Goal: Task Accomplishment & Management: Complete application form

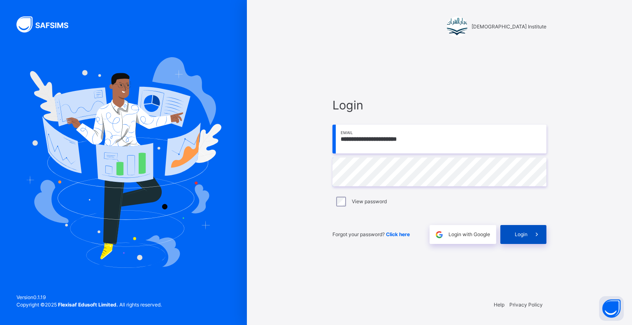
click at [542, 241] on span at bounding box center [536, 234] width 19 height 19
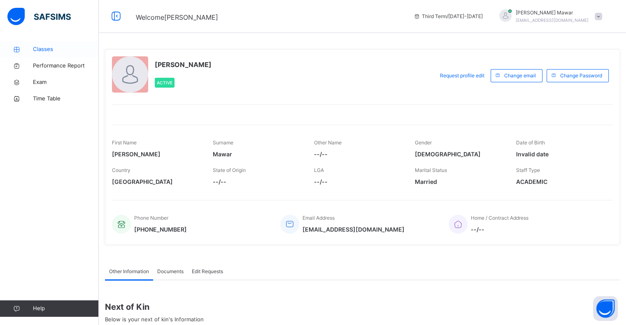
click at [25, 57] on link "Classes" at bounding box center [49, 49] width 99 height 16
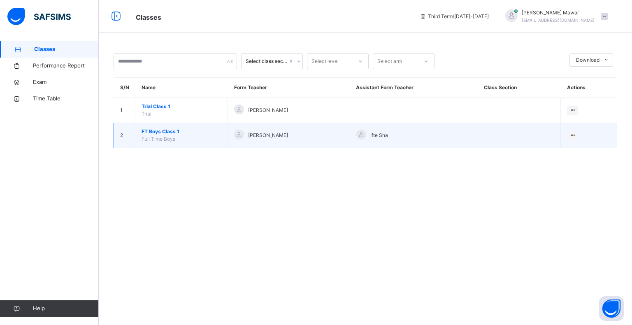
click at [163, 128] on span "FT Boys Class 1" at bounding box center [182, 131] width 80 height 7
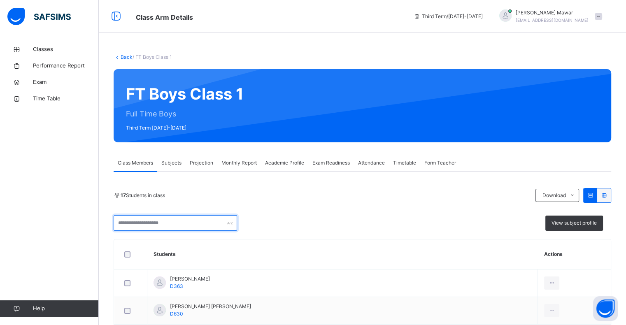
click at [131, 224] on input "text" at bounding box center [175, 223] width 123 height 16
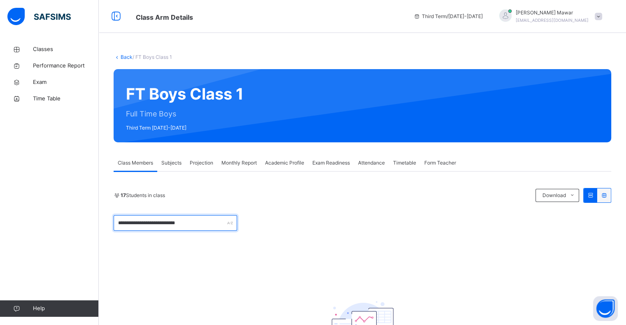
click at [145, 225] on input "**********" at bounding box center [175, 223] width 123 height 16
click at [159, 225] on input "**********" at bounding box center [175, 223] width 123 height 16
type input "*"
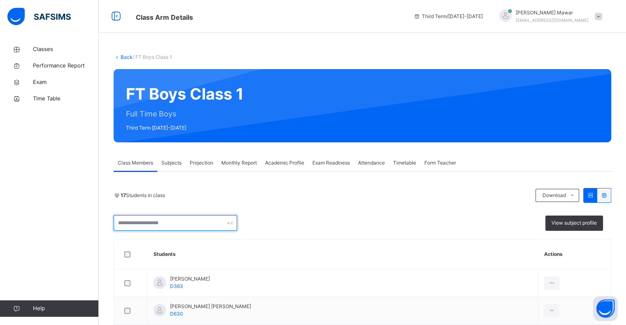
click at [127, 225] on input "text" at bounding box center [175, 223] width 123 height 16
click at [121, 222] on input "text" at bounding box center [175, 223] width 123 height 16
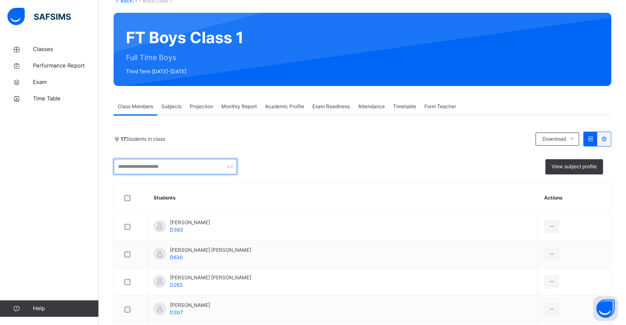
scroll to position [62, 0]
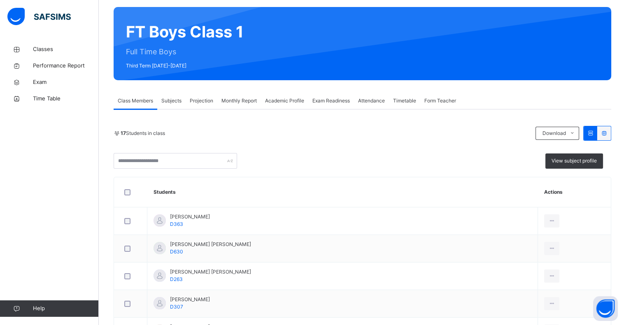
click at [181, 93] on div "Subjects" at bounding box center [171, 101] width 28 height 16
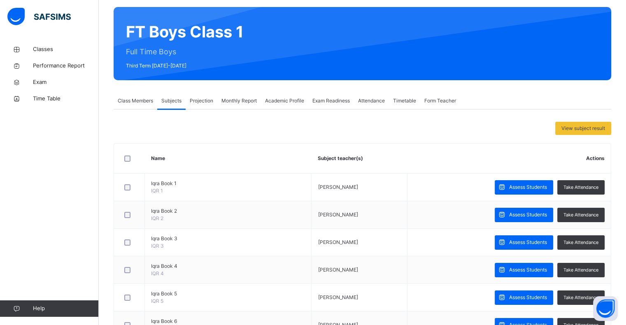
click at [199, 102] on span "Projection" at bounding box center [201, 100] width 23 height 7
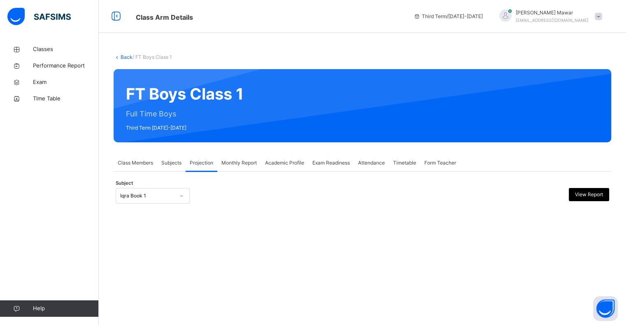
scroll to position [0, 0]
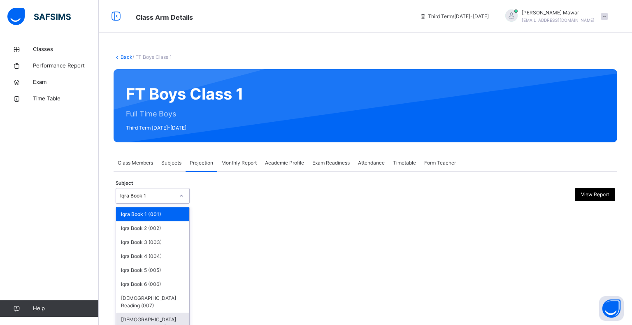
click at [128, 313] on div "[DEMOGRAPHIC_DATA] Memorisation (008)" at bounding box center [152, 323] width 73 height 21
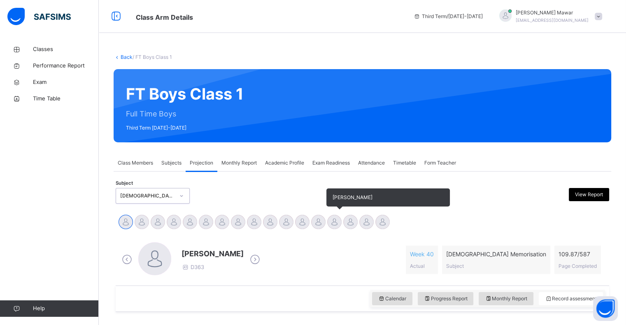
click at [334, 228] on div at bounding box center [334, 222] width 14 height 14
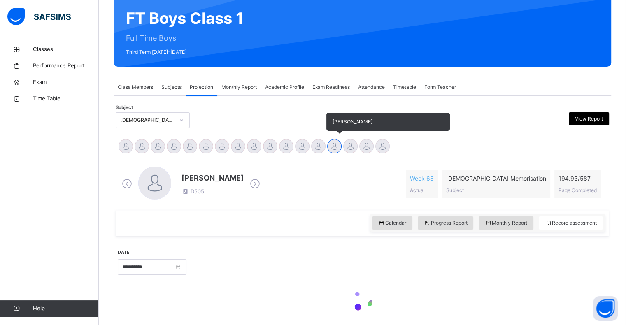
scroll to position [106, 0]
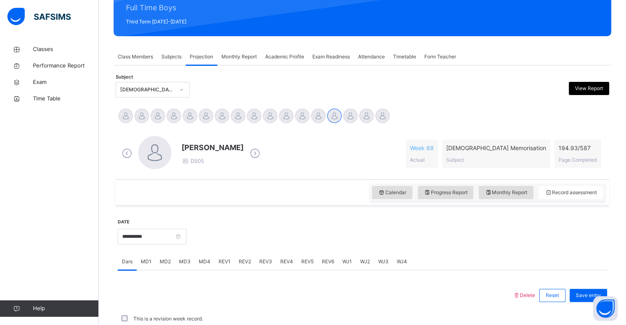
click at [132, 254] on div "Dars" at bounding box center [127, 261] width 19 height 16
click at [124, 238] on input "**********" at bounding box center [152, 237] width 69 height 16
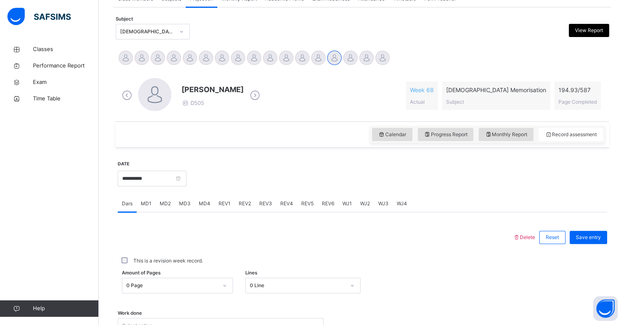
scroll to position [163, 0]
click at [137, 174] on input "**********" at bounding box center [152, 180] width 69 height 16
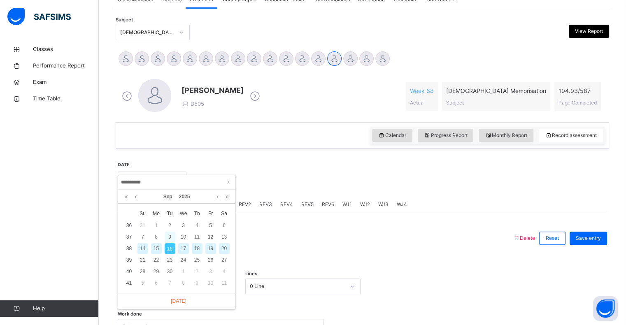
click at [168, 232] on div "9" at bounding box center [170, 237] width 11 height 11
type input "**********"
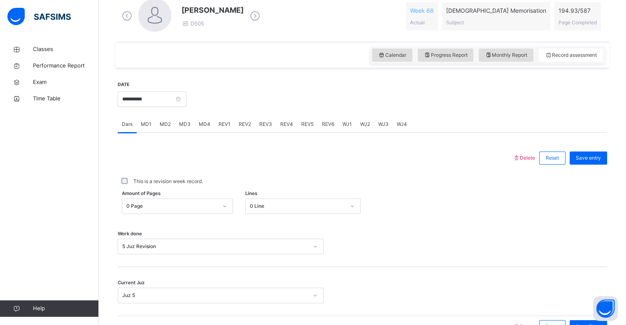
scroll to position [251, 0]
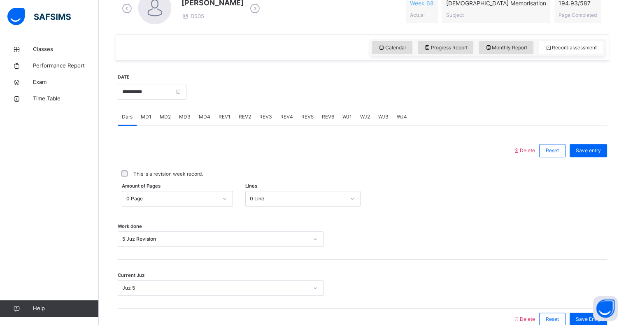
click at [230, 117] on div "REV1" at bounding box center [224, 117] width 20 height 16
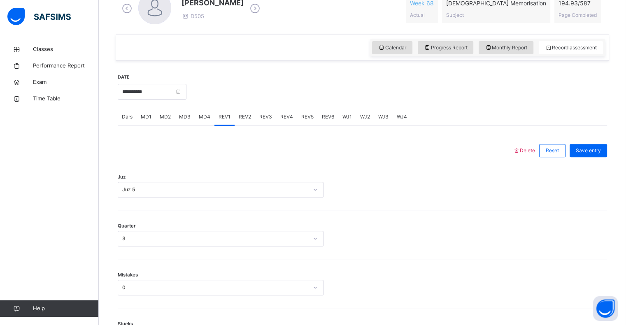
click at [241, 123] on div "REV2" at bounding box center [245, 117] width 21 height 16
click at [278, 124] on div "REV4" at bounding box center [286, 117] width 21 height 16
click at [293, 125] on div "REV4" at bounding box center [286, 117] width 21 height 16
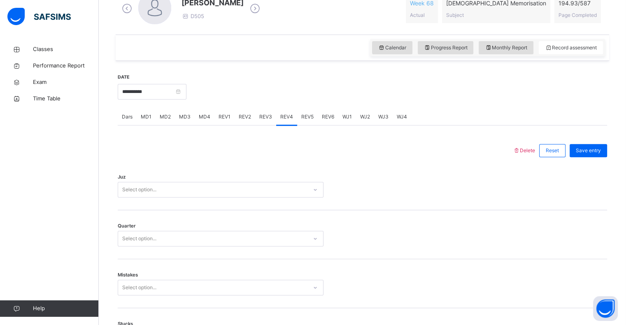
click at [301, 123] on div "REV5" at bounding box center [307, 117] width 21 height 16
click at [307, 125] on div "REV5" at bounding box center [307, 117] width 21 height 16
click at [311, 125] on div "REV5" at bounding box center [307, 117] width 21 height 16
click at [318, 121] on div "REV6" at bounding box center [328, 117] width 21 height 16
click at [261, 120] on span "REV3" at bounding box center [265, 116] width 13 height 7
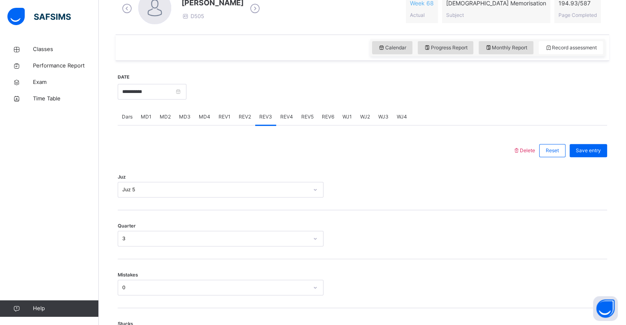
click at [239, 113] on span "REV2" at bounding box center [245, 116] width 12 height 7
click at [270, 121] on div "REV3" at bounding box center [265, 117] width 21 height 16
click at [285, 123] on div "REV4" at bounding box center [286, 117] width 21 height 16
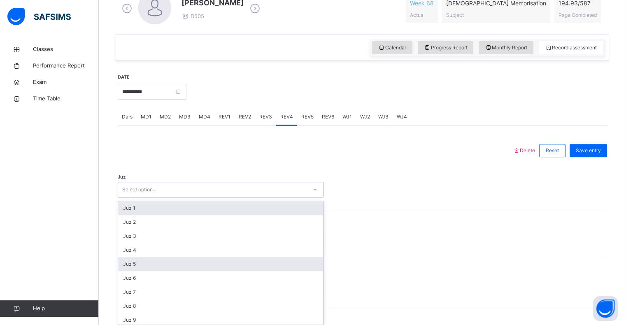
click at [123, 260] on div "Juz 5" at bounding box center [220, 264] width 205 height 14
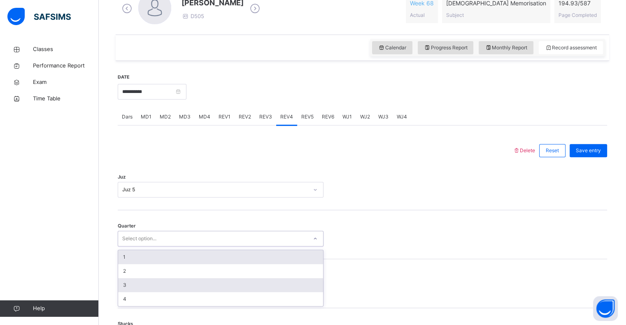
click at [121, 282] on div "3" at bounding box center [220, 285] width 205 height 14
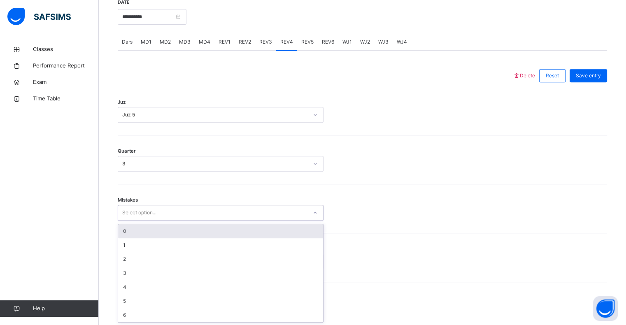
click at [119, 232] on div "0" at bounding box center [220, 231] width 205 height 14
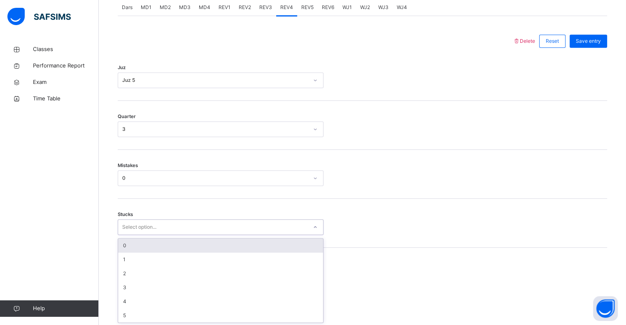
scroll to position [361, 0]
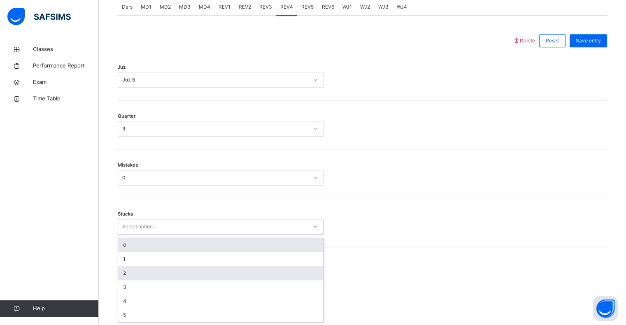
click at [123, 276] on div "2" at bounding box center [220, 273] width 205 height 14
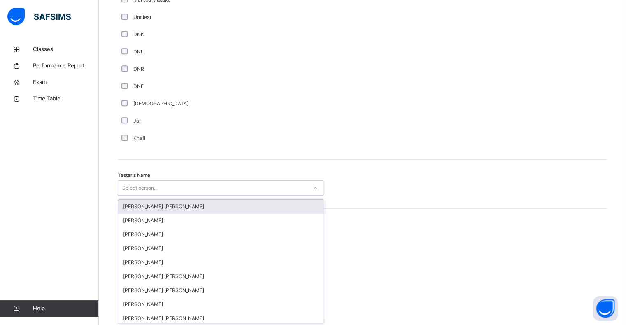
scroll to position [715, 0]
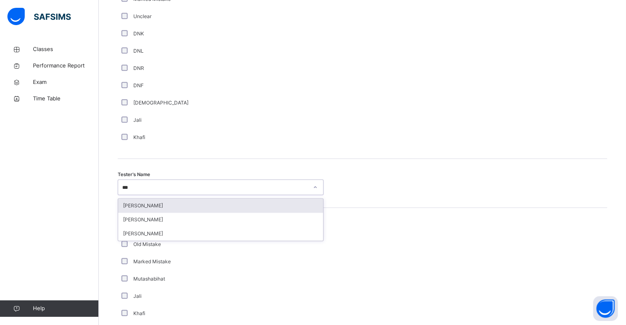
type input "***"
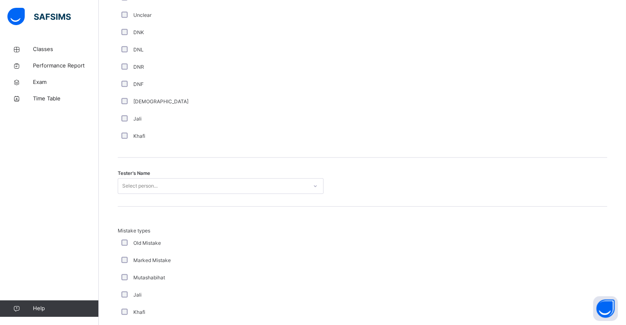
scroll to position [731, 0]
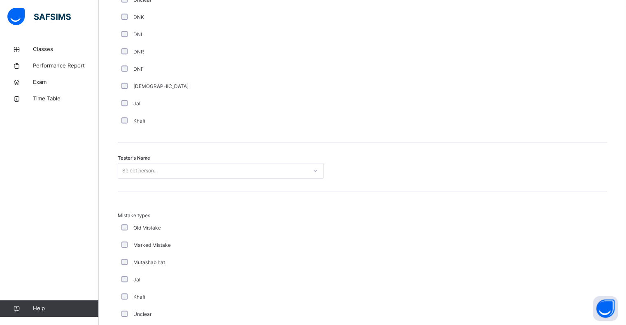
click at [552, 248] on div "Mistake types Old Mistake Marked Mistake Mutashabihat Jali Khafi Unclear Changi…" at bounding box center [362, 276] width 489 height 128
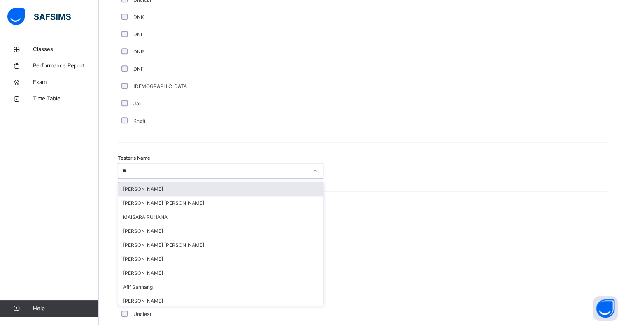
type input "***"
click at [130, 193] on div "Saifudeen Rashwan" at bounding box center [220, 189] width 205 height 14
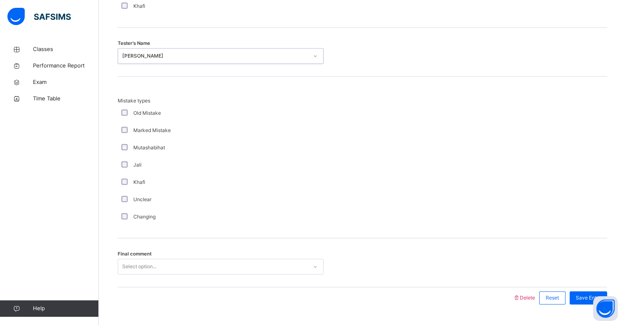
scroll to position [866, 0]
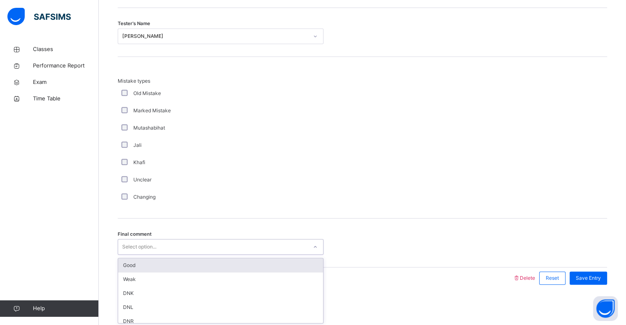
click at [124, 267] on div "Good" at bounding box center [220, 265] width 205 height 14
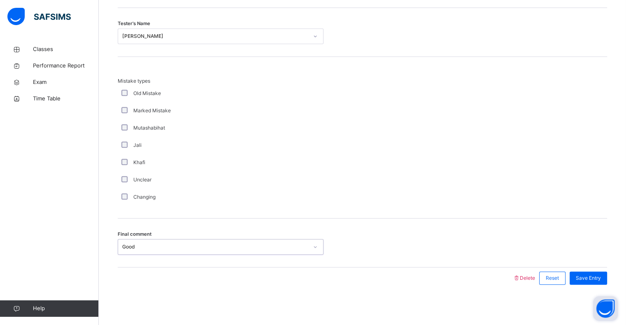
click at [599, 297] on button "Open asap" at bounding box center [605, 308] width 25 height 25
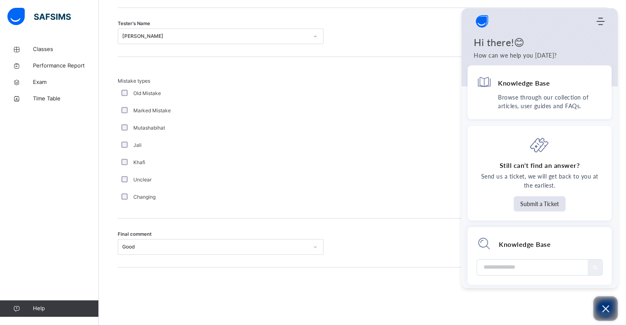
click at [607, 309] on icon "Open asap" at bounding box center [605, 309] width 10 height 10
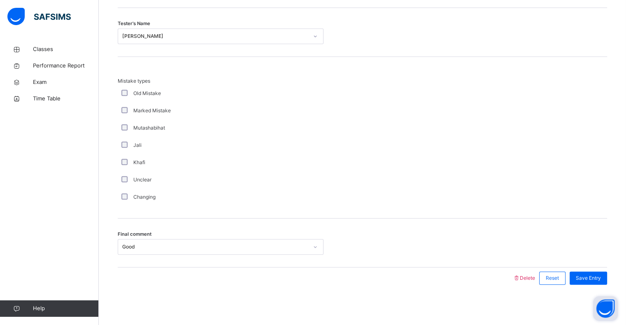
click at [618, 288] on div "Welcome to SAFSIMS AI Home Knowledge Base Submit Ticket Hi there!😊 How can we h…" at bounding box center [618, 288] width 0 height 0
click at [600, 282] on div "Save Entry" at bounding box center [587, 278] width 37 height 13
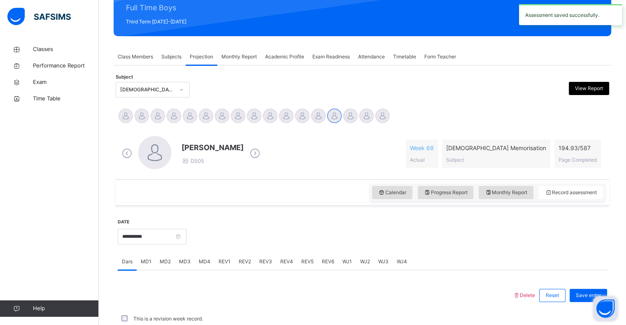
scroll to position [293, 0]
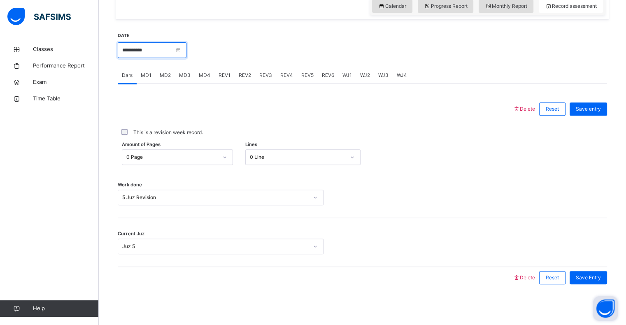
click at [186, 52] on input "**********" at bounding box center [152, 50] width 69 height 16
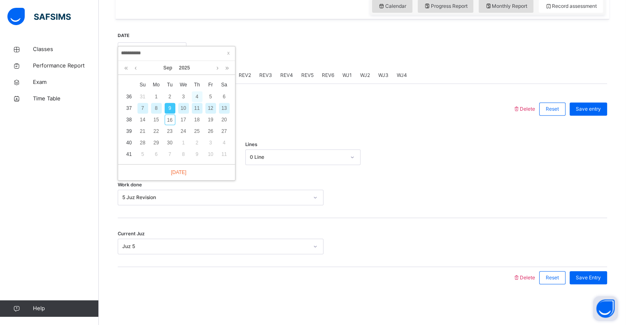
click at [193, 99] on div "4" at bounding box center [197, 96] width 11 height 11
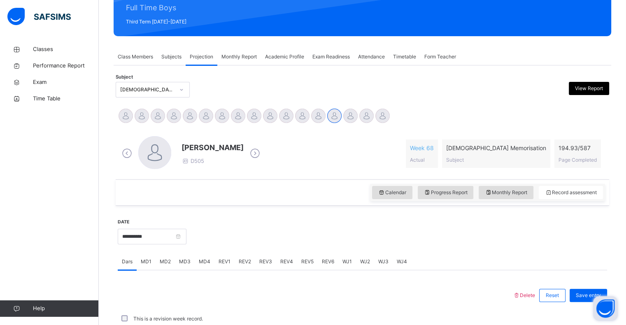
scroll to position [286, 0]
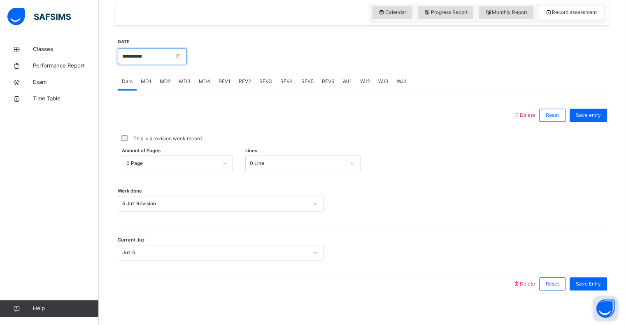
click at [186, 49] on input "**********" at bounding box center [152, 57] width 69 height 16
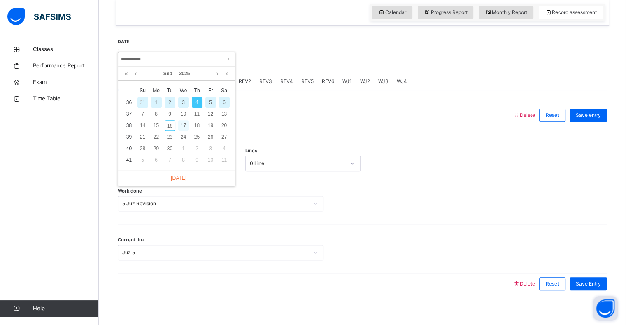
click at [186, 126] on div "17" at bounding box center [183, 125] width 11 height 11
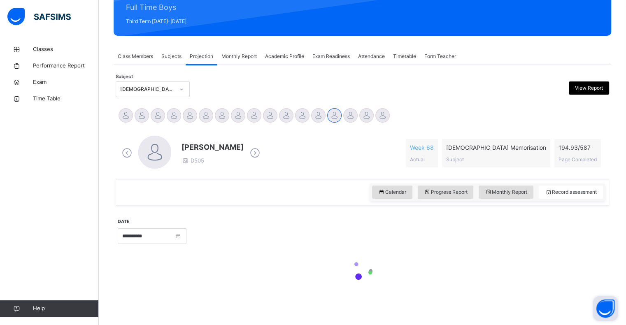
scroll to position [106, 0]
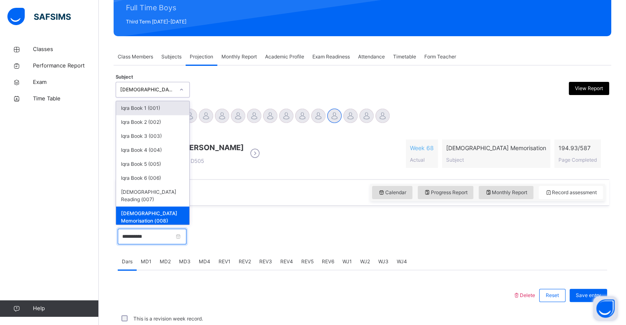
click at [158, 235] on input "**********" at bounding box center [152, 237] width 69 height 16
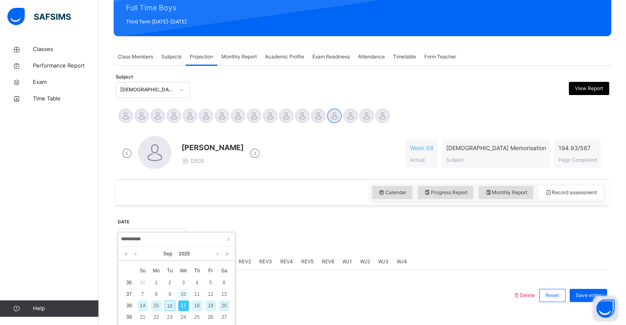
click at [183, 290] on div "10" at bounding box center [183, 294] width 11 height 11
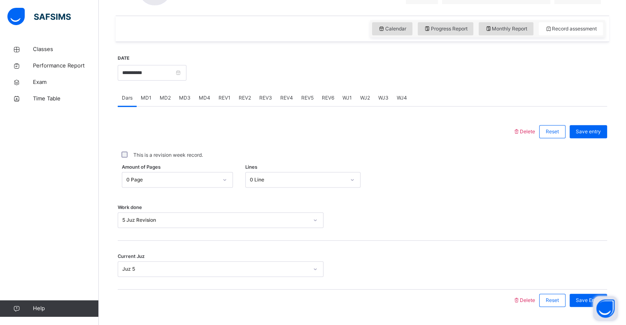
scroll to position [270, 0]
click at [221, 104] on div "REV1" at bounding box center [224, 98] width 20 height 16
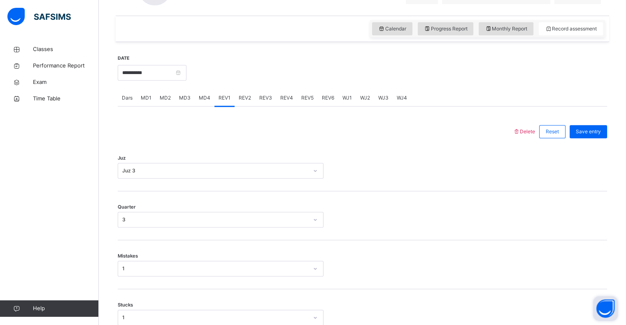
click at [243, 96] on span "REV2" at bounding box center [245, 97] width 12 height 7
click at [272, 95] on div "REV3" at bounding box center [265, 98] width 21 height 16
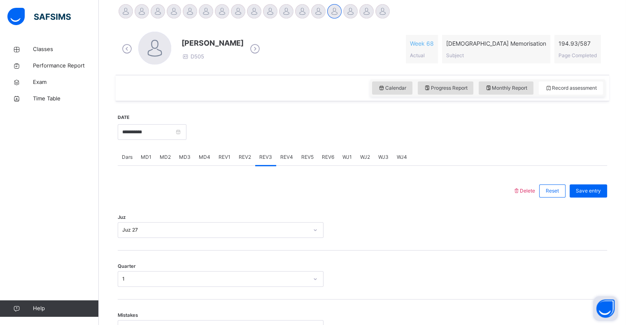
scroll to position [207, 0]
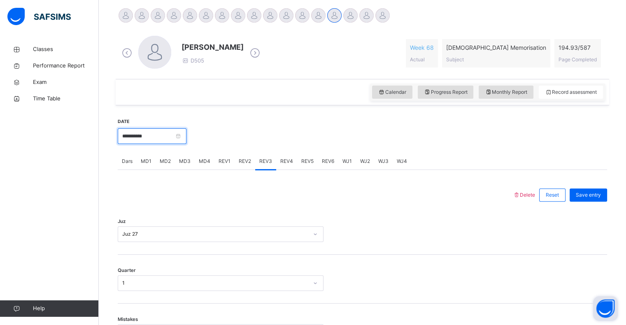
click at [121, 138] on input "**********" at bounding box center [152, 136] width 69 height 16
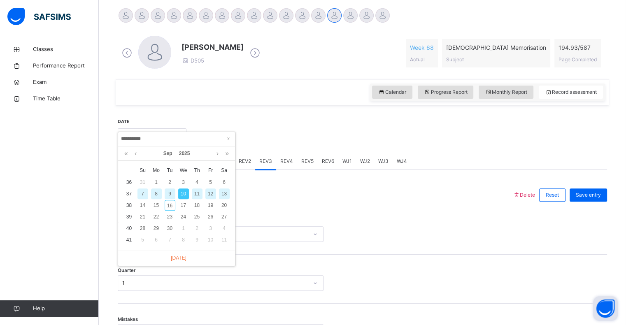
click at [198, 193] on div "11" at bounding box center [197, 193] width 11 height 11
type input "**********"
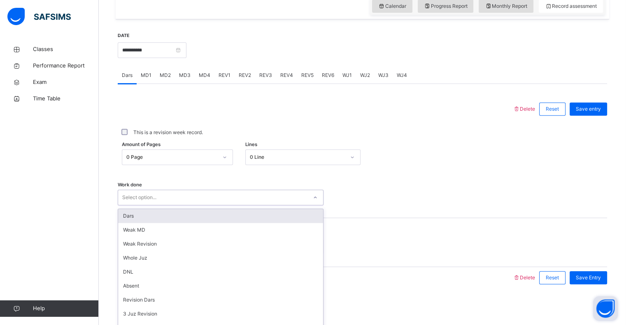
scroll to position [110, 0]
click at [125, 321] on div "5 Juz Revision" at bounding box center [220, 328] width 205 height 14
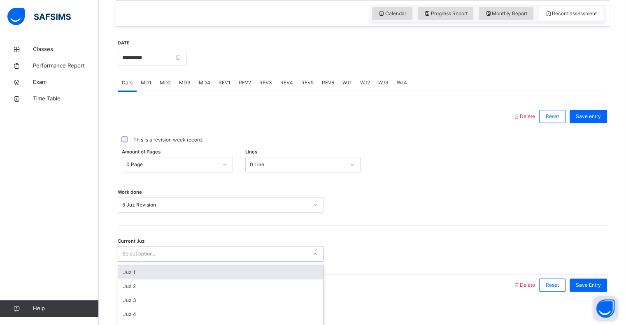
scroll to position [21, 0]
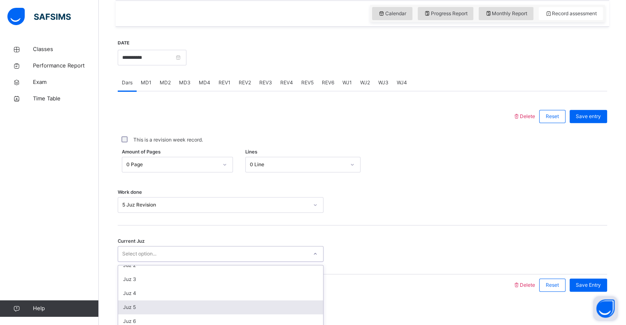
click at [122, 309] on div "Juz 5" at bounding box center [220, 307] width 205 height 14
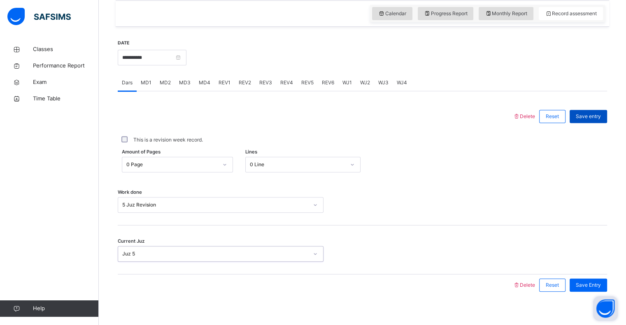
click at [604, 121] on div "Save entry" at bounding box center [587, 116] width 37 height 13
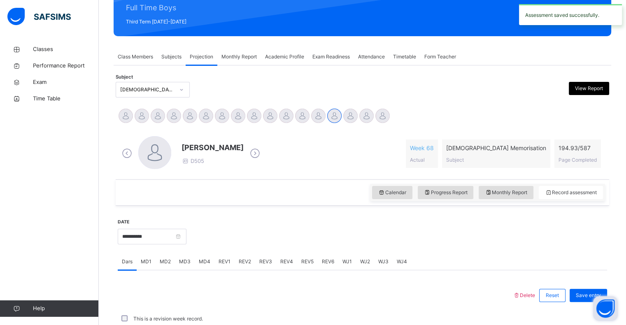
scroll to position [285, 0]
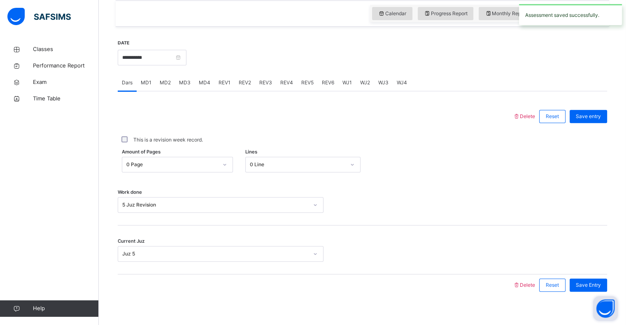
click at [226, 89] on div "REV1" at bounding box center [224, 82] width 20 height 16
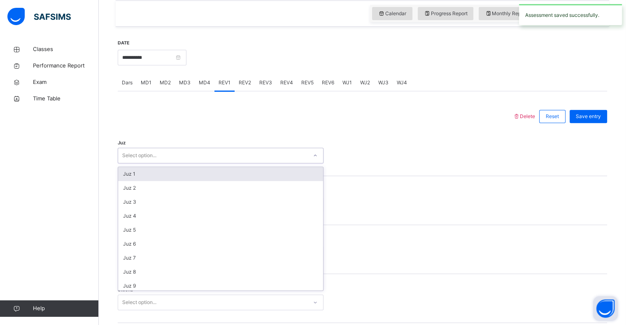
click at [2, 316] on link "Help" at bounding box center [49, 308] width 98 height 16
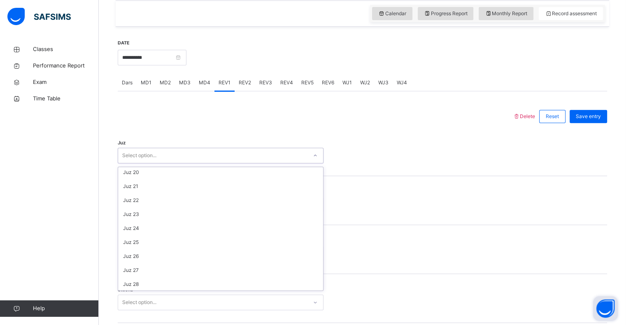
scroll to position [296, 0]
click at [125, 224] on div "Juz 26" at bounding box center [220, 228] width 205 height 14
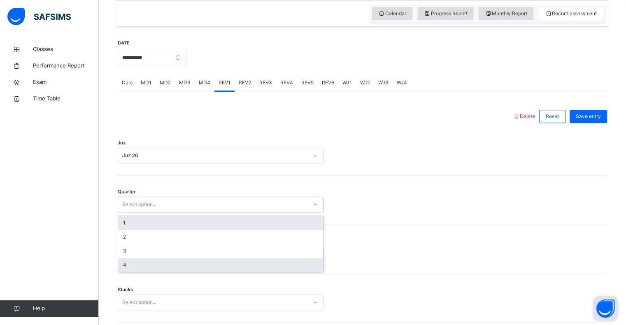
click at [126, 262] on div "4" at bounding box center [220, 265] width 205 height 14
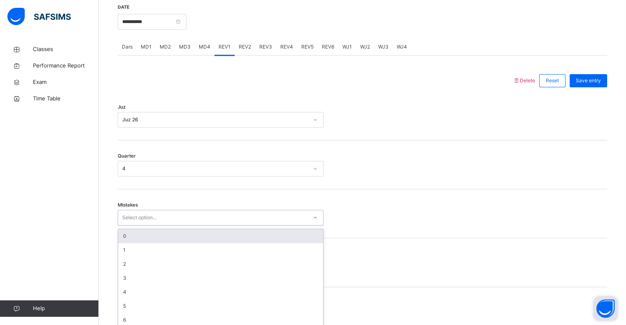
scroll to position [326, 0]
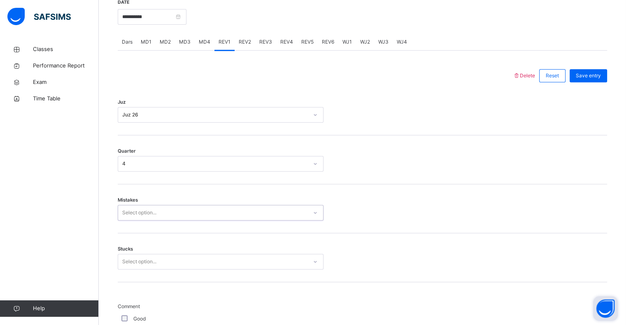
click at [135, 248] on div "Stucks Select option..." at bounding box center [362, 257] width 489 height 49
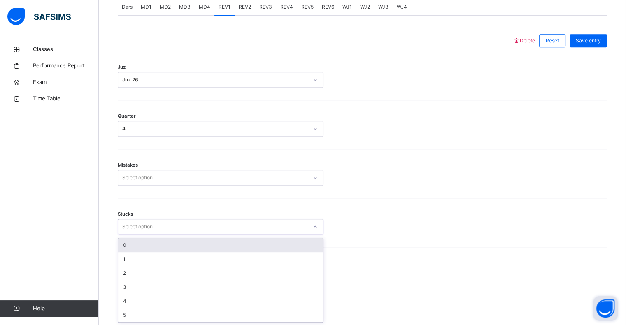
click at [121, 245] on div "0" at bounding box center [220, 245] width 205 height 14
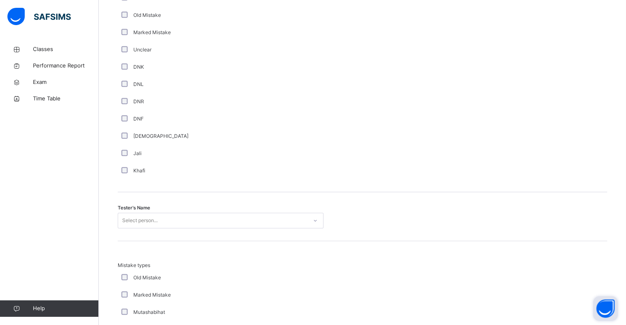
click at [128, 205] on span "Tester's Name" at bounding box center [134, 207] width 33 height 7
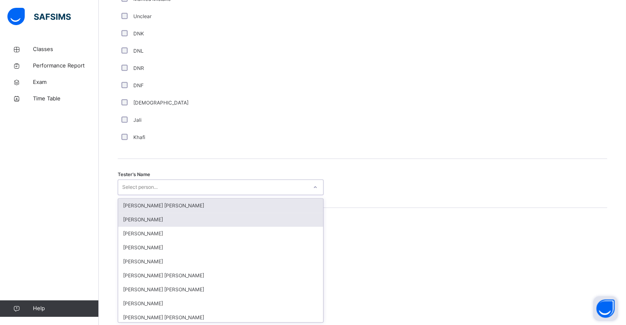
click at [121, 221] on div "Qais Rahimi" at bounding box center [220, 220] width 205 height 14
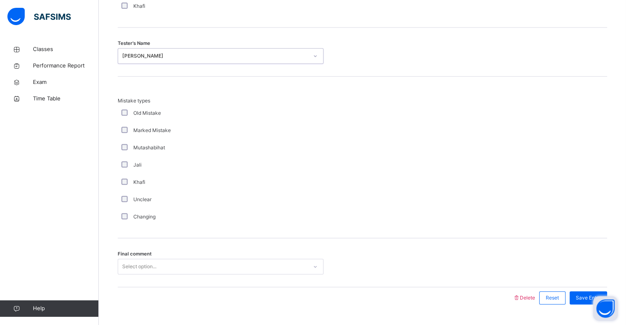
scroll to position [866, 0]
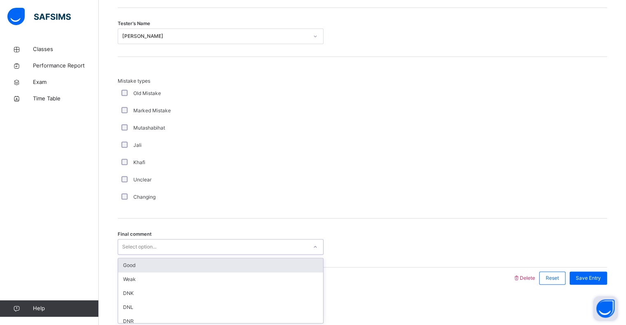
click at [125, 258] on div "Good" at bounding box center [220, 265] width 205 height 14
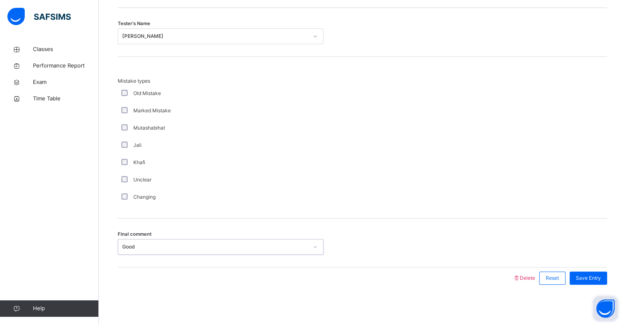
click at [604, 301] on button "Open asap" at bounding box center [605, 308] width 25 height 25
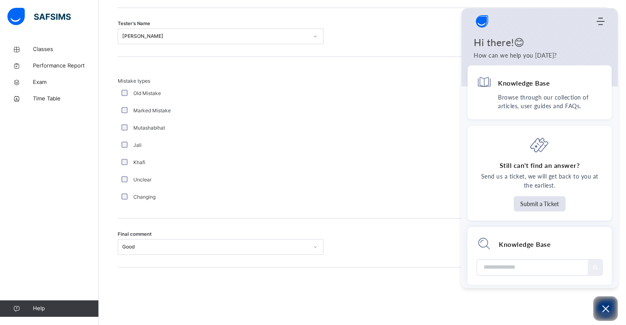
click at [609, 286] on div "Knowledge Base Browse through our collection of articles, user guides and FAQs.…" at bounding box center [539, 176] width 156 height 223
click at [609, 303] on button "Open asap" at bounding box center [605, 308] width 25 height 25
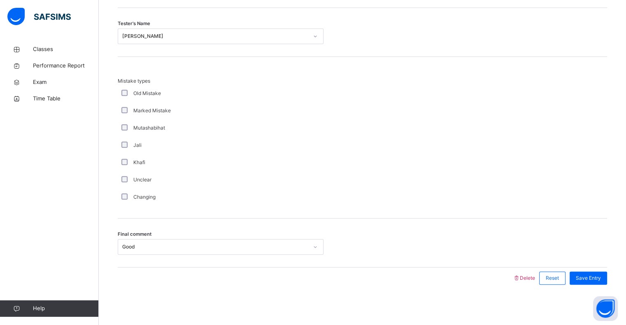
click at [618, 288] on div "Welcome to SAFSIMS AI Home Knowledge Base Submit Ticket Hi there!😊 How can we h…" at bounding box center [618, 288] width 0 height 0
click at [607, 280] on div "Save Entry" at bounding box center [587, 278] width 37 height 13
click at [607, 273] on div "Save Entry" at bounding box center [587, 278] width 37 height 13
click at [601, 275] on span "Save Entry" at bounding box center [588, 277] width 25 height 7
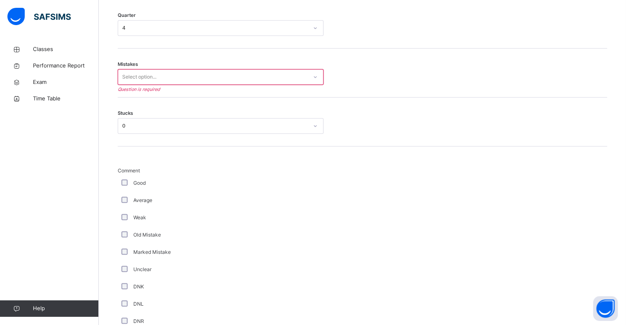
scroll to position [461, 0]
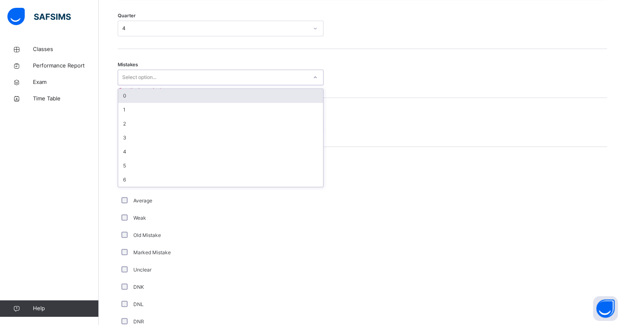
click at [123, 95] on div "0" at bounding box center [220, 96] width 205 height 14
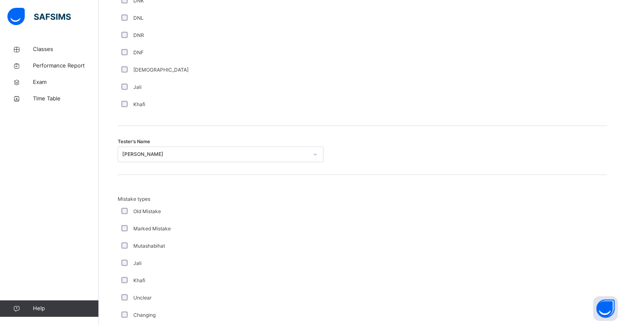
scroll to position [866, 0]
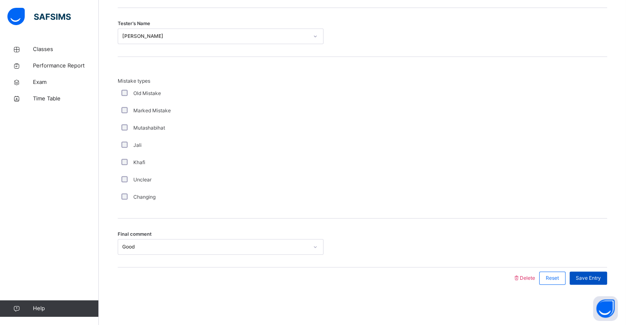
click at [594, 273] on div "Save Entry" at bounding box center [587, 278] width 37 height 13
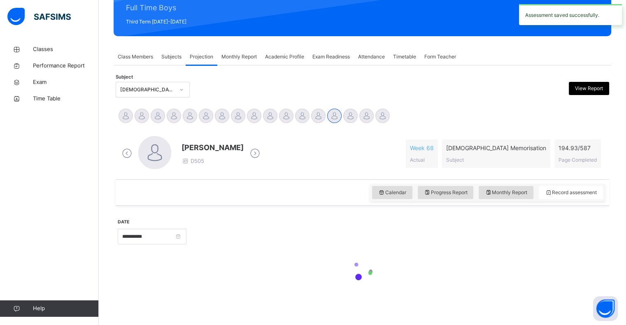
scroll to position [293, 0]
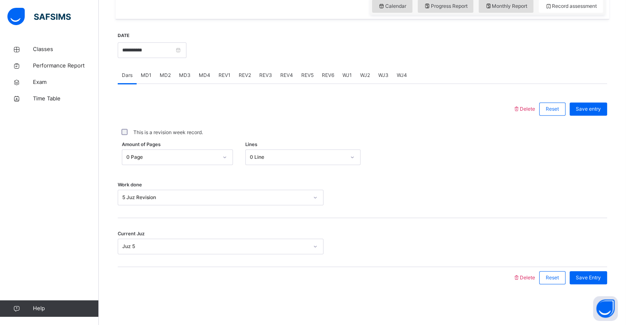
click at [230, 77] on div "REV1" at bounding box center [224, 75] width 20 height 16
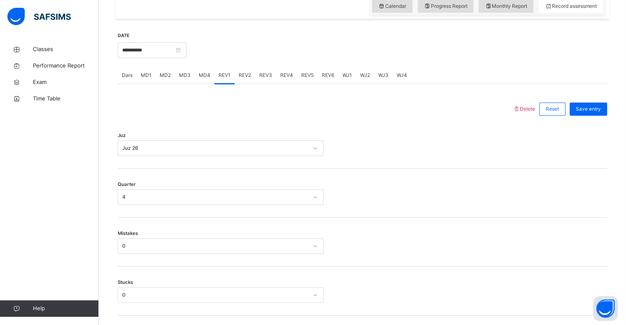
scroll to position [866, 0]
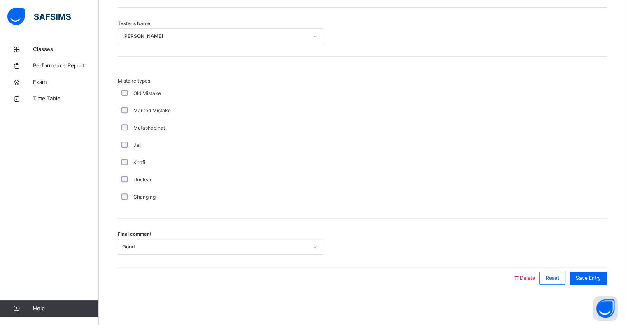
click at [251, 154] on div "Khafi" at bounding box center [221, 162] width 206 height 17
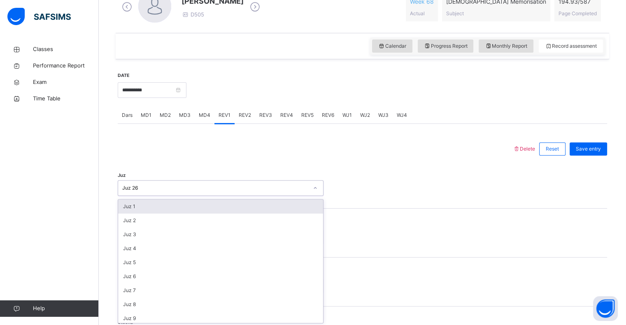
scroll to position [254, 0]
click at [248, 112] on span "REV2" at bounding box center [245, 113] width 12 height 7
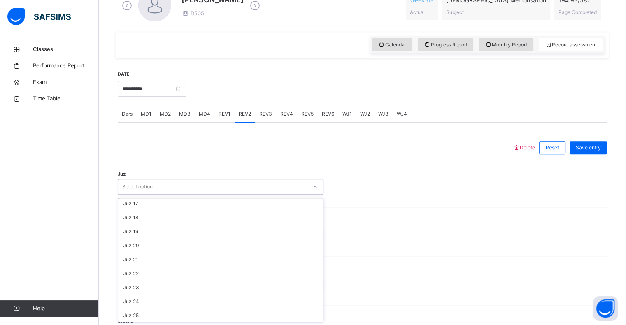
scroll to position [296, 0]
click at [119, 273] on div "Juz 27" at bounding box center [220, 273] width 205 height 14
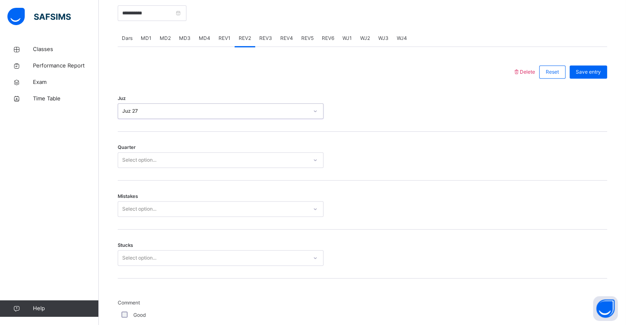
scroll to position [330, 0]
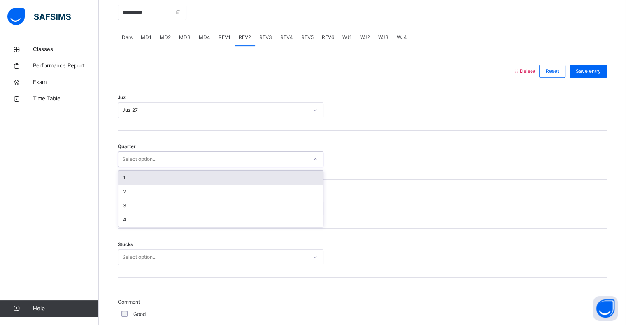
click at [124, 177] on div "1" at bounding box center [220, 178] width 205 height 14
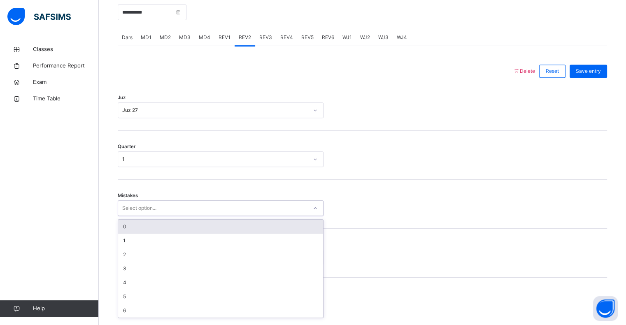
click at [119, 225] on div "0" at bounding box center [220, 227] width 205 height 14
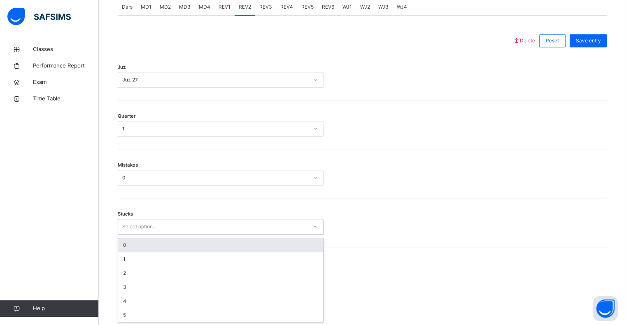
click at [120, 245] on div "0" at bounding box center [220, 245] width 205 height 14
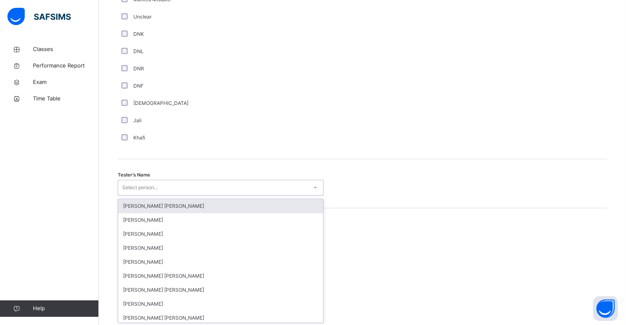
scroll to position [715, 0]
type input "***"
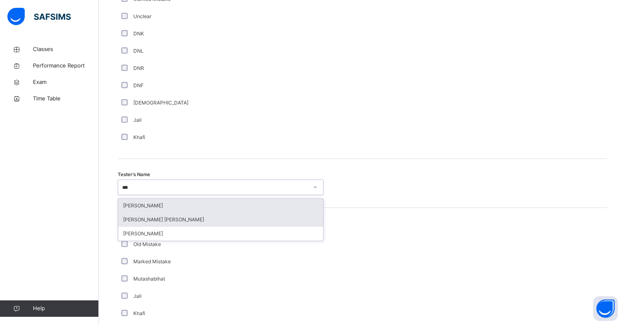
click at [132, 218] on div "Muhammad Haseeb Saud Khan" at bounding box center [220, 220] width 205 height 14
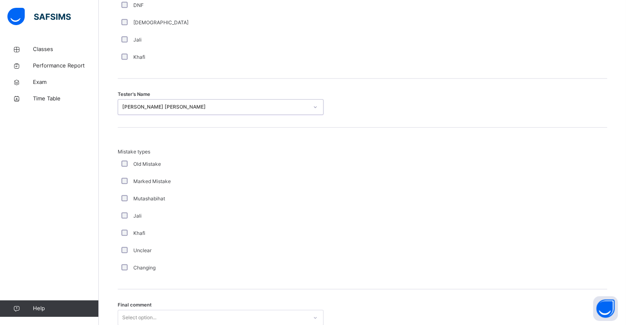
scroll to position [866, 0]
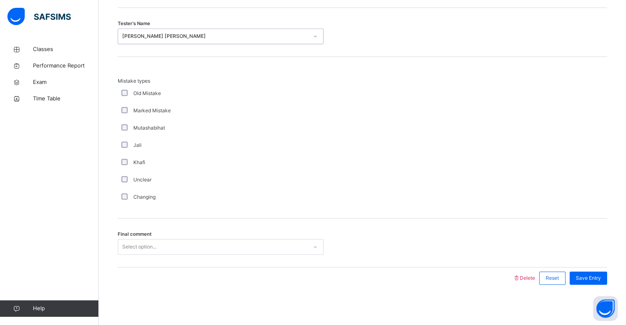
click at [130, 259] on div "Final comment Select option..." at bounding box center [362, 242] width 489 height 49
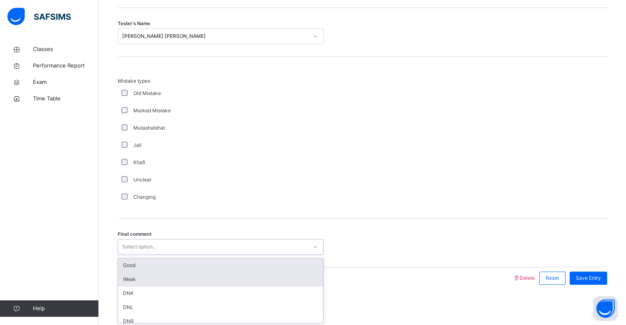
click at [120, 282] on div "Weak" at bounding box center [220, 279] width 205 height 14
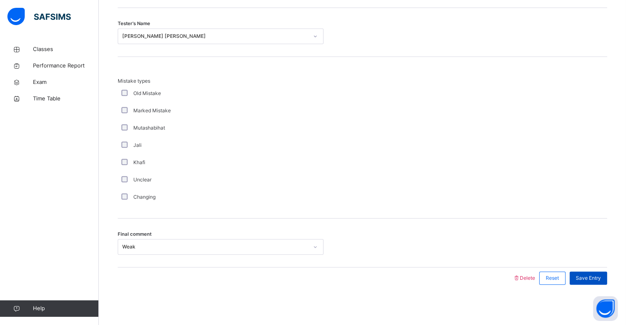
click at [595, 274] on span "Save Entry" at bounding box center [588, 277] width 25 height 7
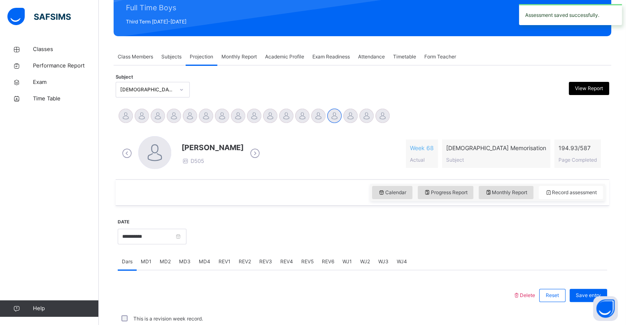
scroll to position [293, 0]
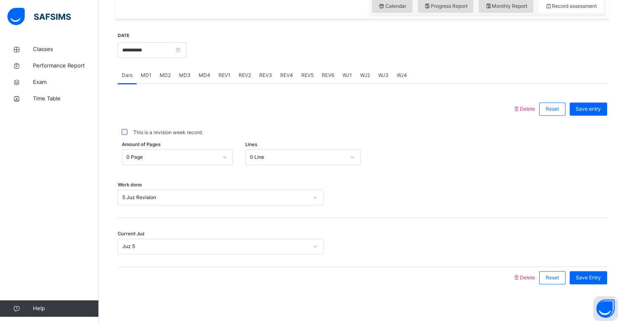
click at [260, 76] on span "REV3" at bounding box center [265, 75] width 13 height 7
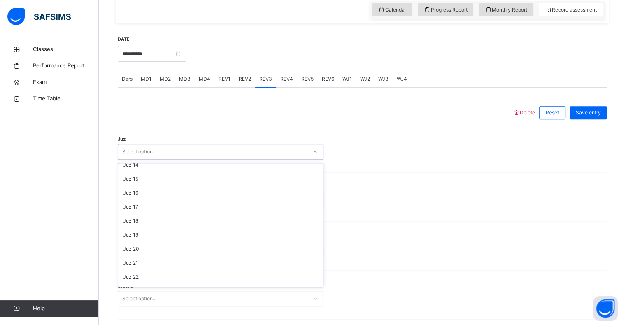
scroll to position [296, 0]
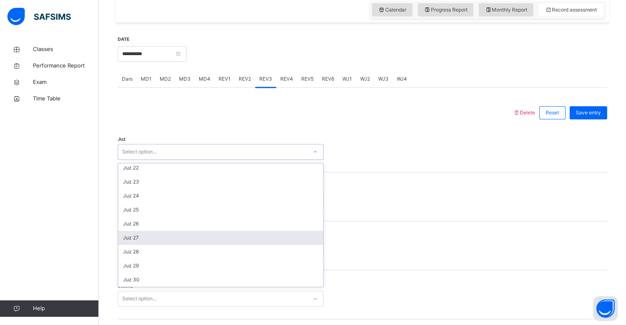
click at [126, 239] on div "Juz 27" at bounding box center [220, 238] width 205 height 14
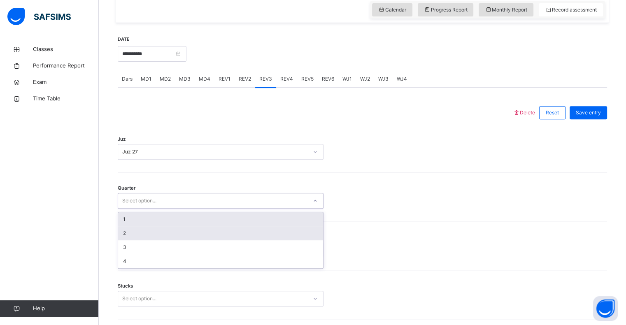
click at [124, 237] on div "2" at bounding box center [220, 233] width 205 height 14
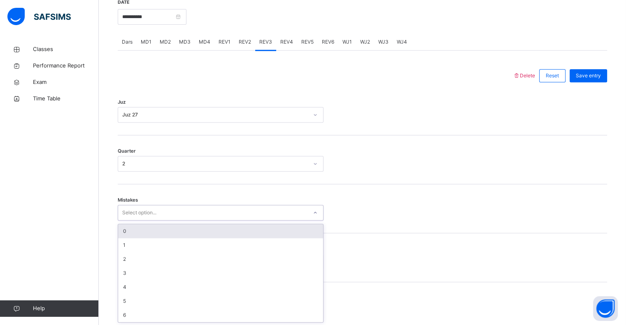
scroll to position [326, 0]
click at [121, 240] on div "1" at bounding box center [220, 245] width 205 height 14
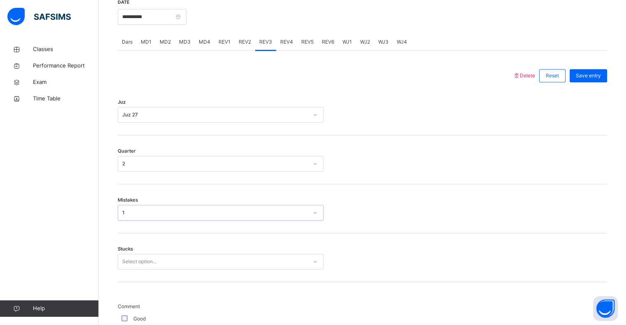
click at [122, 212] on div "1" at bounding box center [215, 212] width 186 height 7
click at [119, 225] on div "Mistakes option 1, selected. 0 results available. Select is focused ,type to re…" at bounding box center [362, 208] width 489 height 49
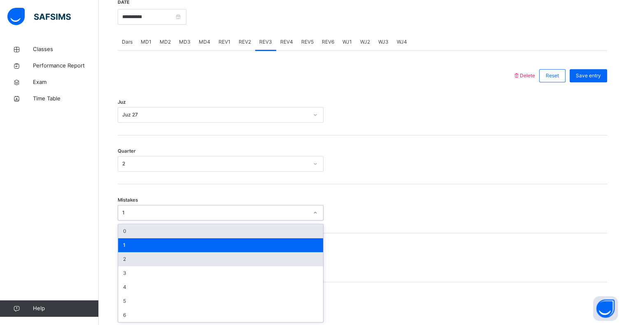
click at [124, 256] on div "2" at bounding box center [220, 259] width 205 height 14
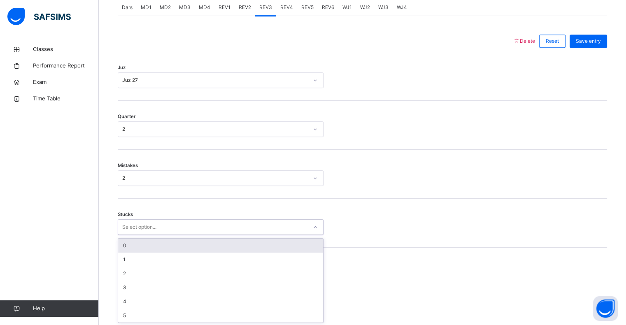
scroll to position [361, 0]
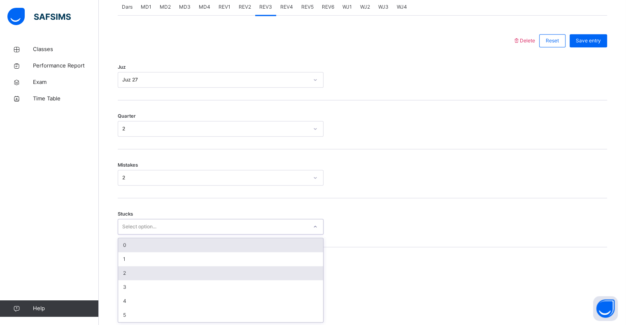
click at [122, 268] on div "2" at bounding box center [220, 273] width 205 height 14
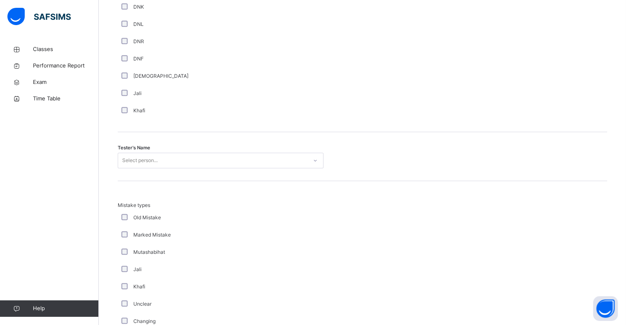
scroll to position [737, 0]
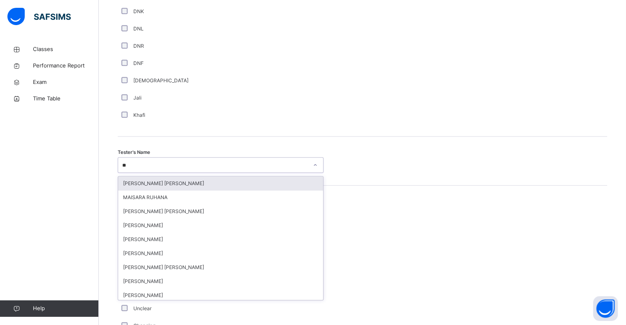
type input "***"
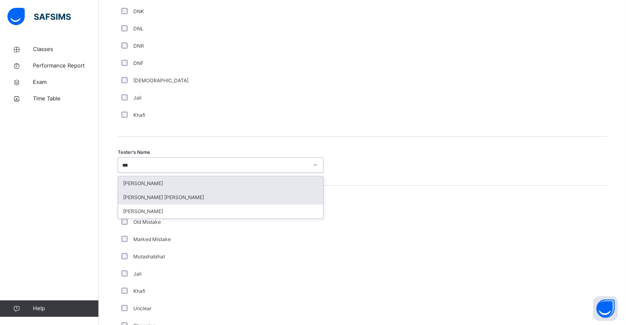
click at [125, 194] on div "Muhammad Haseeb Saud Khan" at bounding box center [220, 197] width 205 height 14
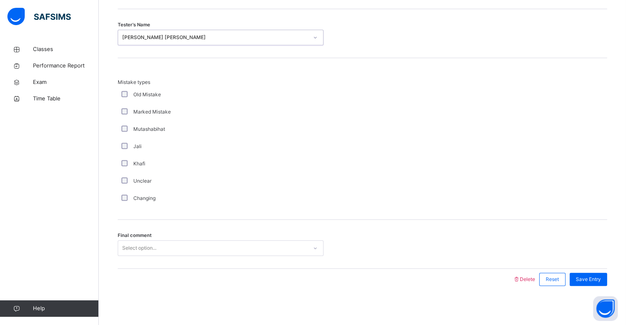
scroll to position [866, 0]
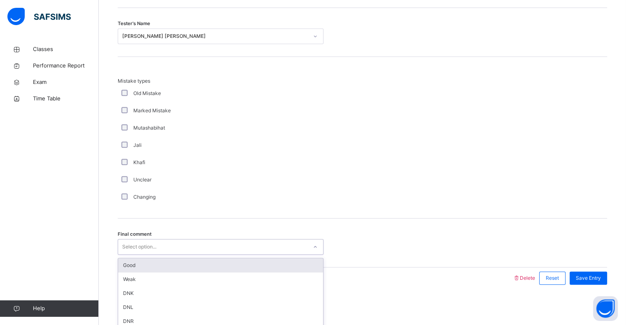
click at [124, 269] on div "Good" at bounding box center [220, 265] width 205 height 14
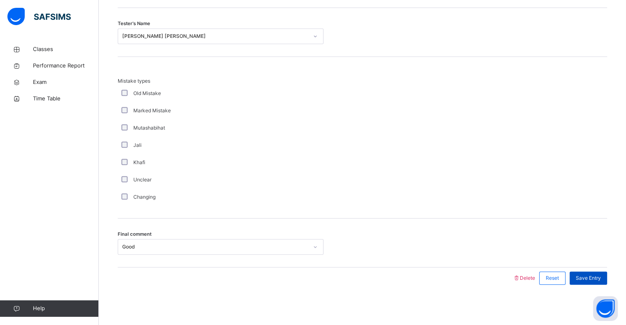
click at [604, 272] on div "Save Entry" at bounding box center [587, 278] width 37 height 13
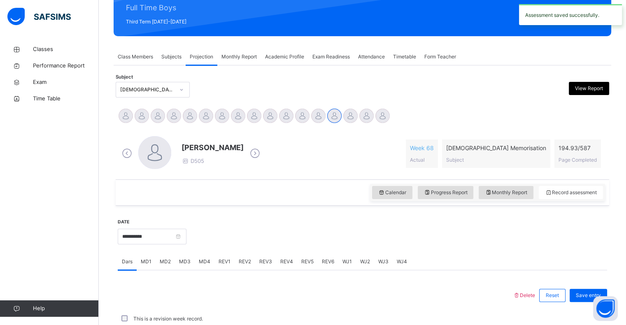
scroll to position [293, 0]
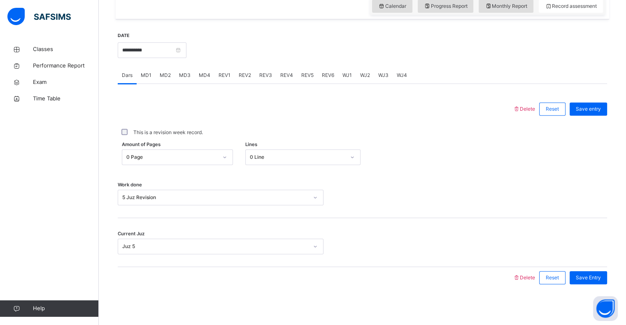
click at [283, 67] on div "REV4" at bounding box center [286, 75] width 21 height 16
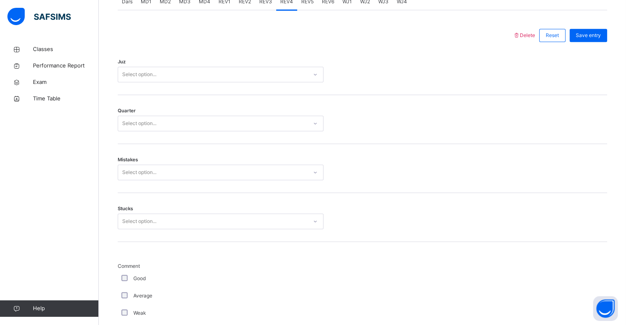
scroll to position [344, 0]
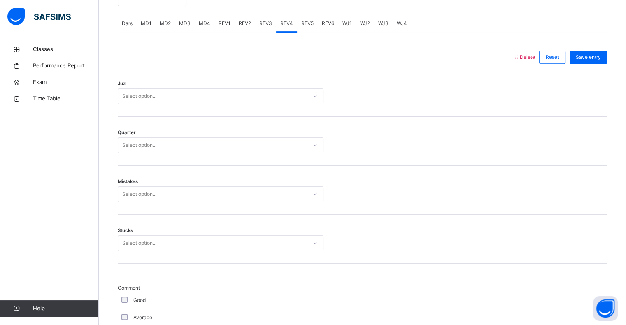
click at [129, 82] on div "Juz Select option..." at bounding box center [362, 92] width 489 height 49
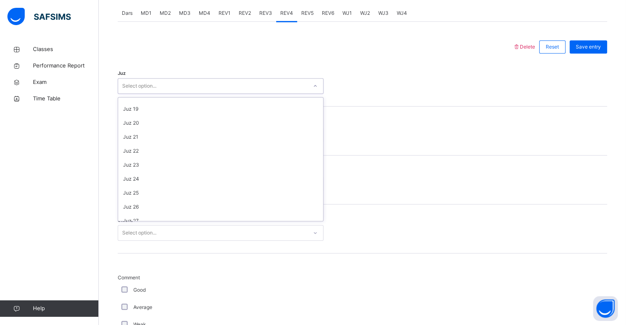
scroll to position [296, 0]
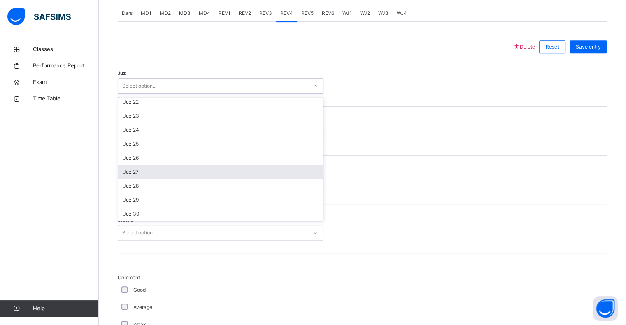
click at [125, 177] on div "Juz 27" at bounding box center [220, 172] width 205 height 14
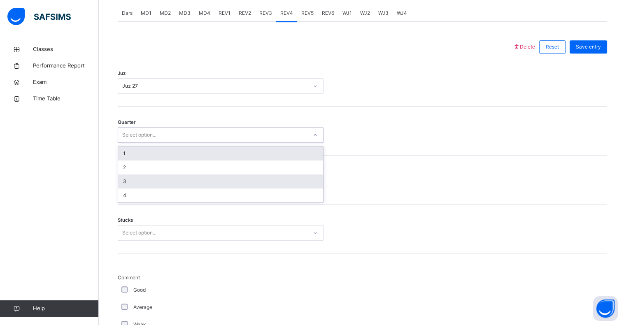
click at [118, 184] on div "3" at bounding box center [220, 181] width 205 height 14
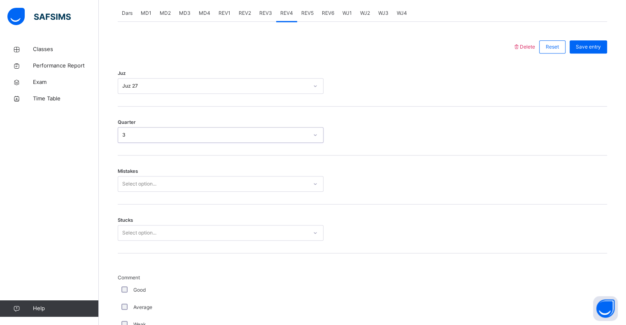
click at [114, 180] on div "**********" at bounding box center [362, 322] width 497 height 987
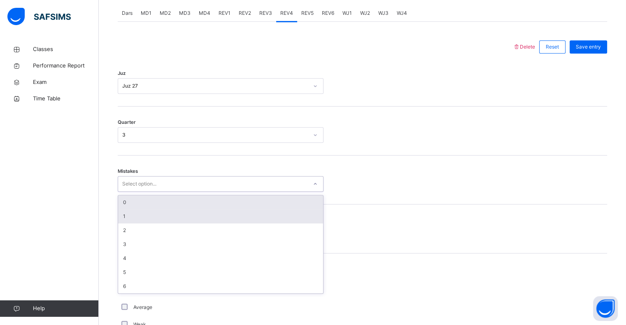
click at [125, 219] on div "1" at bounding box center [220, 216] width 205 height 14
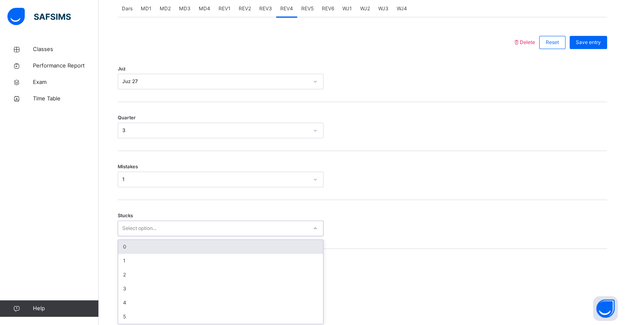
scroll to position [361, 0]
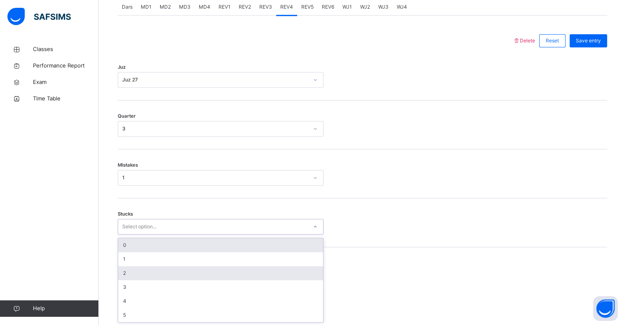
click at [118, 270] on div "2" at bounding box center [220, 273] width 205 height 14
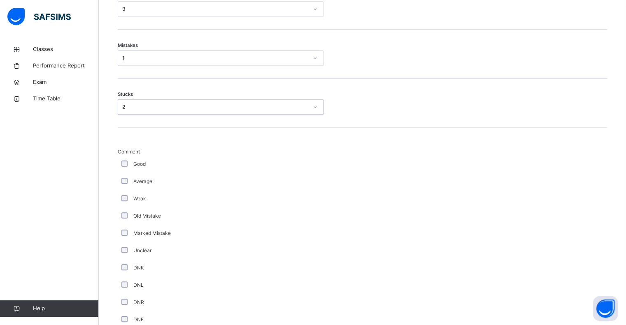
scroll to position [469, 0]
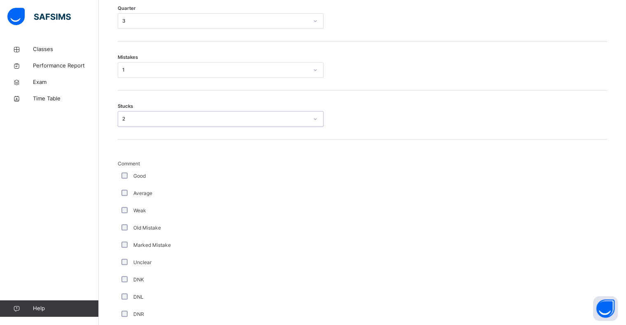
click at [126, 185] on div "Average" at bounding box center [221, 193] width 206 height 17
click at [116, 173] on div "**********" at bounding box center [362, 270] width 493 height 855
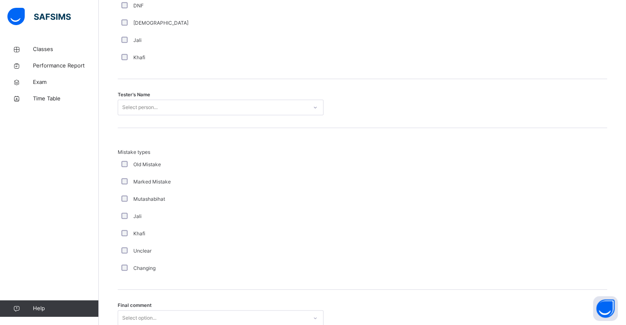
scroll to position [778, 0]
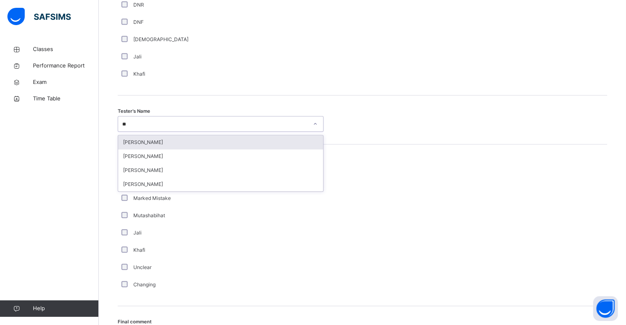
type input "**"
click at [607, 239] on div "Mistake types Old Mistake Marked Mistake Mutashabihat Jali Khafi Unclear Changi…" at bounding box center [362, 229] width 489 height 128
type input "***"
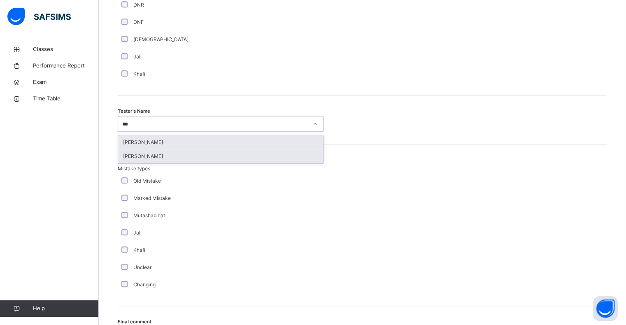
click at [132, 157] on div "Bilal Ahmed" at bounding box center [220, 156] width 205 height 14
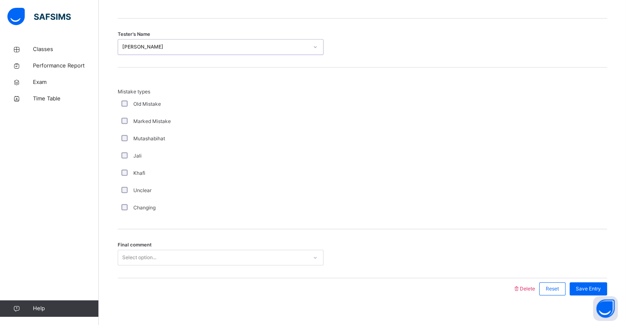
scroll to position [866, 0]
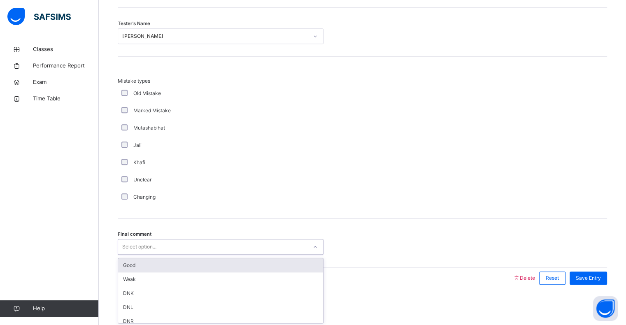
click at [125, 269] on div "Good" at bounding box center [220, 265] width 205 height 14
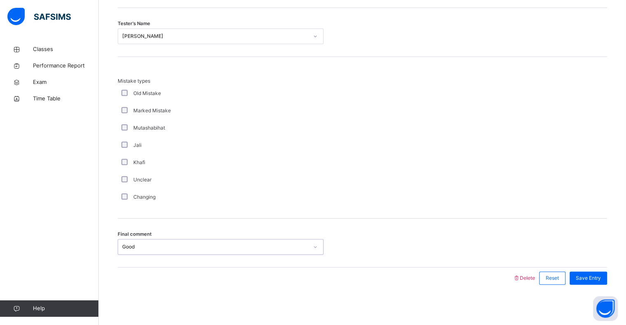
click at [601, 274] on span "Save Entry" at bounding box center [588, 277] width 25 height 7
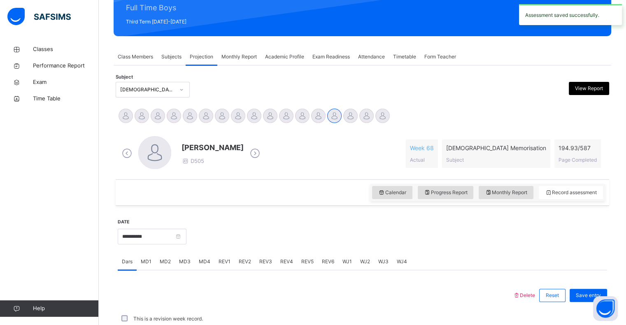
scroll to position [293, 0]
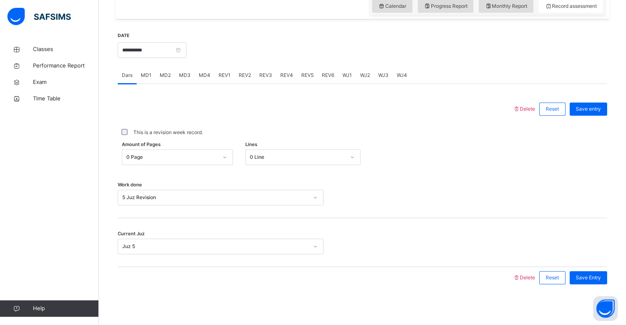
click at [313, 74] on div "REV5" at bounding box center [307, 75] width 21 height 16
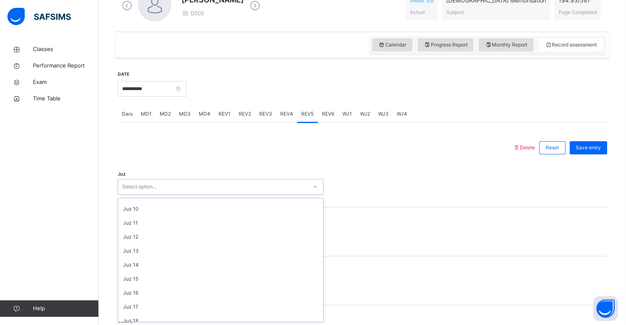
scroll to position [296, 0]
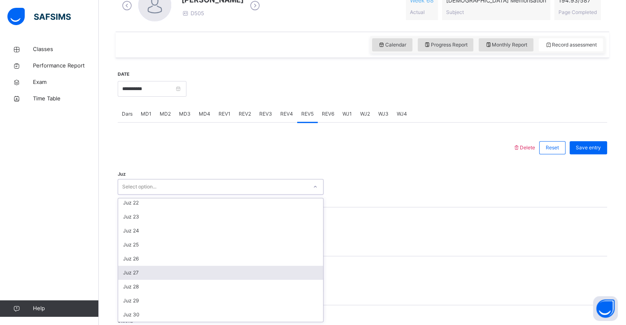
click at [122, 272] on div "Juz 27" at bounding box center [220, 273] width 205 height 14
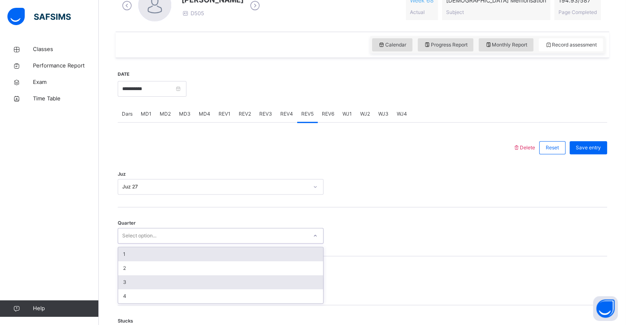
click at [122, 284] on div "3" at bounding box center [220, 282] width 205 height 14
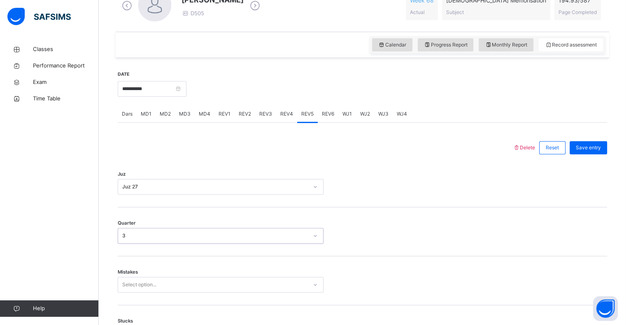
click at [123, 234] on div "3" at bounding box center [215, 235] width 186 height 7
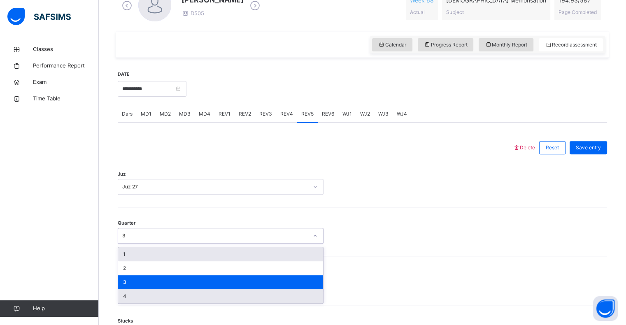
click at [119, 293] on div "4" at bounding box center [220, 296] width 205 height 14
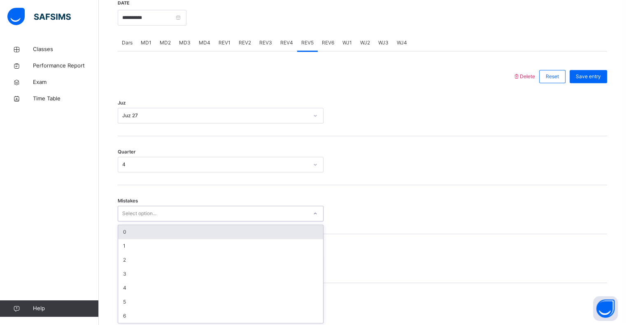
scroll to position [326, 0]
click at [125, 233] on div "0" at bounding box center [220, 231] width 205 height 14
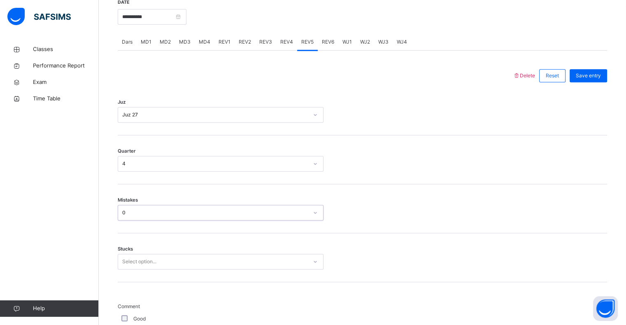
click at [122, 211] on div "0" at bounding box center [215, 212] width 186 height 7
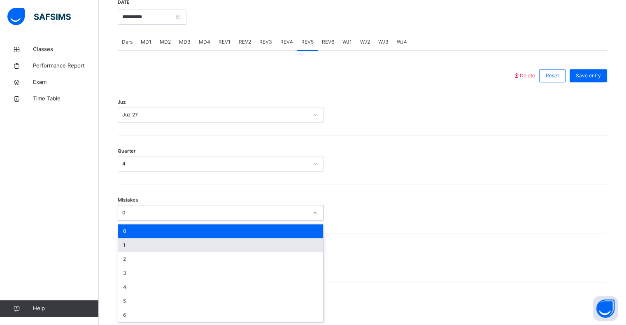
click at [125, 246] on div "1" at bounding box center [220, 245] width 205 height 14
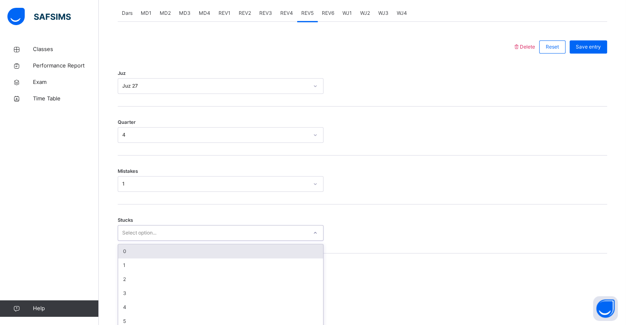
scroll to position [361, 0]
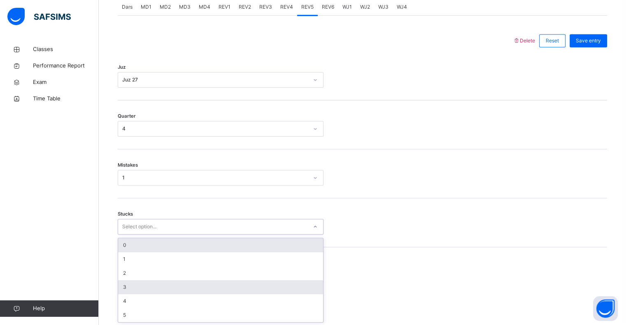
click at [120, 285] on div "3" at bounding box center [220, 287] width 205 height 14
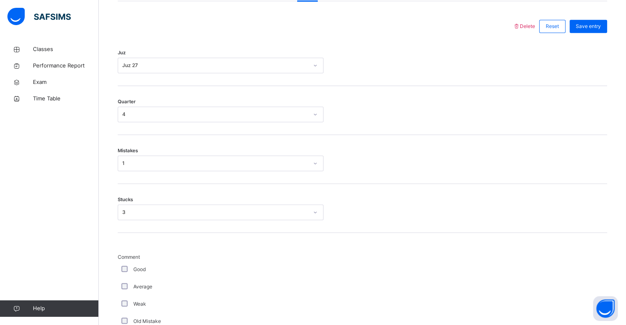
click at [123, 294] on div "Average" at bounding box center [221, 286] width 206 height 17
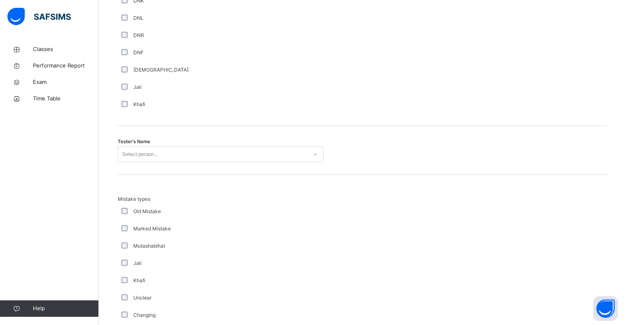
scroll to position [744, 0]
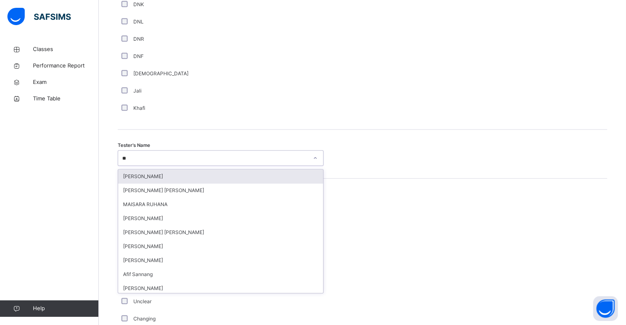
type input "***"
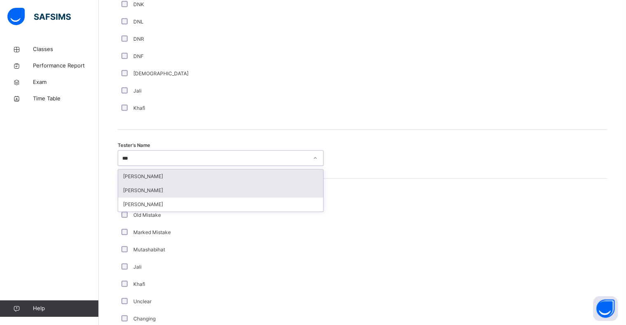
click at [130, 188] on div "Saifullah Lwin Myo" at bounding box center [220, 190] width 205 height 14
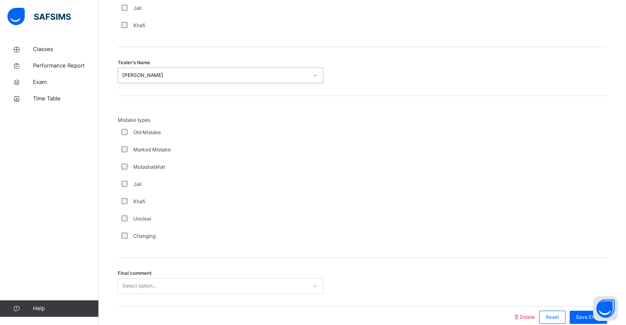
scroll to position [866, 0]
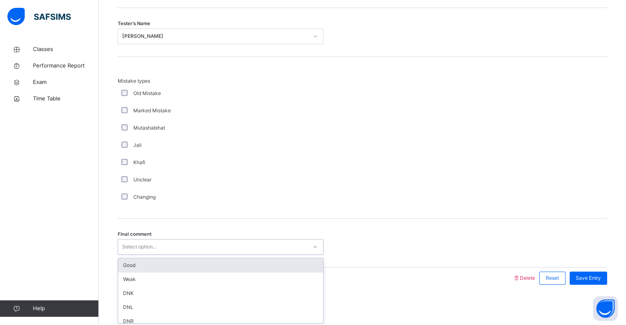
click at [125, 271] on div "Good" at bounding box center [220, 265] width 205 height 14
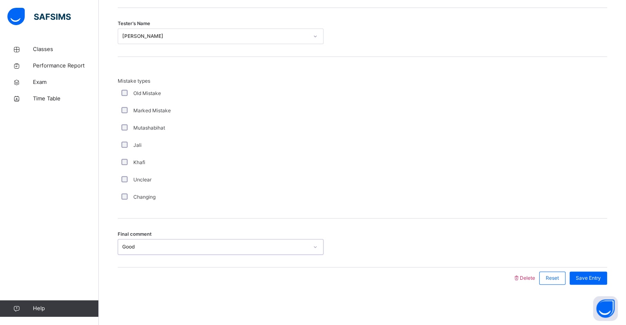
click at [122, 249] on div "Good" at bounding box center [215, 246] width 186 height 7
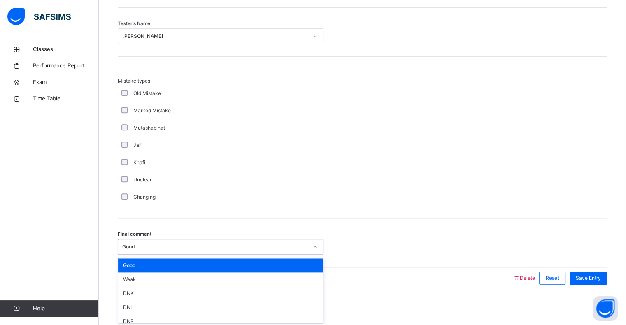
click at [122, 281] on div "Weak" at bounding box center [220, 279] width 205 height 14
click at [121, 276] on div "Delete Reset Save Entry" at bounding box center [362, 277] width 489 height 21
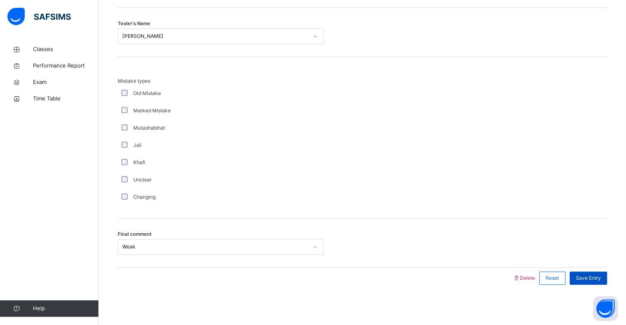
click at [593, 274] on span "Save Entry" at bounding box center [588, 277] width 25 height 7
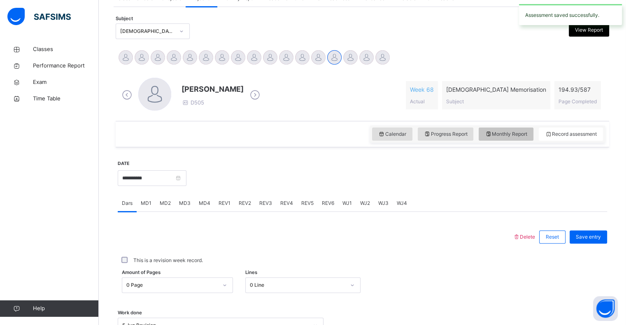
click at [509, 128] on div "Monthly Report" at bounding box center [505, 134] width 55 height 13
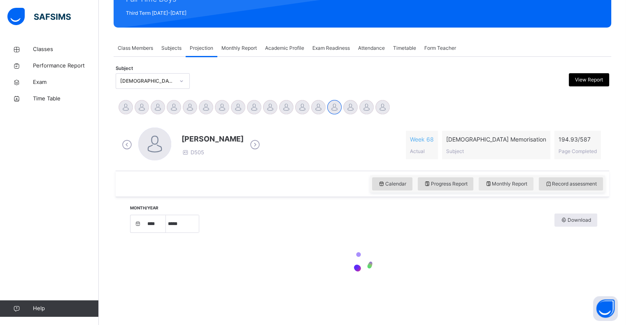
select select "****"
select select "*"
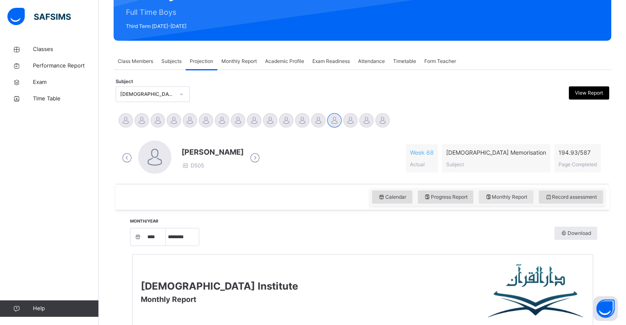
scroll to position [107, 0]
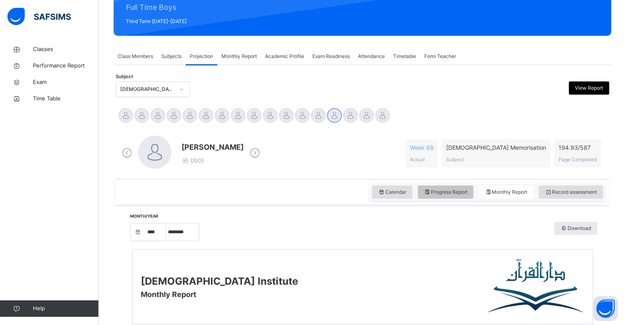
click at [444, 192] on span "Progress Report" at bounding box center [446, 191] width 44 height 7
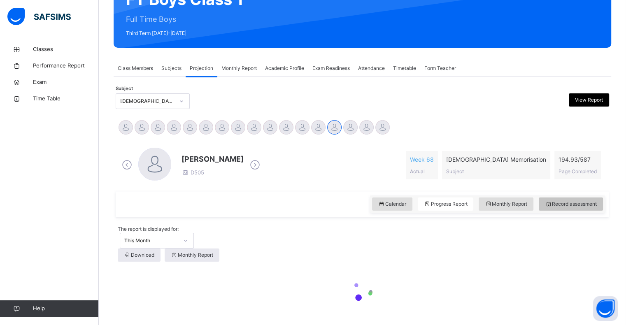
click at [601, 210] on div "Record assessment" at bounding box center [571, 203] width 64 height 13
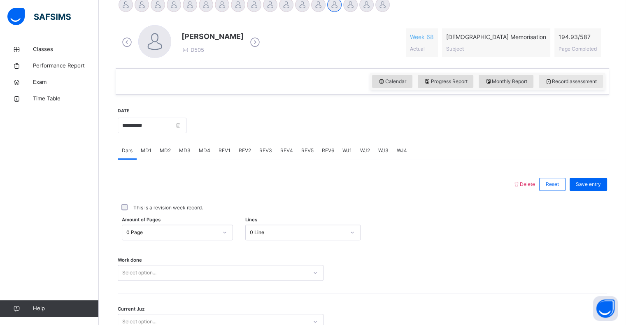
scroll to position [218, 0]
click at [229, 153] on div "REV1" at bounding box center [224, 150] width 20 height 16
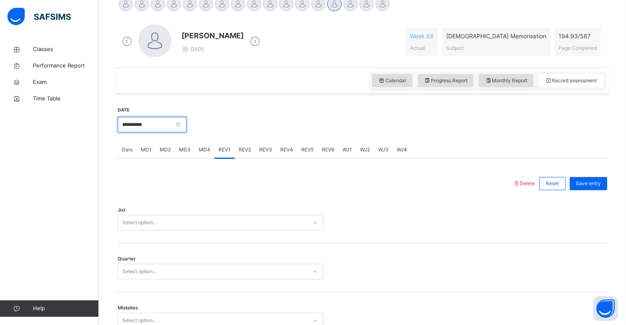
click at [176, 130] on input "**********" at bounding box center [152, 125] width 69 height 16
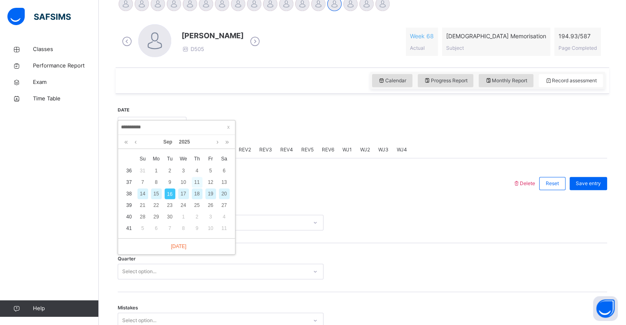
click at [197, 186] on div "11" at bounding box center [197, 182] width 11 height 11
type input "**********"
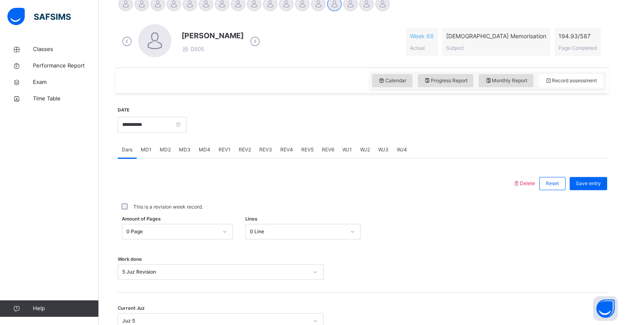
click at [195, 149] on div "MD4" at bounding box center [205, 150] width 20 height 16
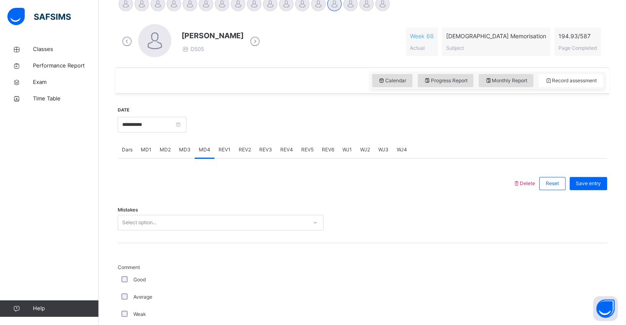
click at [222, 155] on div "REV1" at bounding box center [224, 150] width 20 height 16
click at [242, 150] on span "REV2" at bounding box center [245, 149] width 12 height 7
click at [266, 151] on span "REV3" at bounding box center [265, 149] width 13 height 7
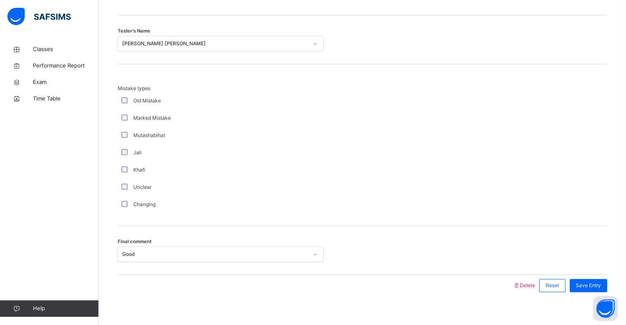
scroll to position [866, 0]
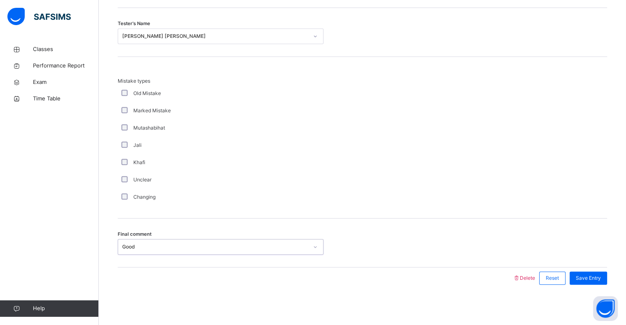
click at [217, 263] on div "Final comment 0 results available. Select is focused ,type to refine list, pres…" at bounding box center [362, 242] width 489 height 49
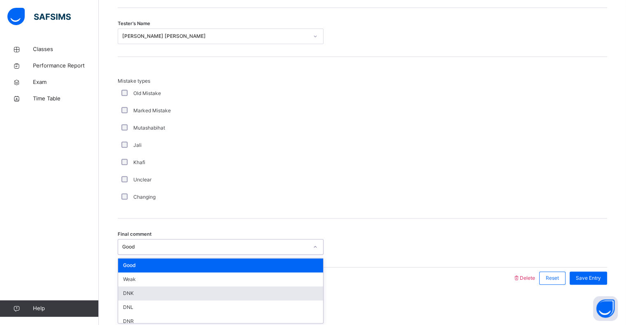
click at [224, 292] on div "DNK" at bounding box center [220, 293] width 205 height 14
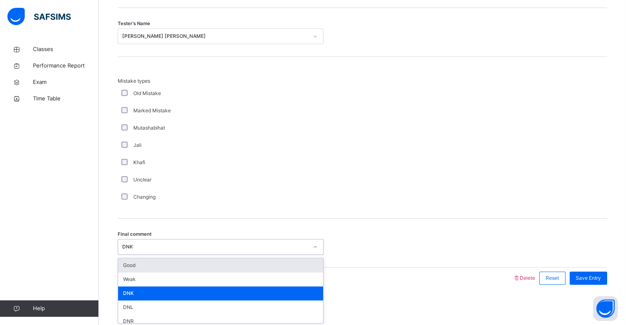
click at [265, 288] on div "DNK" at bounding box center [220, 293] width 205 height 14
click at [258, 290] on div "DNK" at bounding box center [220, 293] width 205 height 14
click at [235, 286] on div "DNK" at bounding box center [220, 293] width 205 height 14
click at [122, 278] on div "Weak" at bounding box center [220, 279] width 205 height 14
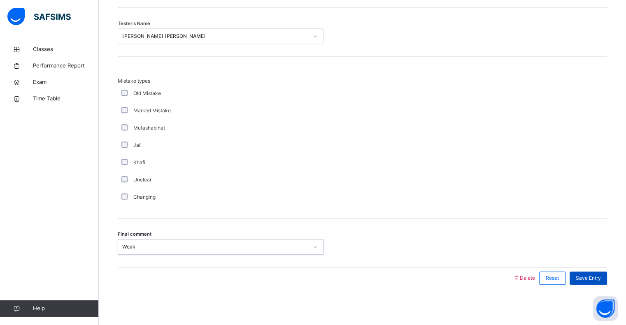
click at [606, 283] on div "Save Entry" at bounding box center [587, 278] width 37 height 13
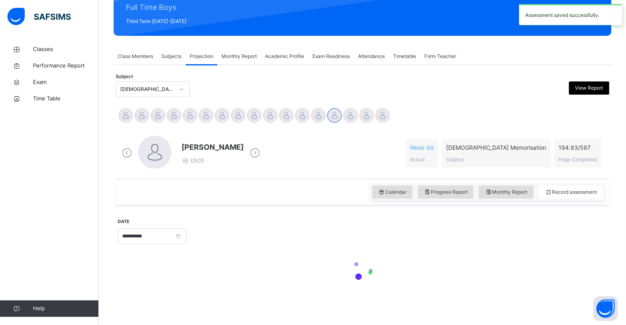
scroll to position [106, 0]
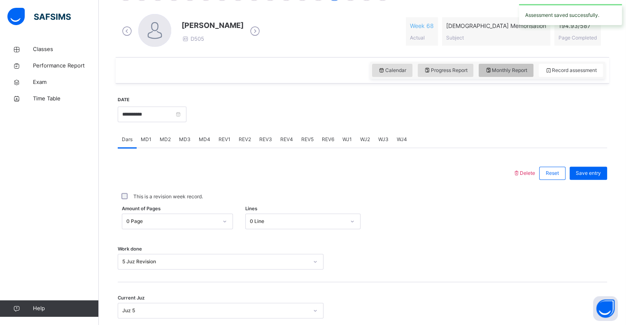
click at [525, 69] on span "Monthly Report" at bounding box center [506, 70] width 42 height 7
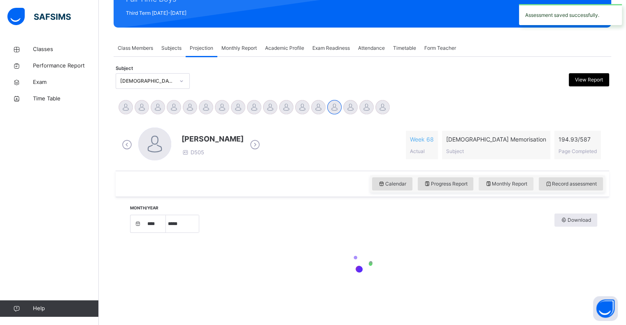
select select "****"
select select "*"
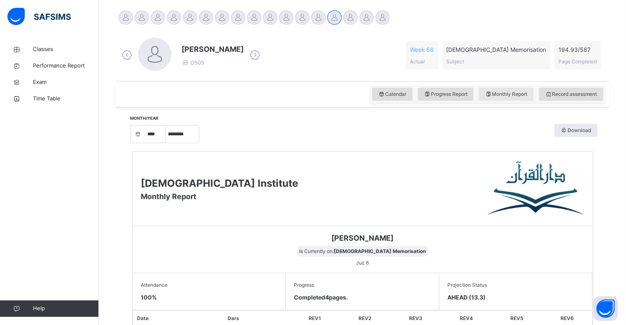
scroll to position [202, 0]
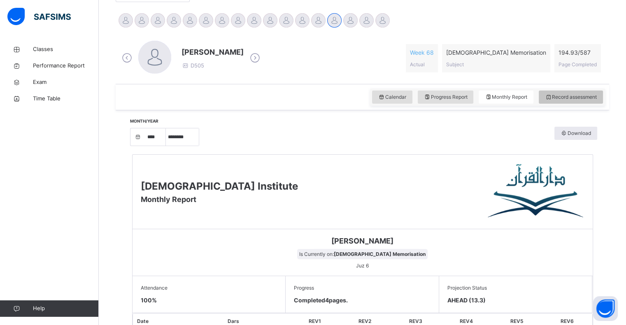
click at [597, 91] on div "Record assessment" at bounding box center [571, 97] width 64 height 13
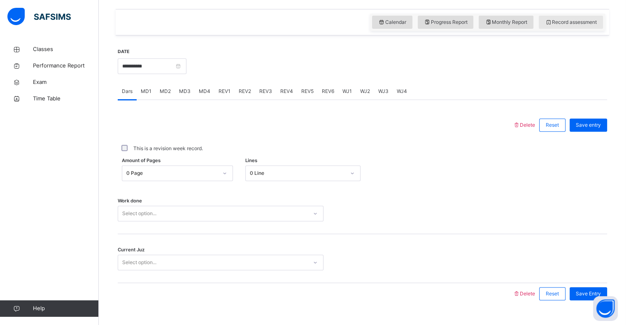
scroll to position [293, 0]
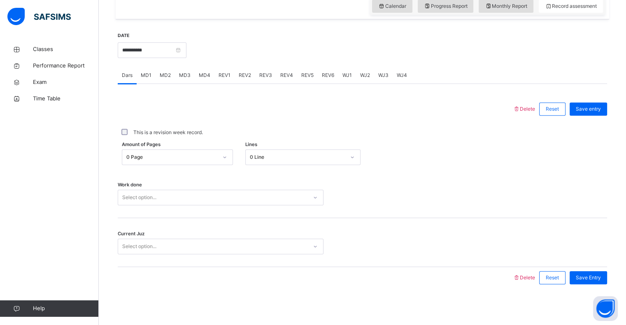
click at [327, 74] on span "REV6" at bounding box center [328, 75] width 12 height 7
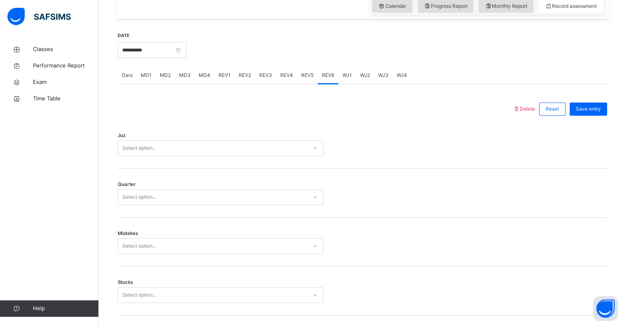
click at [311, 74] on span "REV5" at bounding box center [307, 75] width 12 height 7
click at [286, 81] on div "REV4" at bounding box center [286, 75] width 21 height 16
click at [293, 67] on div "REV4" at bounding box center [286, 75] width 21 height 16
click at [286, 75] on span "REV4" at bounding box center [286, 75] width 13 height 7
click at [267, 78] on span "REV3" at bounding box center [265, 75] width 13 height 7
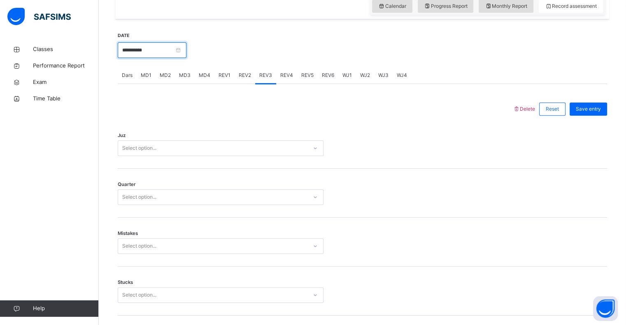
click at [177, 49] on input "**********" at bounding box center [152, 50] width 69 height 16
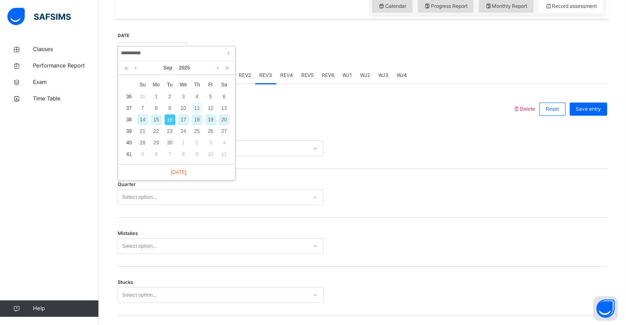
click at [200, 106] on div "11" at bounding box center [197, 108] width 11 height 11
type input "**********"
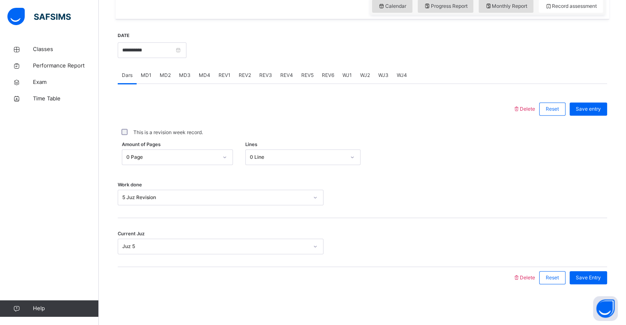
click at [309, 77] on span "REV5" at bounding box center [307, 75] width 12 height 7
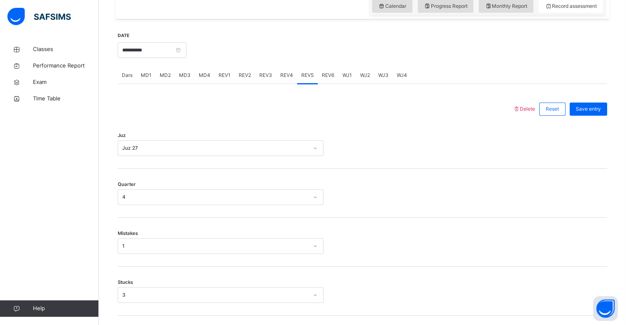
click at [325, 75] on span "REV6" at bounding box center [328, 75] width 12 height 7
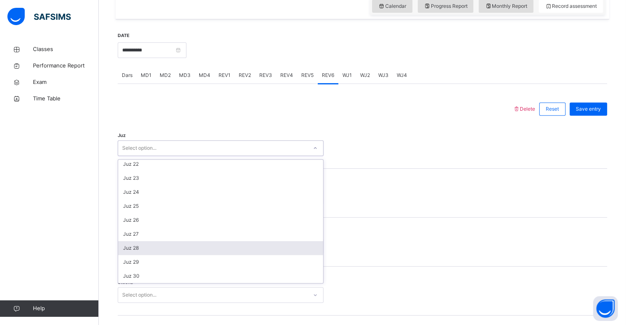
click at [129, 247] on div "Juz 28" at bounding box center [220, 248] width 205 height 14
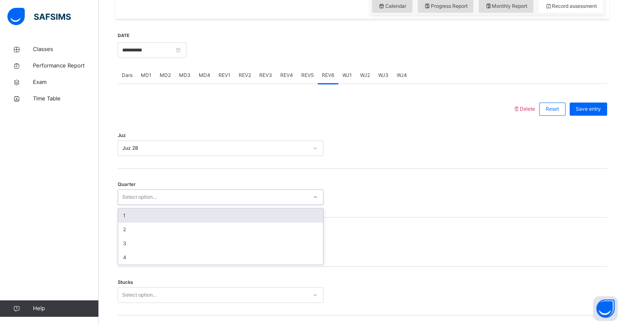
click at [122, 216] on div "1" at bounding box center [220, 216] width 205 height 14
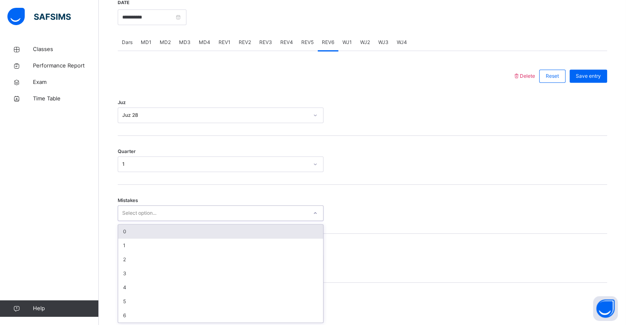
scroll to position [326, 0]
click at [122, 234] on div "0" at bounding box center [220, 231] width 205 height 14
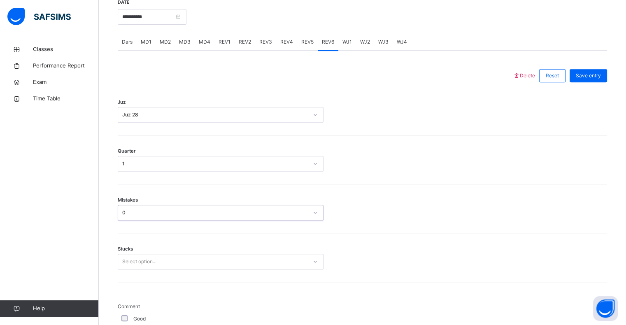
click at [119, 225] on div "Mistakes option 0, selected. 0 results available. Select is focused ,type to re…" at bounding box center [362, 208] width 489 height 49
click at [122, 212] on div "0" at bounding box center [215, 212] width 186 height 7
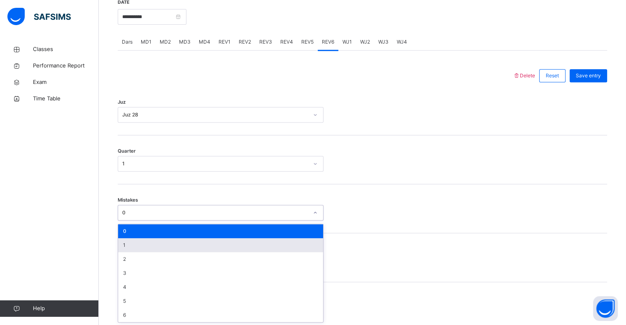
click at [127, 244] on div "1" at bounding box center [220, 245] width 205 height 14
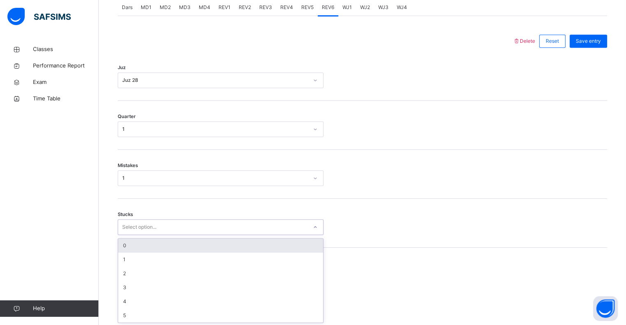
scroll to position [361, 0]
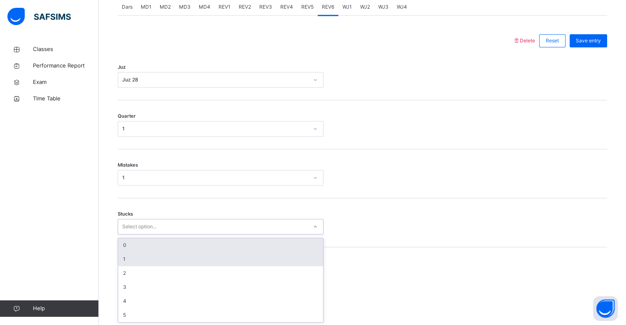
click at [120, 255] on div "1" at bounding box center [220, 259] width 205 height 14
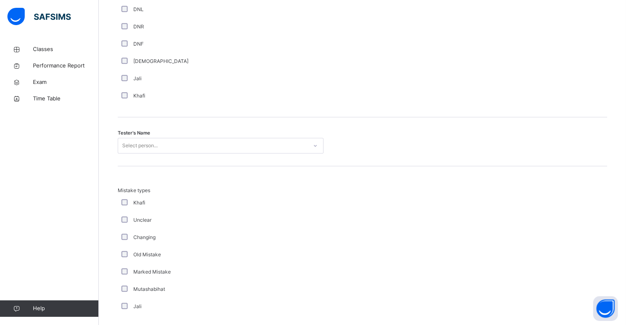
scroll to position [757, 0]
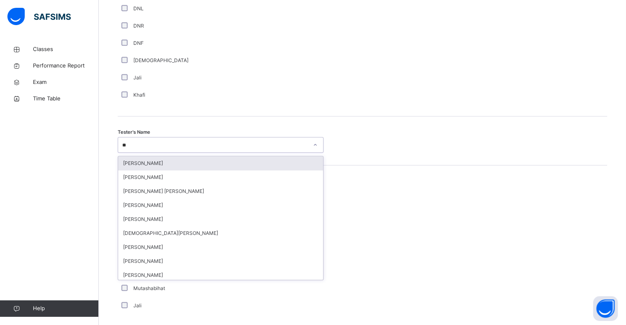
type input "***"
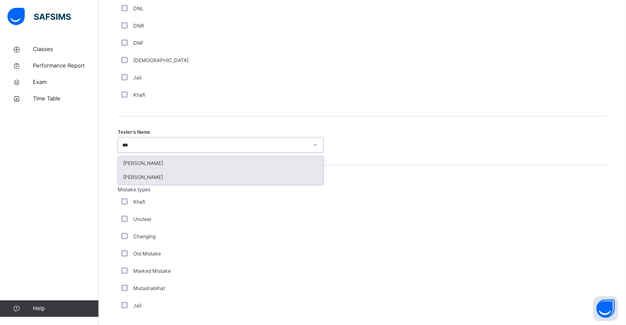
click at [126, 173] on div "Musab Sheikh" at bounding box center [220, 177] width 205 height 14
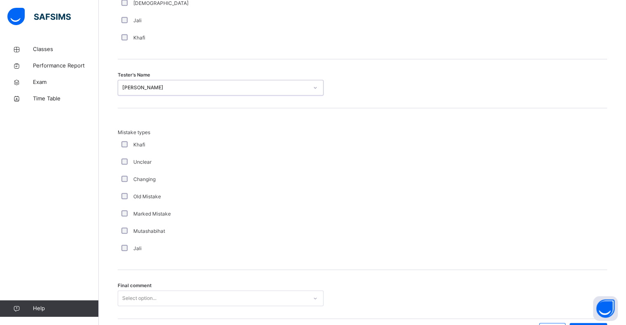
scroll to position [866, 0]
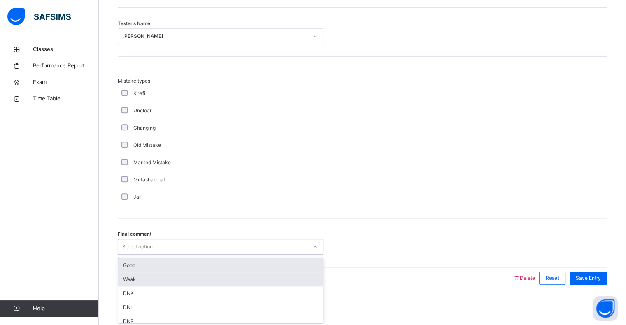
click at [123, 272] on div "Weak" at bounding box center [220, 279] width 205 height 14
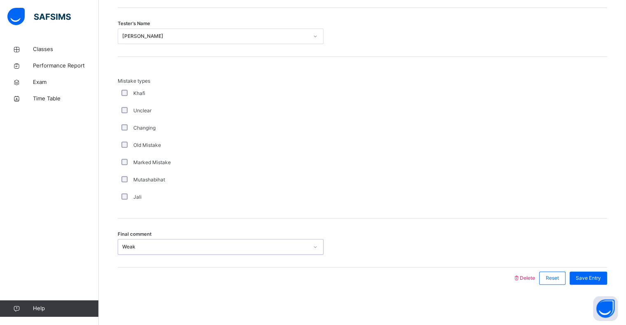
click at [122, 248] on div "Weak" at bounding box center [215, 246] width 186 height 7
click at [119, 267] on div "Delete Reset Save Entry" at bounding box center [362, 277] width 489 height 21
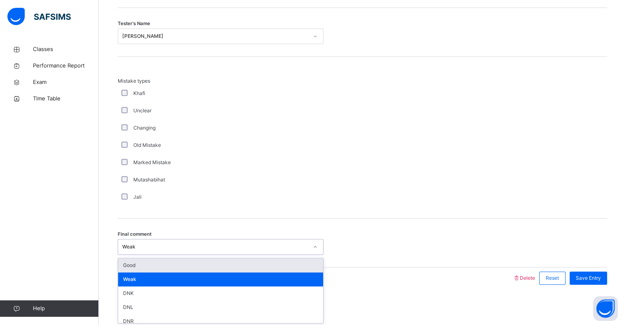
click at [121, 274] on div "Weak" at bounding box center [220, 279] width 205 height 14
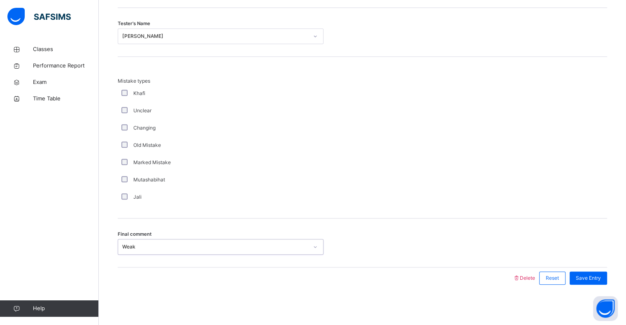
click at [122, 245] on div "Weak" at bounding box center [215, 246] width 186 height 7
click at [126, 265] on div "Final comment option Weak, selected. 0 results available. Select is focused ,ty…" at bounding box center [362, 242] width 489 height 49
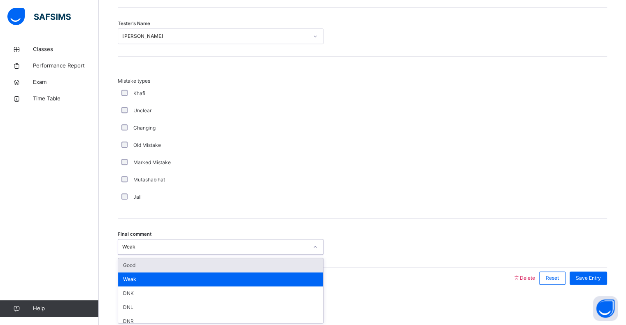
click at [126, 269] on div "Good" at bounding box center [220, 265] width 205 height 14
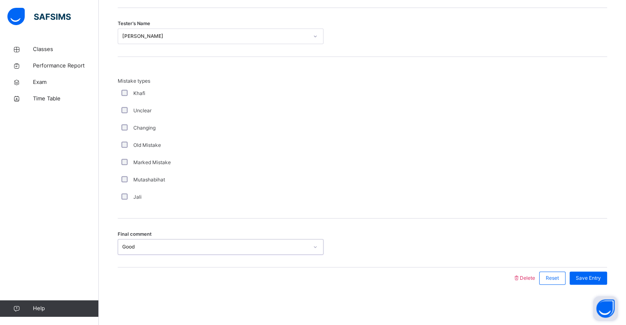
click at [604, 306] on button "Open asap" at bounding box center [605, 308] width 25 height 25
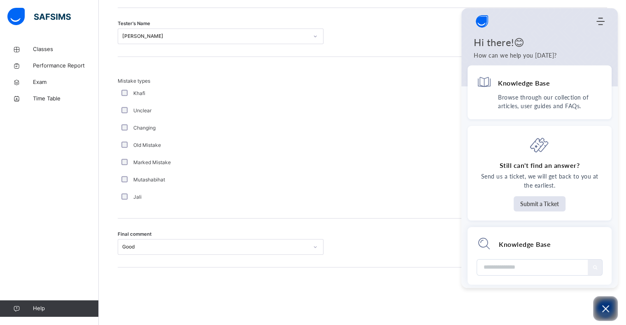
click at [602, 281] on div "Welcome to SAFSIMS AI Home Knowledge Base Submit Ticket Hi there!😊 How can we h…" at bounding box center [539, 148] width 156 height 280
click at [603, 307] on icon "Open asap" at bounding box center [605, 308] width 7 height 7
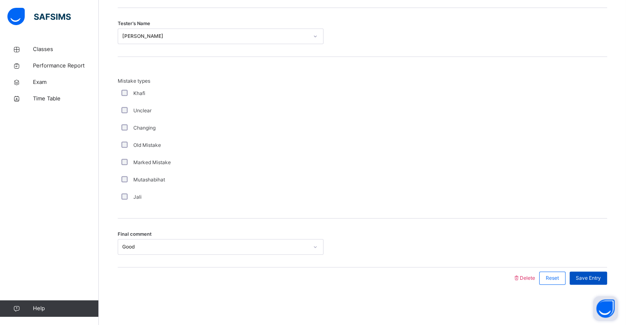
click at [593, 281] on div "Save Entry" at bounding box center [587, 278] width 37 height 13
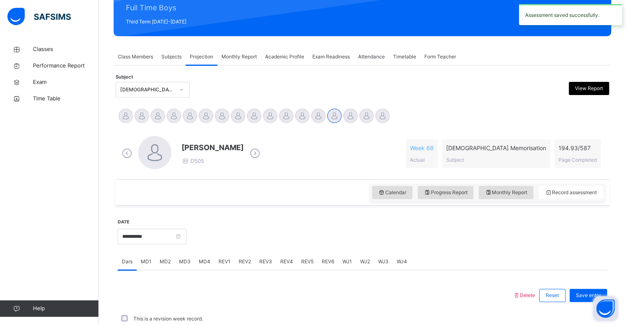
scroll to position [293, 0]
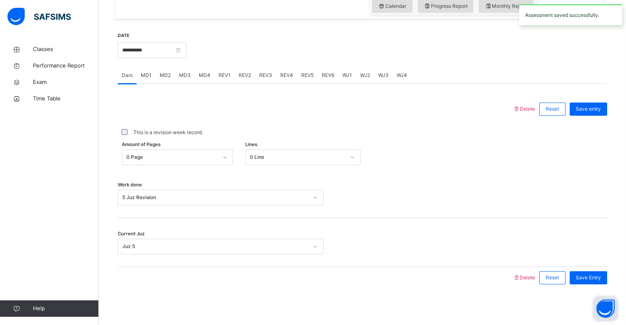
click at [318, 74] on div "REV6" at bounding box center [328, 75] width 21 height 16
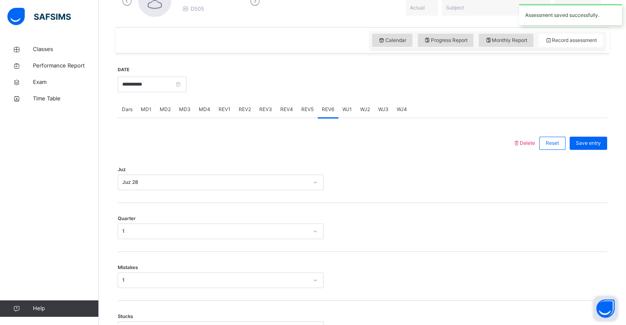
scroll to position [262, 0]
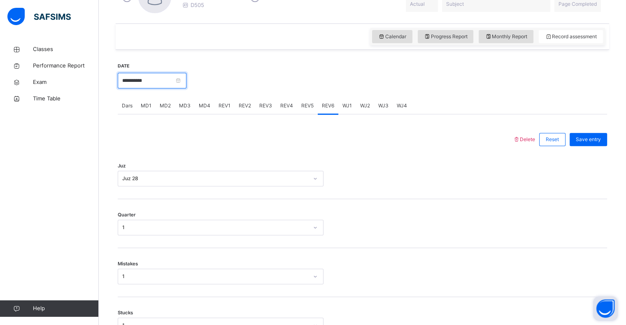
click at [179, 84] on input "**********" at bounding box center [152, 81] width 69 height 16
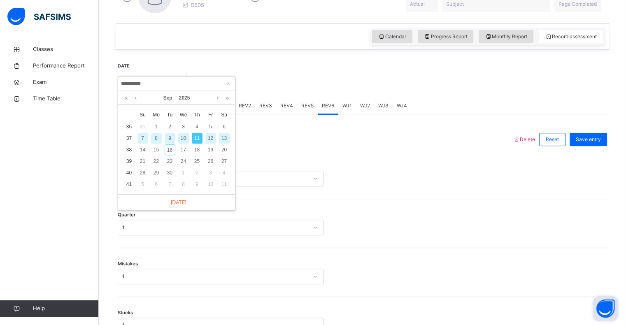
click at [257, 133] on div at bounding box center [315, 139] width 387 height 21
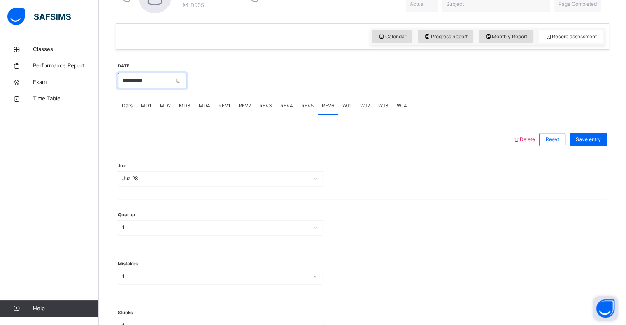
click at [174, 85] on input "**********" at bounding box center [152, 81] width 69 height 16
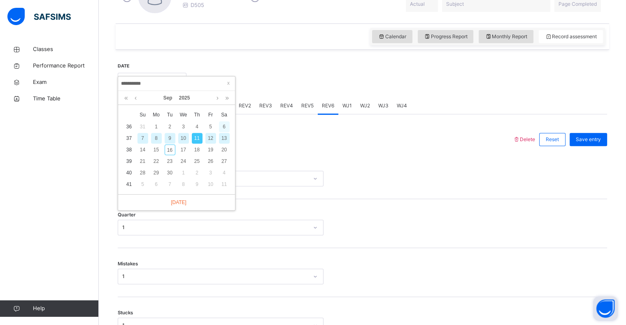
click at [224, 132] on div "6" at bounding box center [224, 126] width 11 height 11
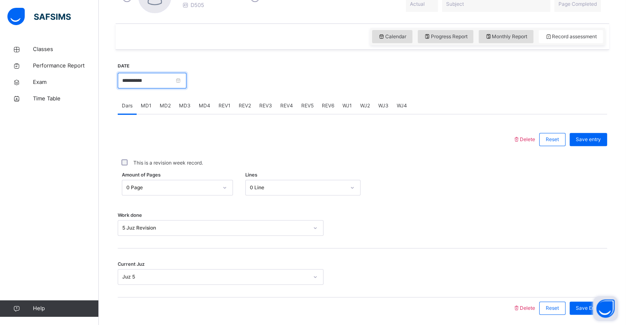
click at [184, 77] on input "**********" at bounding box center [152, 81] width 69 height 16
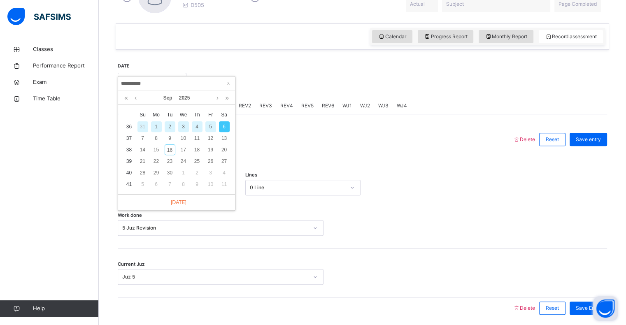
click at [323, 148] on div at bounding box center [315, 139] width 387 height 21
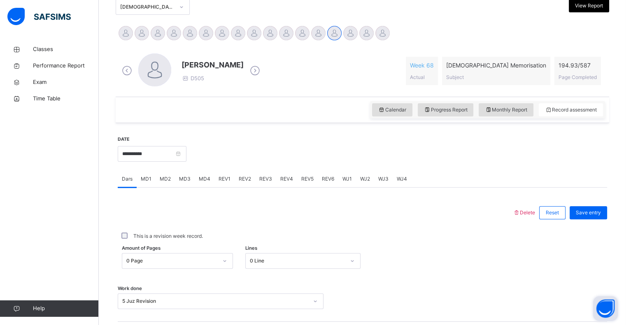
scroll to position [187, 0]
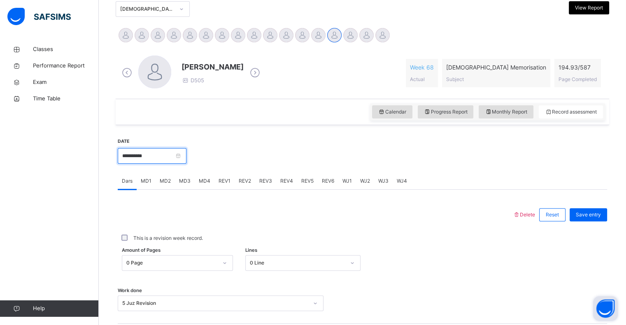
click at [176, 158] on input "**********" at bounding box center [152, 156] width 69 height 16
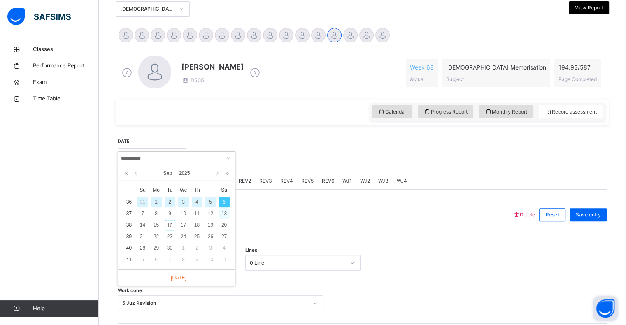
click at [225, 213] on div "13" at bounding box center [224, 213] width 11 height 11
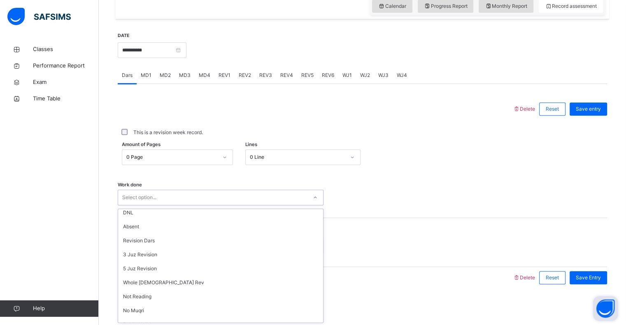
scroll to position [110, 0]
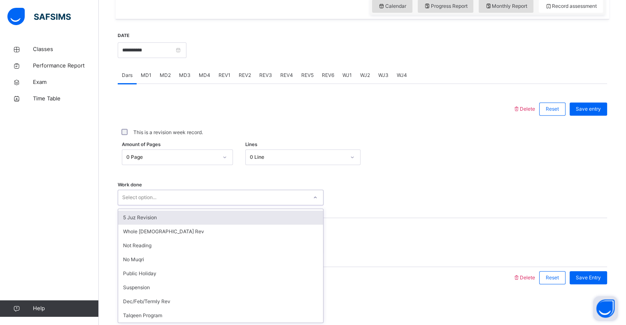
click at [125, 217] on div "5 Juz Revision" at bounding box center [220, 218] width 205 height 14
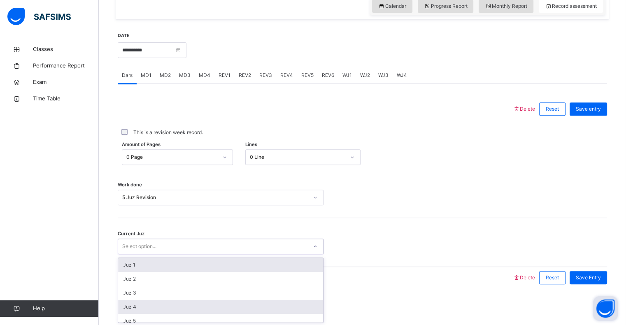
click at [123, 313] on div "Juz 4" at bounding box center [220, 307] width 205 height 14
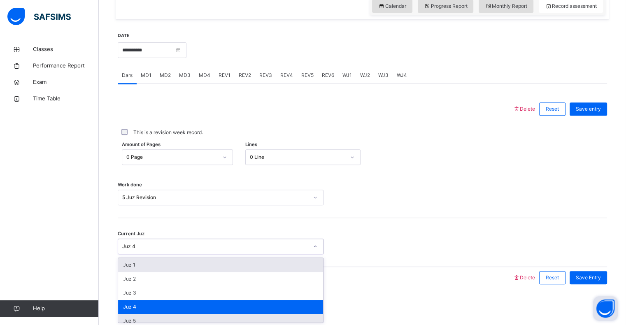
click at [125, 319] on div "Juz 5" at bounding box center [220, 321] width 205 height 14
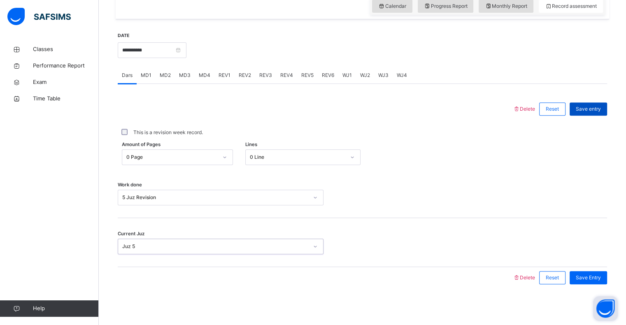
click at [607, 105] on div "Save entry" at bounding box center [587, 108] width 37 height 13
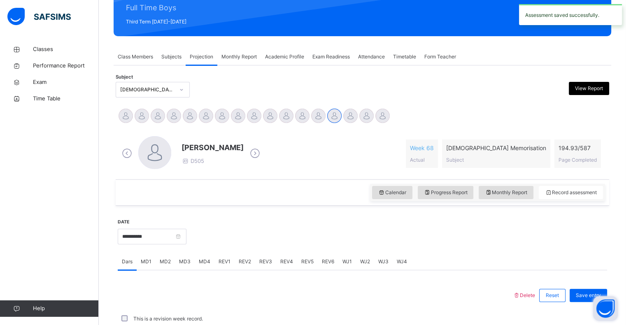
scroll to position [293, 0]
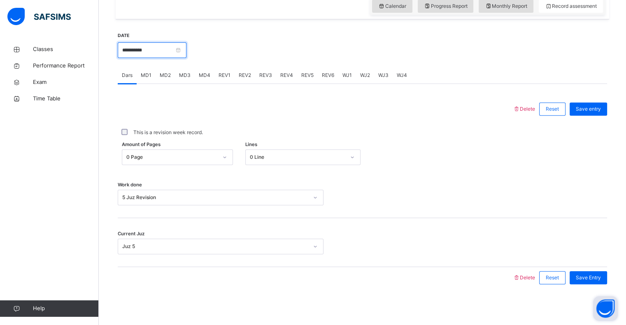
click at [166, 47] on input "**********" at bounding box center [152, 50] width 69 height 16
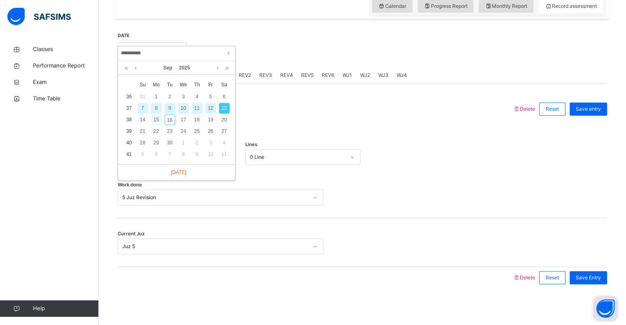
click at [158, 117] on div "15" at bounding box center [156, 119] width 11 height 11
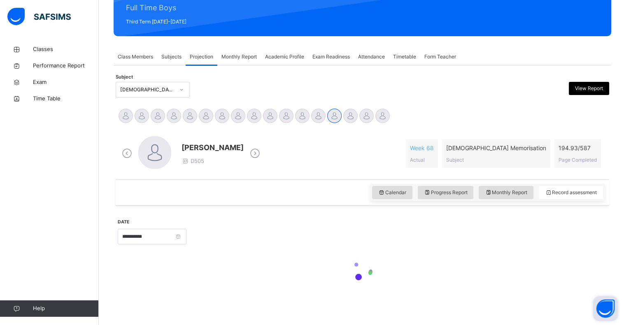
type input "**********"
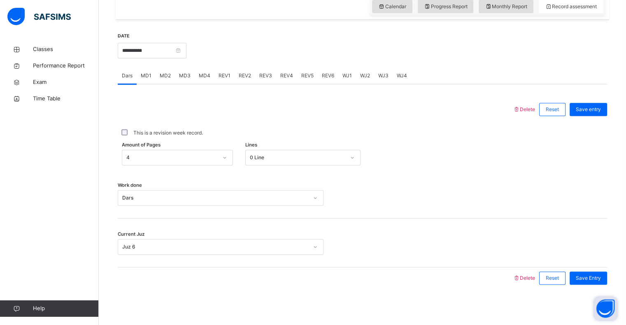
scroll to position [291, 0]
click at [184, 69] on div "MD3" at bounding box center [185, 76] width 20 height 16
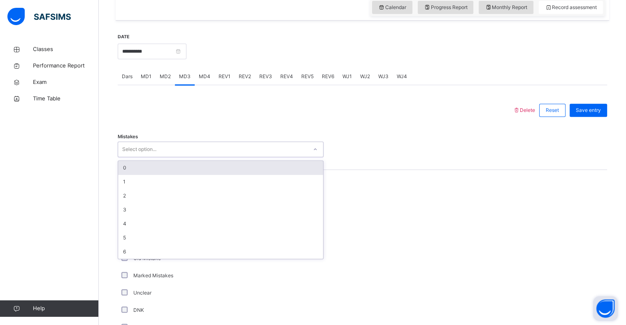
click at [123, 167] on div "0" at bounding box center [220, 168] width 205 height 14
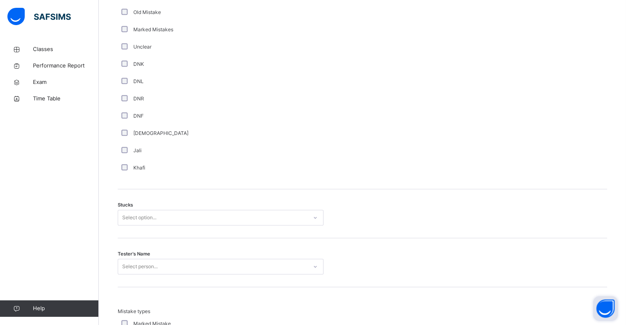
scroll to position [538, 0]
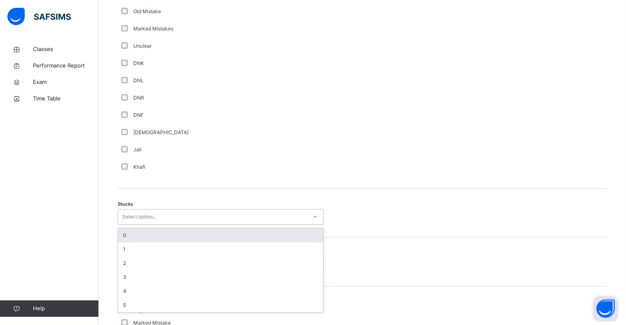
click at [125, 229] on div "0" at bounding box center [220, 235] width 205 height 14
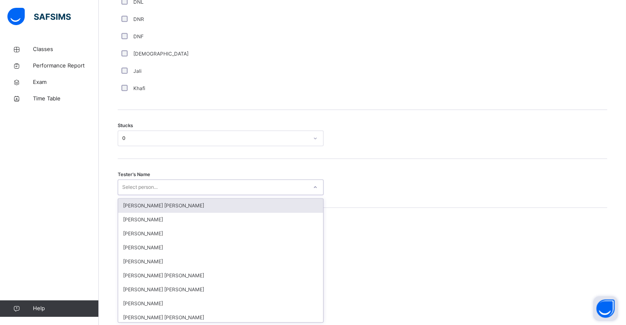
scroll to position [617, 0]
type input "***"
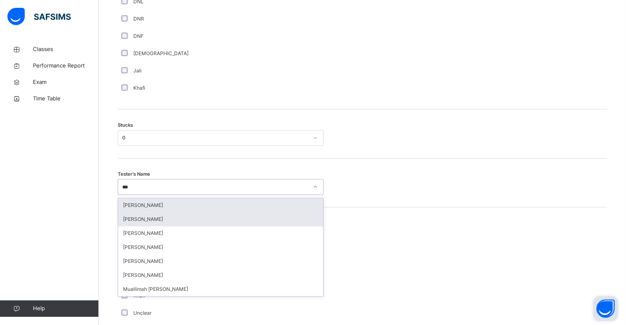
click at [129, 220] on div "Abubakr Adem Ali" at bounding box center [220, 219] width 205 height 14
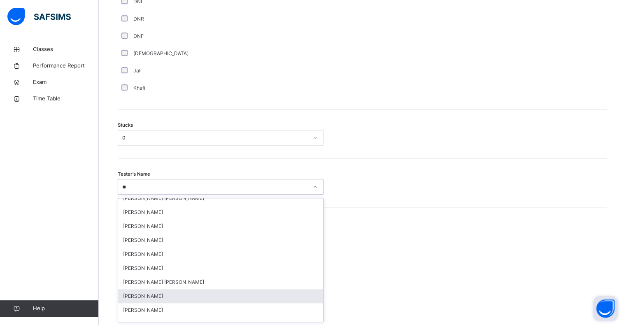
scroll to position [0, 0]
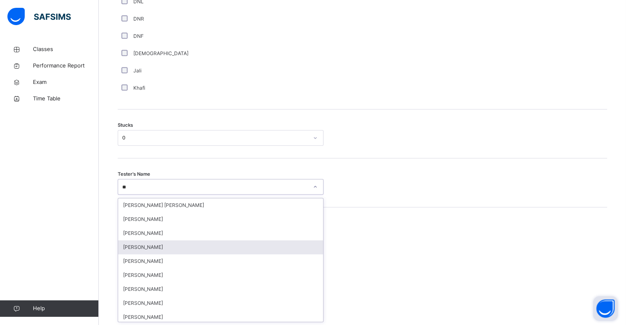
type input "***"
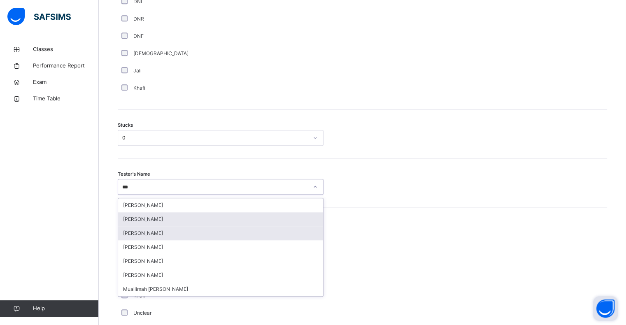
click at [126, 236] on div "Ali Adan" at bounding box center [220, 233] width 205 height 14
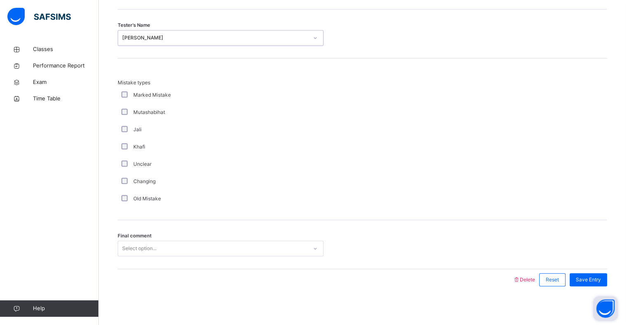
scroll to position [768, 0]
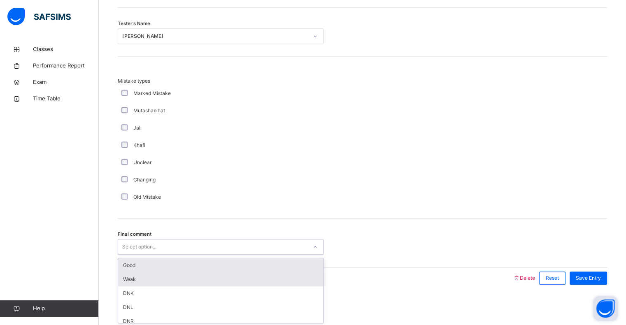
click at [119, 280] on div "Weak" at bounding box center [220, 279] width 205 height 14
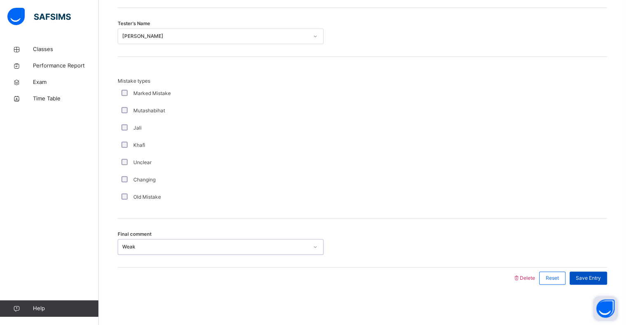
click at [607, 277] on div "Save Entry" at bounding box center [587, 278] width 37 height 13
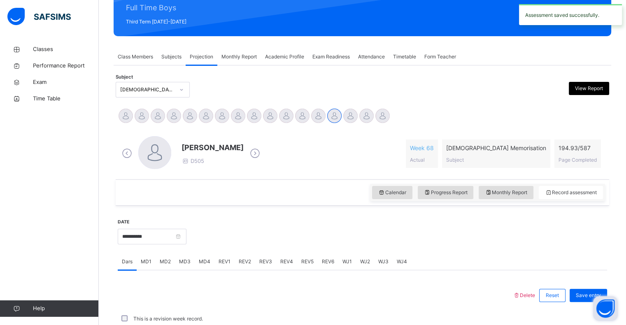
scroll to position [293, 0]
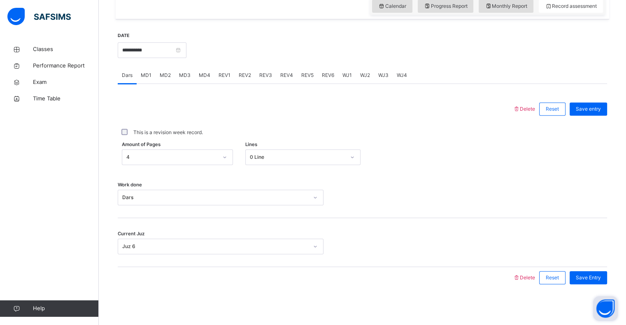
click at [211, 79] on div "MD4" at bounding box center [205, 75] width 20 height 16
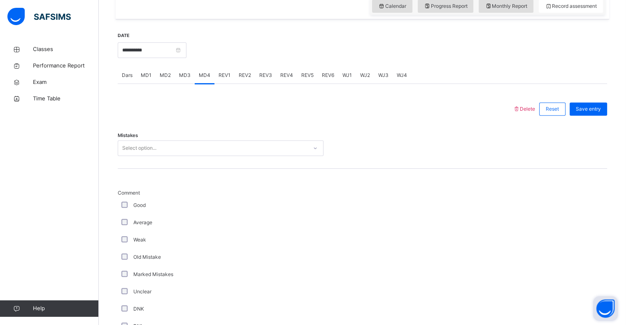
scroll to position [768, 0]
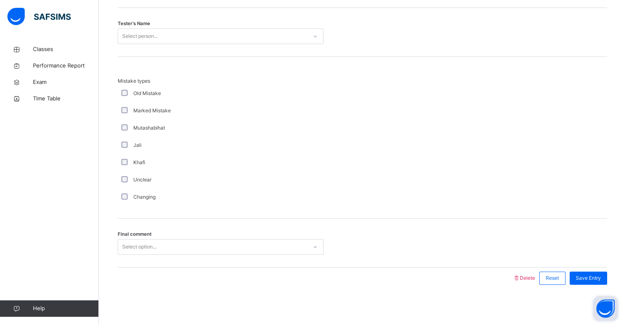
click at [135, 135] on div "Mutashabihat" at bounding box center [221, 127] width 206 height 17
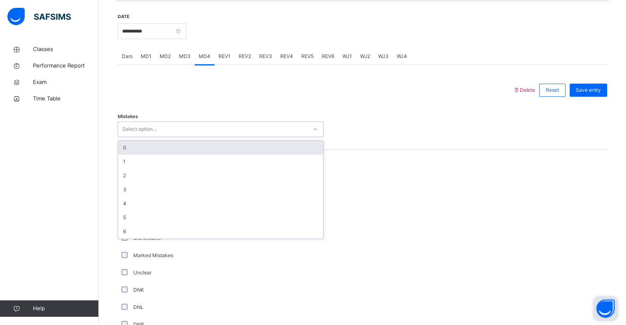
click at [128, 145] on div "0" at bounding box center [220, 148] width 205 height 14
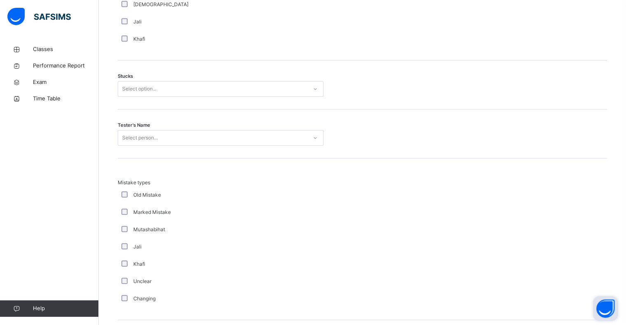
scroll to position [648, 0]
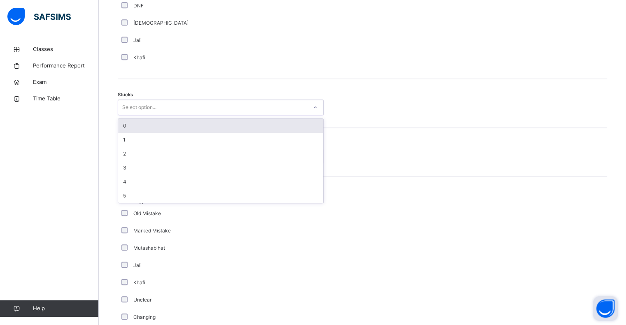
click at [131, 125] on div "0" at bounding box center [220, 126] width 205 height 14
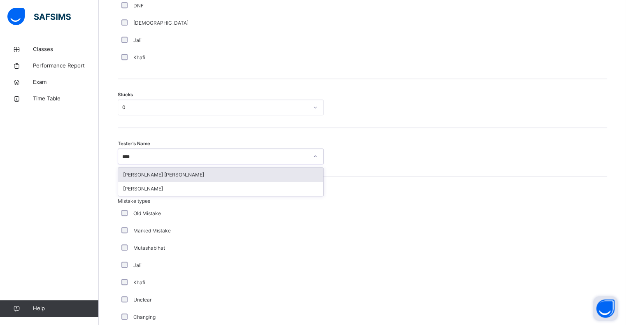
type input "*****"
click at [128, 177] on div "MUHAMMAD OWAIS SHAHID" at bounding box center [220, 175] width 205 height 14
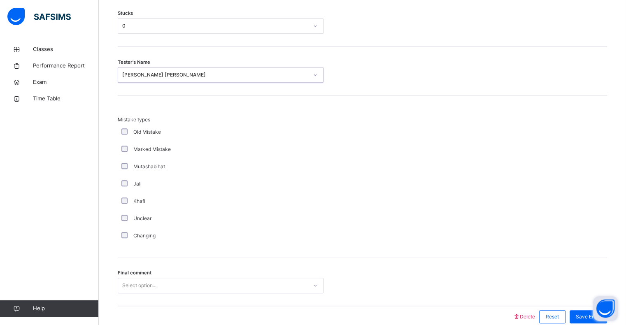
scroll to position [768, 0]
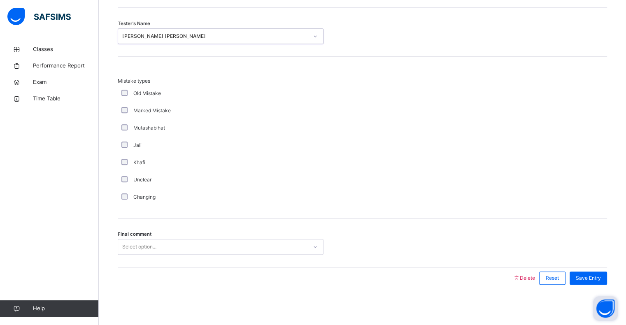
click at [126, 228] on div "Final comment Select option..." at bounding box center [362, 242] width 489 height 49
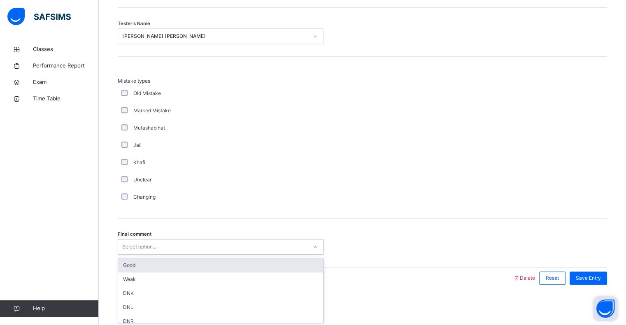
click at [127, 266] on div "Good" at bounding box center [220, 265] width 205 height 14
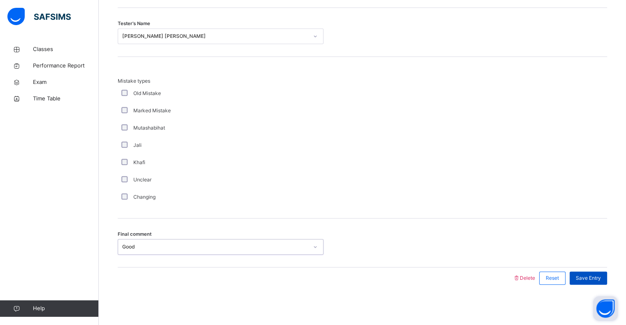
click at [605, 281] on div "Save Entry" at bounding box center [587, 278] width 37 height 13
click at [607, 279] on div "Save Entry" at bounding box center [587, 278] width 37 height 13
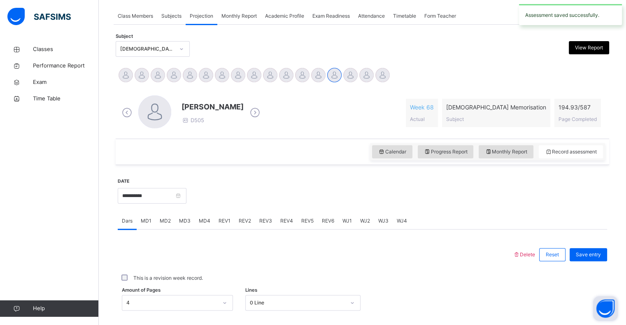
scroll to position [149, 0]
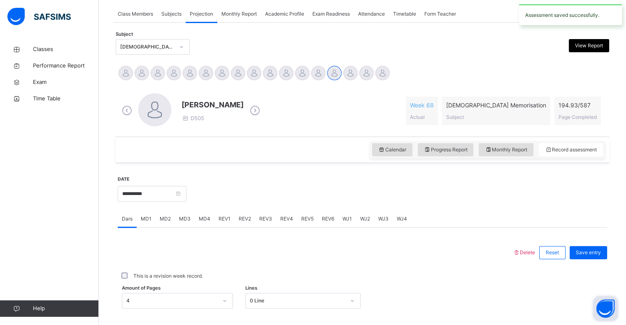
click at [223, 217] on span "REV1" at bounding box center [224, 218] width 12 height 7
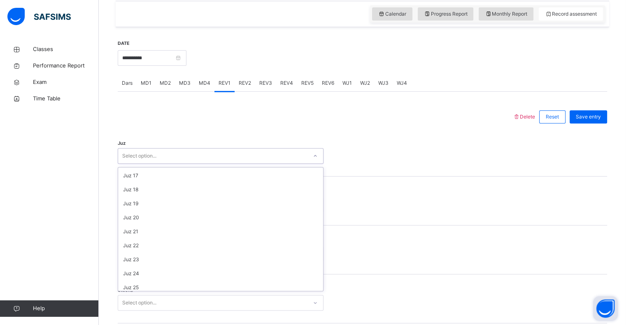
scroll to position [296, 0]
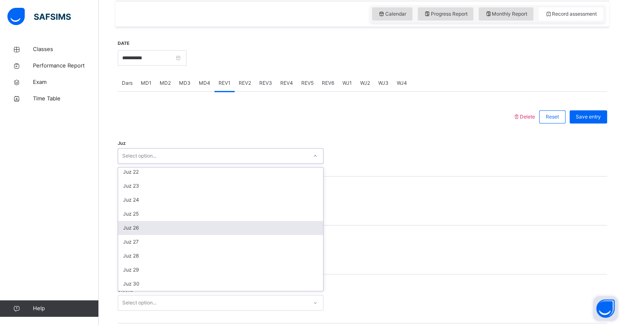
click at [126, 225] on div "Juz 26" at bounding box center [220, 228] width 205 height 14
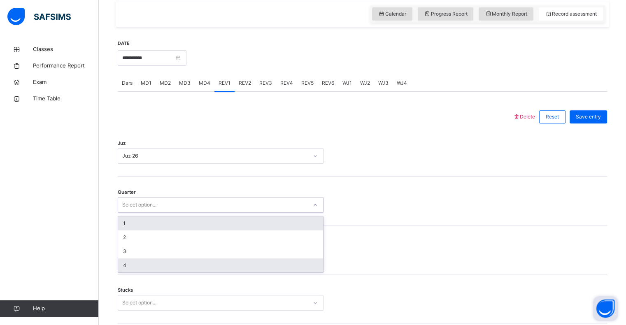
click at [124, 260] on div "4" at bounding box center [220, 265] width 205 height 14
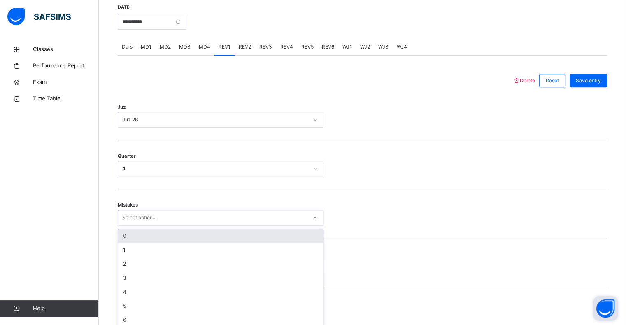
scroll to position [326, 0]
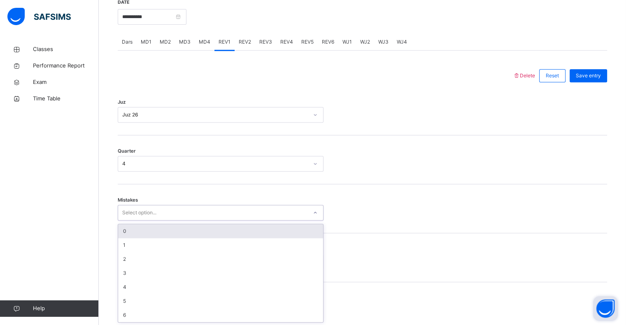
click at [122, 234] on div "0" at bounding box center [220, 231] width 205 height 14
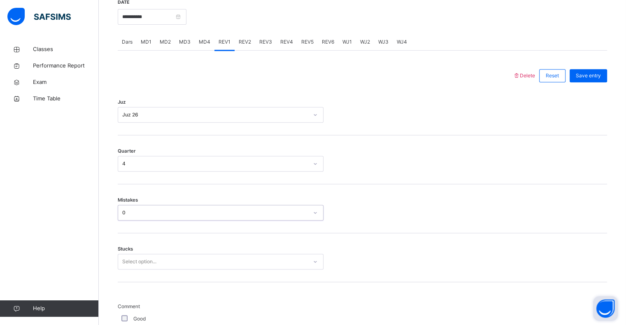
click at [119, 224] on div "Mistakes option 0, selected. 0 results available. Select is focused ,type to re…" at bounding box center [362, 208] width 489 height 49
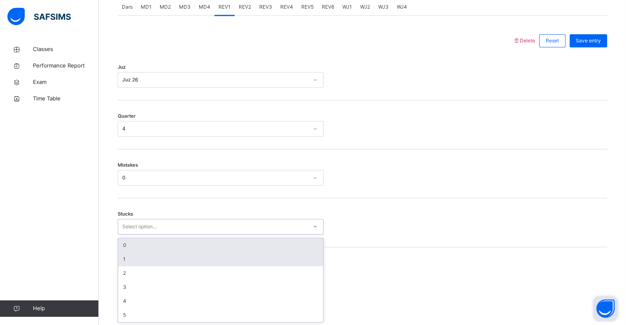
click at [131, 256] on div "1" at bounding box center [220, 259] width 205 height 14
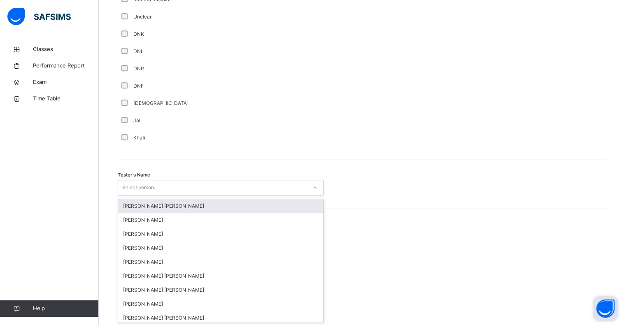
scroll to position [715, 0]
type input "***"
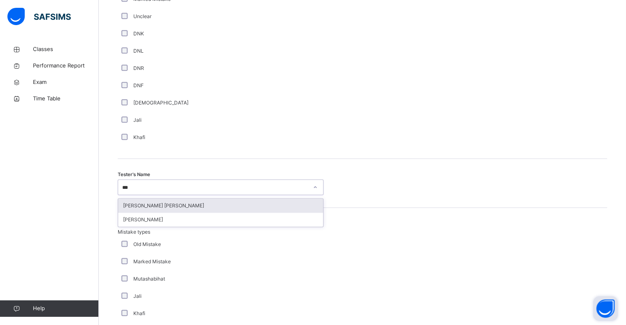
click at [131, 209] on div "Abdul Raheem Durani" at bounding box center [220, 206] width 205 height 14
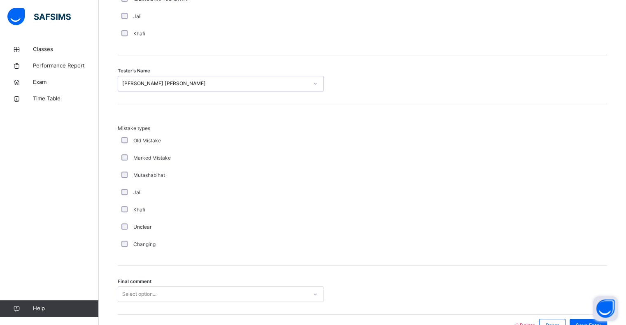
scroll to position [866, 0]
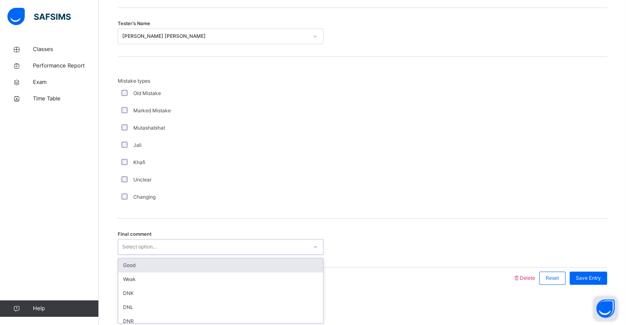
click at [126, 260] on div "Good" at bounding box center [220, 265] width 205 height 14
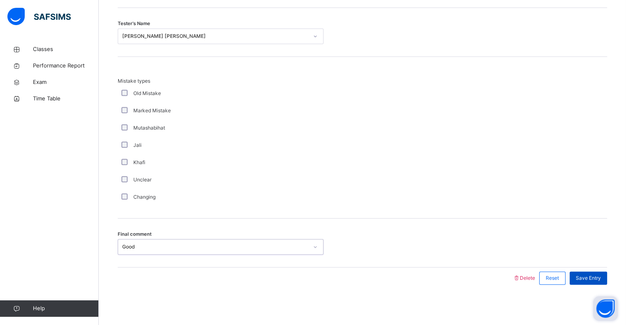
click at [586, 281] on span "Save Entry" at bounding box center [588, 277] width 25 height 7
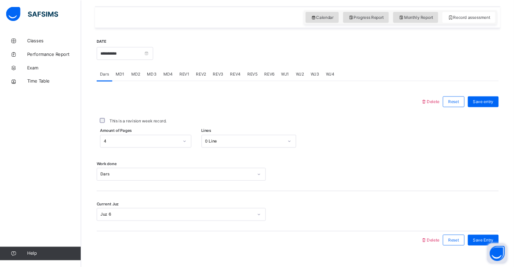
scroll to position [279, 0]
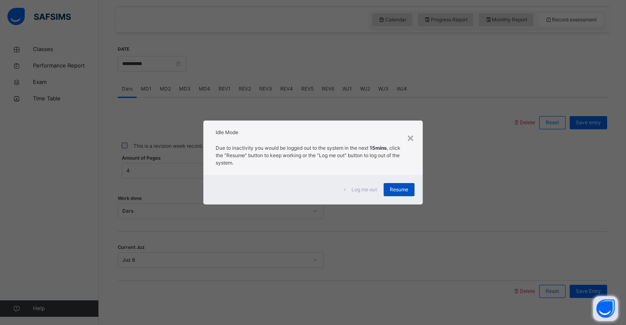
click at [401, 185] on div "Resume" at bounding box center [398, 189] width 31 height 13
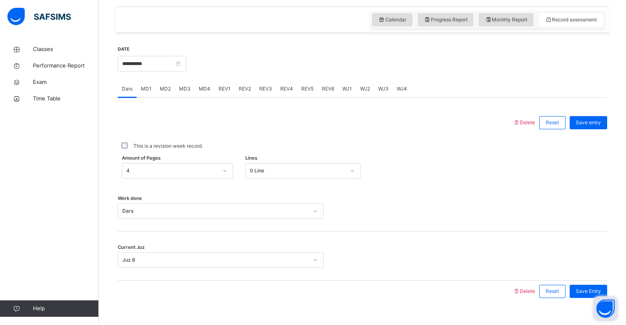
click at [202, 84] on div "MD4" at bounding box center [205, 89] width 20 height 16
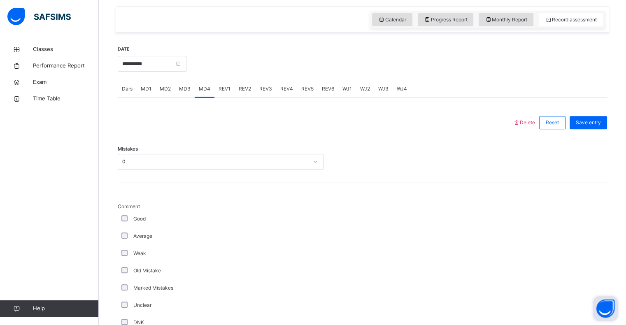
click at [223, 91] on span "REV1" at bounding box center [224, 88] width 12 height 7
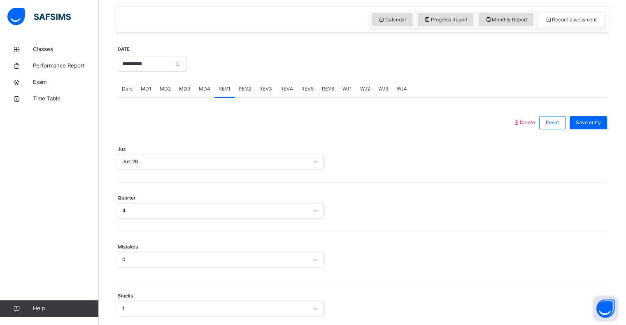
click at [241, 81] on div "REV2" at bounding box center [245, 89] width 21 height 16
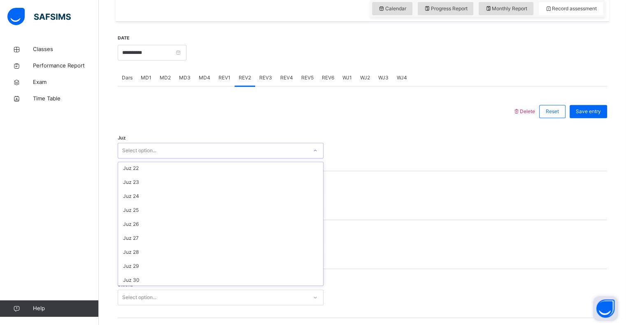
scroll to position [296, 0]
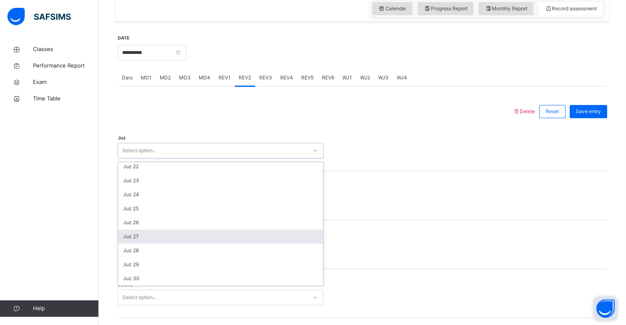
click at [125, 236] on div "Juz 27" at bounding box center [220, 237] width 205 height 14
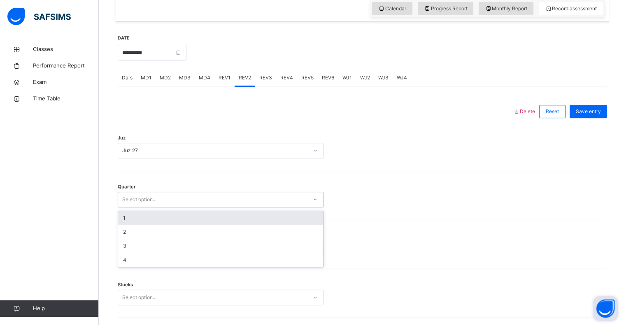
click at [121, 218] on div "1" at bounding box center [220, 218] width 205 height 14
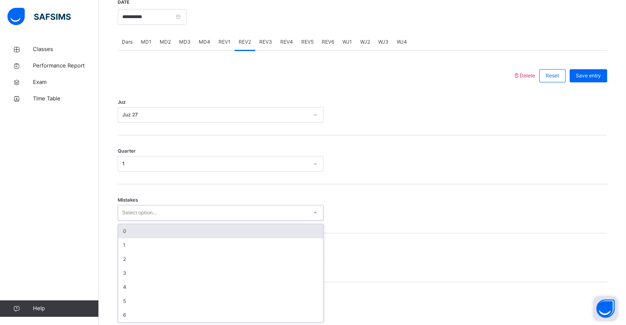
click at [123, 225] on div "0" at bounding box center [220, 231] width 205 height 14
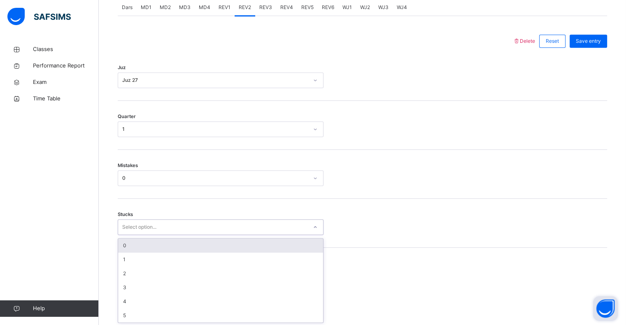
scroll to position [361, 0]
click at [121, 247] on div "0" at bounding box center [220, 245] width 205 height 14
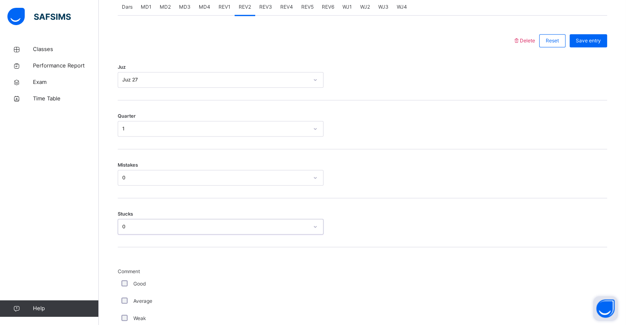
click at [122, 223] on div "0" at bounding box center [215, 226] width 186 height 7
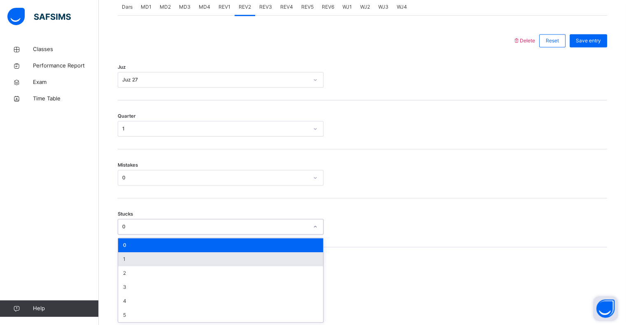
click at [120, 263] on div "1" at bounding box center [220, 259] width 205 height 14
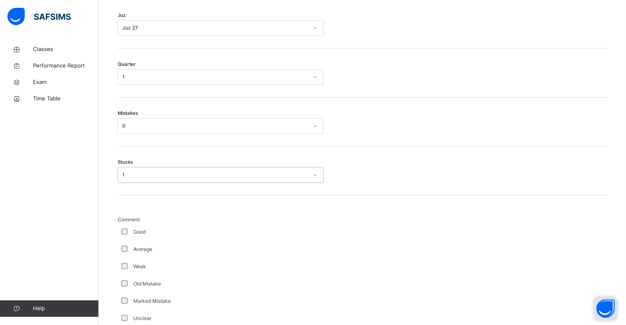
scroll to position [415, 0]
click at [114, 225] on div "**********" at bounding box center [362, 262] width 497 height 987
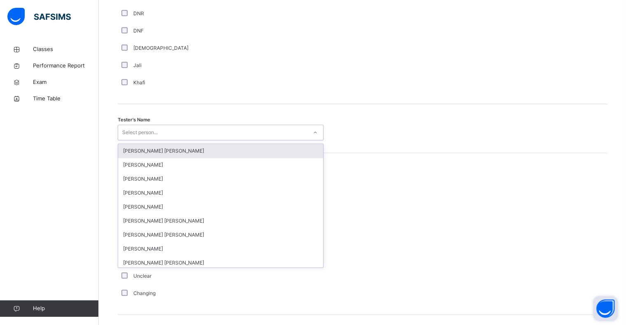
scroll to position [775, 0]
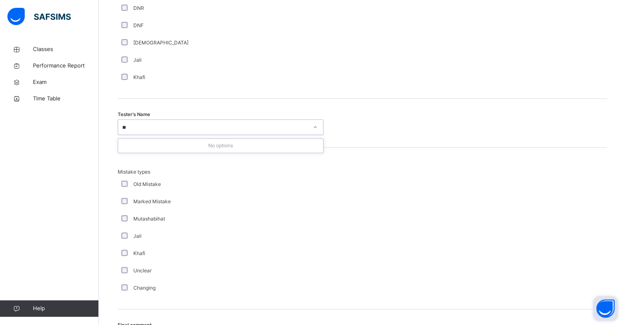
type input "*"
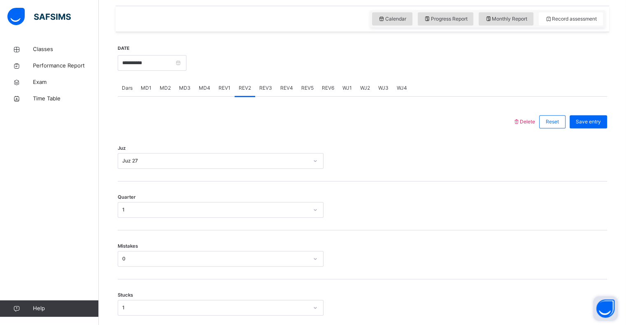
scroll to position [0, 0]
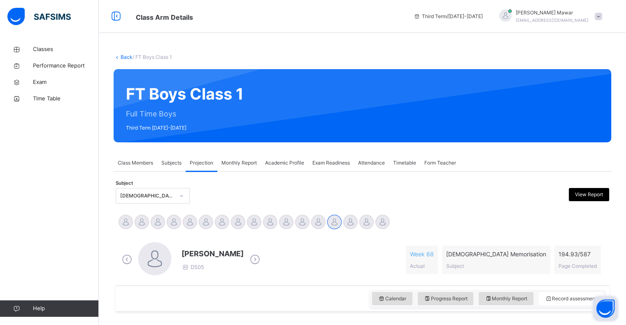
click at [459, 216] on div "Abdibaasit Hussein Abdul Raheem Durani Abdul Rahman Ashna Abdurrahman Ahmad Ali…" at bounding box center [362, 223] width 489 height 18
click at [239, 161] on span "Monthly Report" at bounding box center [238, 162] width 35 height 7
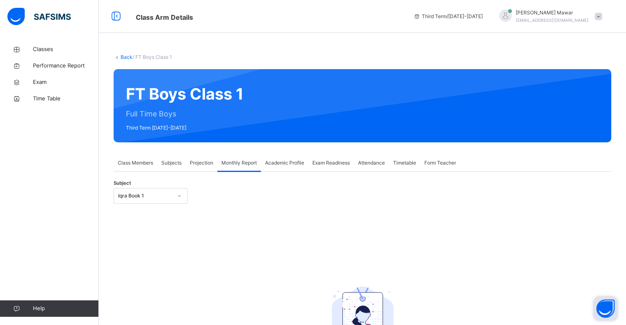
click at [202, 178] on div "Subject Iqra Book 1 No student found Select a subject from the list that has st…" at bounding box center [362, 292] width 497 height 241
click at [202, 170] on div "Projection" at bounding box center [202, 163] width 32 height 16
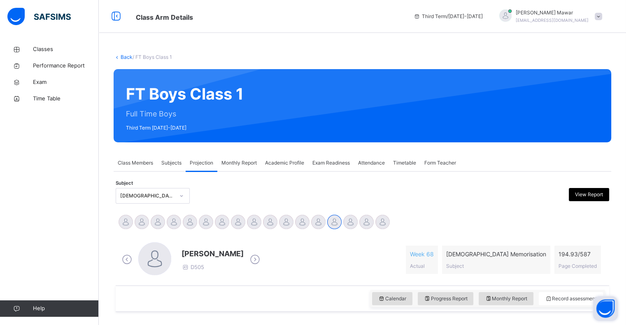
click at [432, 251] on div "Syed Hafeez Ali D505 Week 68 Actual Quran Memorisation Subject 194.93 / 587 Pag…" at bounding box center [362, 259] width 485 height 35
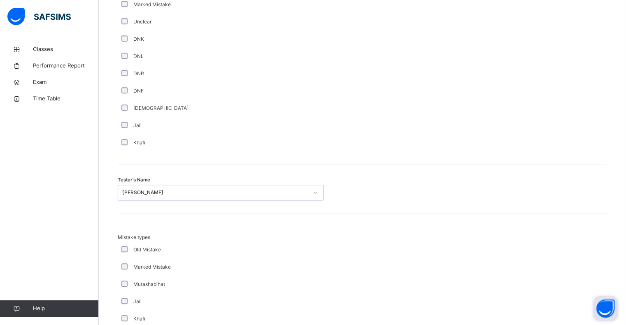
scroll to position [715, 0]
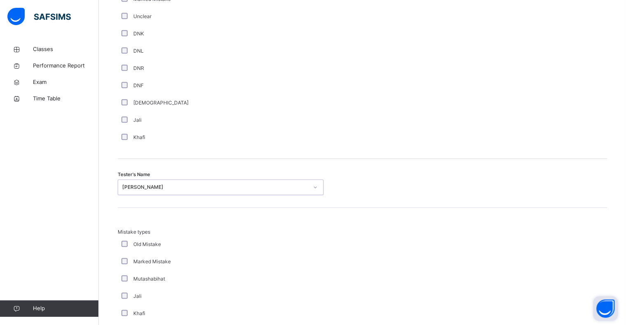
click at [122, 185] on div "Qais Rahimi" at bounding box center [215, 186] width 186 height 7
click at [131, 183] on div "Qais Rahimi" at bounding box center [215, 186] width 186 height 7
click at [122, 188] on div "Qais Rahimi" at bounding box center [215, 186] width 186 height 7
click at [131, 193] on div "Qais Rahimi" at bounding box center [221, 187] width 206 height 16
click at [133, 190] on div "Qais Rahimi" at bounding box center [212, 187] width 189 height 13
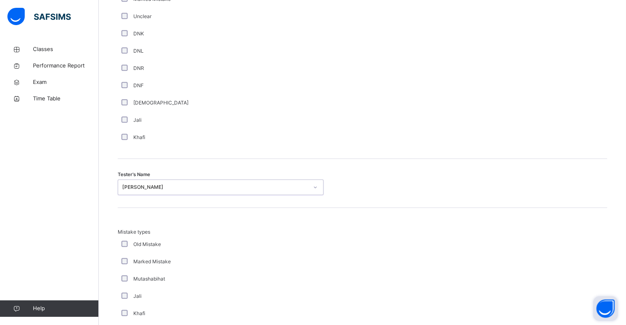
click at [137, 190] on div "Qais Rahimi" at bounding box center [215, 186] width 186 height 7
click at [146, 202] on div "Tester's Name option Qais Rahimi, selected. 0 results available. Select is focu…" at bounding box center [362, 183] width 489 height 49
click at [143, 190] on div "Qais Rahimi" at bounding box center [212, 187] width 189 height 13
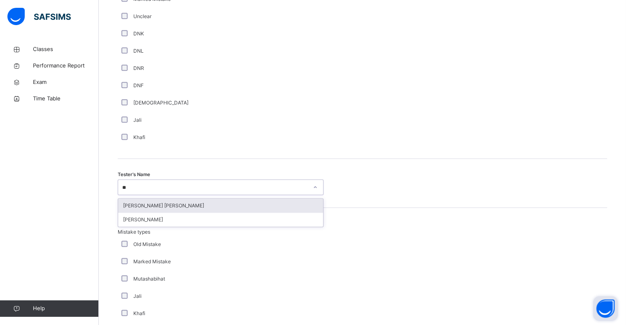
type input "*"
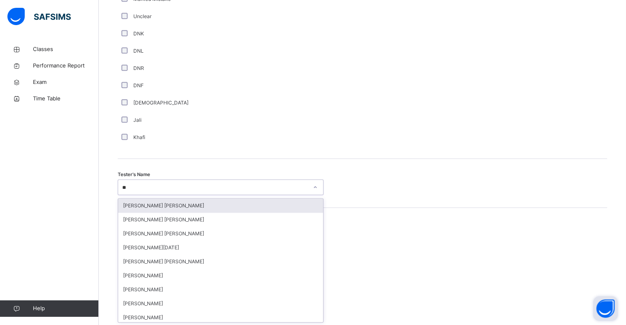
type input "***"
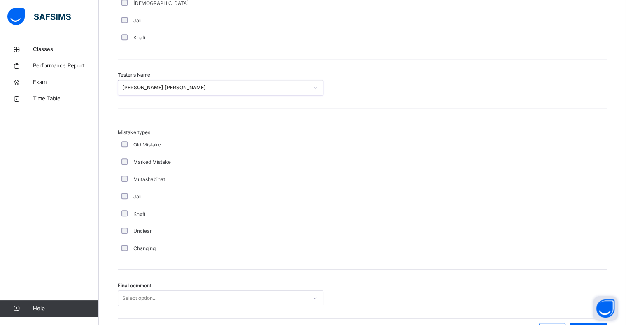
scroll to position [866, 0]
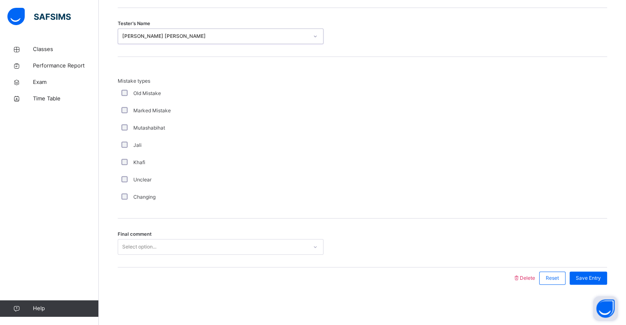
click at [126, 252] on div "Select option..." at bounding box center [139, 247] width 34 height 16
click at [122, 267] on div at bounding box center [315, 277] width 387 height 21
click at [130, 239] on div "Select option..." at bounding box center [221, 247] width 206 height 16
click at [125, 270] on div at bounding box center [315, 277] width 387 height 21
click at [122, 246] on div "Select option..." at bounding box center [139, 247] width 34 height 16
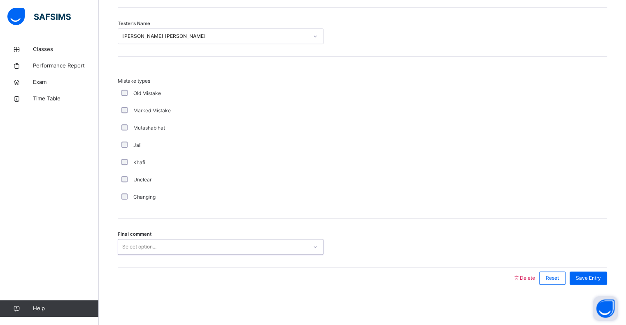
click at [130, 268] on div at bounding box center [315, 277] width 387 height 21
click at [127, 249] on div "Select option..." at bounding box center [139, 247] width 34 height 16
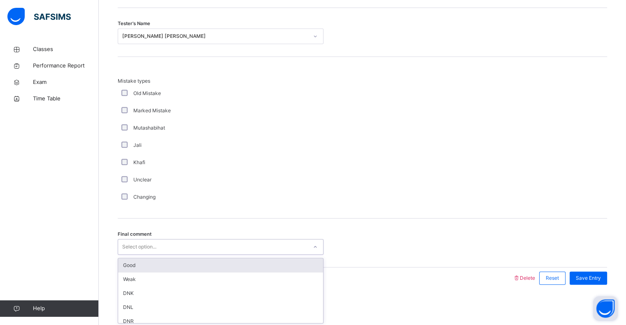
click at [130, 270] on div "Good" at bounding box center [220, 265] width 205 height 14
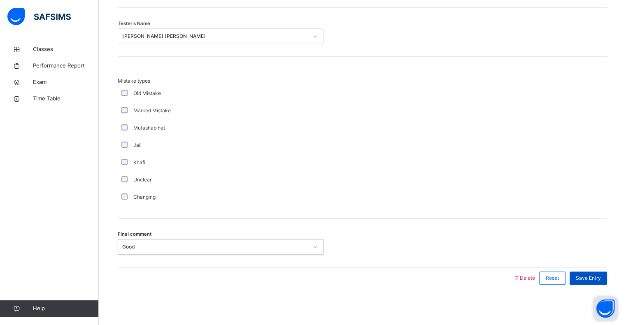
click at [587, 283] on div "Save Entry" at bounding box center [587, 278] width 37 height 13
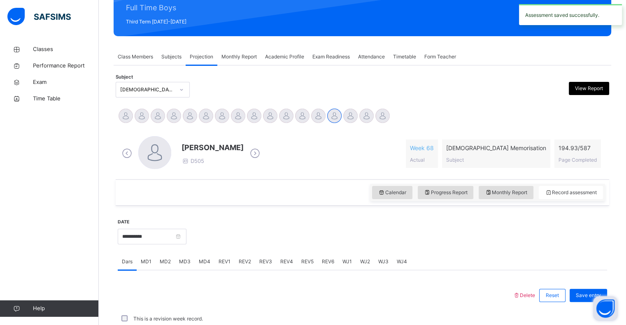
scroll to position [293, 0]
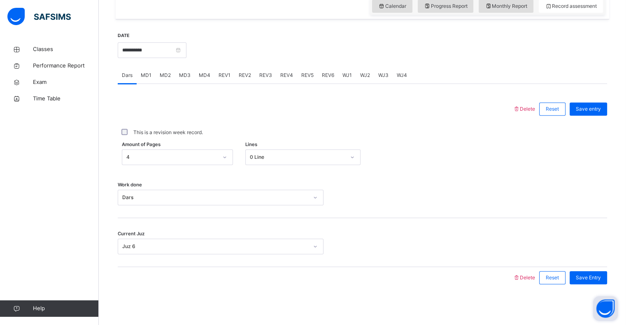
click at [261, 76] on span "REV3" at bounding box center [265, 75] width 13 height 7
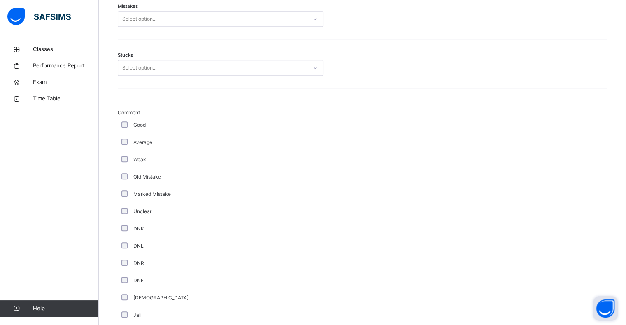
scroll to position [357, 0]
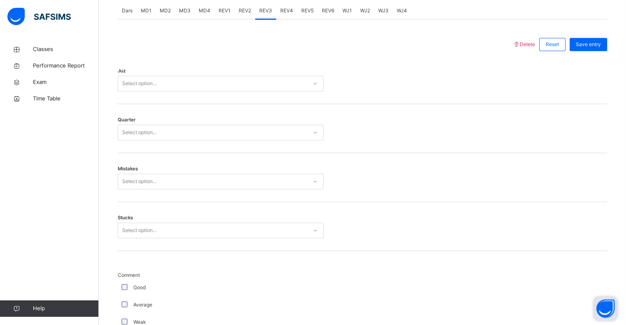
click at [122, 83] on div "Select option..." at bounding box center [139, 84] width 34 height 16
click at [121, 91] on div "Select option..." at bounding box center [221, 84] width 206 height 16
click at [122, 86] on div "Select option..." at bounding box center [139, 84] width 34 height 16
click at [127, 86] on div "Select option..." at bounding box center [139, 84] width 34 height 16
click at [238, 86] on div "Select option..." at bounding box center [212, 83] width 189 height 13
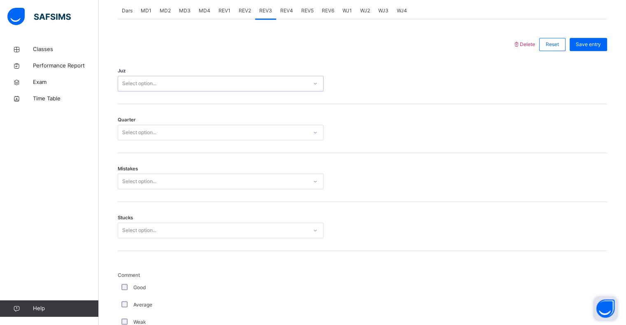
click at [265, 89] on div "Select option..." at bounding box center [221, 84] width 206 height 16
click at [267, 95] on div "Juz 0 results available. Select is focused ,type to refine list, press Down to …" at bounding box center [362, 79] width 489 height 49
click at [267, 81] on div "Select option..." at bounding box center [212, 83] width 189 height 13
click at [267, 86] on div "Select option..." at bounding box center [212, 83] width 189 height 13
click at [266, 86] on div "Select option..." at bounding box center [212, 83] width 189 height 13
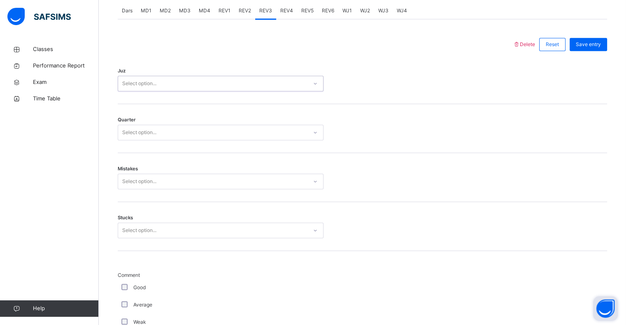
click at [271, 84] on div "Select option..." at bounding box center [212, 83] width 189 height 13
click at [269, 82] on div "Select option..." at bounding box center [212, 83] width 189 height 13
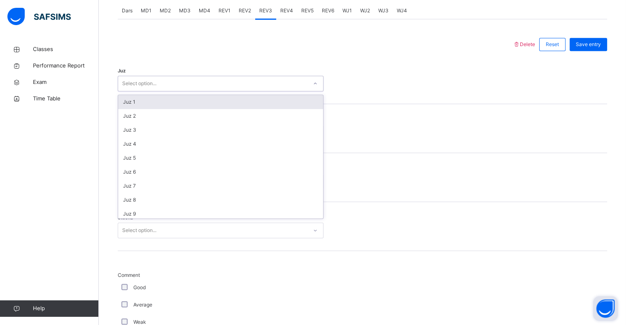
drag, startPoint x: 398, startPoint y: 32, endPoint x: 222, endPoint y: 90, distance: 185.3
click at [222, 90] on div "Select option..." at bounding box center [221, 84] width 206 height 16
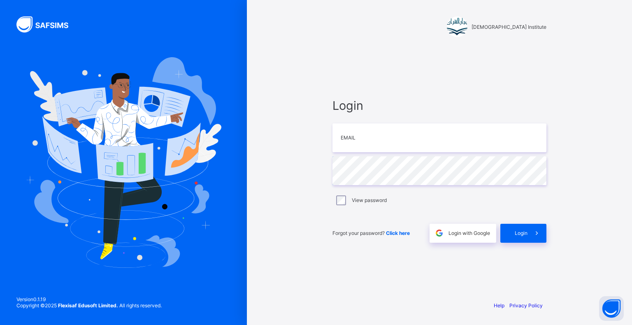
click at [273, 172] on div "Darul Quran Institute Login Email Password View password Forgot your password? …" at bounding box center [439, 162] width 385 height 325
type input "**********"
click at [539, 234] on icon at bounding box center [536, 233] width 9 height 8
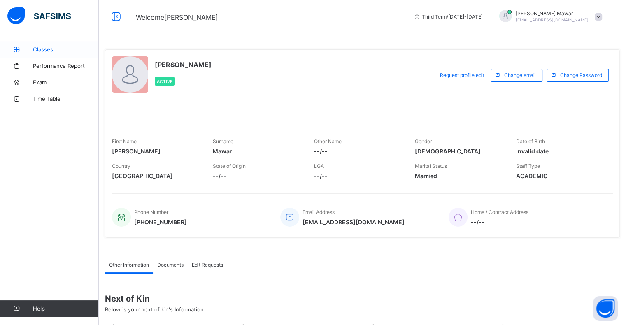
click at [49, 48] on span "Classes" at bounding box center [66, 49] width 66 height 7
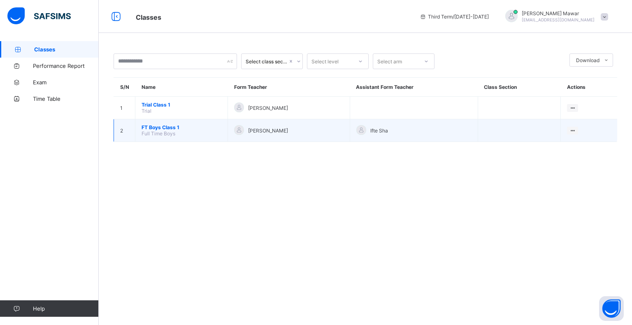
click at [179, 128] on span "FT Boys Class 1" at bounding box center [182, 127] width 80 height 6
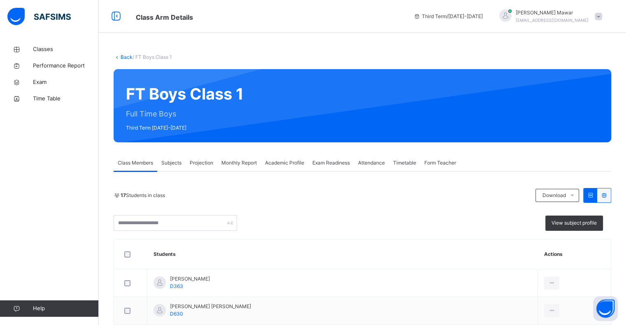
click at [212, 161] on span "Projection" at bounding box center [201, 162] width 23 height 7
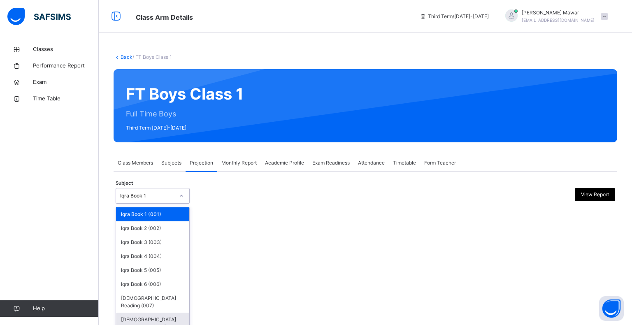
click at [178, 318] on div "[DEMOGRAPHIC_DATA] Memorisation (008)" at bounding box center [152, 323] width 73 height 21
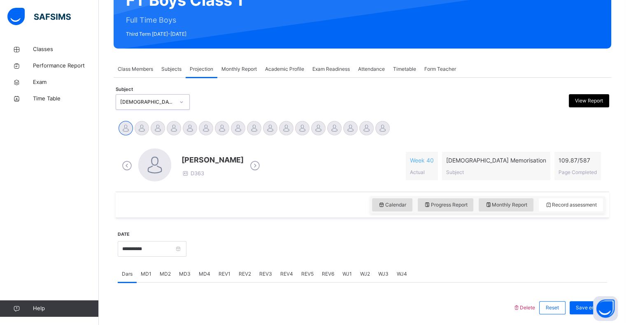
scroll to position [106, 0]
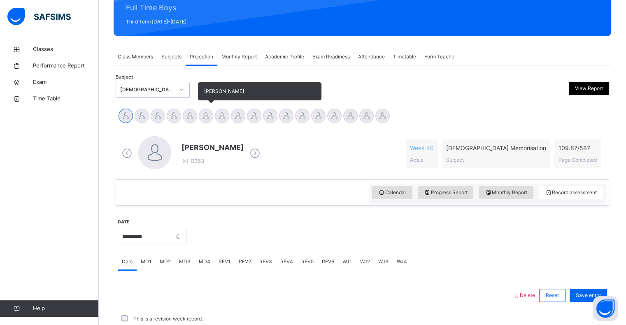
click at [208, 115] on div at bounding box center [206, 116] width 14 height 14
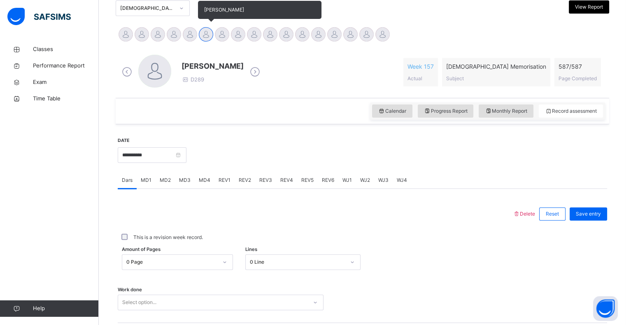
scroll to position [220, 0]
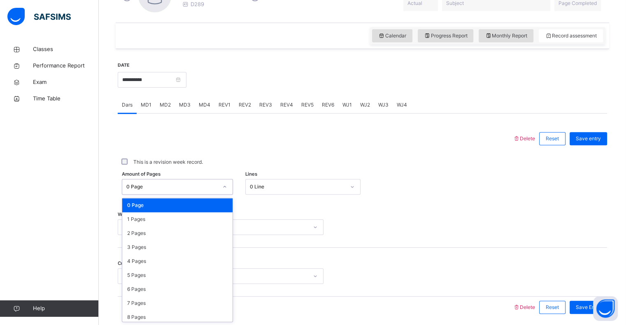
click at [316, 125] on div "Delete Reset Save entry This is a revision week record. Amount of Pages option …" at bounding box center [362, 216] width 489 height 204
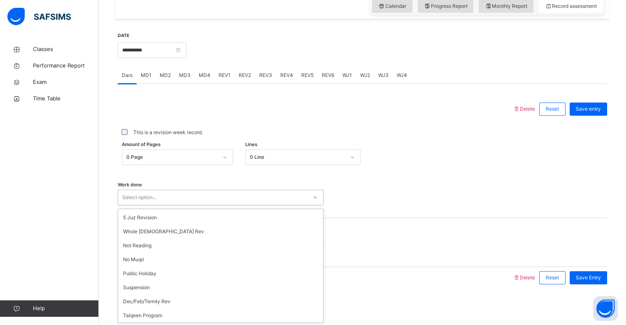
scroll to position [0, 0]
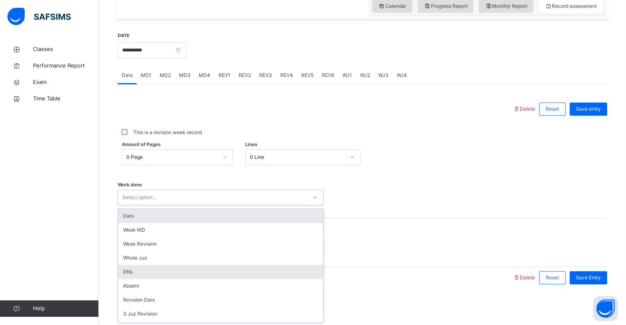
click at [205, 271] on div "DNL" at bounding box center [220, 272] width 205 height 14
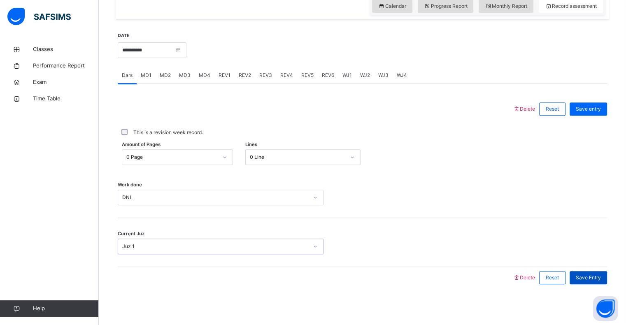
click at [606, 281] on div "Save Entry" at bounding box center [587, 277] width 37 height 13
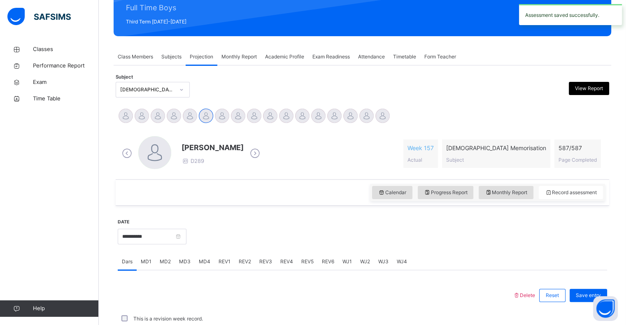
scroll to position [293, 0]
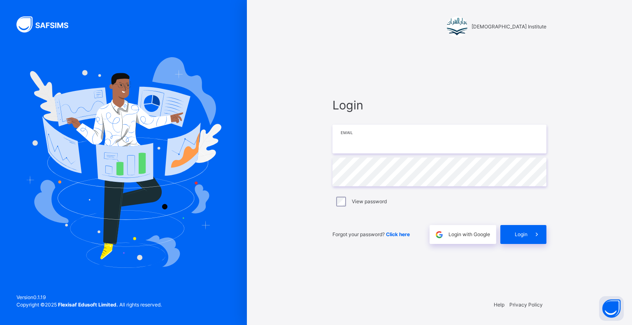
click at [395, 145] on input "email" at bounding box center [439, 139] width 214 height 29
type input "**********"
click at [543, 237] on span at bounding box center [536, 234] width 19 height 19
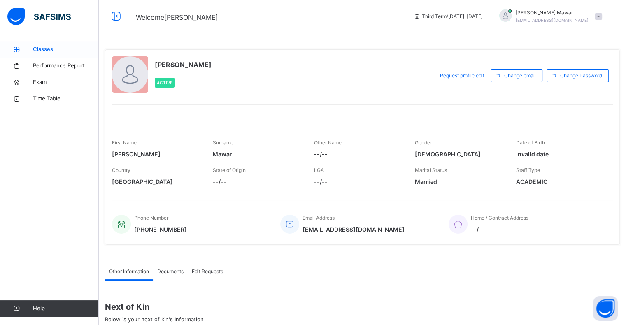
click at [44, 49] on span "Classes" at bounding box center [66, 49] width 66 height 8
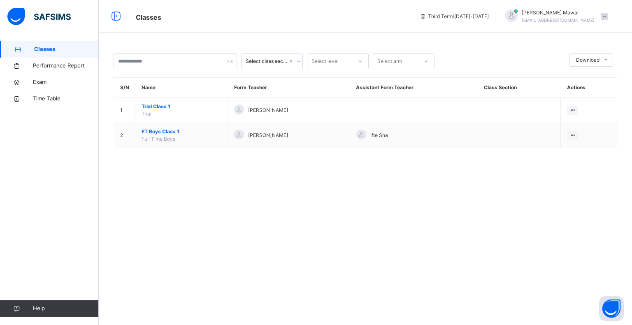
click at [167, 131] on span "FT Boys Class 1" at bounding box center [182, 131] width 80 height 7
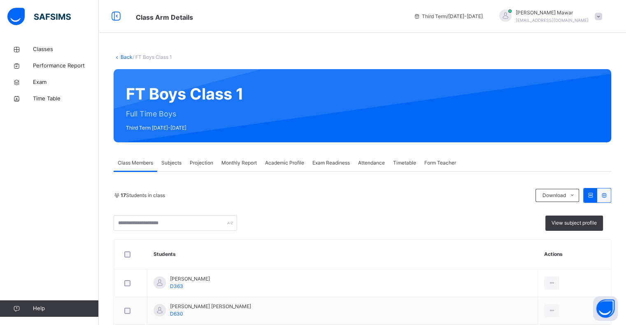
click at [216, 158] on div "Projection" at bounding box center [202, 163] width 32 height 16
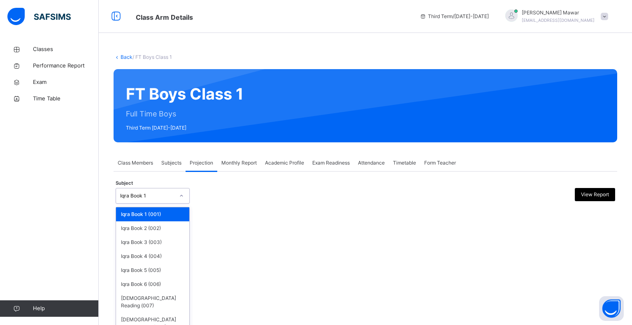
click at [168, 200] on div "Iqra Book 1" at bounding box center [145, 196] width 58 height 13
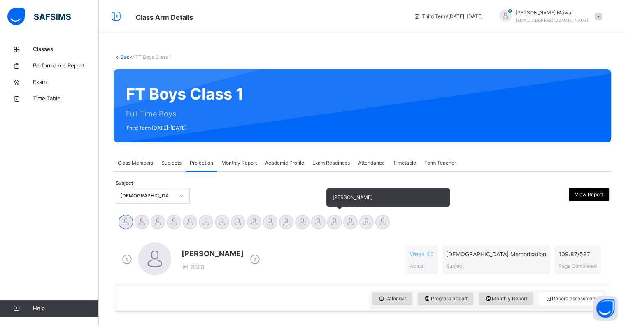
click at [327, 223] on div at bounding box center [334, 222] width 14 height 14
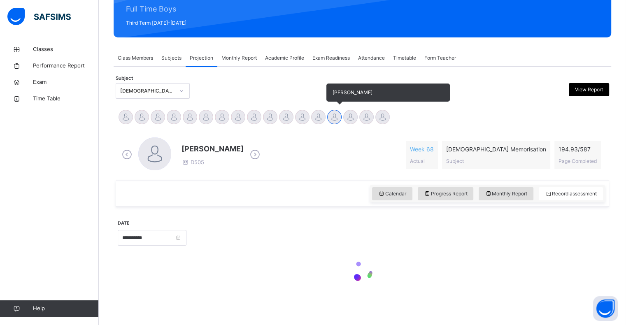
scroll to position [106, 0]
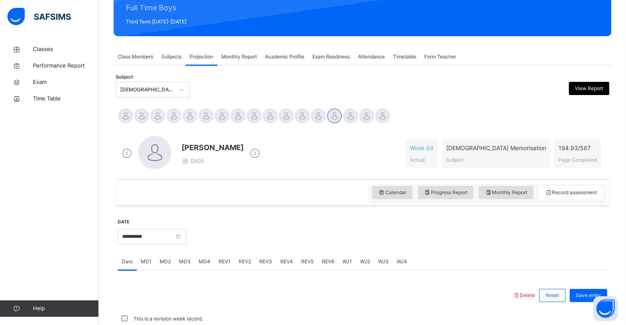
click at [188, 264] on span "MD3" at bounding box center [185, 261] width 12 height 7
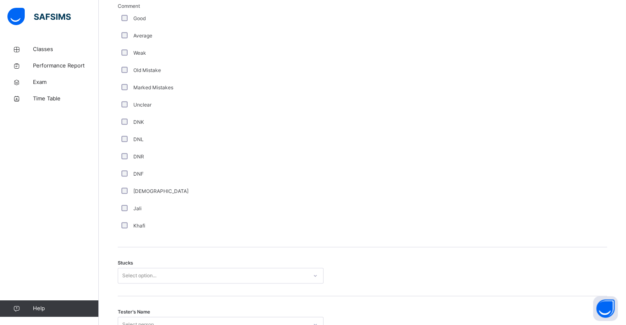
scroll to position [600, 0]
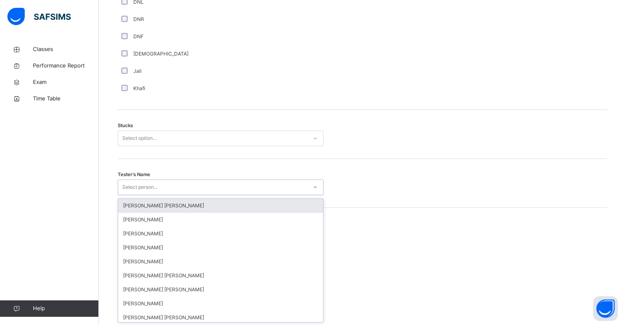
click at [168, 195] on div "option Ryan Punit Purshotam focused, 1 of 90. 90 results available. Use Up and …" at bounding box center [221, 187] width 206 height 16
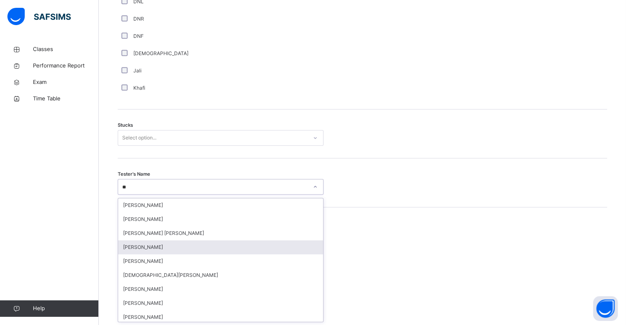
type input "***"
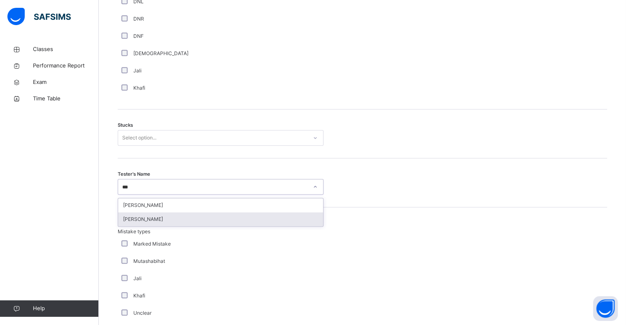
click at [149, 216] on div "Musab Sheikh" at bounding box center [220, 219] width 205 height 14
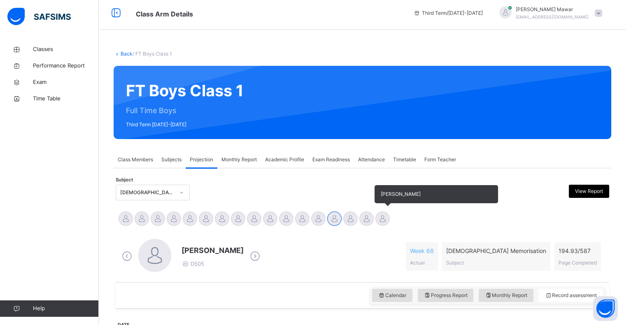
click at [385, 224] on div at bounding box center [382, 218] width 14 height 14
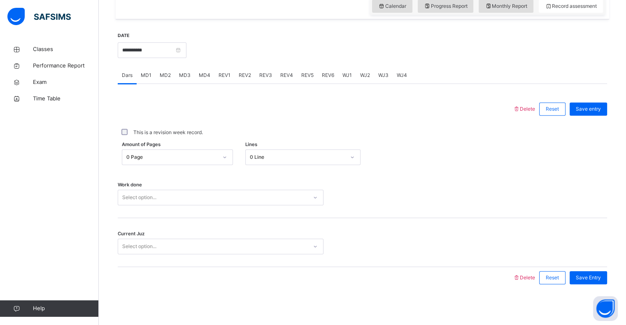
scroll to position [288, 0]
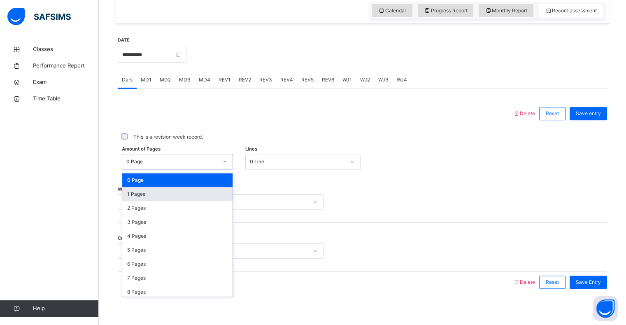
click at [129, 195] on div "1 Pages" at bounding box center [177, 194] width 110 height 14
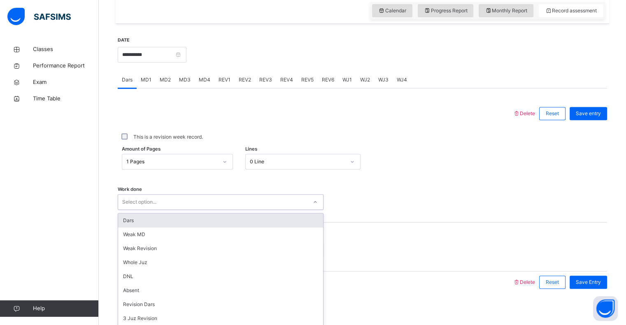
scroll to position [293, 0]
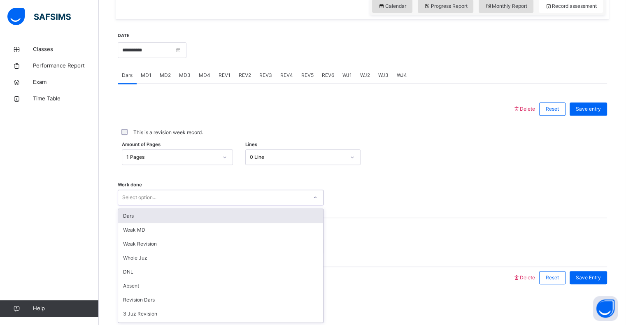
click at [125, 216] on div "Dars" at bounding box center [220, 216] width 205 height 14
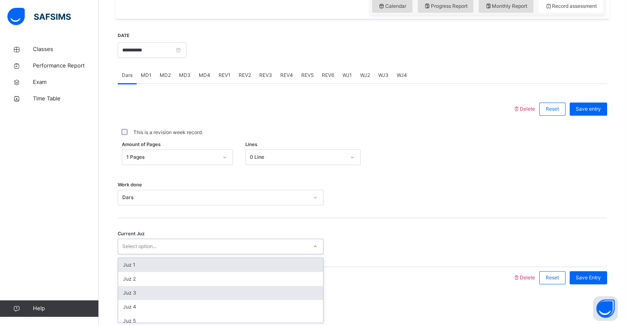
click at [121, 294] on div "Juz 3" at bounding box center [220, 293] width 205 height 14
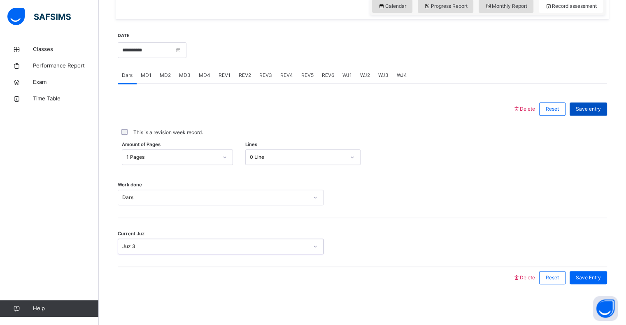
click at [591, 107] on span "Save entry" at bounding box center [588, 108] width 25 height 7
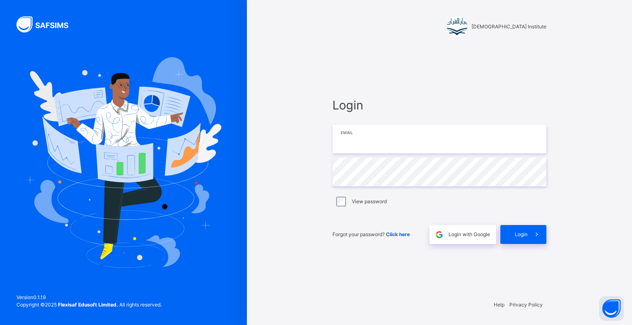
click at [377, 149] on input "email" at bounding box center [439, 139] width 214 height 29
type input "**********"
click at [534, 248] on div "**********" at bounding box center [439, 170] width 230 height 246
click at [537, 233] on icon at bounding box center [536, 234] width 9 height 9
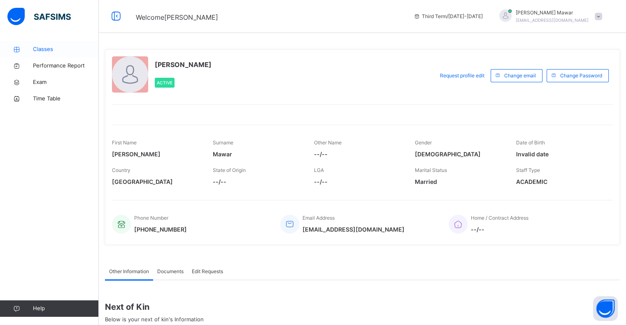
click at [62, 51] on span "Classes" at bounding box center [66, 49] width 66 height 8
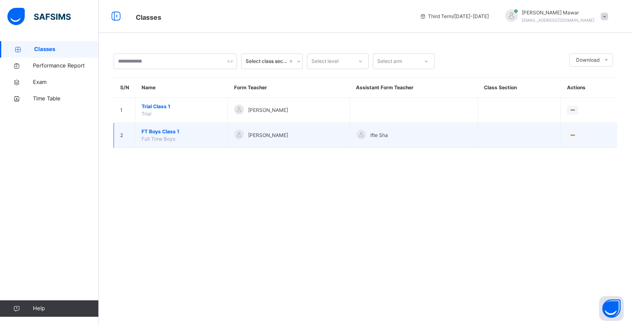
click at [163, 131] on span "FT Boys Class 1" at bounding box center [182, 131] width 80 height 7
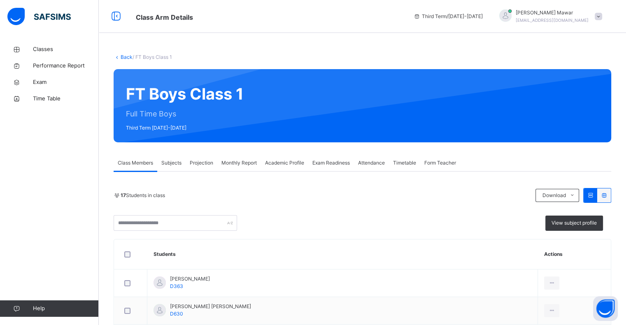
click at [202, 166] on span "Projection" at bounding box center [201, 162] width 23 height 7
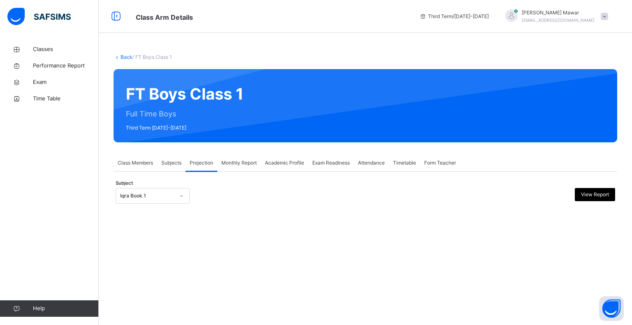
click at [165, 208] on div at bounding box center [365, 210] width 499 height 4
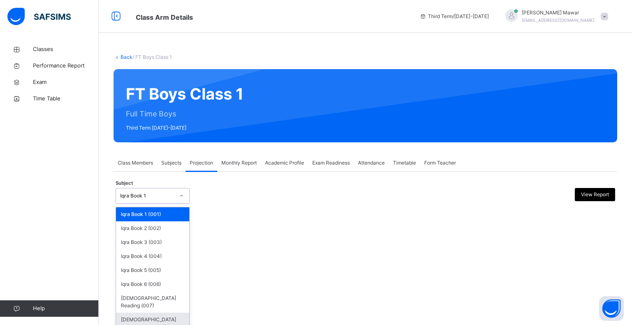
click at [165, 318] on div "Quran Memorisation (008)" at bounding box center [152, 323] width 73 height 21
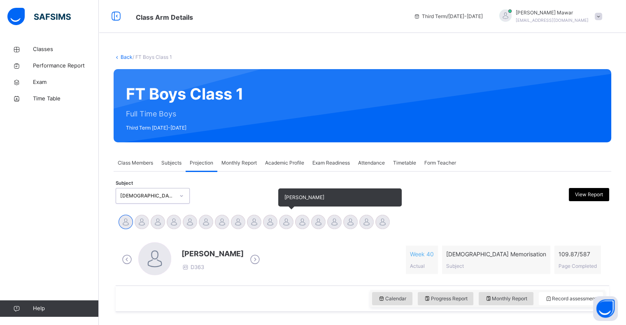
click at [287, 219] on div at bounding box center [286, 222] width 14 height 14
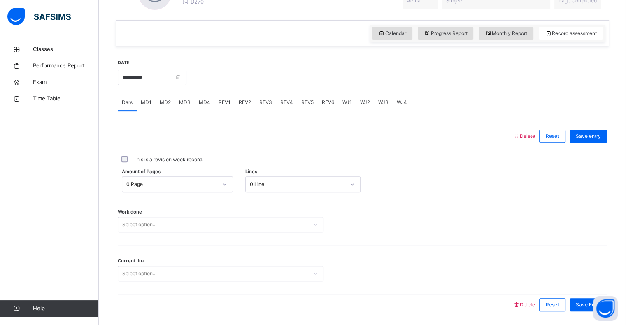
scroll to position [272, 0]
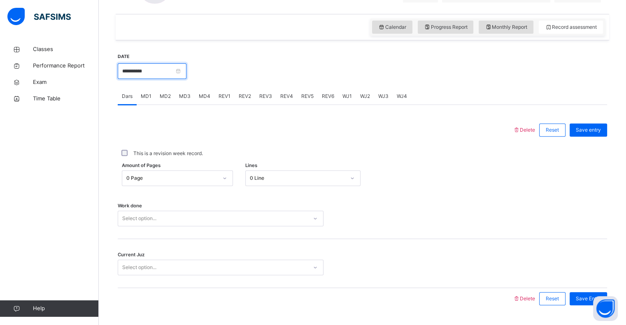
click at [135, 75] on input "**********" at bounding box center [152, 71] width 69 height 16
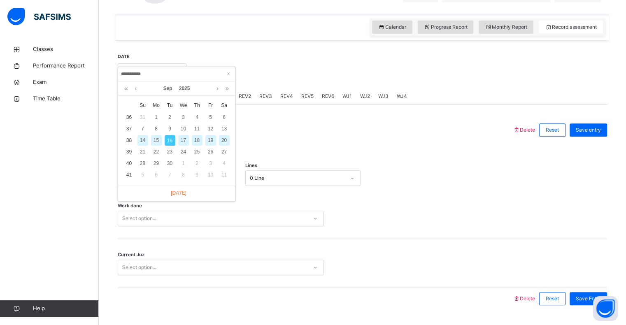
click at [504, 189] on div "Amount of Pages 0 Page Lines 0 Line" at bounding box center [362, 178] width 489 height 24
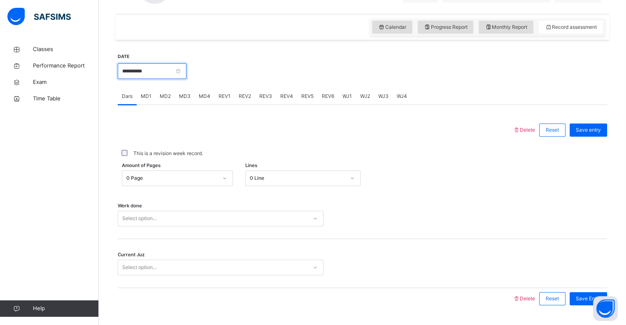
click at [137, 76] on input "**********" at bounding box center [152, 71] width 69 height 16
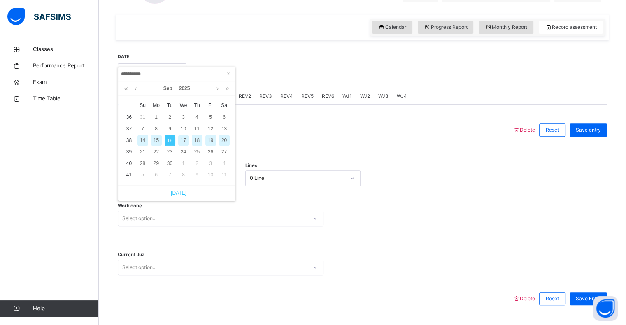
click at [171, 195] on link "Today" at bounding box center [177, 192] width 20 height 7
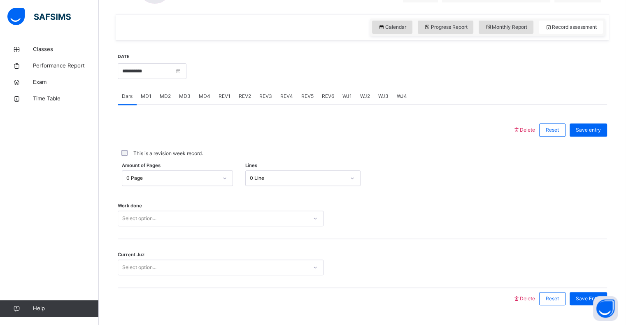
click at [38, 176] on div "Classes Performance Report Exam Time Table Help" at bounding box center [49, 179] width 99 height 292
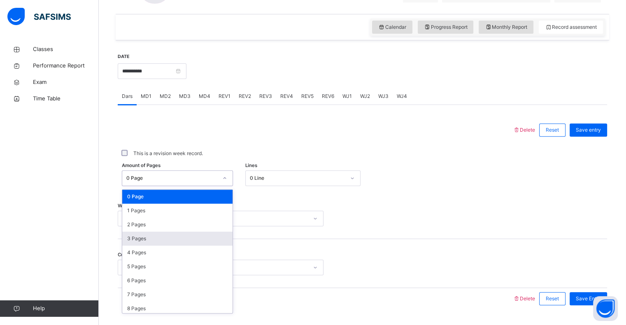
click at [133, 238] on div "3 Pages" at bounding box center [177, 239] width 110 height 14
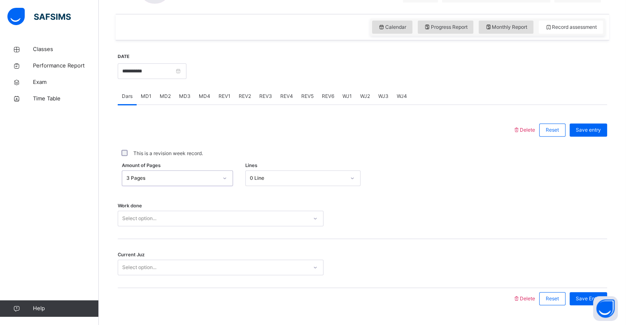
scroll to position [293, 0]
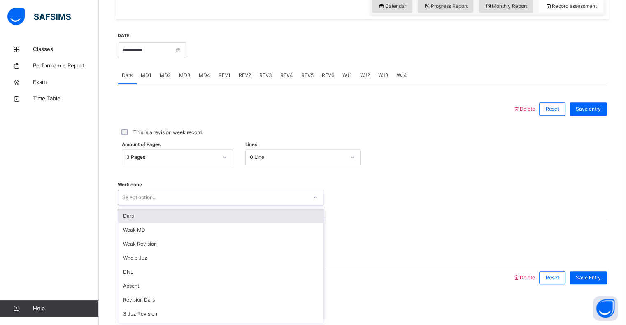
click at [125, 216] on div "Dars" at bounding box center [220, 216] width 205 height 14
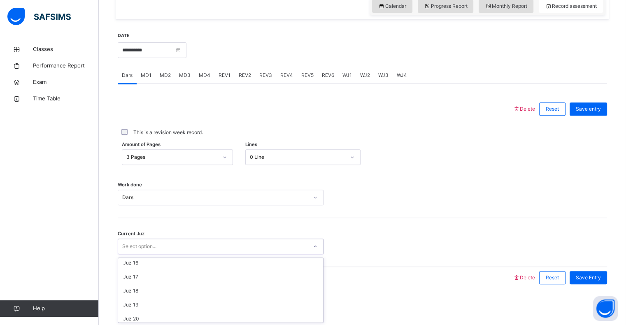
scroll to position [230, 0]
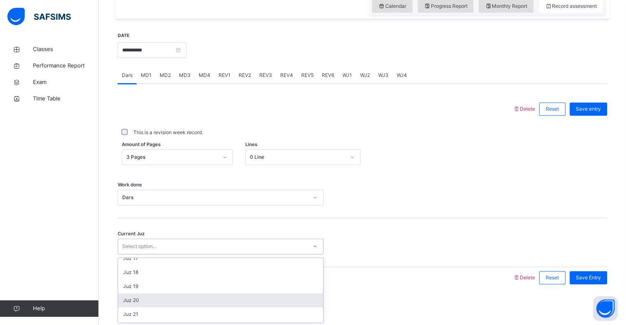
click at [126, 300] on div "Juz 20" at bounding box center [220, 300] width 205 height 14
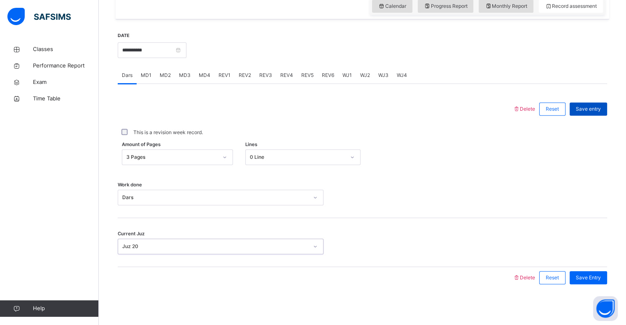
click at [584, 114] on div "Save entry" at bounding box center [587, 108] width 37 height 13
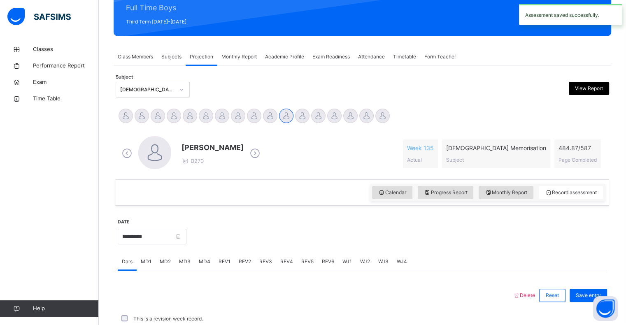
scroll to position [293, 0]
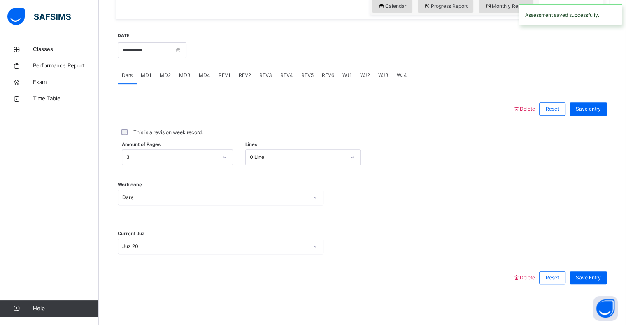
click at [230, 78] on div "REV1" at bounding box center [224, 75] width 20 height 16
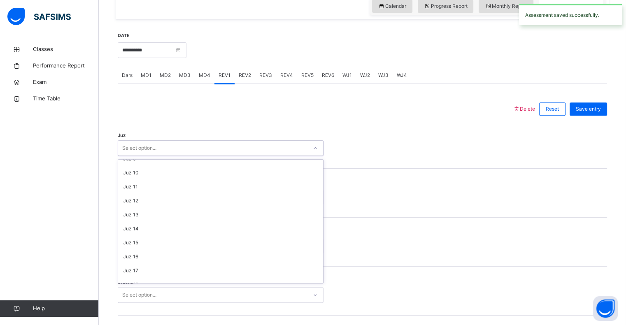
scroll to position [121, 0]
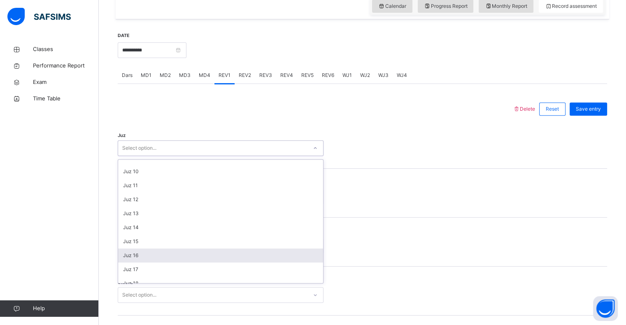
click at [135, 256] on div "Juz 16" at bounding box center [220, 255] width 205 height 14
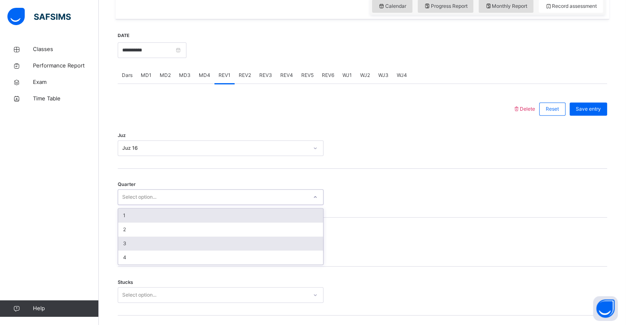
click at [135, 244] on div "3" at bounding box center [220, 244] width 205 height 14
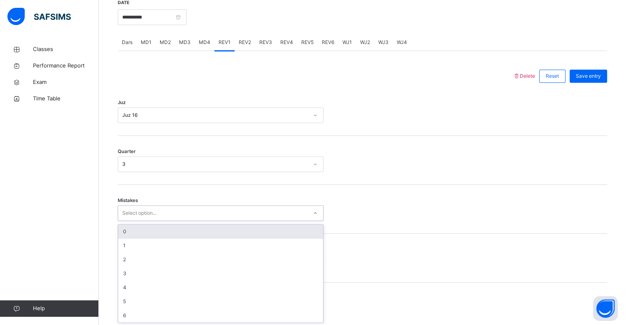
scroll to position [326, 0]
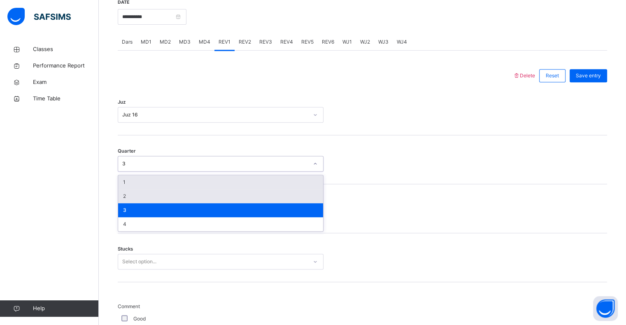
click at [145, 199] on div "2" at bounding box center [220, 196] width 205 height 14
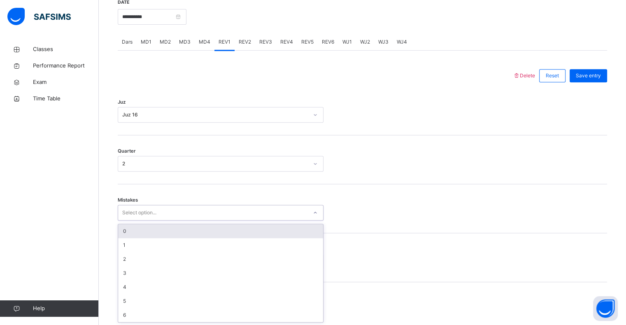
click at [150, 230] on div "0" at bounding box center [220, 231] width 205 height 14
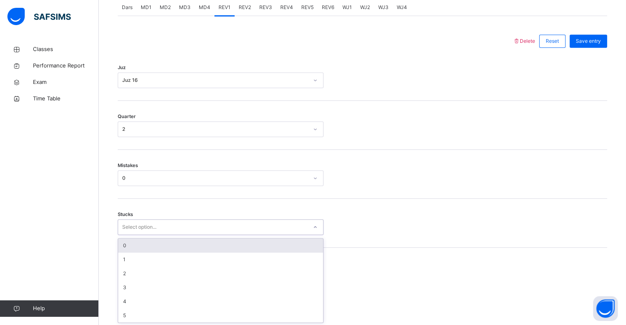
scroll to position [361, 0]
click at [144, 244] on div "0" at bounding box center [220, 245] width 205 height 14
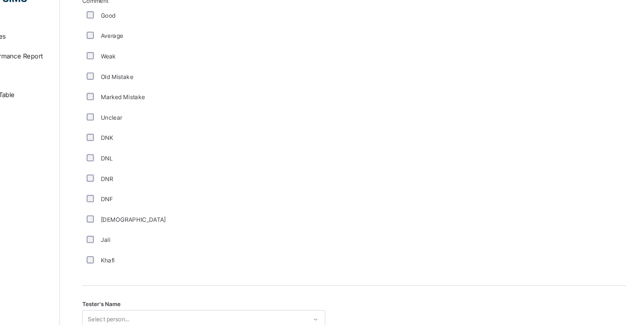
click at [165, 262] on div "Tester's Name Select person..." at bounding box center [362, 284] width 489 height 49
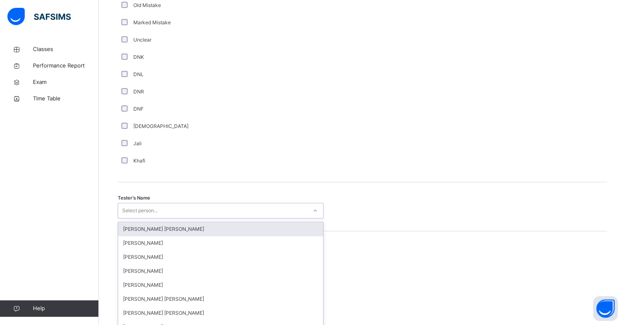
scroll to position [694, 0]
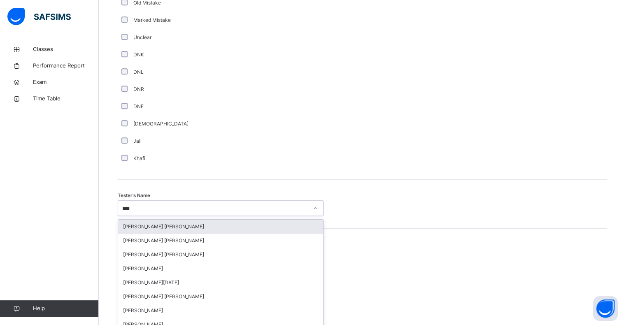
type input "*****"
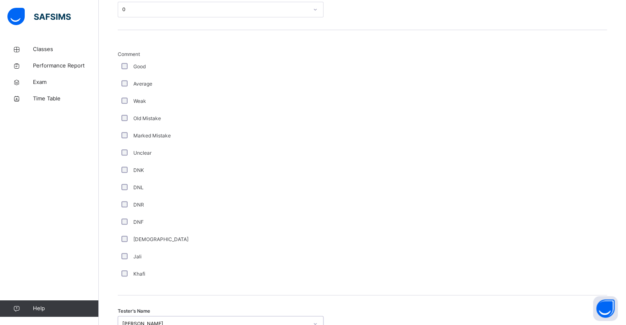
scroll to position [521, 0]
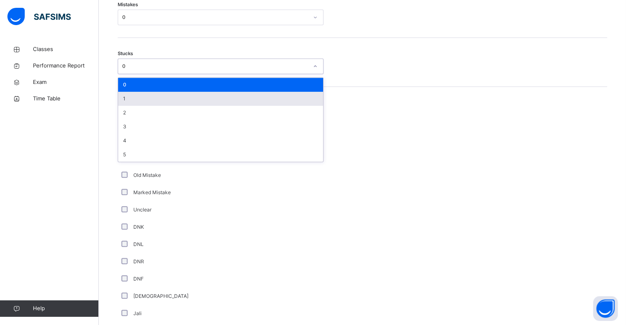
click at [176, 93] on div "1" at bounding box center [220, 99] width 205 height 14
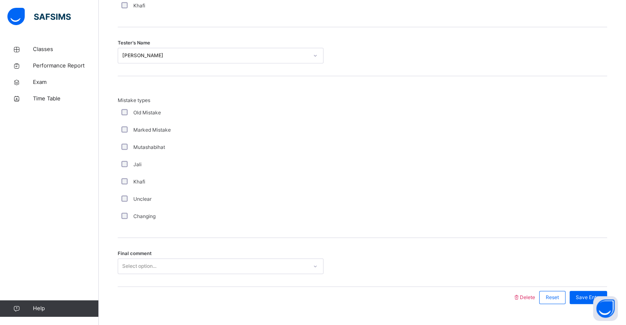
click at [192, 253] on div "Final comment Select option..." at bounding box center [362, 262] width 489 height 49
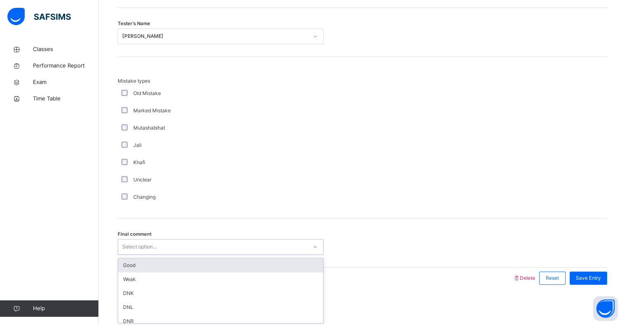
click at [241, 265] on div "Good" at bounding box center [220, 265] width 205 height 14
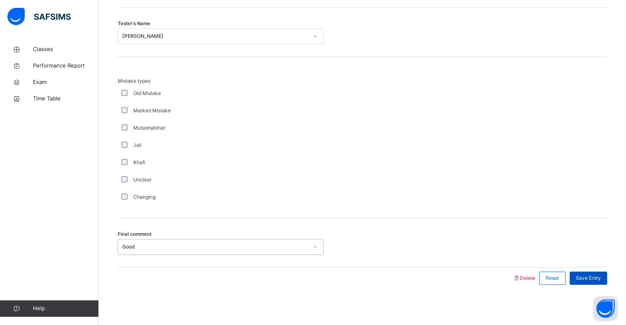
click at [599, 272] on div "Save Entry" at bounding box center [587, 278] width 37 height 13
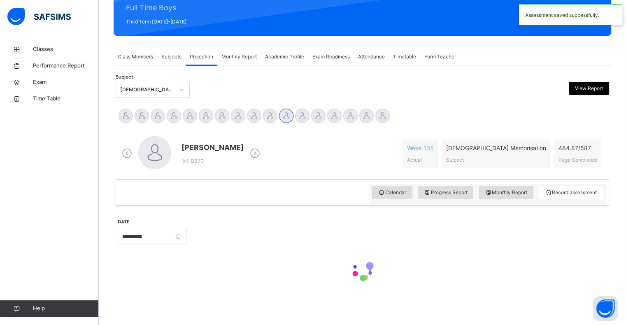
scroll to position [293, 0]
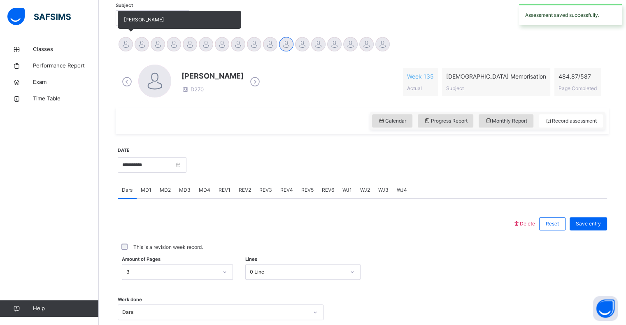
click at [125, 48] on div at bounding box center [125, 44] width 14 height 14
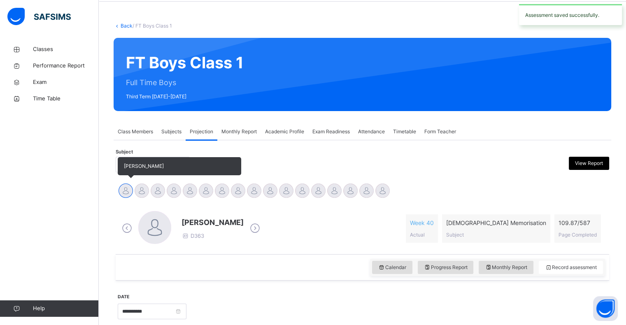
scroll to position [0, 0]
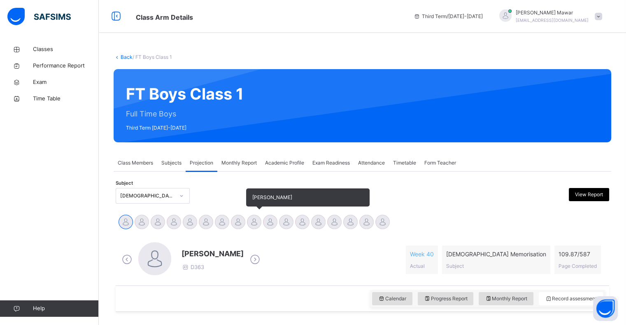
click at [249, 226] on div at bounding box center [254, 222] width 14 height 14
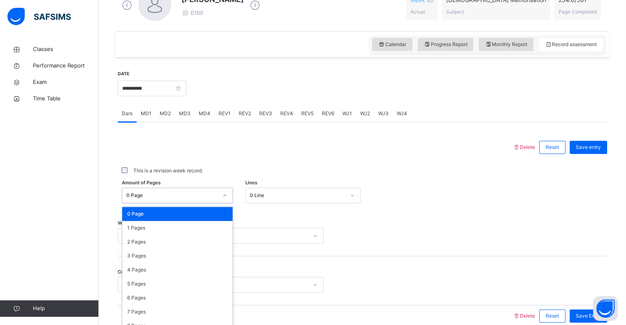
scroll to position [263, 0]
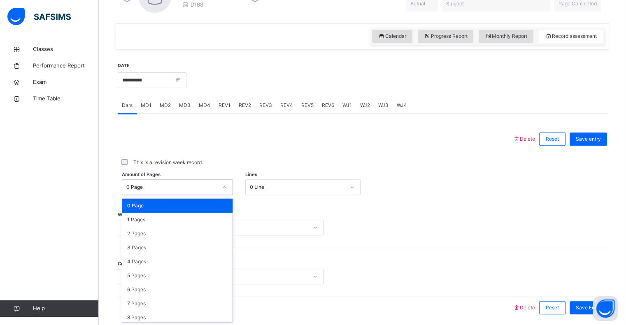
click at [184, 195] on div "Amount of Pages option 0 Page focused, 1 of 588. 588 results available. Use Up …" at bounding box center [362, 187] width 489 height 24
click at [168, 223] on div "1 Pages" at bounding box center [177, 219] width 110 height 14
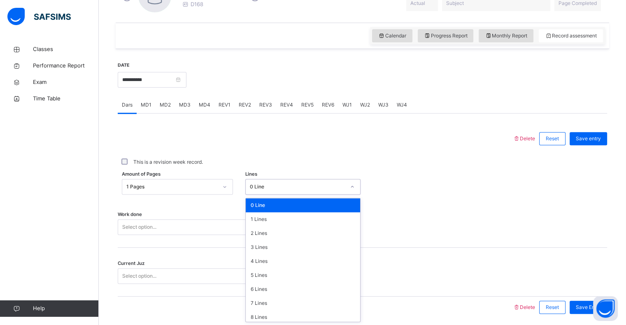
click at [302, 183] on div "0 Line" at bounding box center [297, 186] width 95 height 7
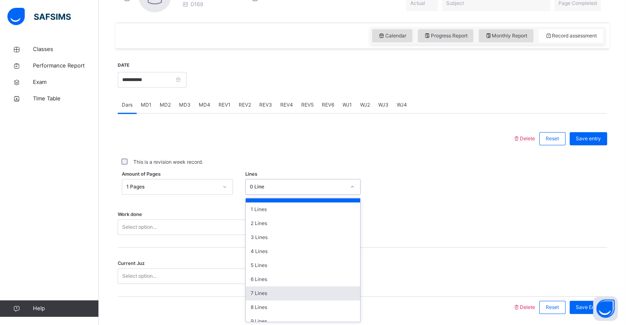
scroll to position [12, 0]
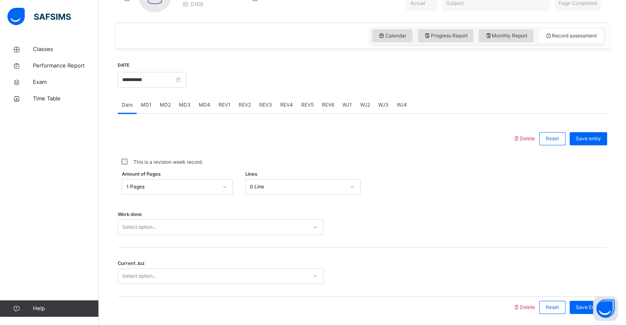
click at [295, 322] on div "**********" at bounding box center [362, 189] width 489 height 273
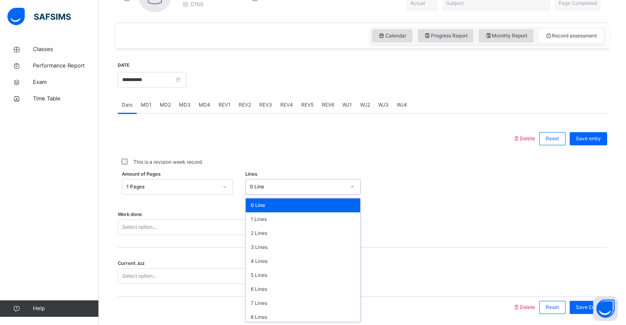
click at [344, 181] on div "0 Line" at bounding box center [295, 187] width 99 height 13
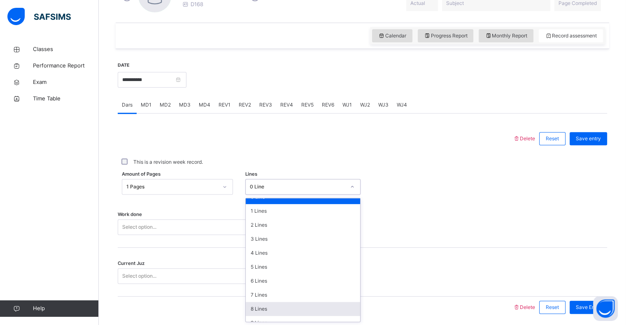
scroll to position [9, 0]
click at [313, 318] on div "9 Lines" at bounding box center [303, 322] width 114 height 14
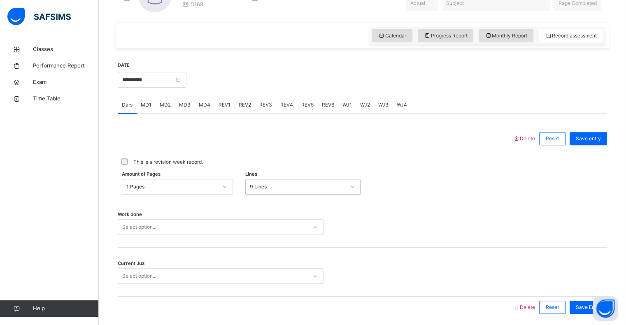
scroll to position [293, 0]
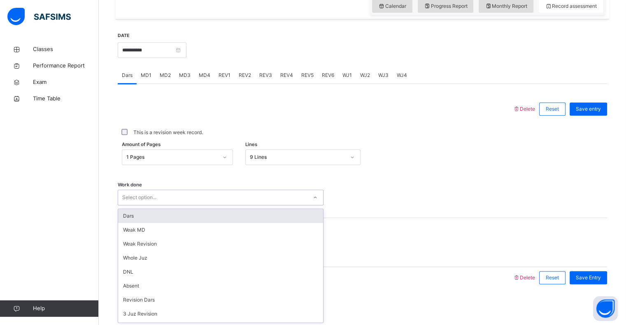
click at [230, 205] on div "option Dars focused, 1 of 16. 16 results available. Use Up and Down to choose o…" at bounding box center [221, 198] width 206 height 16
click at [212, 202] on div "Select option..." at bounding box center [212, 197] width 189 height 13
click at [211, 200] on div "Select option..." at bounding box center [212, 197] width 189 height 13
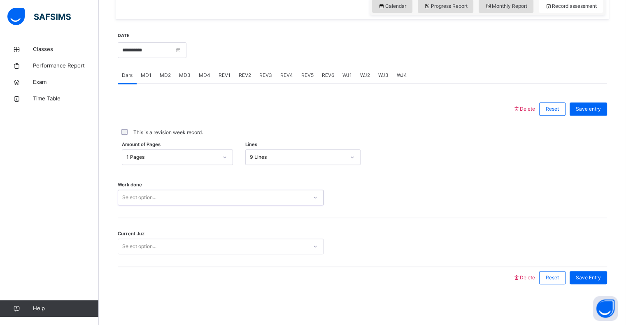
click at [211, 200] on div "Select option..." at bounding box center [212, 197] width 189 height 13
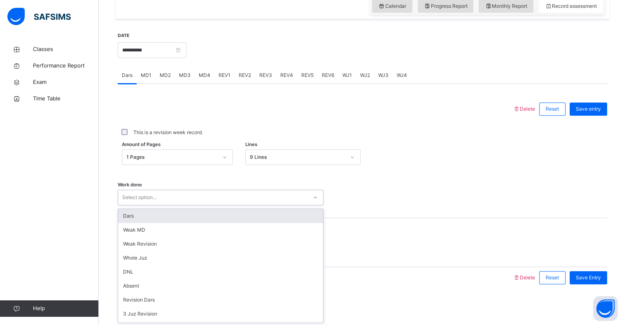
click at [211, 200] on div "Select option..." at bounding box center [212, 197] width 189 height 13
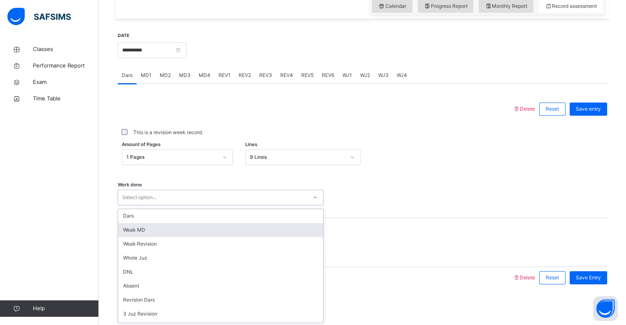
click at [209, 225] on div "Weak MD" at bounding box center [220, 230] width 205 height 14
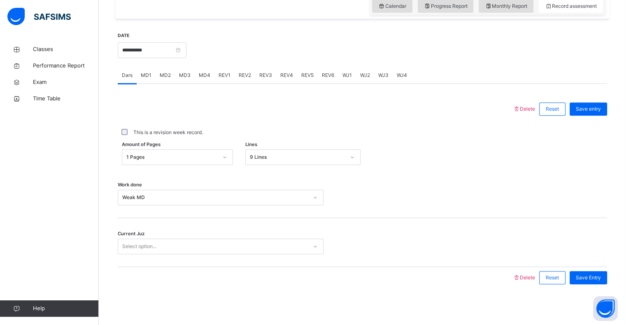
click at [209, 225] on div "Current Juz Select option..." at bounding box center [362, 242] width 489 height 49
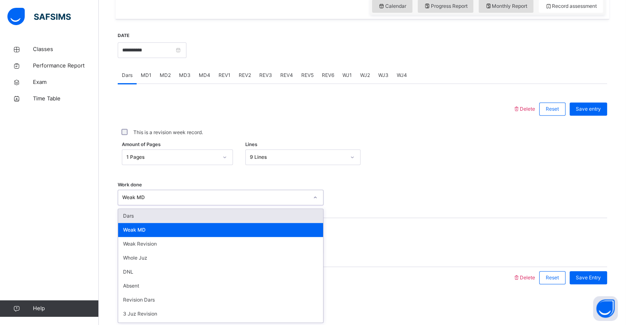
click at [212, 195] on div "Weak MD" at bounding box center [215, 197] width 186 height 7
click at [187, 221] on div "Dars" at bounding box center [220, 216] width 205 height 14
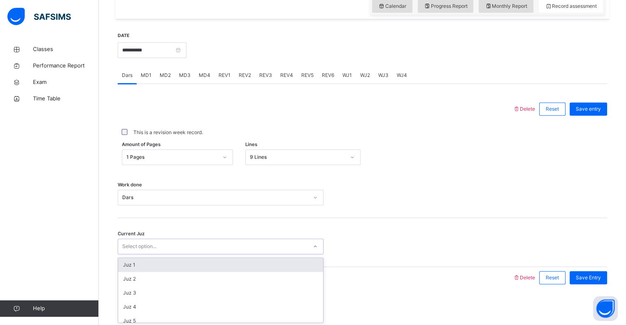
click at [182, 253] on div "Select option..." at bounding box center [221, 247] width 206 height 16
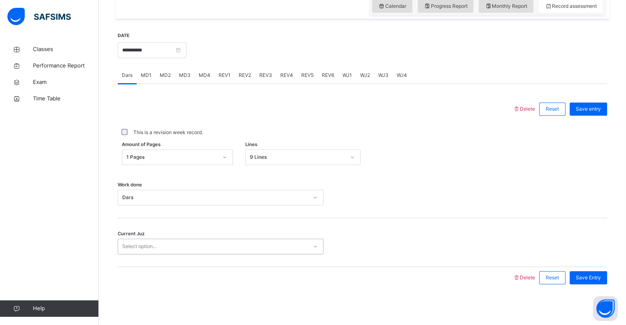
click at [182, 253] on div "Select option..." at bounding box center [221, 247] width 206 height 16
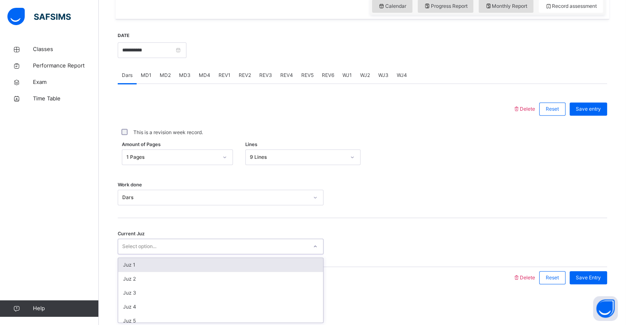
click at [182, 253] on div "Select option..." at bounding box center [221, 247] width 206 height 16
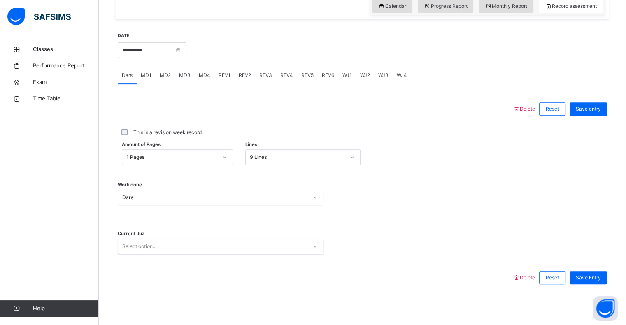
click at [182, 253] on div "Select option..." at bounding box center [221, 247] width 206 height 16
click at [314, 246] on icon at bounding box center [315, 246] width 5 height 8
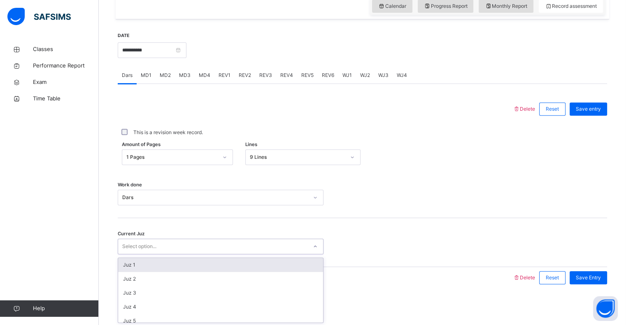
click at [314, 246] on icon at bounding box center [315, 246] width 5 height 8
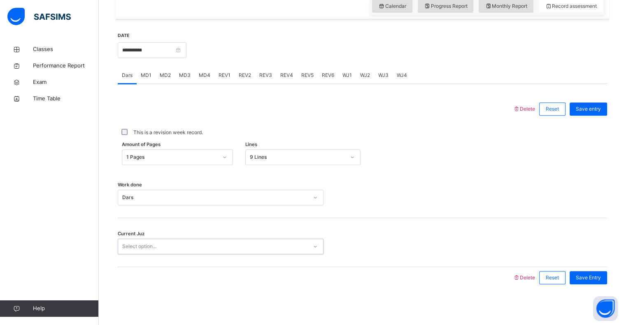
click at [314, 246] on icon at bounding box center [315, 246] width 5 height 8
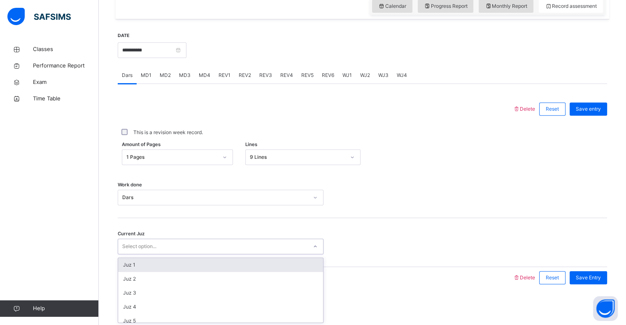
click at [314, 246] on icon at bounding box center [315, 246] width 5 height 8
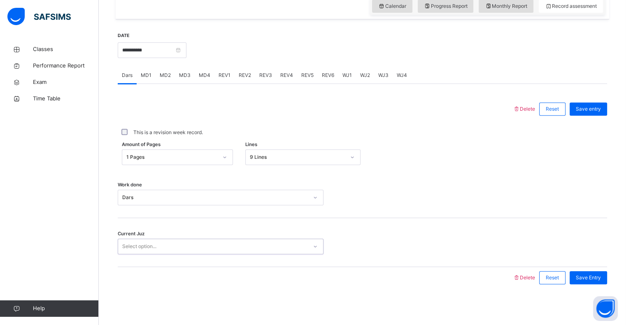
click at [314, 246] on icon at bounding box center [315, 246] width 5 height 8
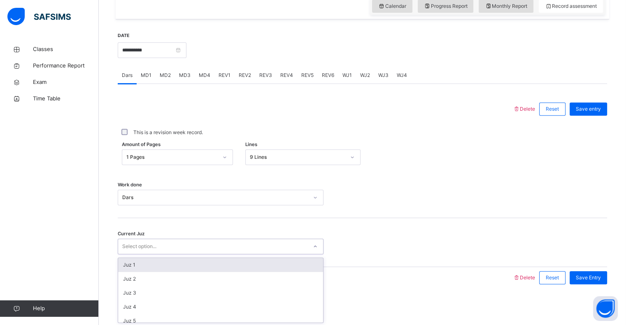
click at [314, 246] on icon at bounding box center [315, 246] width 5 height 8
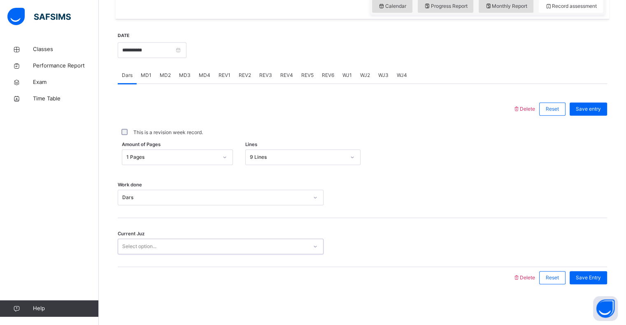
click at [314, 246] on icon at bounding box center [315, 246] width 5 height 8
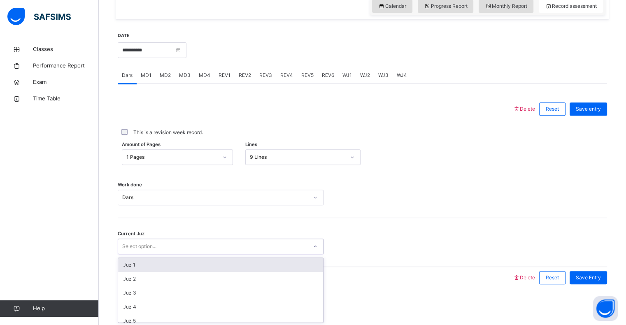
click at [314, 246] on icon at bounding box center [315, 246] width 5 height 8
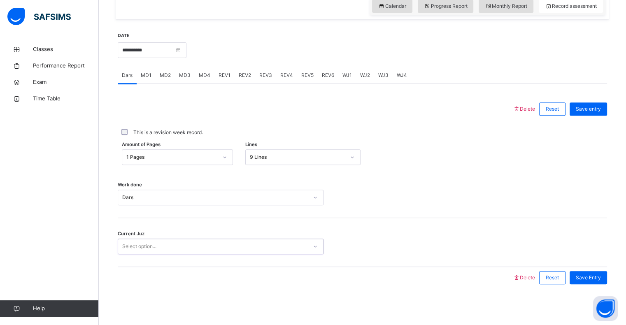
click at [314, 246] on icon at bounding box center [315, 246] width 5 height 8
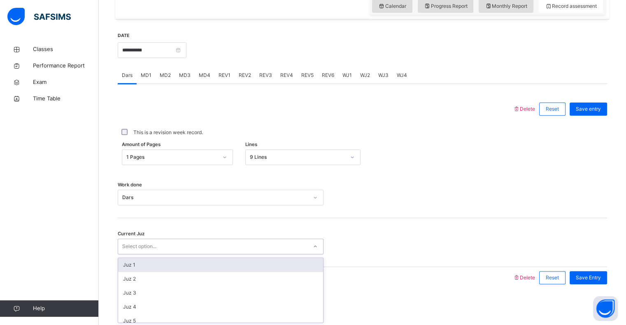
click at [314, 246] on icon at bounding box center [315, 246] width 5 height 8
click at [314, 246] on icon at bounding box center [315, 247] width 3 height 2
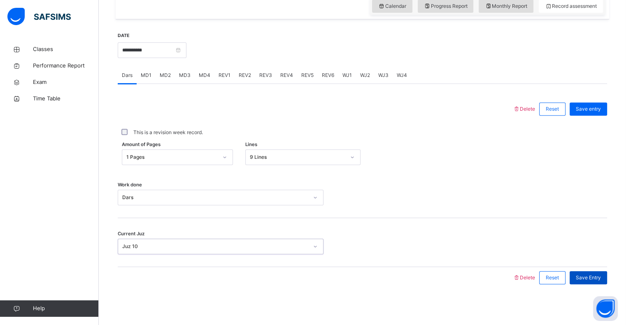
click at [597, 273] on div "Save Entry" at bounding box center [587, 277] width 37 height 13
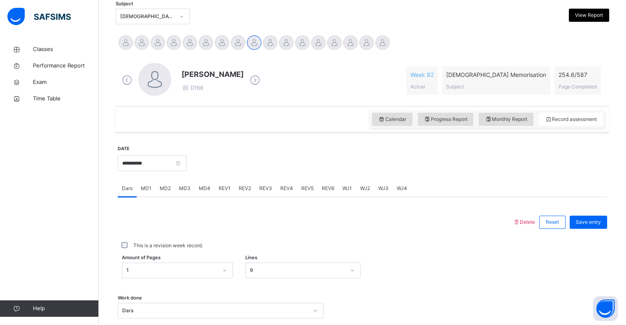
scroll to position [168, 0]
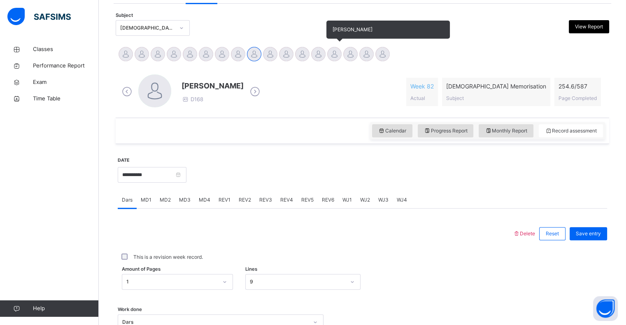
click at [337, 56] on div at bounding box center [334, 54] width 14 height 14
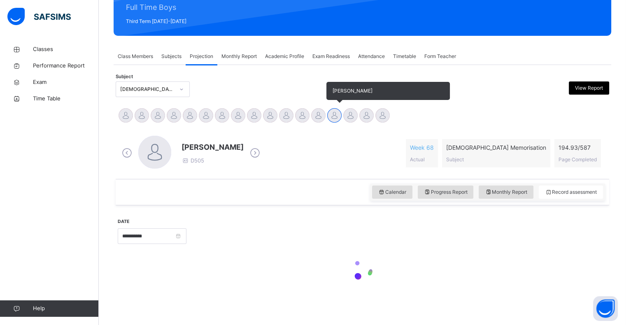
scroll to position [106, 0]
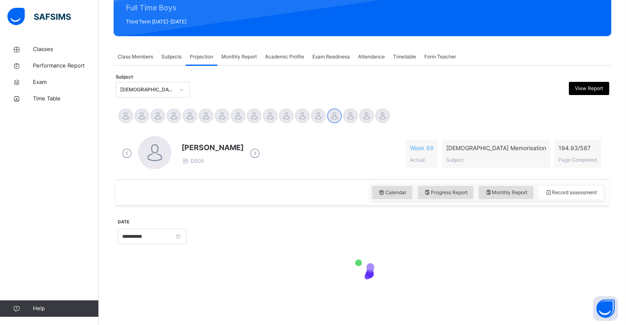
click at [318, 150] on div "Syed Hafeez Ali D505 Week 68 Actual Quran Memorisation Subject 194.93 / 587 Pag…" at bounding box center [362, 153] width 485 height 35
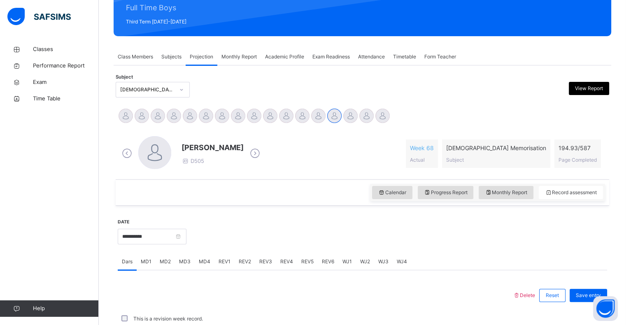
scroll to position [168, 0]
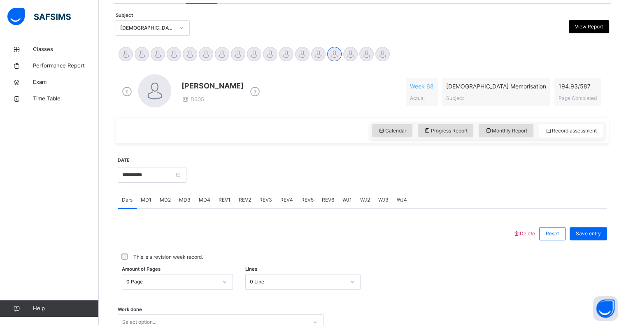
click at [317, 151] on div "**********" at bounding box center [362, 234] width 493 height 385
click at [317, 151] on div "**********" at bounding box center [362, 284] width 489 height 273
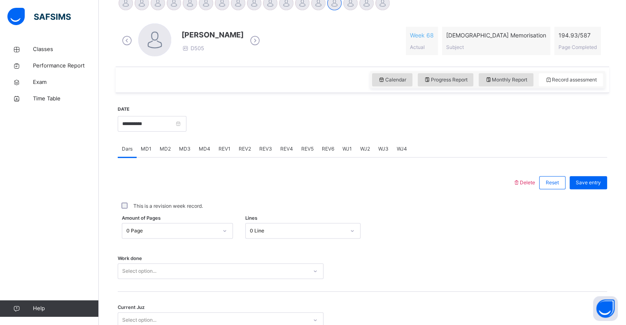
scroll to position [293, 0]
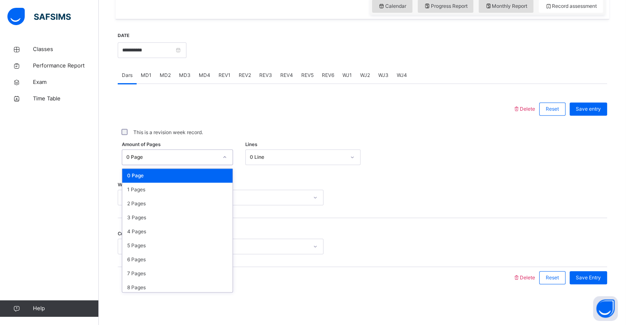
click at [173, 151] on div "0 Page" at bounding box center [169, 157] width 95 height 13
paste input "**********"
type input "**********"
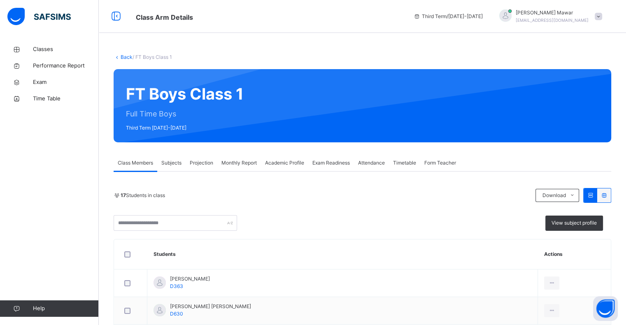
click at [196, 164] on span "Projection" at bounding box center [201, 162] width 23 height 7
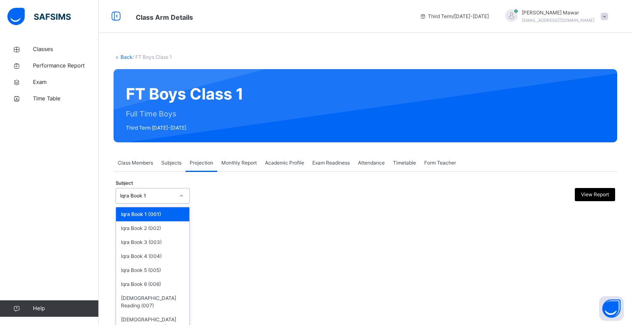
click at [177, 192] on div at bounding box center [181, 195] width 14 height 13
click at [160, 313] on div "Quran Memorisation (008)" at bounding box center [152, 323] width 73 height 21
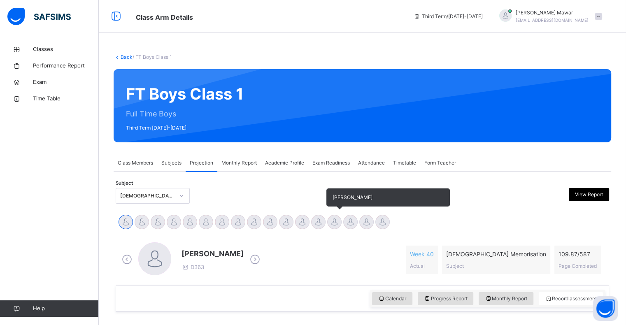
click at [334, 223] on div at bounding box center [334, 222] width 14 height 14
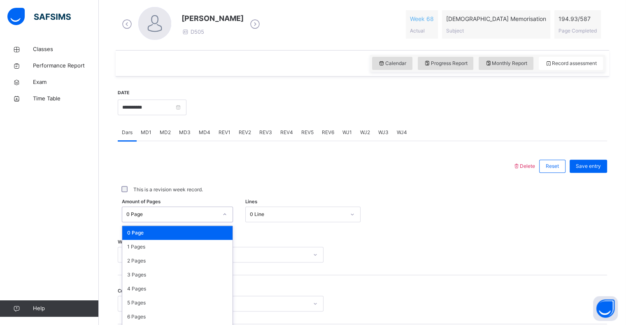
scroll to position [263, 0]
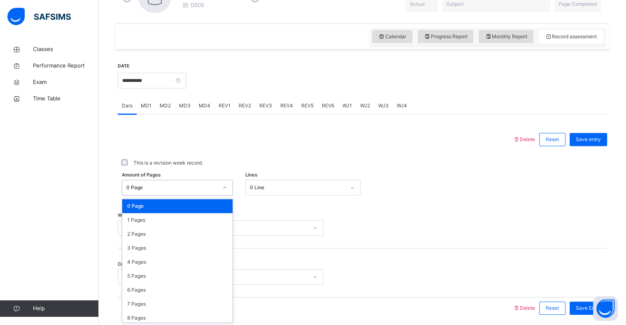
click at [148, 195] on div "option 0 Page focused, 1 of 588. 588 results available. Use Up and Down to choo…" at bounding box center [177, 188] width 111 height 16
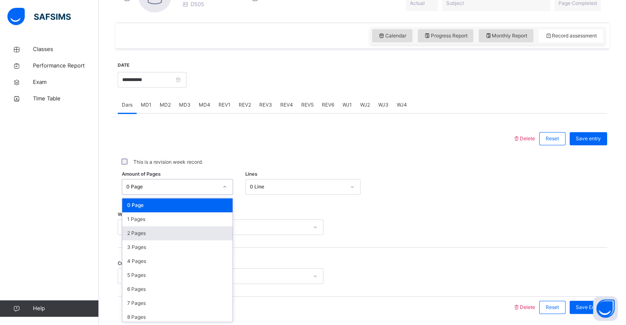
click at [146, 238] on div "2 Pages" at bounding box center [177, 233] width 110 height 14
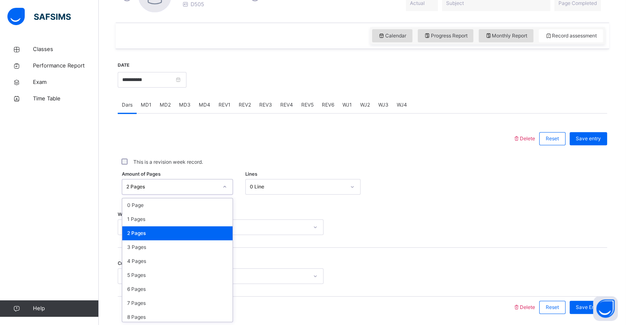
click at [152, 190] on div "2 Pages" at bounding box center [171, 186] width 91 height 7
click at [152, 232] on div "2 Pages" at bounding box center [177, 233] width 110 height 14
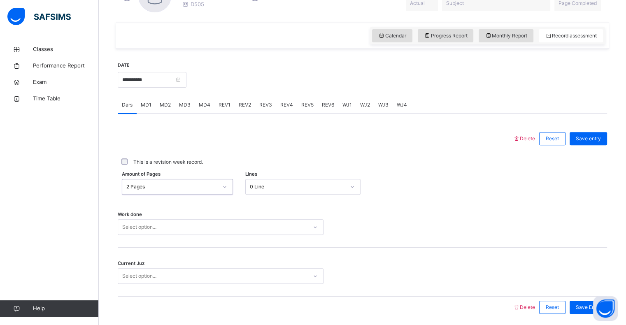
scroll to position [293, 0]
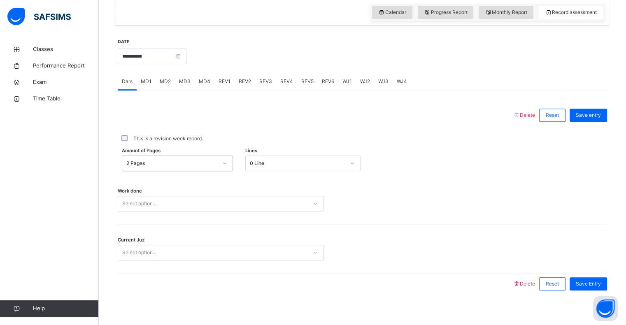
click at [160, 211] on div "Select option..." at bounding box center [221, 204] width 206 height 16
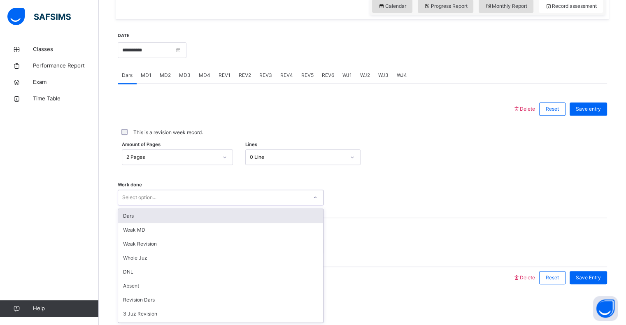
click at [145, 216] on div "Dars" at bounding box center [220, 216] width 205 height 14
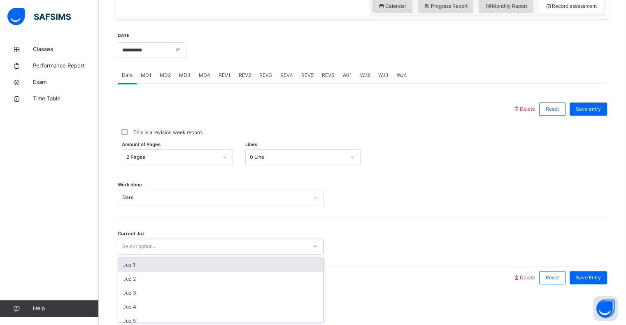
click at [149, 246] on div "Select option..." at bounding box center [139, 247] width 34 height 16
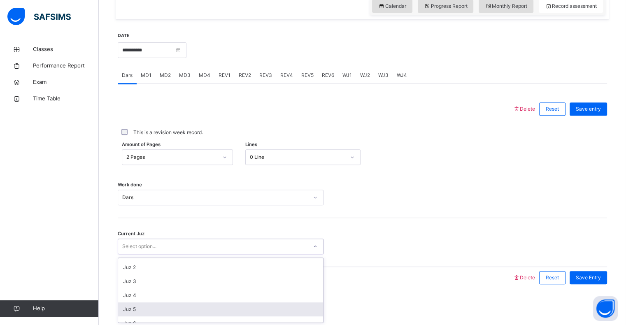
scroll to position [12, 0]
click at [145, 316] on div "Juz 6" at bounding box center [220, 323] width 205 height 14
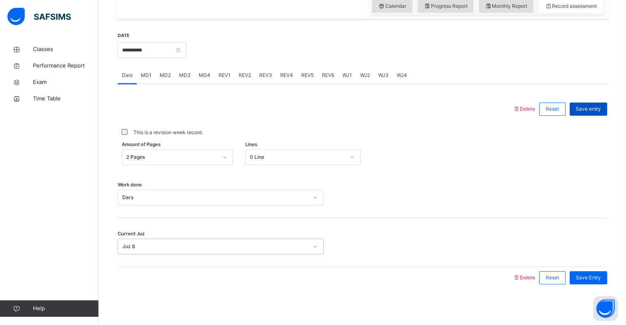
click at [584, 113] on div "Save entry" at bounding box center [587, 108] width 37 height 13
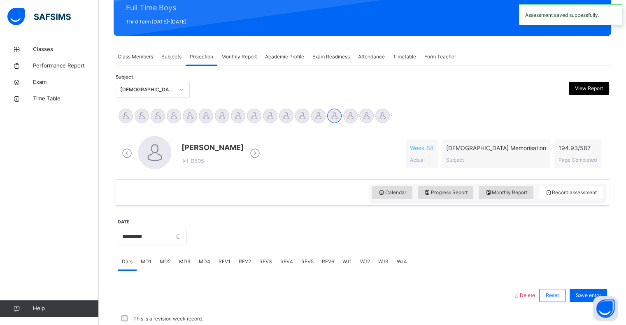
scroll to position [293, 0]
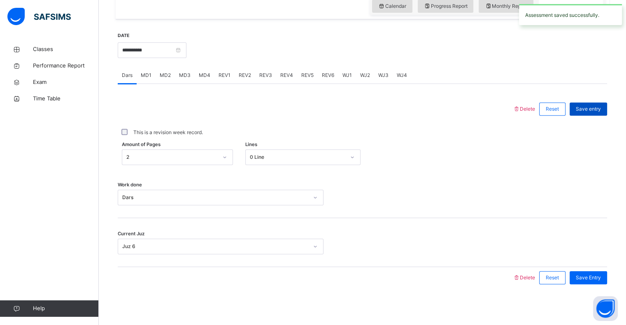
click at [585, 112] on span "Save entry" at bounding box center [588, 108] width 25 height 7
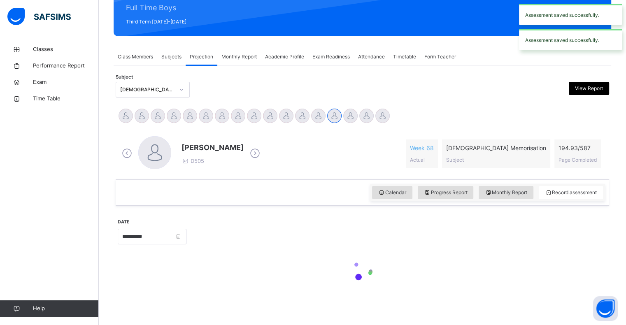
click at [585, 112] on div "Abdibaasit Hussein Abdul Raheem Durani Abdul Rahman Ashna Abdurrahman Ahmad Ali…" at bounding box center [362, 117] width 489 height 18
click at [585, 112] on div "**********" at bounding box center [362, 203] width 493 height 199
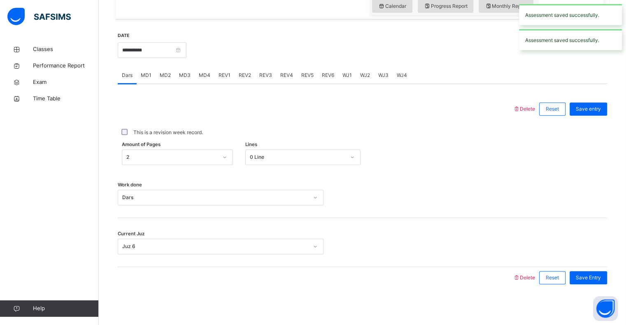
click at [585, 112] on span "Save entry" at bounding box center [588, 108] width 25 height 7
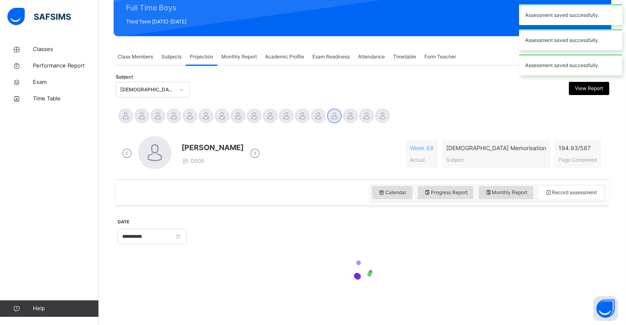
click at [585, 111] on div "Abdibaasit Hussein Abdul Raheem Durani Abdul Rahman Ashna Abdurrahman Ahmad Ali…" at bounding box center [362, 117] width 489 height 18
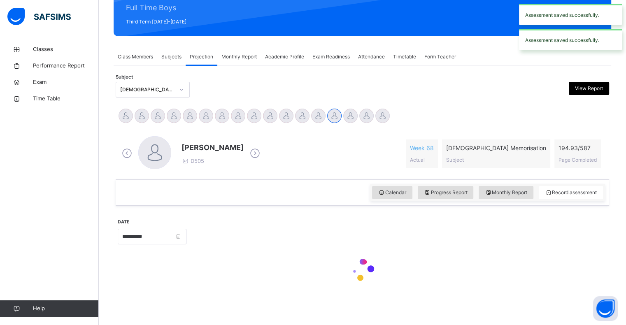
click at [585, 111] on div "Abdibaasit Hussein Abdul Raheem Durani Abdul Rahman Ashna Abdurrahman Ahmad Ali…" at bounding box center [362, 117] width 489 height 18
click at [584, 110] on div "**********" at bounding box center [362, 203] width 493 height 199
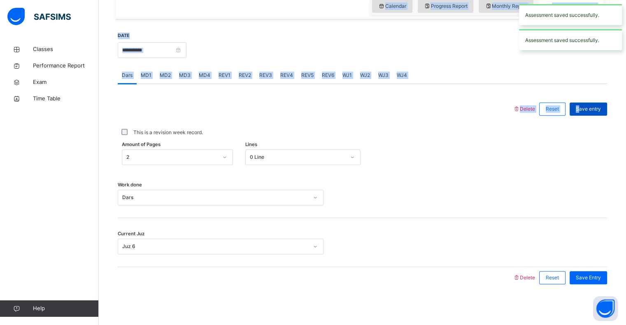
click at [584, 109] on span "Save entry" at bounding box center [588, 108] width 25 height 7
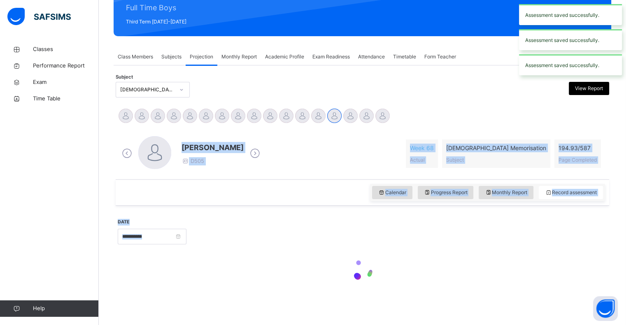
click at [584, 109] on div "Abdibaasit Hussein Abdul Raheem Durani Abdul Rahman Ashna Abdurrahman Ahmad Ali…" at bounding box center [362, 117] width 489 height 18
click at [584, 108] on div "Abdibaasit Hussein Abdul Raheem Durani Abdul Rahman Ashna Abdurrahman Ahmad Ali…" at bounding box center [362, 117] width 489 height 18
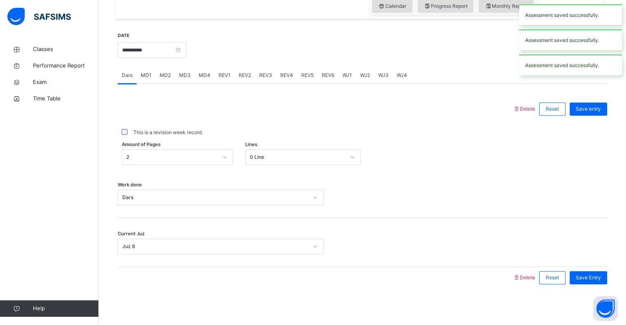
click at [584, 108] on span "Save entry" at bounding box center [588, 108] width 25 height 7
click at [246, 107] on div at bounding box center [315, 108] width 387 height 21
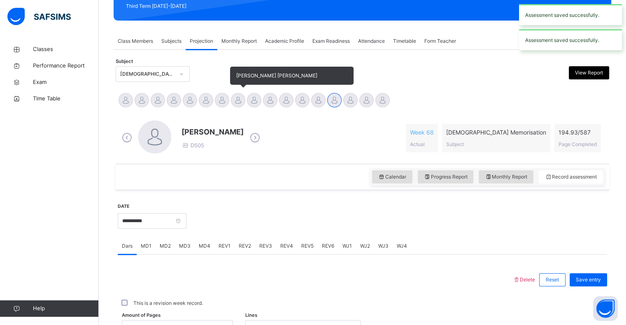
click at [241, 98] on div at bounding box center [238, 100] width 14 height 14
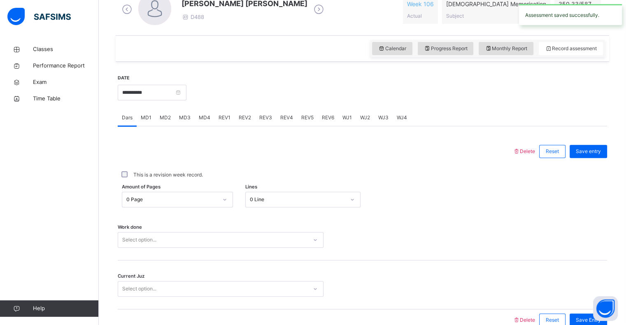
click at [153, 207] on div "0 Page" at bounding box center [177, 200] width 111 height 16
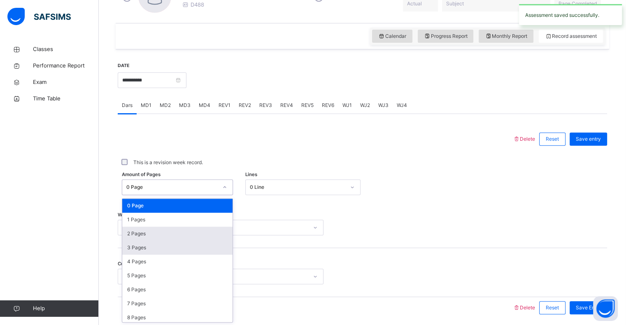
scroll to position [263, 0]
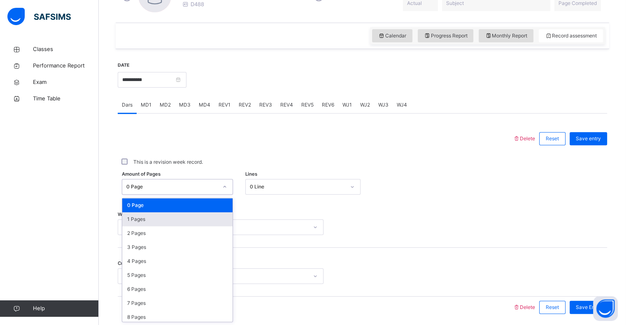
click at [141, 214] on div "1 Pages" at bounding box center [177, 219] width 110 height 14
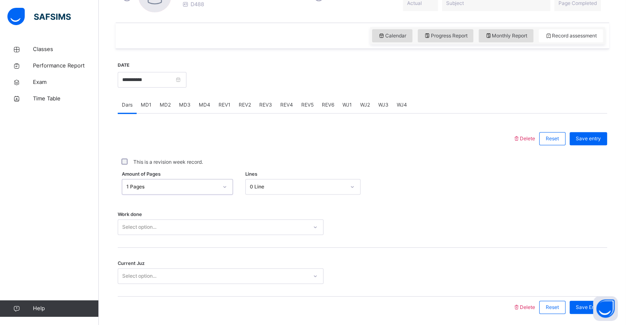
drag, startPoint x: 286, startPoint y: 172, endPoint x: 285, endPoint y: 188, distance: 16.1
click at [288, 179] on div "Delete Reset Save entry This is a revision week record. Amount of Pages option …" at bounding box center [362, 223] width 489 height 190
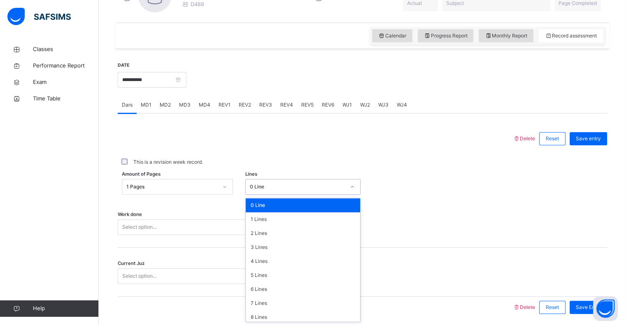
drag, startPoint x: 280, startPoint y: 193, endPoint x: 273, endPoint y: 205, distance: 13.6
click at [279, 193] on div "0 Line" at bounding box center [302, 187] width 115 height 16
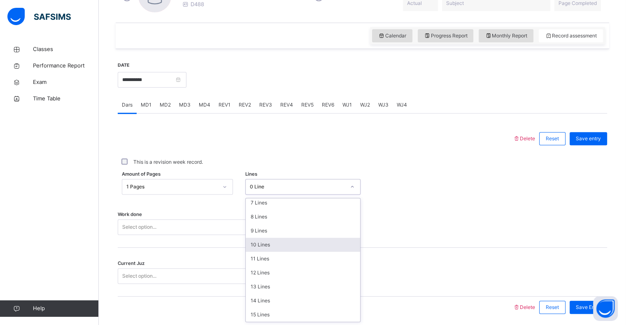
click at [265, 246] on div "10 Lines" at bounding box center [303, 245] width 114 height 14
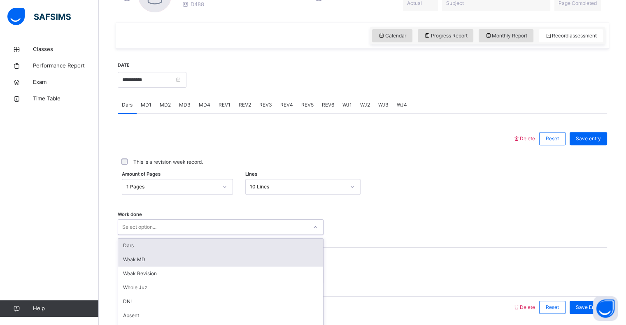
scroll to position [293, 0]
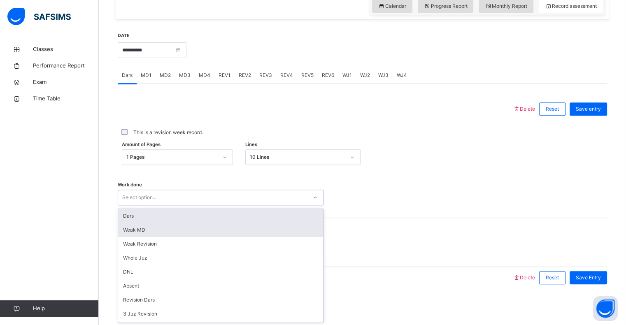
click at [205, 205] on div "option Dars focused, 1 of 16. 16 results available. Use Up and Down to choose o…" at bounding box center [221, 198] width 206 height 16
drag, startPoint x: 196, startPoint y: 220, endPoint x: 190, endPoint y: 239, distance: 19.7
click at [196, 220] on div "Dars" at bounding box center [220, 216] width 205 height 14
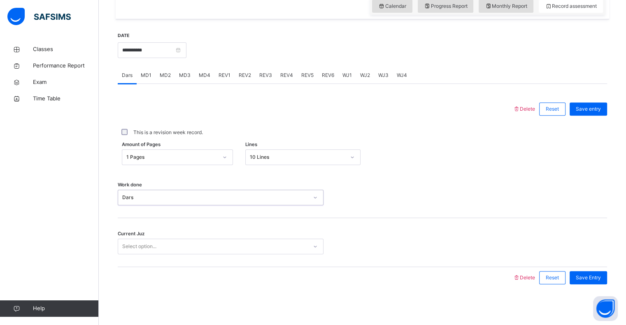
drag, startPoint x: 176, startPoint y: 259, endPoint x: 184, endPoint y: 244, distance: 17.1
click at [178, 255] on div "Delete Reset Save entry This is a revision week record. Amount of Pages 1 Pages…" at bounding box center [362, 193] width 489 height 190
click at [184, 244] on div "Select option..." at bounding box center [212, 246] width 189 height 13
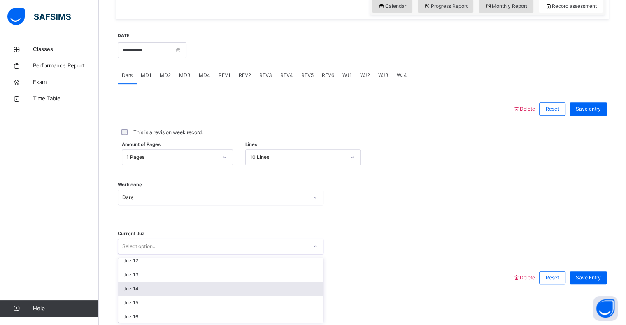
scroll to position [159, 0]
drag, startPoint x: 160, startPoint y: 283, endPoint x: 230, endPoint y: 293, distance: 70.2
click at [160, 286] on div "Juz 14" at bounding box center [220, 288] width 205 height 14
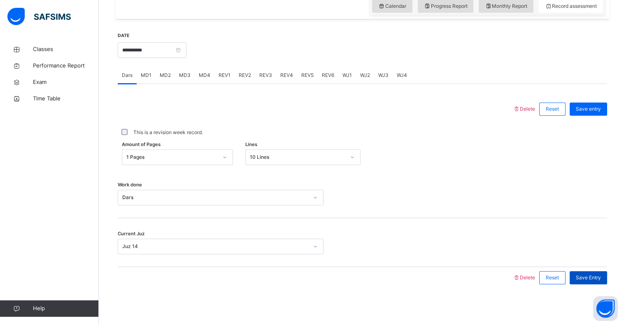
click at [591, 271] on div "Save Entry" at bounding box center [587, 277] width 37 height 13
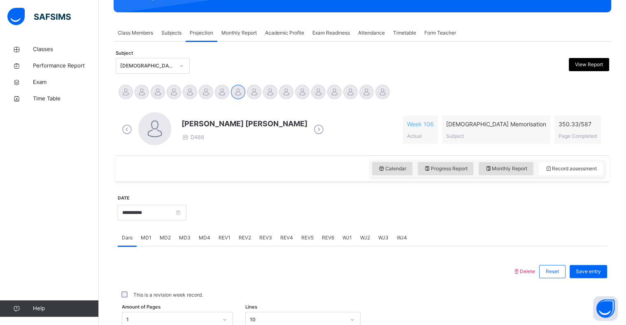
scroll to position [130, 0]
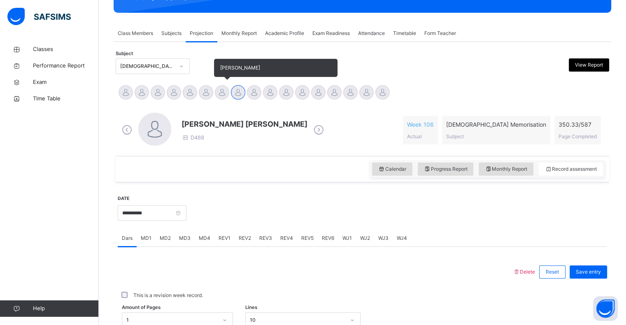
click at [225, 93] on div at bounding box center [222, 92] width 14 height 14
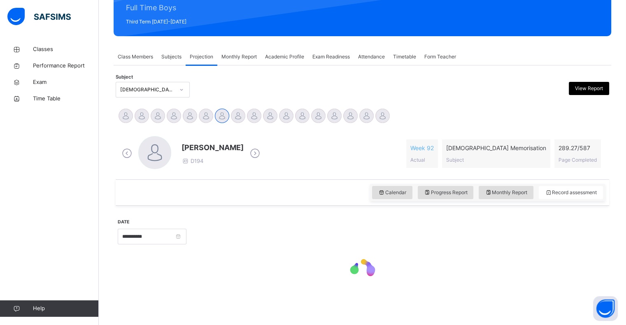
click at [207, 142] on span "Imran Topcagic" at bounding box center [212, 147] width 62 height 11
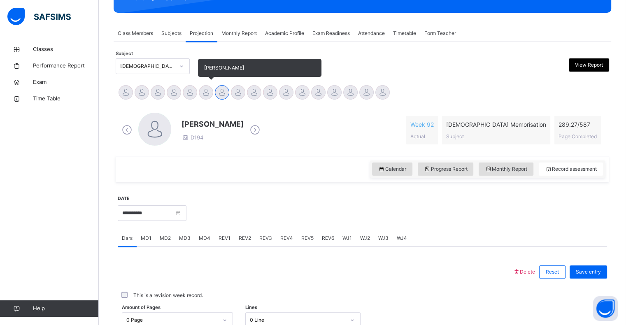
click at [207, 94] on div at bounding box center [206, 92] width 14 height 14
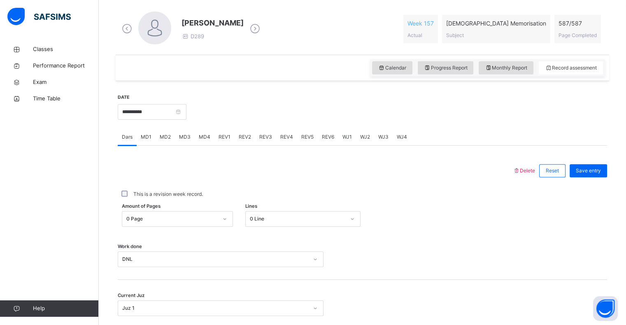
scroll to position [237, 0]
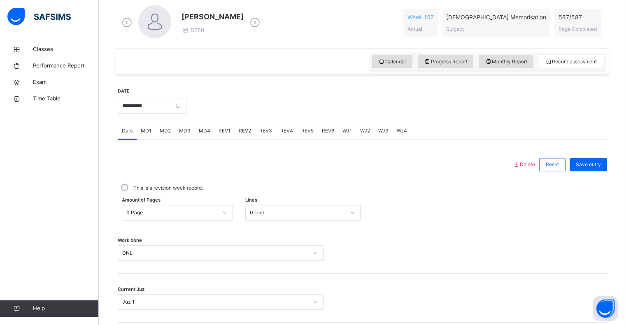
click at [198, 137] on div "MD4" at bounding box center [205, 131] width 20 height 16
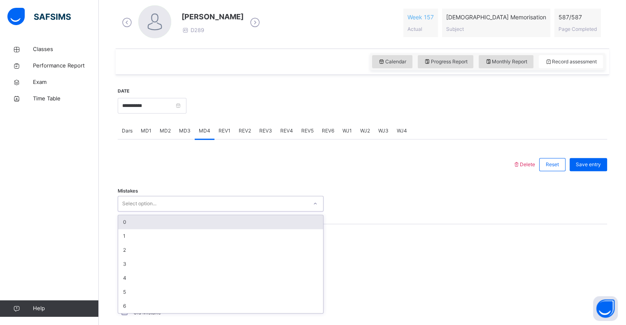
click at [179, 219] on div "0" at bounding box center [220, 222] width 205 height 14
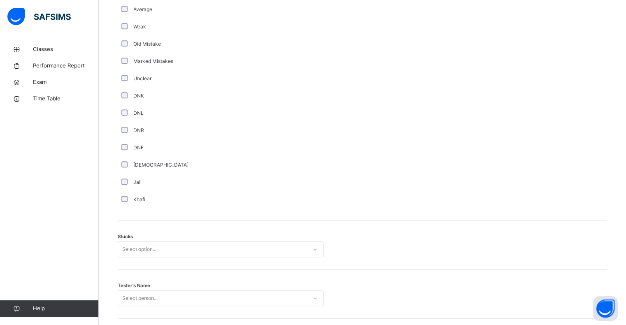
scroll to position [526, 0]
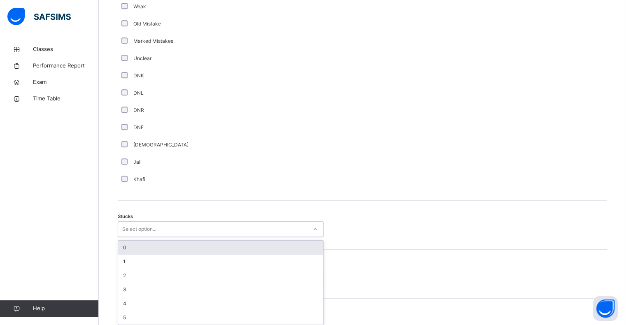
click at [185, 252] on div "0" at bounding box center [220, 248] width 205 height 14
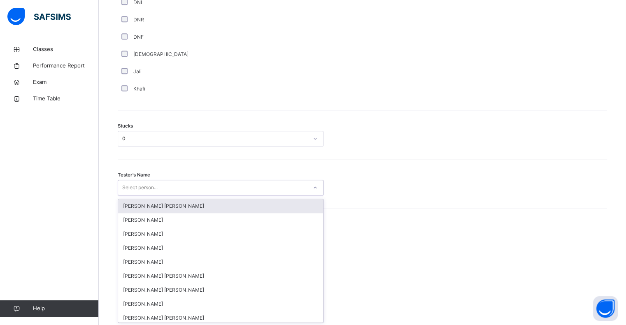
scroll to position [617, 0]
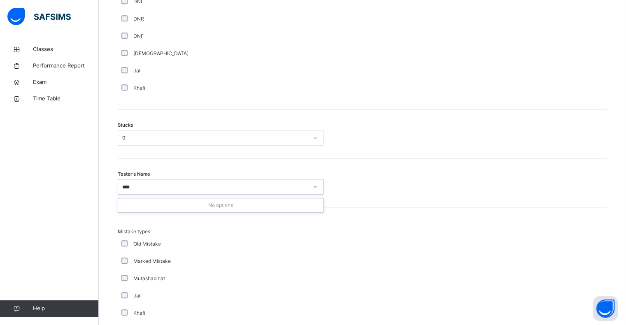
type input "***"
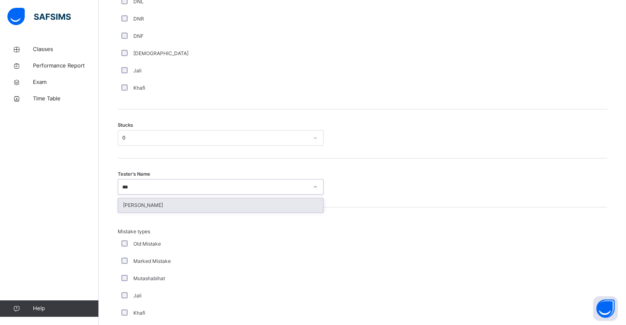
click at [280, 201] on div "Qais Rahimi" at bounding box center [220, 205] width 205 height 14
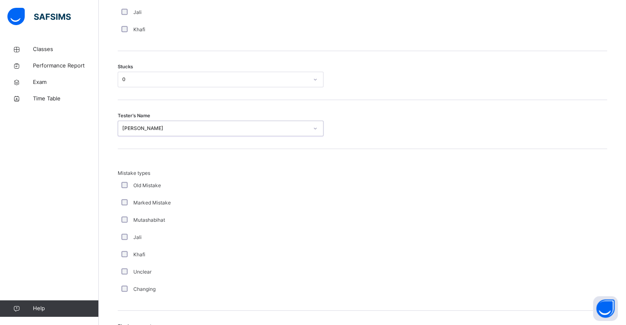
scroll to position [768, 0]
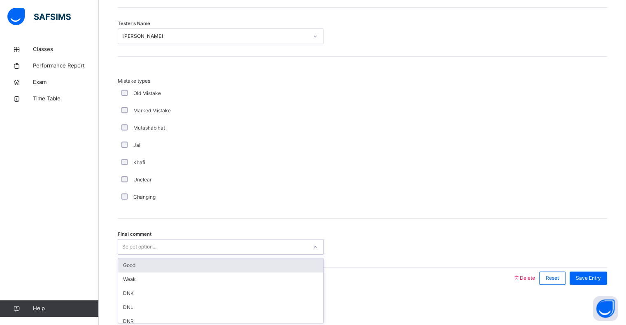
click at [196, 270] on div "Good" at bounding box center [220, 265] width 205 height 14
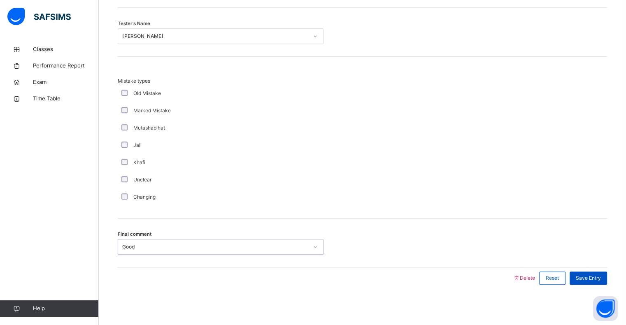
click at [593, 274] on span "Save Entry" at bounding box center [588, 277] width 25 height 7
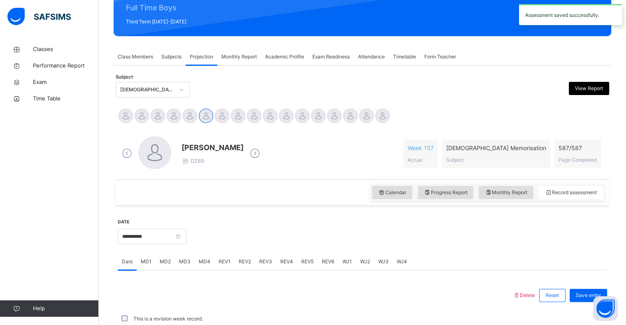
scroll to position [293, 0]
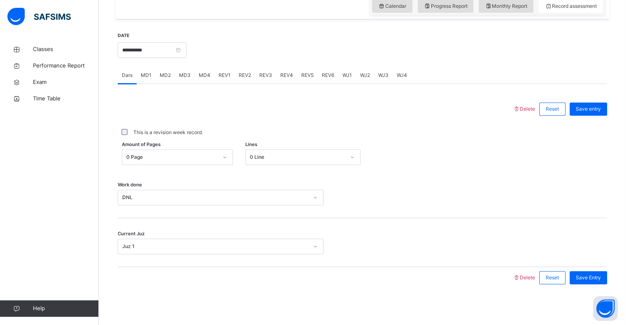
click at [200, 81] on div "MD4" at bounding box center [205, 75] width 20 height 16
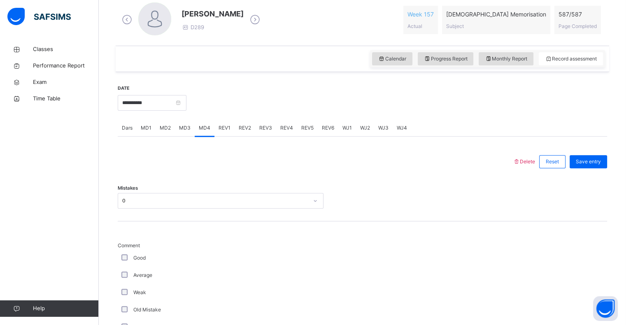
scroll to position [223, 0]
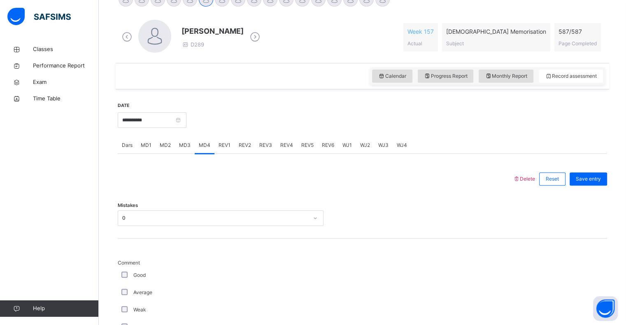
click at [160, 144] on span "MD2" at bounding box center [165, 145] width 11 height 7
click at [182, 233] on div "Mistakes Select option..." at bounding box center [362, 214] width 489 height 49
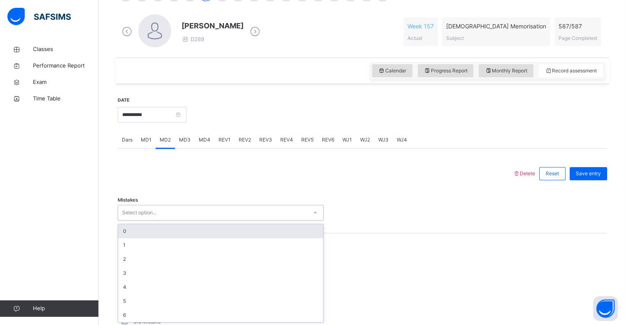
scroll to position [228, 0]
click at [180, 229] on div "0" at bounding box center [220, 231] width 205 height 14
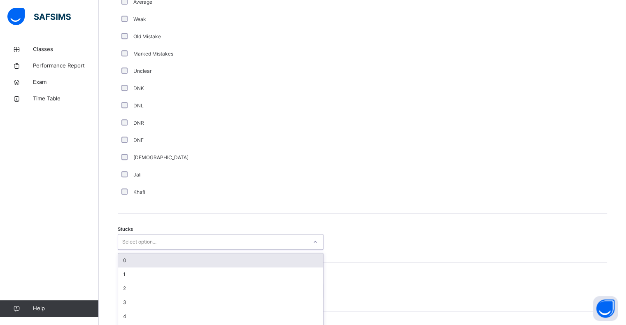
click at [171, 260] on div "0" at bounding box center [220, 260] width 205 height 14
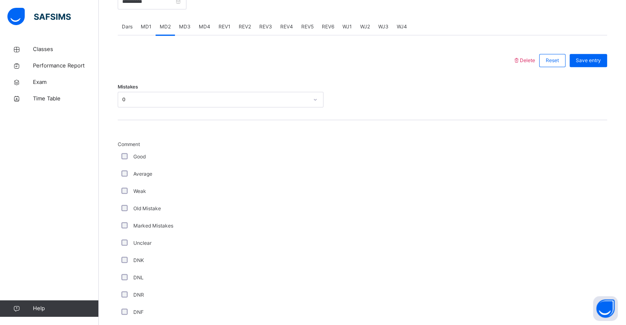
scroll to position [329, 0]
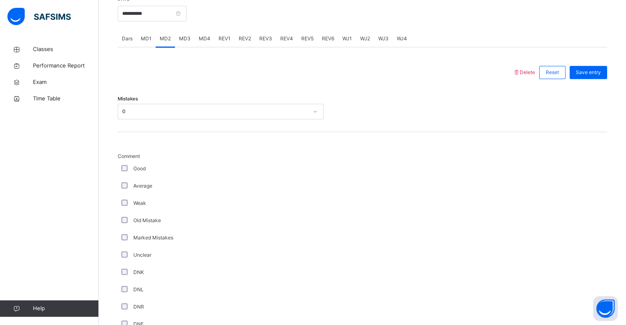
click at [204, 44] on div "MD4" at bounding box center [205, 38] width 20 height 16
click at [175, 39] on div "MD3" at bounding box center [185, 38] width 20 height 16
click at [164, 39] on span "MD2" at bounding box center [165, 38] width 11 height 7
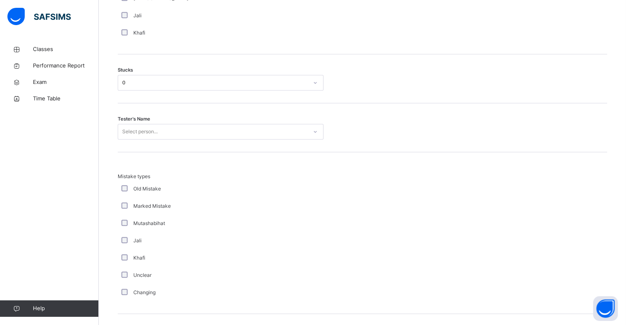
click at [251, 143] on div "Tester's Name Select person..." at bounding box center [362, 127] width 489 height 49
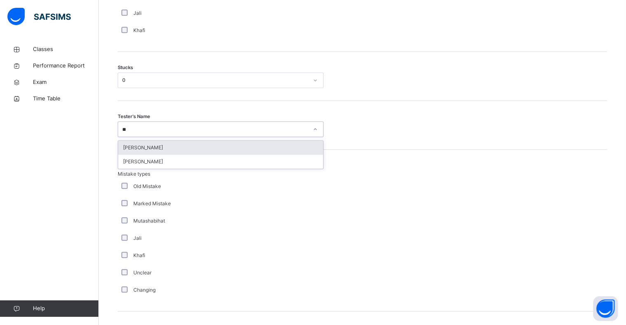
type input "***"
click at [235, 153] on div "Qais Rahimi" at bounding box center [220, 148] width 205 height 14
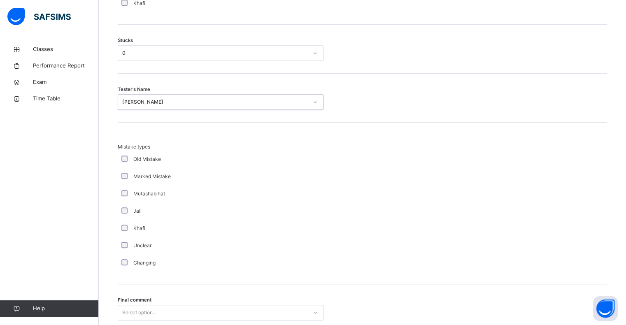
scroll to position [768, 0]
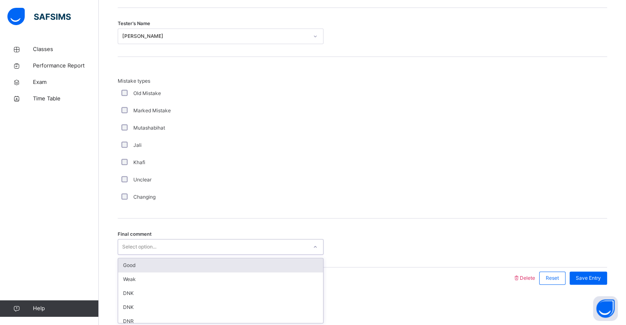
click at [219, 271] on div "Good" at bounding box center [220, 265] width 205 height 14
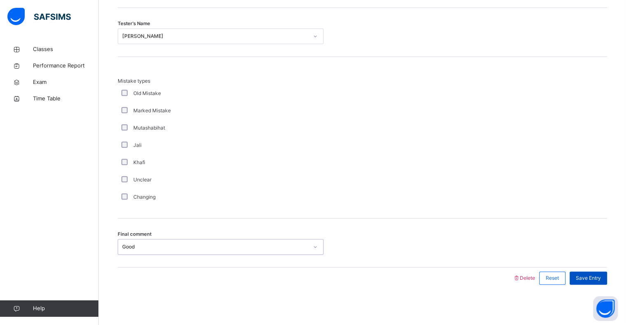
click at [601, 278] on span "Save Entry" at bounding box center [588, 277] width 25 height 7
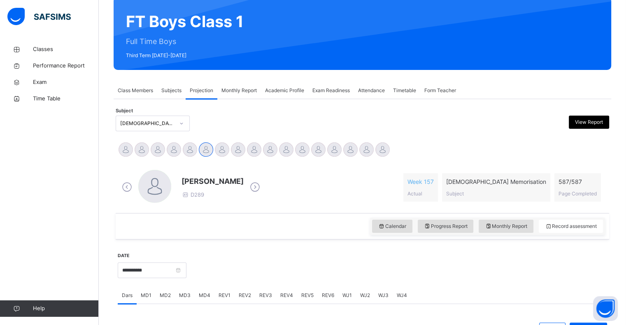
scroll to position [80, 0]
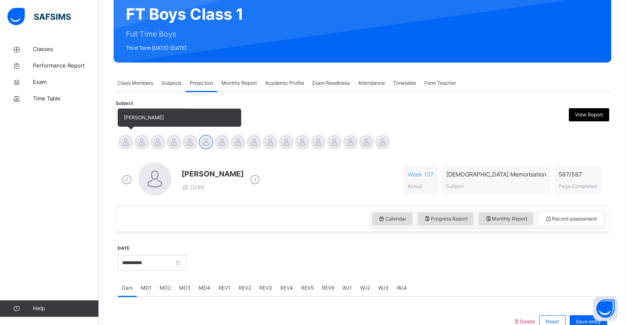
click at [119, 144] on div at bounding box center [125, 142] width 14 height 14
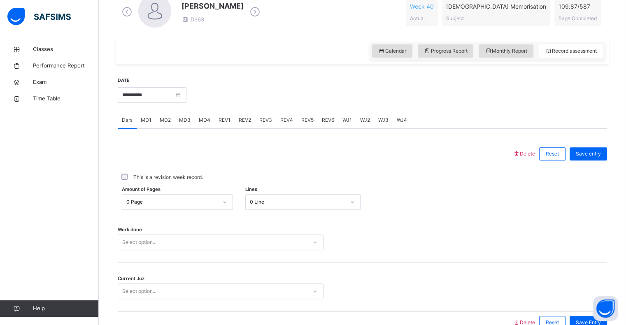
scroll to position [232, 0]
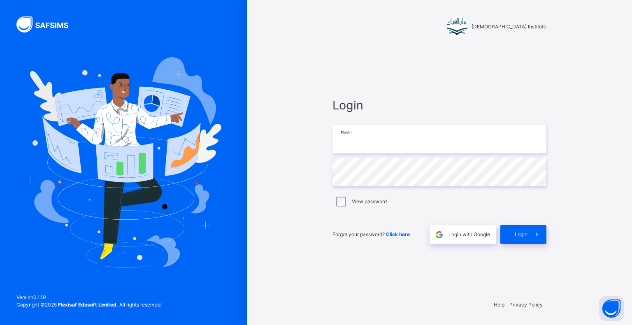
click at [410, 141] on input "email" at bounding box center [439, 139] width 214 height 29
type input "**********"
click at [549, 260] on div "**********" at bounding box center [439, 170] width 230 height 246
click at [540, 239] on icon at bounding box center [536, 234] width 9 height 9
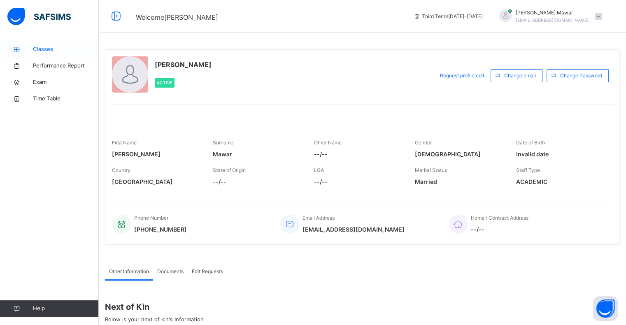
click at [36, 42] on link "Classes" at bounding box center [49, 49] width 99 height 16
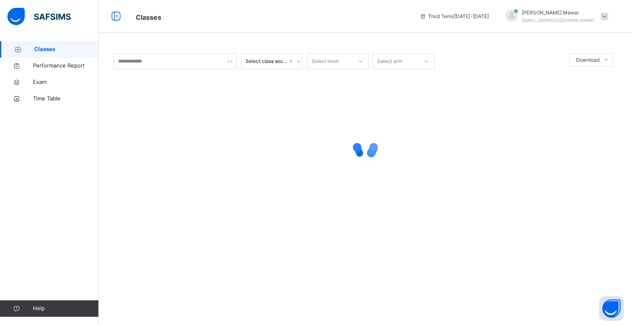
click at [37, 43] on link "Classes" at bounding box center [49, 49] width 99 height 16
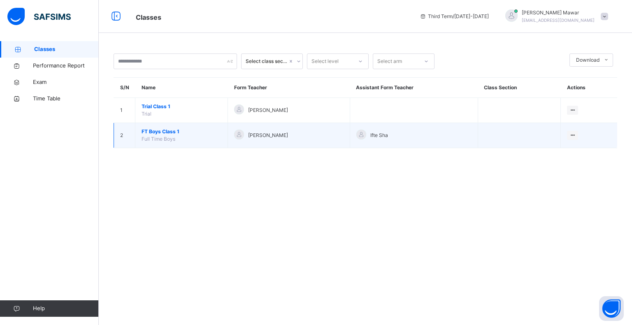
click at [165, 128] on span "FT Boys Class 1" at bounding box center [182, 131] width 80 height 7
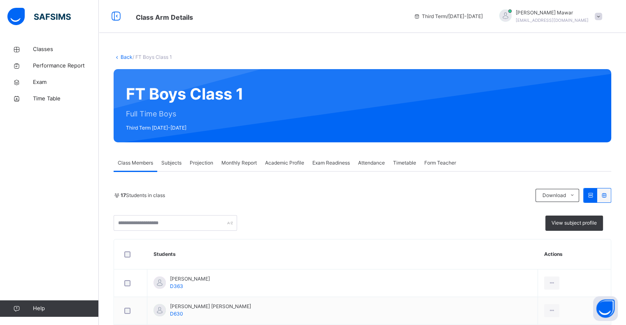
click at [202, 162] on span "Projection" at bounding box center [201, 162] width 23 height 7
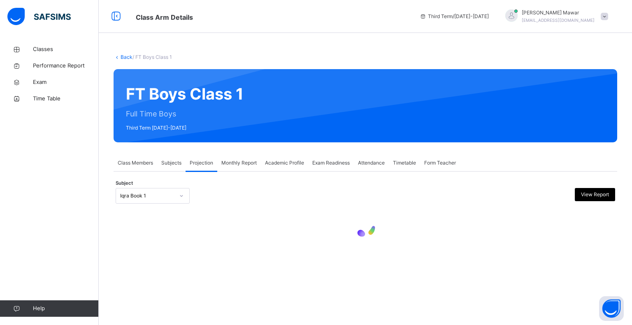
click at [167, 187] on div "Subject Iqra Book 1 View Report" at bounding box center [365, 196] width 499 height 24
click at [174, 194] on div "Iqra Book 1" at bounding box center [153, 196] width 74 height 16
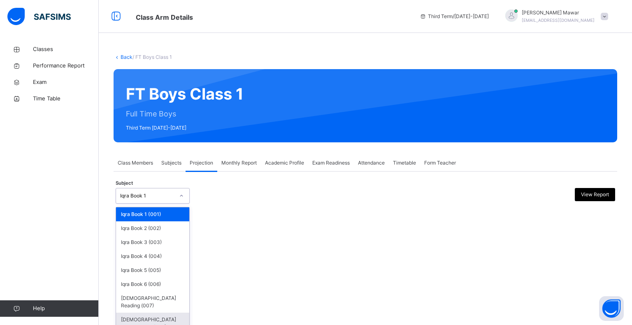
click at [159, 318] on div "Quran Memorisation (008)" at bounding box center [152, 323] width 73 height 21
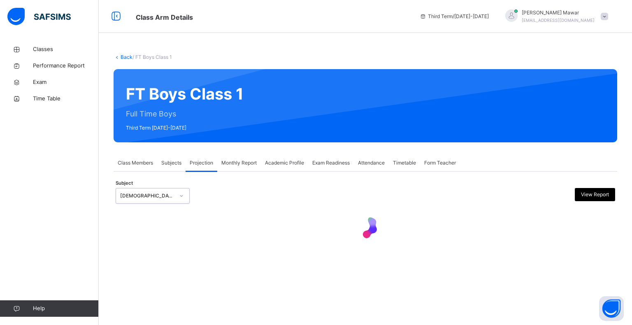
click at [241, 243] on div at bounding box center [365, 227] width 499 height 35
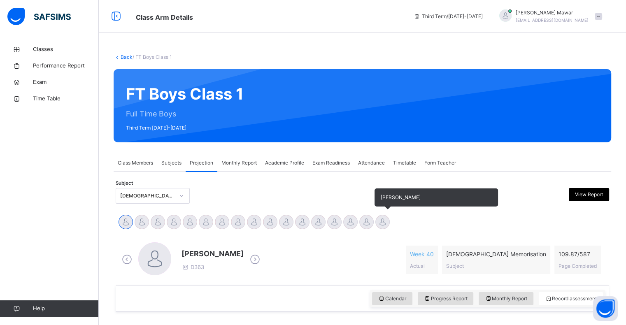
drag, startPoint x: 383, startPoint y: 225, endPoint x: 385, endPoint y: 221, distance: 4.6
click at [385, 221] on div at bounding box center [382, 222] width 14 height 14
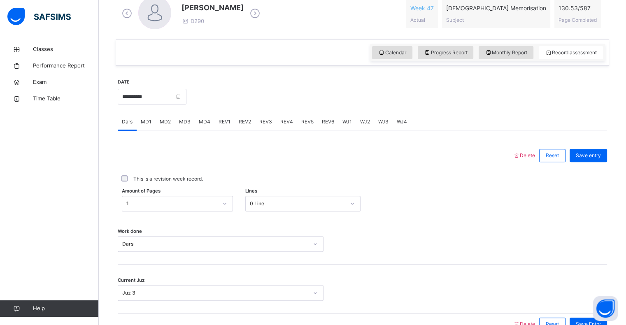
scroll to position [247, 0]
drag, startPoint x: 206, startPoint y: 113, endPoint x: 204, endPoint y: 123, distance: 9.7
click at [204, 123] on div "MD4" at bounding box center [205, 121] width 20 height 16
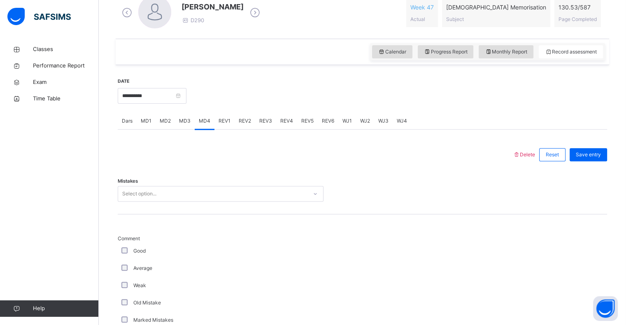
click at [174, 186] on div "Select option..." at bounding box center [221, 194] width 206 height 16
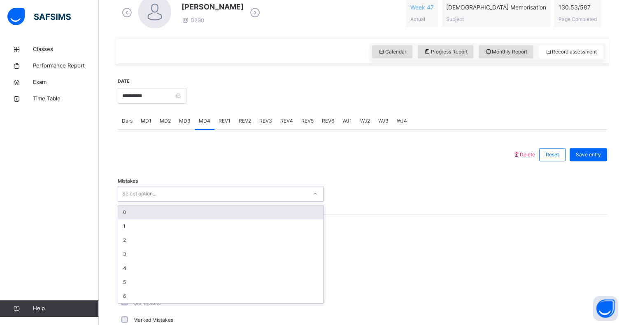
click at [160, 215] on div "0" at bounding box center [220, 212] width 205 height 14
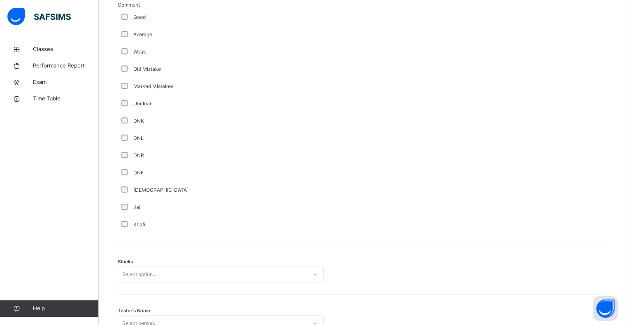
scroll to position [494, 0]
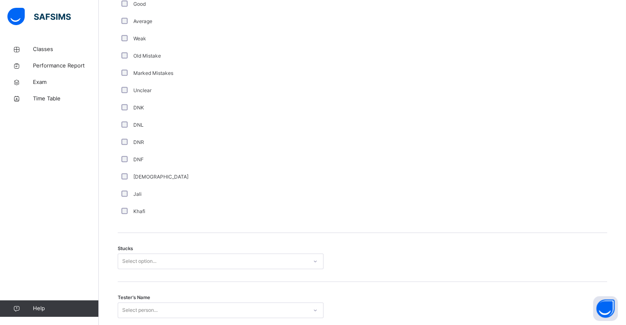
click at [125, 221] on div "Comment Good Average Weak Old Mistake Marked Mistakes Unclear DNK DNL DNR DNF M…" at bounding box center [362, 99] width 489 height 265
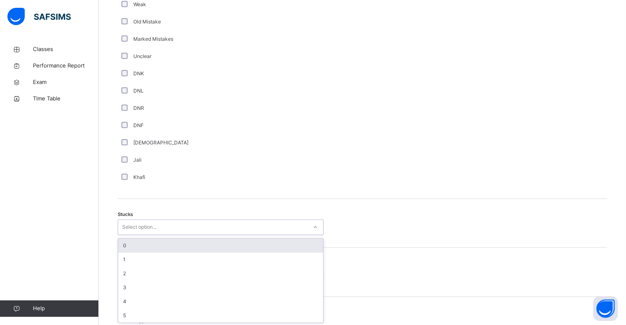
scroll to position [528, 0]
click at [120, 272] on div "2" at bounding box center [220, 273] width 205 height 14
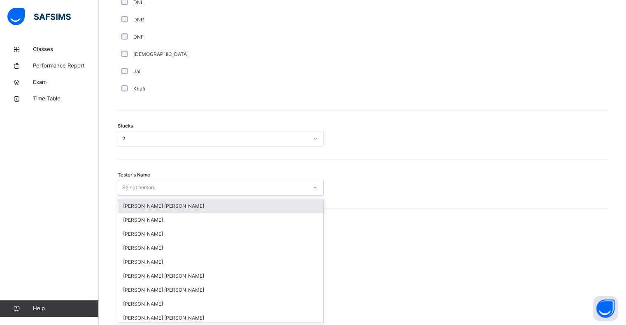
scroll to position [617, 0]
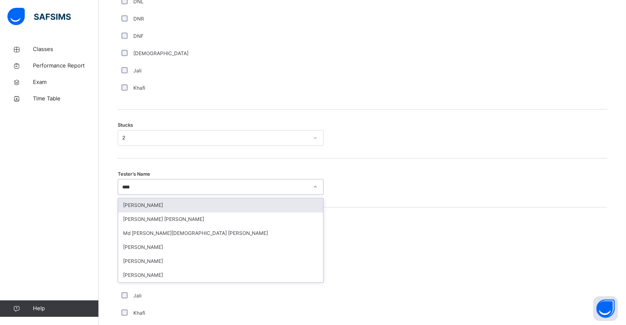
type input "*****"
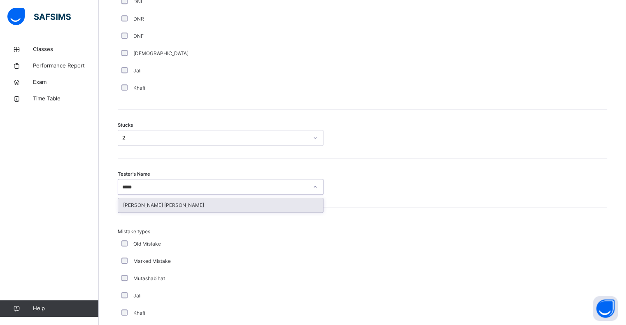
click at [131, 203] on div "Abdul Rahman Ashna" at bounding box center [220, 205] width 205 height 14
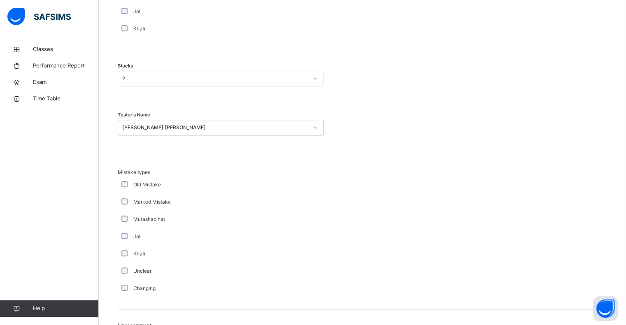
scroll to position [768, 0]
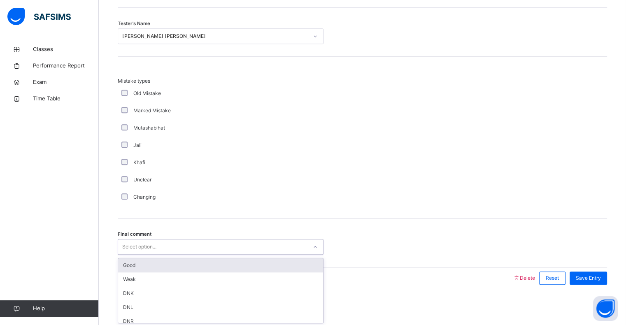
click at [125, 262] on div "Good" at bounding box center [220, 265] width 205 height 14
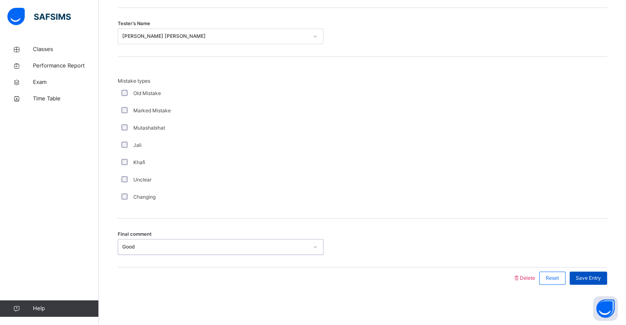
click at [596, 283] on div "Save Entry" at bounding box center [587, 278] width 37 height 13
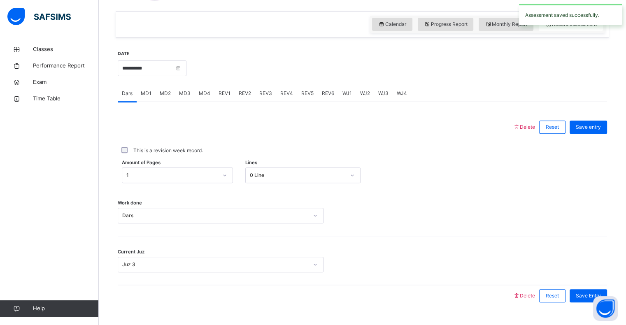
scroll to position [270, 0]
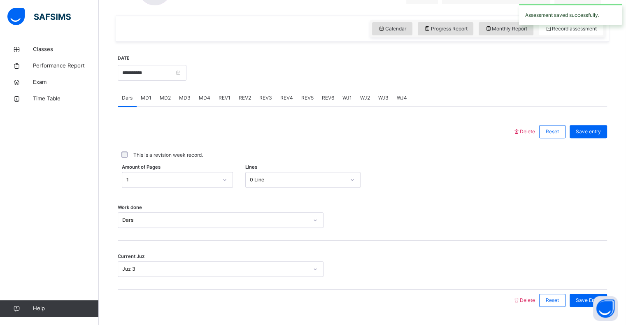
click at [154, 98] on div "MD1" at bounding box center [146, 98] width 19 height 16
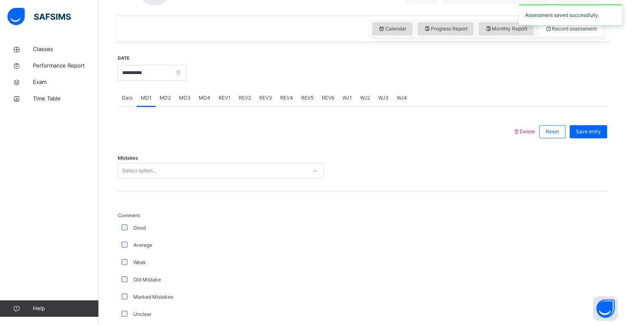
click at [158, 98] on div "MD2" at bounding box center [165, 98] width 19 height 16
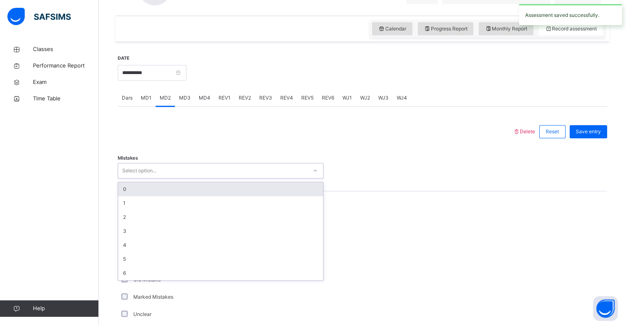
click at [201, 103] on div "MD4" at bounding box center [205, 98] width 20 height 16
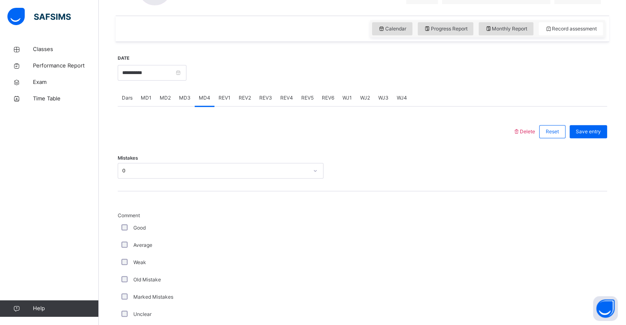
click at [160, 96] on span "MD2" at bounding box center [165, 97] width 11 height 7
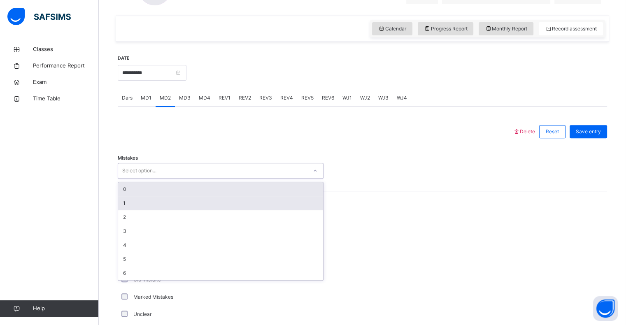
click at [121, 201] on div "1" at bounding box center [220, 203] width 205 height 14
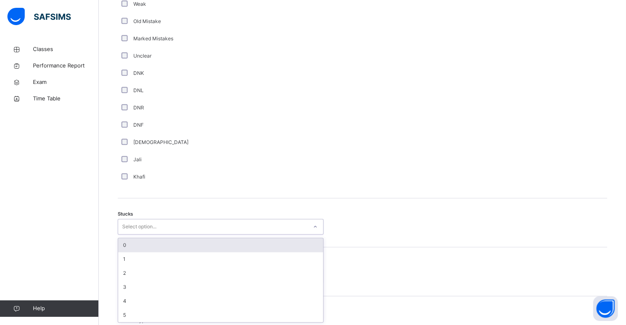
click at [122, 245] on div "0" at bounding box center [220, 245] width 205 height 14
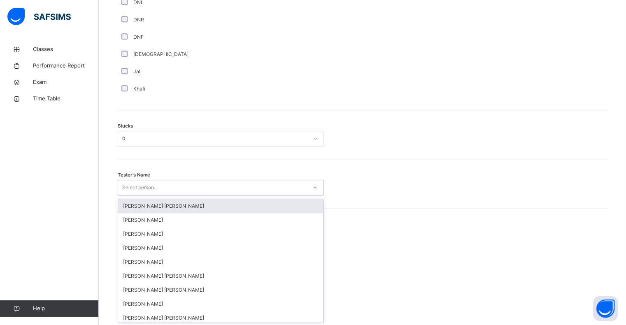
scroll to position [617, 0]
type input "*"
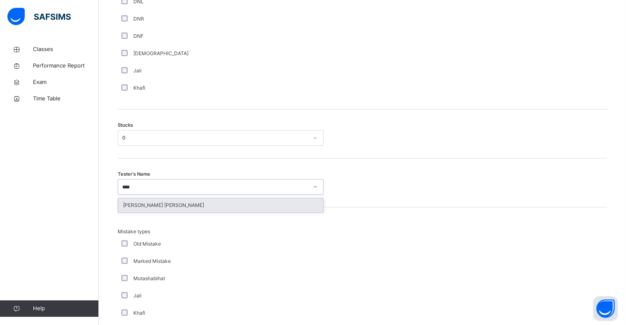
type input "*****"
click at [142, 199] on div "Abdul Rahman Ashna" at bounding box center [220, 205] width 205 height 14
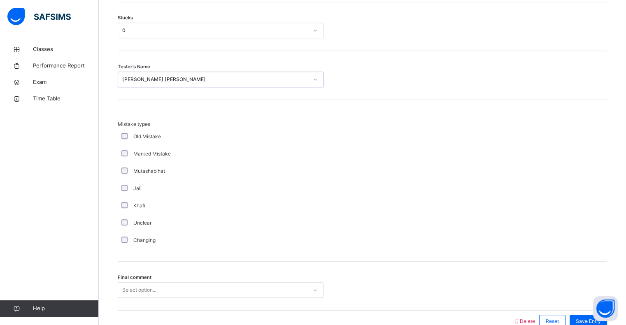
scroll to position [768, 0]
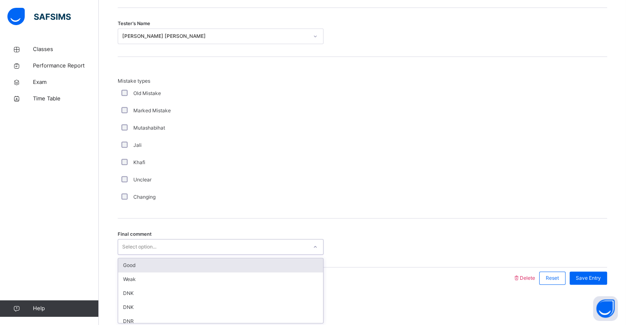
click at [128, 263] on div "Good" at bounding box center [220, 265] width 205 height 14
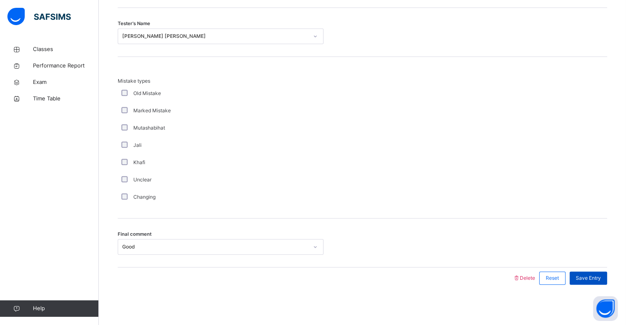
click at [607, 272] on div "Save Entry" at bounding box center [587, 278] width 37 height 13
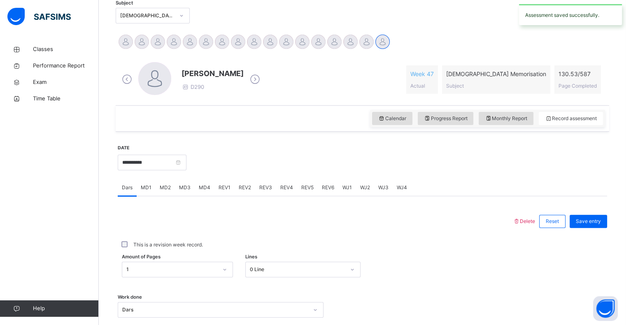
scroll to position [174, 0]
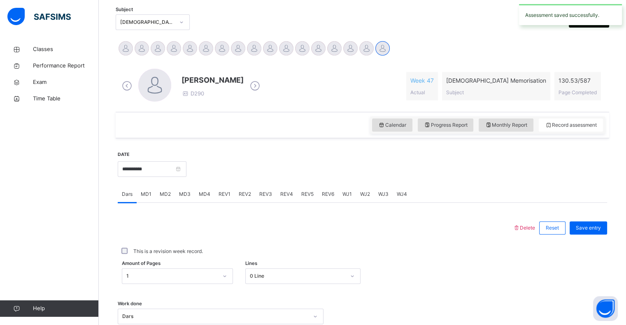
click at [218, 189] on div "REV1" at bounding box center [224, 194] width 20 height 16
click at [204, 197] on span "MD4" at bounding box center [205, 193] width 12 height 7
click at [165, 198] on div "MD2" at bounding box center [165, 194] width 19 height 16
click at [128, 193] on span "Dars" at bounding box center [127, 193] width 11 height 7
click at [219, 193] on span "REV1" at bounding box center [224, 193] width 12 height 7
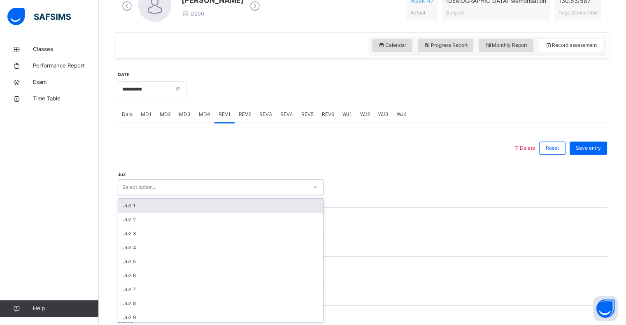
scroll to position [253, 0]
click at [125, 211] on div "Juz 1" at bounding box center [220, 206] width 205 height 14
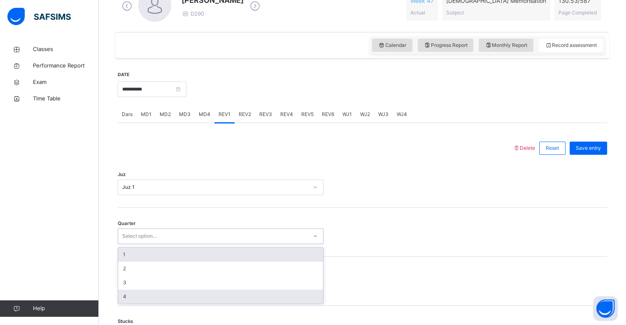
click at [120, 295] on div "4" at bounding box center [220, 297] width 205 height 14
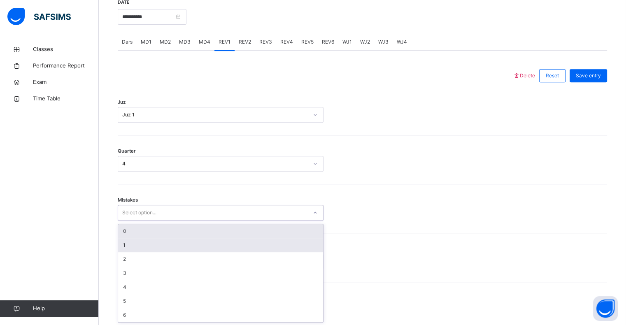
click at [121, 249] on div "1" at bounding box center [220, 245] width 205 height 14
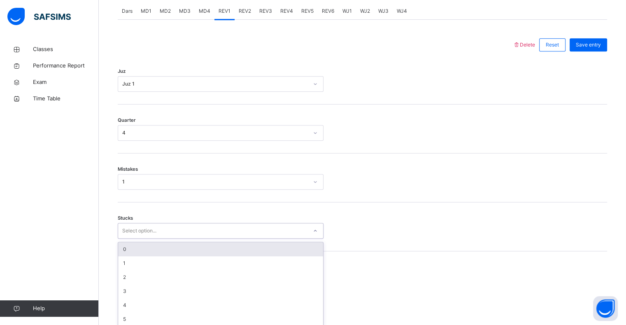
scroll to position [361, 0]
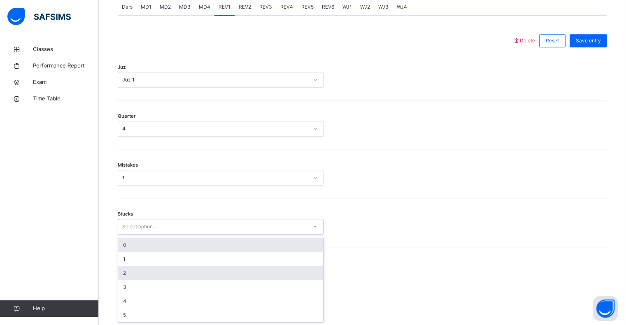
click at [118, 276] on div "2" at bounding box center [220, 273] width 205 height 14
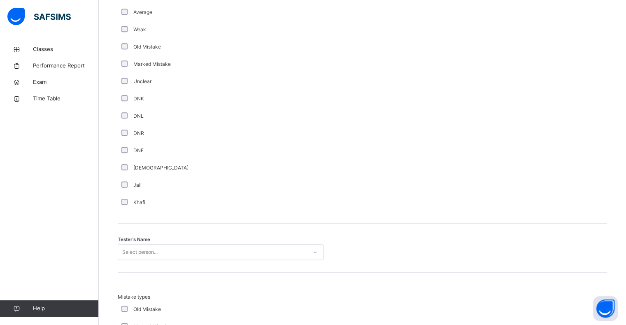
scroll to position [644, 0]
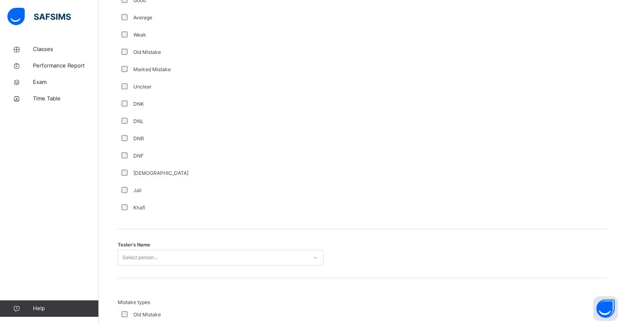
click at [128, 179] on div "Mutashabihaat" at bounding box center [221, 173] width 206 height 17
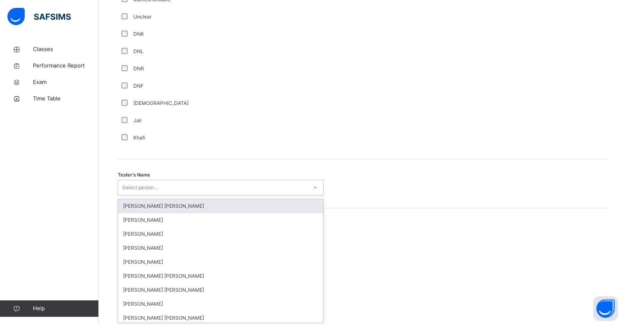
scroll to position [715, 0]
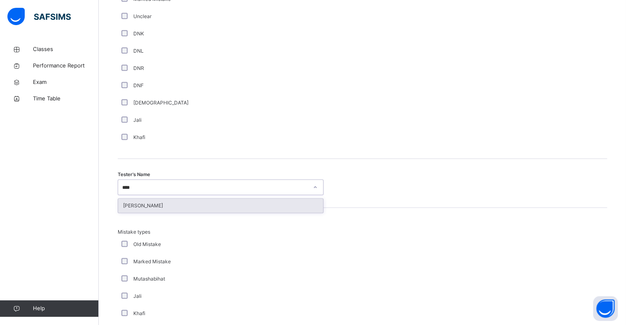
type input "*****"
click at [133, 204] on div "Wajid Sadath" at bounding box center [220, 206] width 205 height 14
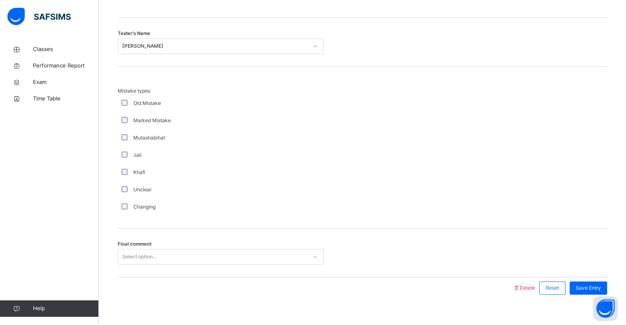
scroll to position [866, 0]
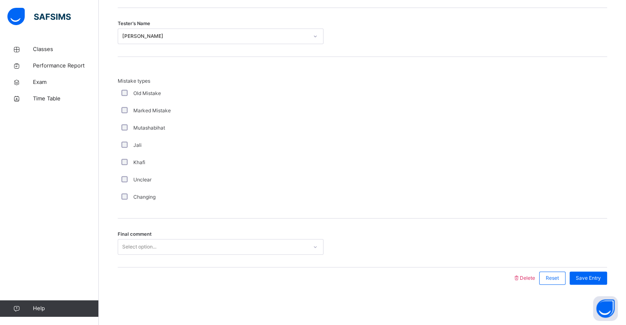
click at [97, 212] on div "Classes Performance Report Exam Time Table Help" at bounding box center [49, 179] width 99 height 292
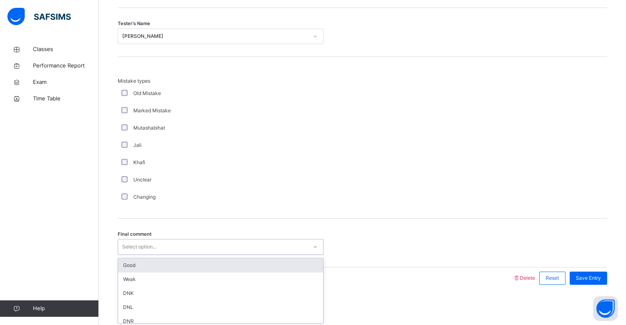
click at [124, 264] on div "Good" at bounding box center [220, 265] width 205 height 14
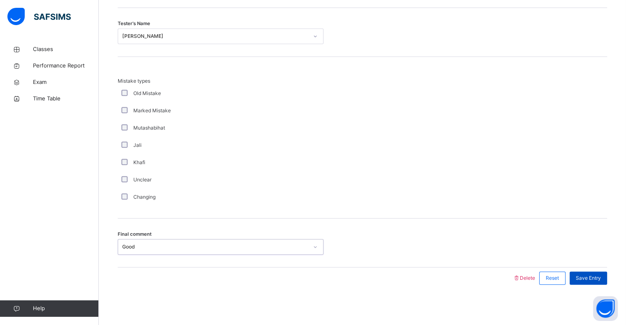
click at [601, 279] on span "Save Entry" at bounding box center [588, 277] width 25 height 7
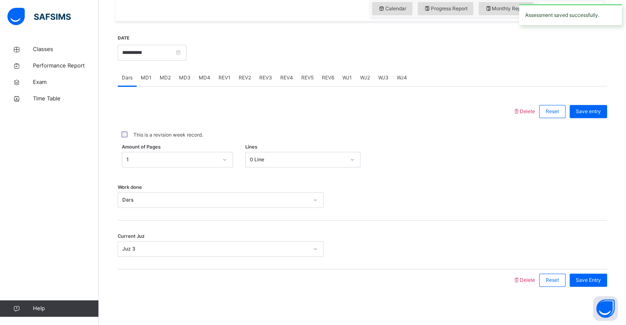
click at [221, 75] on span "REV1" at bounding box center [224, 77] width 12 height 7
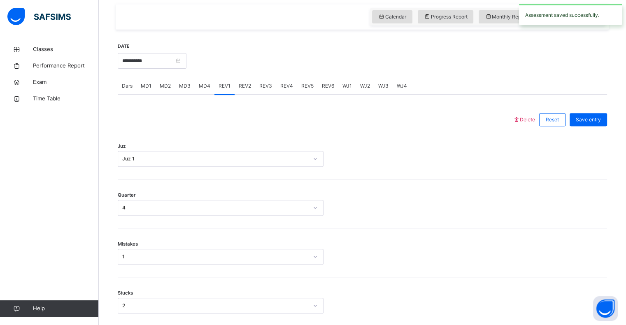
scroll to position [275, 0]
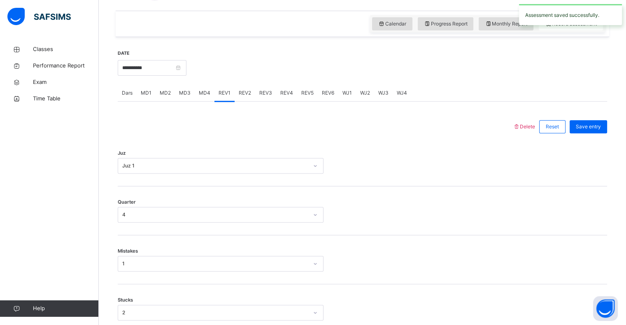
click at [263, 94] on span "REV3" at bounding box center [265, 92] width 13 height 7
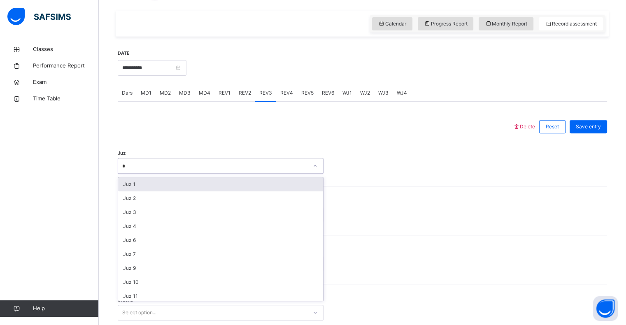
type input "**"
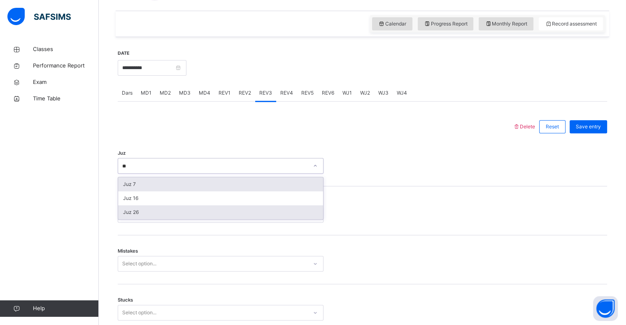
click at [123, 216] on div "Juz 26" at bounding box center [220, 212] width 205 height 14
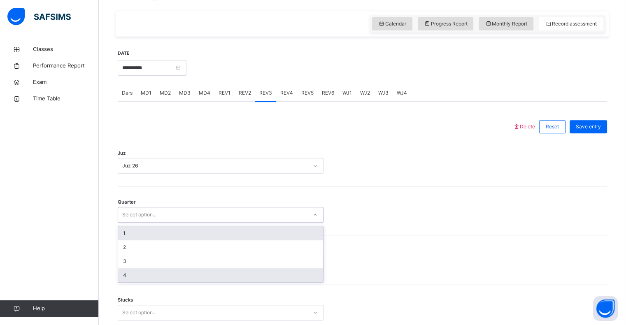
click at [118, 278] on div "4" at bounding box center [220, 275] width 205 height 14
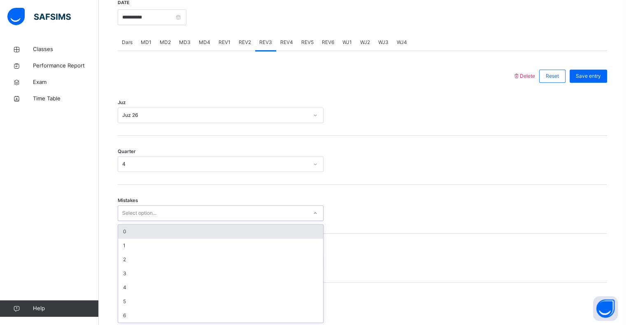
scroll to position [326, 0]
click at [122, 235] on div "0" at bounding box center [220, 231] width 205 height 14
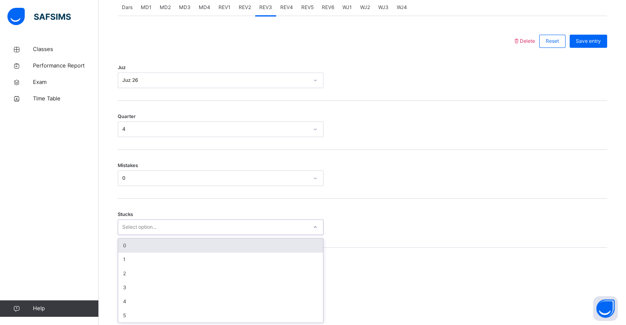
scroll to position [361, 0]
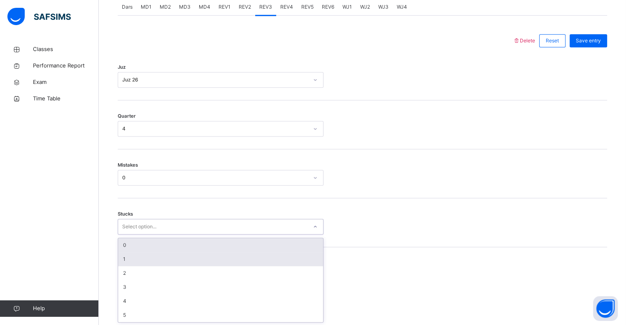
click at [123, 260] on div "1" at bounding box center [220, 259] width 205 height 14
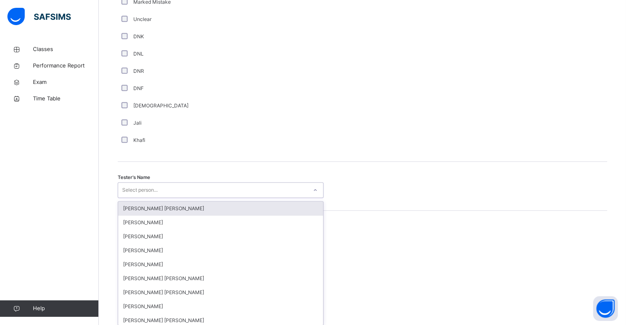
scroll to position [715, 0]
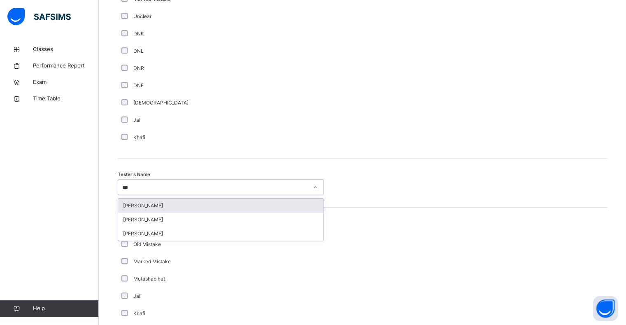
type input "****"
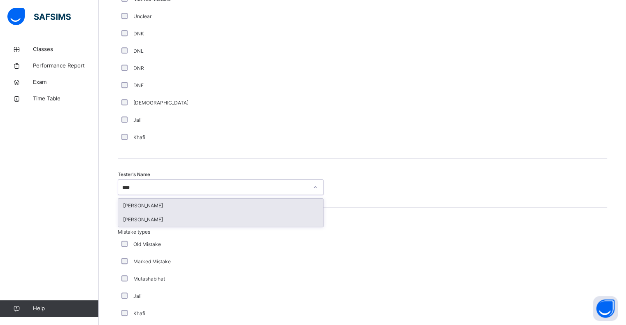
click at [124, 223] on div "Saifullah Lwin Myo" at bounding box center [220, 220] width 205 height 14
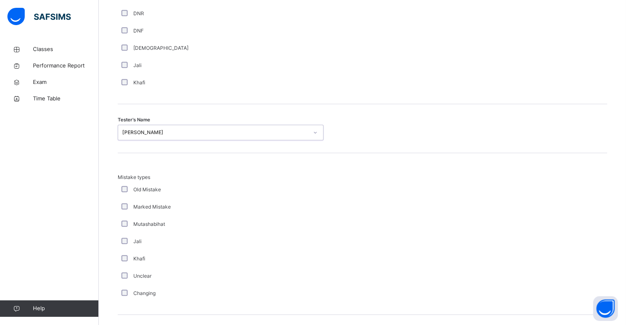
scroll to position [866, 0]
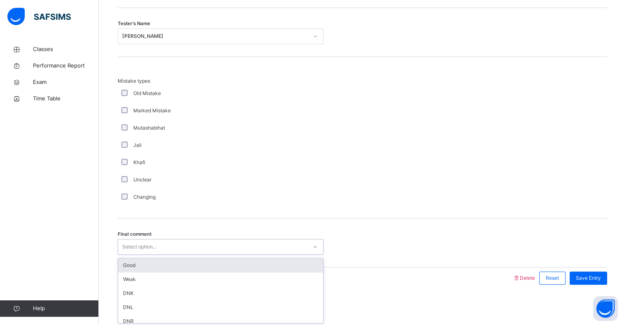
click at [126, 262] on div "Good" at bounding box center [220, 265] width 205 height 14
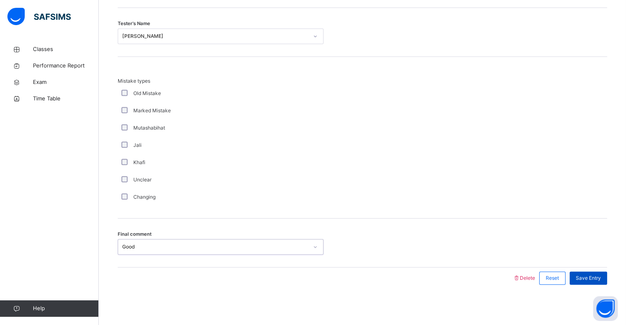
click at [607, 282] on div "Save Entry" at bounding box center [587, 278] width 37 height 13
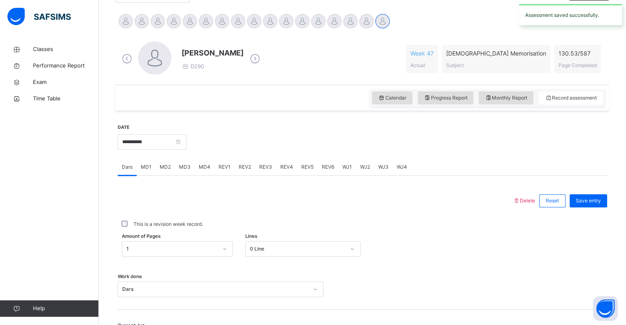
scroll to position [202, 0]
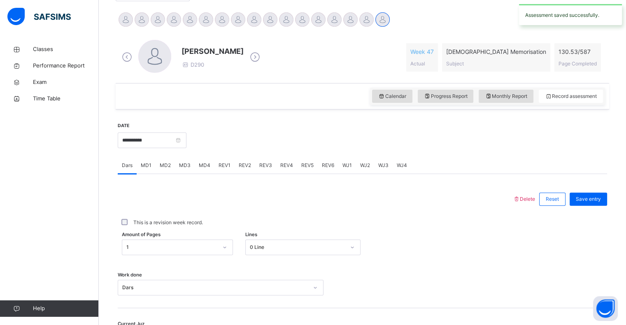
click at [225, 168] on span "REV1" at bounding box center [224, 165] width 12 height 7
click at [253, 167] on div "REV2" at bounding box center [245, 165] width 21 height 16
click at [280, 166] on span "REV4" at bounding box center [286, 165] width 13 height 7
click at [262, 173] on div "REV3" at bounding box center [265, 165] width 21 height 16
click at [283, 171] on div "REV4" at bounding box center [286, 165] width 21 height 16
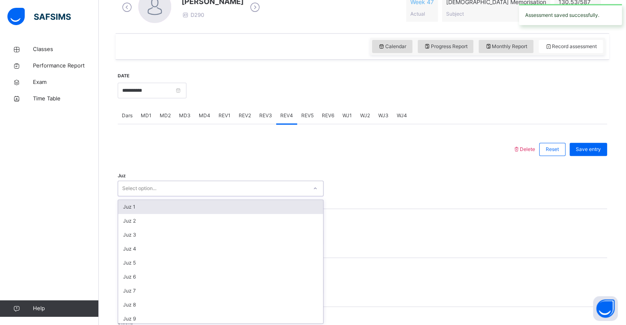
scroll to position [254, 0]
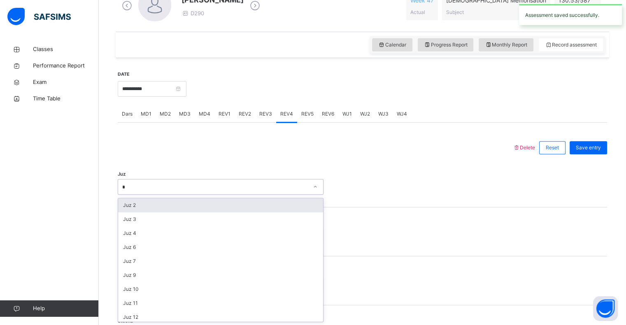
type input "**"
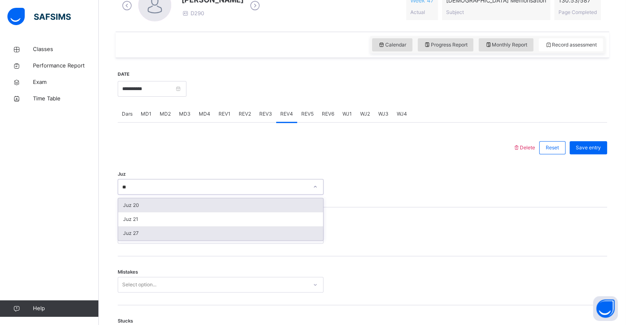
click at [122, 235] on div "Juz 27" at bounding box center [220, 233] width 205 height 14
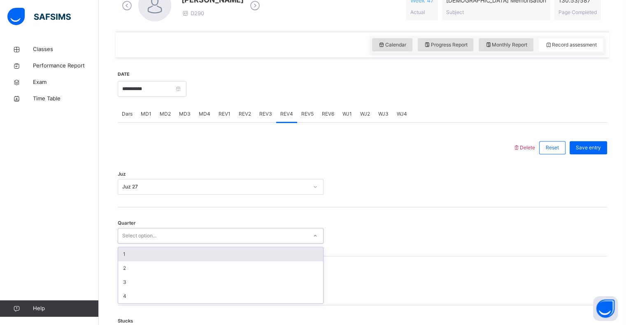
click at [132, 251] on div "1" at bounding box center [220, 254] width 205 height 14
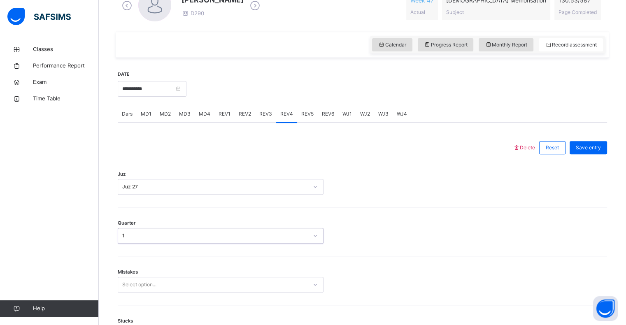
click at [122, 235] on div "1" at bounding box center [215, 235] width 186 height 7
click at [127, 298] on div "Mistakes Select option..." at bounding box center [362, 280] width 489 height 49
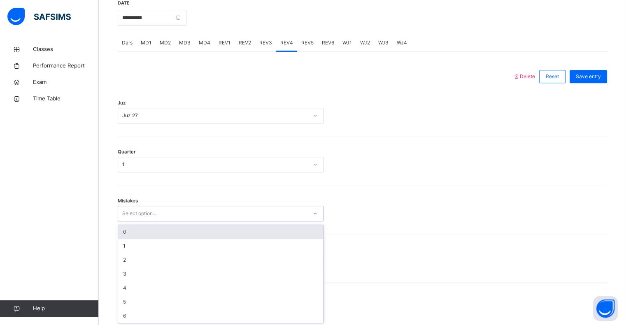
scroll to position [326, 0]
click at [122, 232] on div "0" at bounding box center [220, 231] width 205 height 14
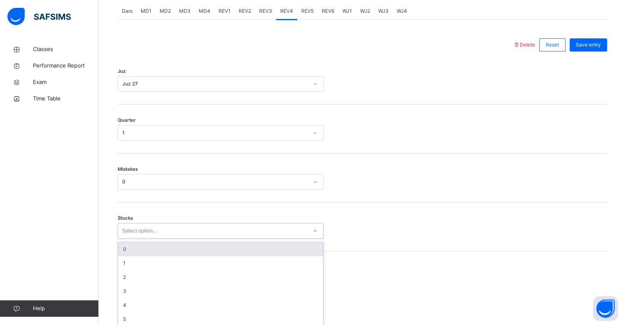
scroll to position [361, 0]
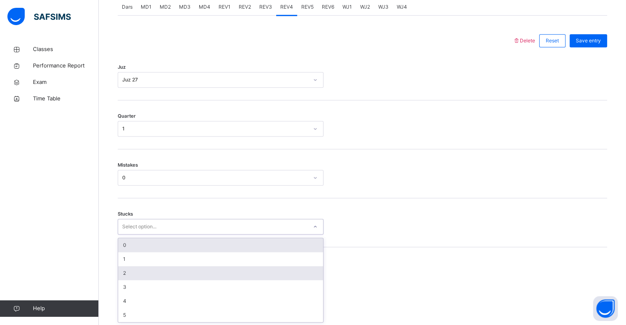
click at [125, 275] on div "2" at bounding box center [220, 273] width 205 height 14
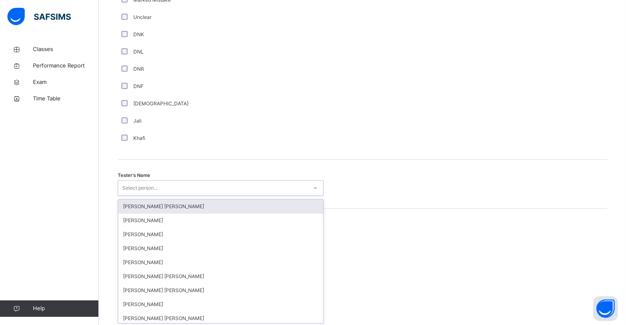
scroll to position [715, 0]
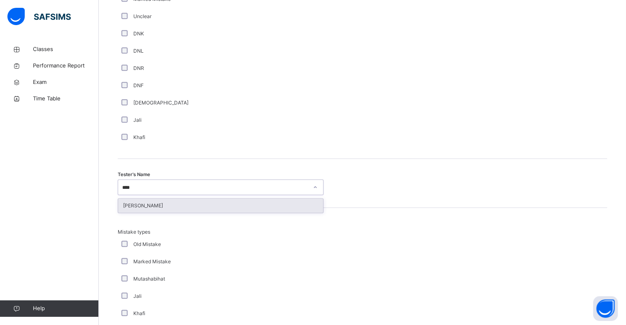
type input "*****"
click at [128, 209] on div "Wajid Sadath" at bounding box center [220, 206] width 205 height 14
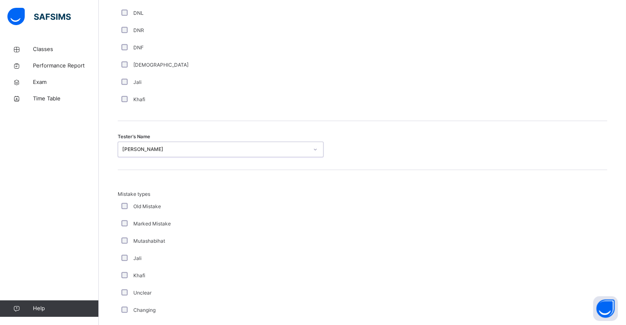
scroll to position [866, 0]
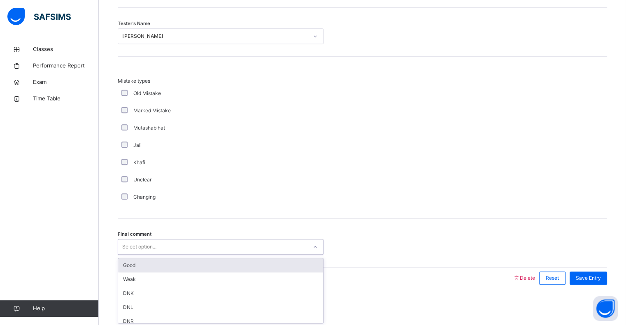
click at [123, 261] on div "Good" at bounding box center [220, 265] width 205 height 14
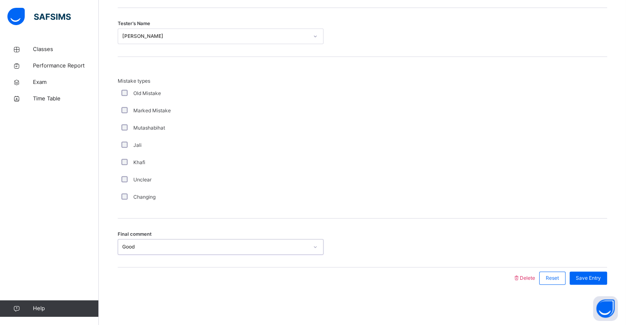
click at [601, 280] on span "Save Entry" at bounding box center [588, 277] width 25 height 7
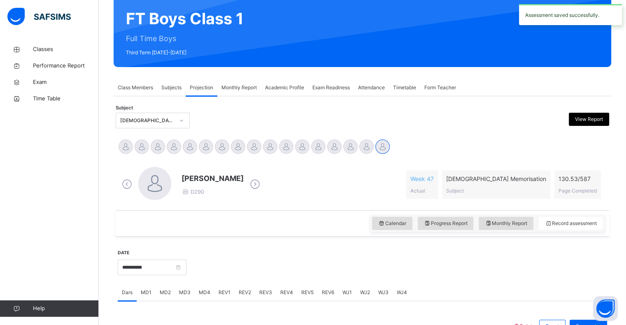
scroll to position [70, 0]
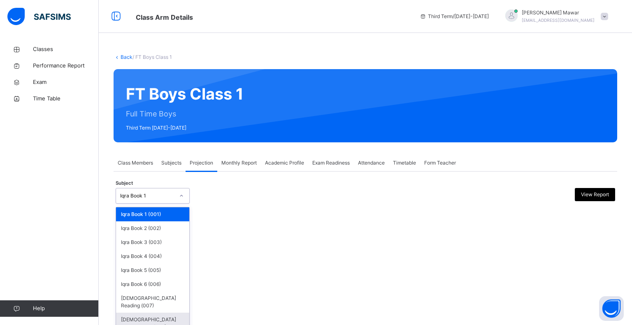
click at [170, 313] on div "[DEMOGRAPHIC_DATA] Memorisation (008)" at bounding box center [152, 323] width 73 height 21
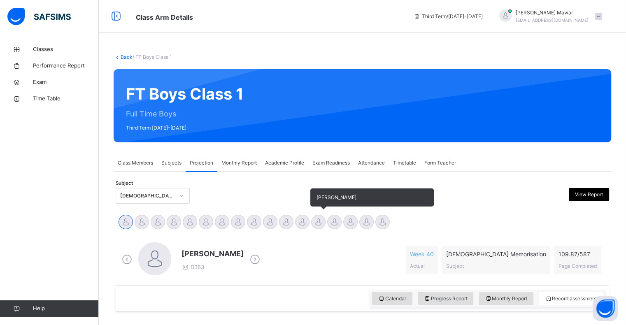
click at [326, 225] on div "Syed Hafeez Ali" at bounding box center [334, 223] width 16 height 18
click at [332, 226] on div at bounding box center [334, 222] width 14 height 14
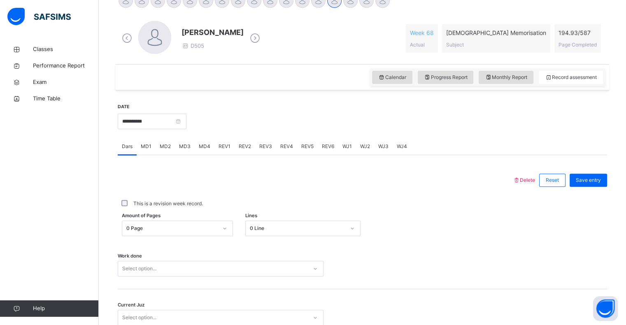
scroll to position [226, 0]
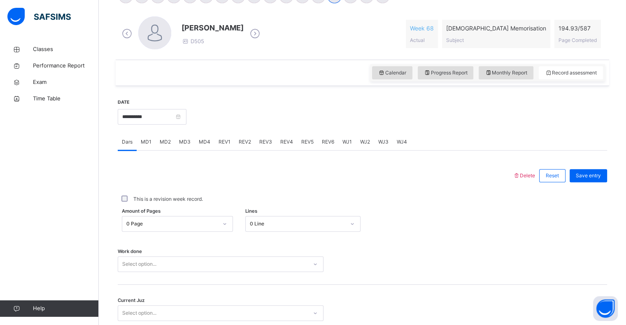
click at [170, 106] on div "**********" at bounding box center [152, 115] width 69 height 35
click at [180, 121] on input "**********" at bounding box center [152, 117] width 69 height 16
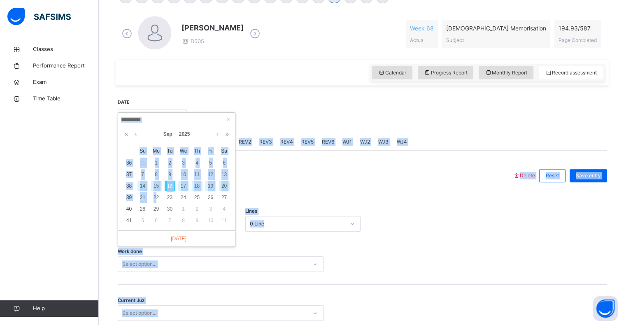
drag, startPoint x: 157, startPoint y: 195, endPoint x: 150, endPoint y: 91, distance: 104.3
click at [150, 91] on body "Class Arm Details Third Term / 2024-2025 Hafiz Abdullah Mawar pearl.88.2016@gma…" at bounding box center [313, 83] width 626 height 618
click at [158, 184] on div "15" at bounding box center [156, 186] width 11 height 11
type input "**********"
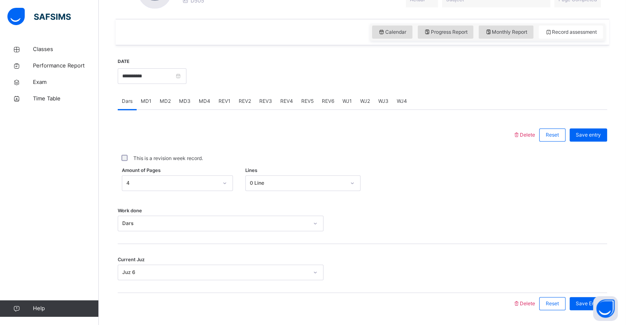
scroll to position [267, 0]
click at [260, 104] on div "REV3" at bounding box center [265, 101] width 21 height 16
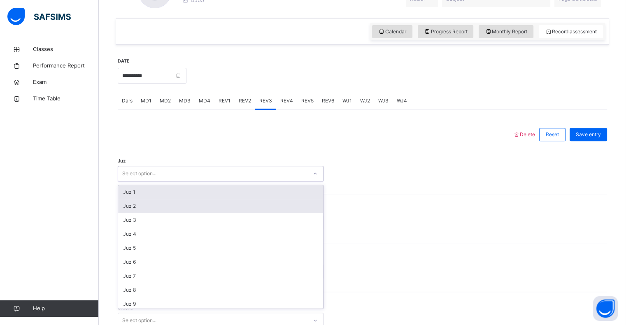
click at [124, 209] on div "Juz 2" at bounding box center [220, 206] width 205 height 14
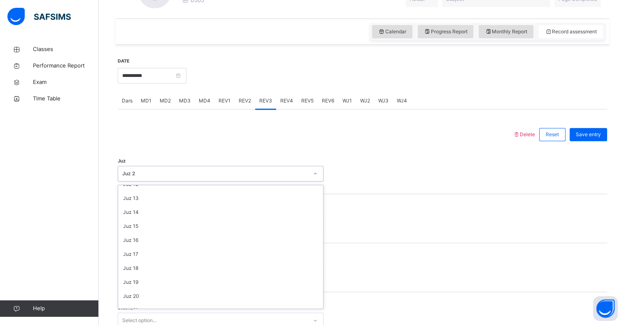
scroll to position [296, 0]
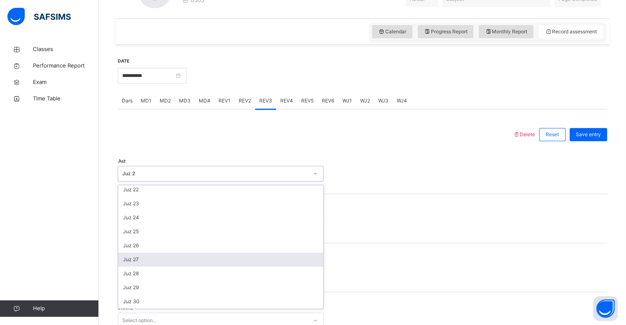
click at [121, 257] on div "Juz 27" at bounding box center [220, 260] width 205 height 14
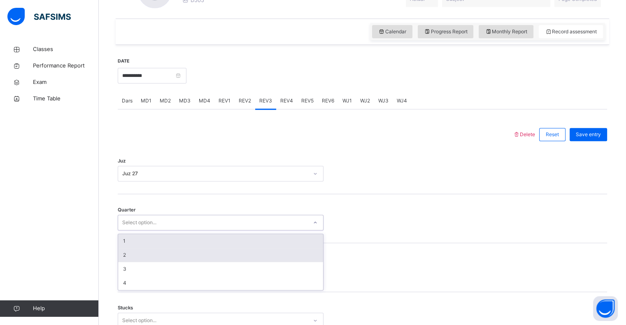
click at [119, 248] on div "2" at bounding box center [220, 255] width 205 height 14
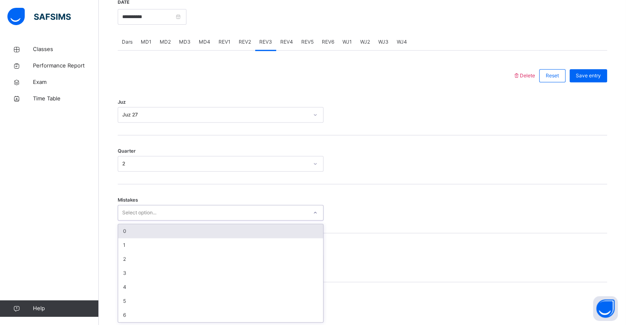
click at [118, 232] on div "0" at bounding box center [220, 231] width 205 height 14
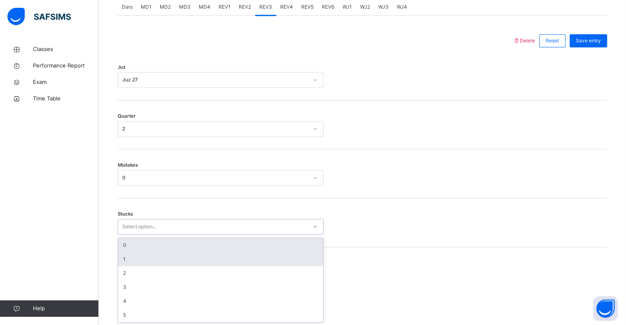
click at [118, 253] on div "1" at bounding box center [220, 259] width 205 height 14
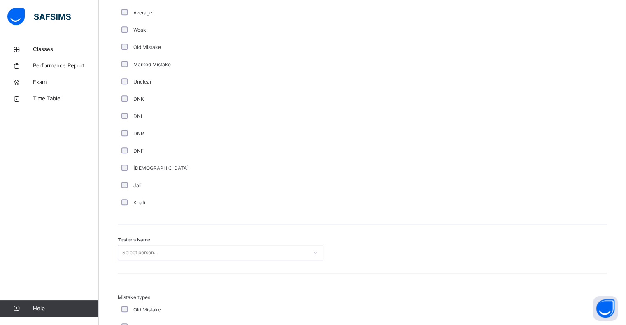
click at [558, 223] on div "Comment Good Average Weak Old Mistake Marked Mistake Unclear DNK DNL DNR DNF Mu…" at bounding box center [362, 91] width 489 height 265
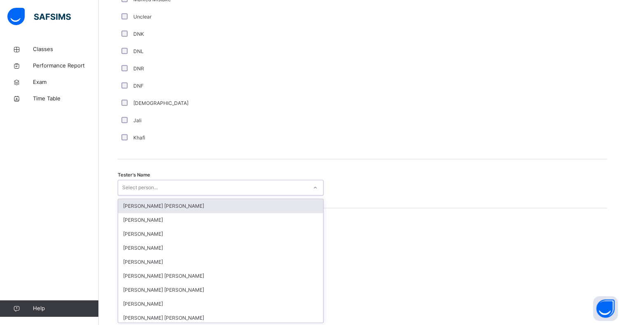
scroll to position [715, 0]
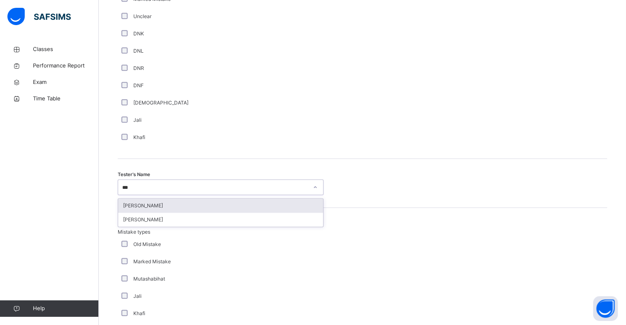
type input "****"
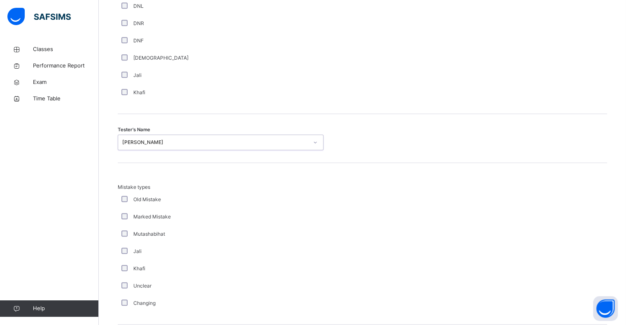
scroll to position [866, 0]
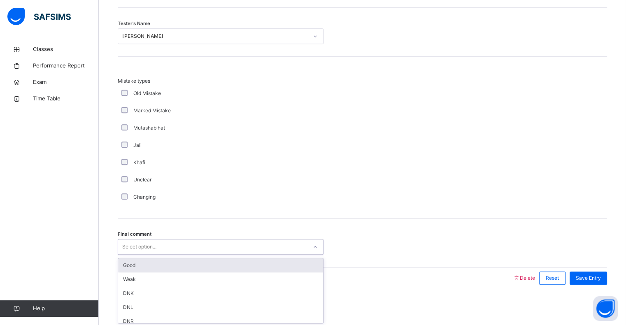
click at [121, 265] on div "Good" at bounding box center [220, 265] width 205 height 14
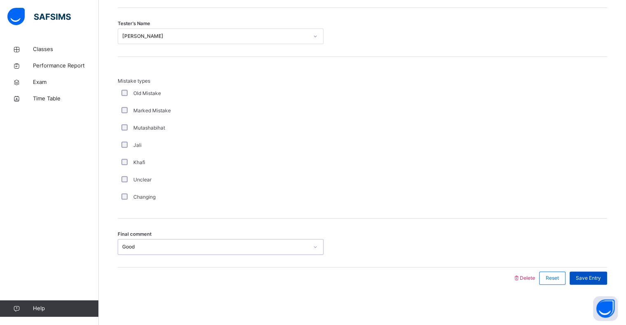
click at [601, 278] on span "Save Entry" at bounding box center [588, 277] width 25 height 7
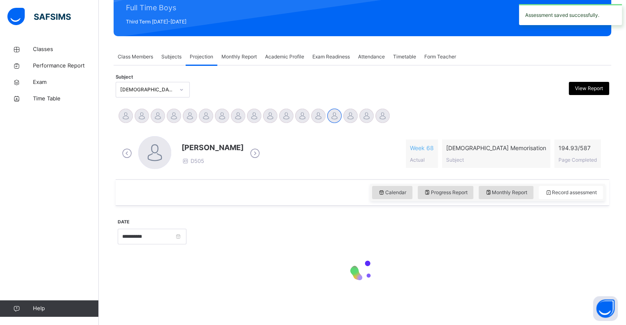
scroll to position [293, 0]
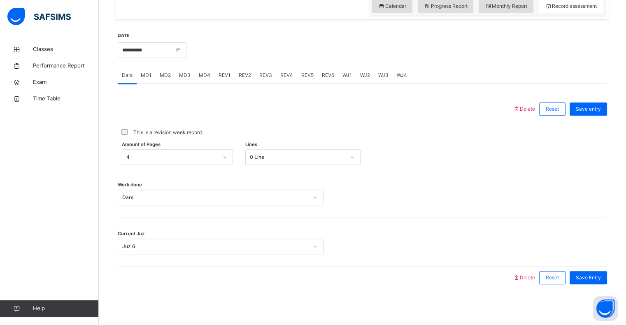
click at [283, 68] on div "REV4" at bounding box center [286, 75] width 21 height 16
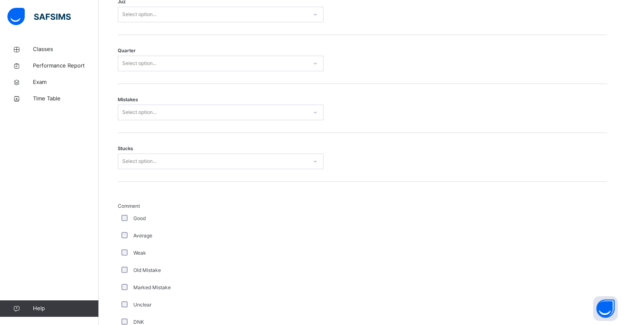
scroll to position [392, 0]
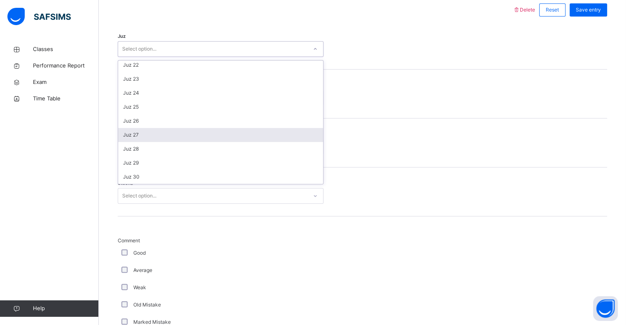
click at [125, 135] on div "Juz 27" at bounding box center [220, 135] width 205 height 14
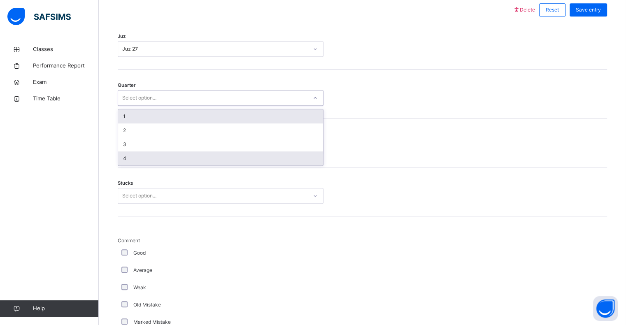
click at [122, 157] on div "4" at bounding box center [220, 158] width 205 height 14
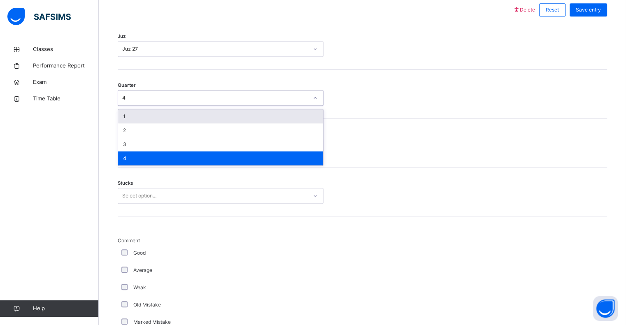
click at [126, 153] on div "4" at bounding box center [220, 158] width 205 height 14
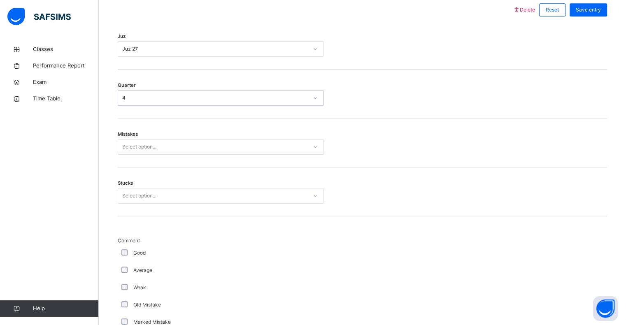
click at [122, 98] on div "4" at bounding box center [215, 97] width 186 height 7
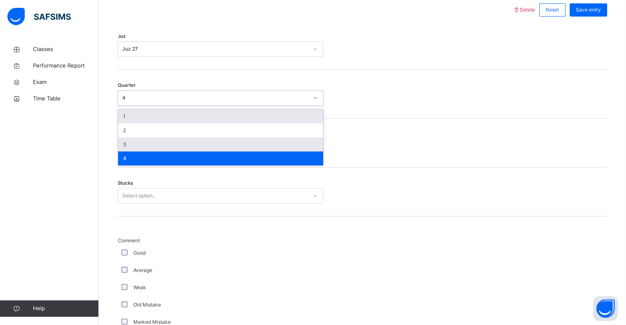
click at [125, 139] on div "3" at bounding box center [220, 144] width 205 height 14
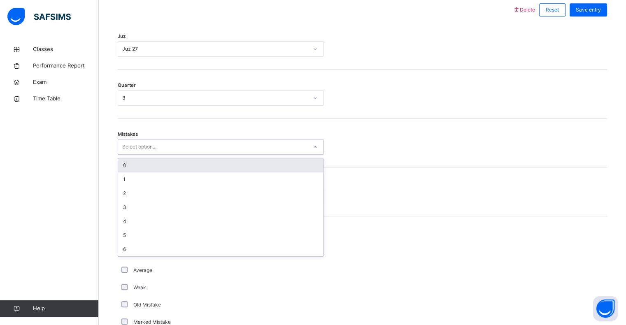
click at [125, 167] on div "0" at bounding box center [220, 165] width 205 height 14
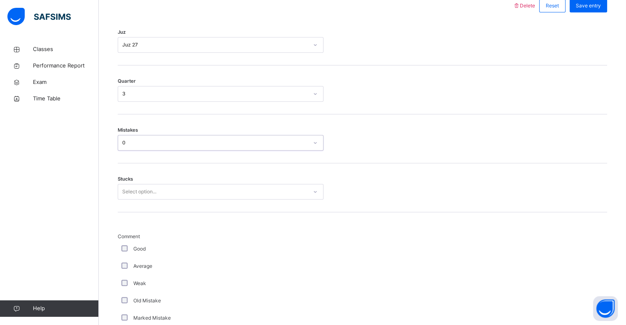
scroll to position [397, 0]
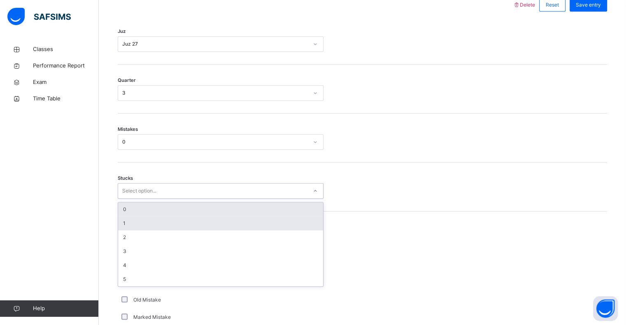
click at [124, 222] on div "1" at bounding box center [220, 223] width 205 height 14
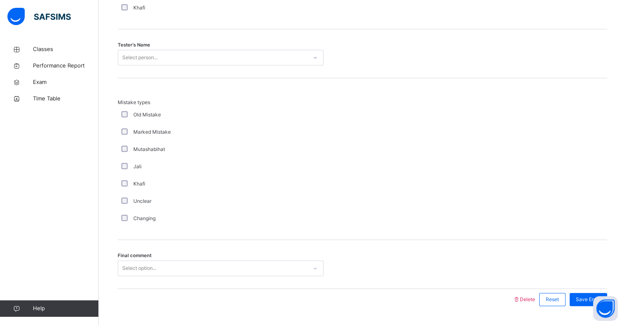
scroll to position [835, 0]
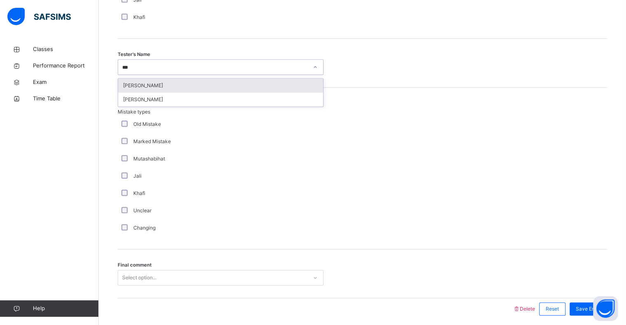
type input "****"
click at [129, 81] on div "Abdibaasit Hussein" at bounding box center [220, 86] width 205 height 14
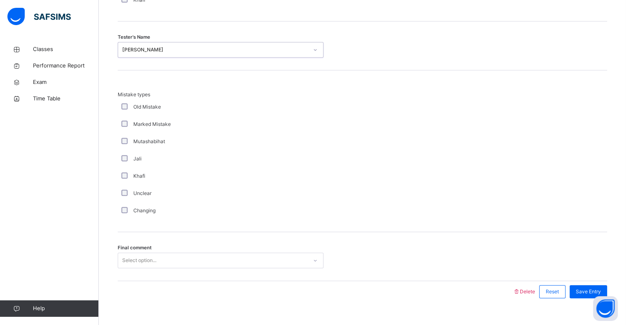
scroll to position [866, 0]
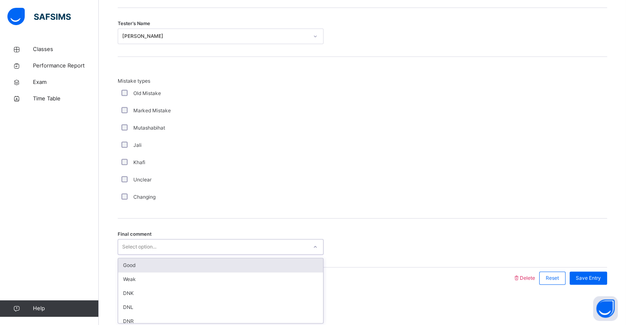
click at [601, 276] on span "Save Entry" at bounding box center [588, 277] width 25 height 7
click at [120, 265] on div "Good" at bounding box center [220, 265] width 205 height 14
click at [607, 276] on div "Save Entry" at bounding box center [587, 278] width 37 height 13
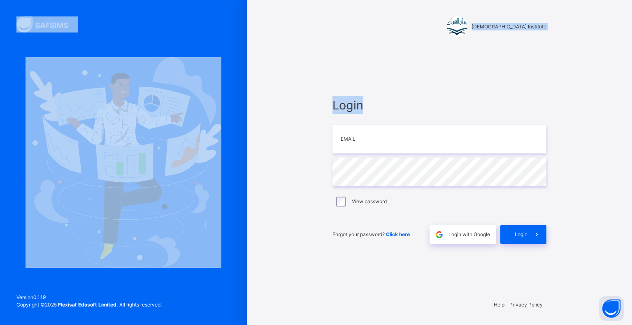
drag, startPoint x: 288, startPoint y: 136, endPoint x: 63, endPoint y: 75, distance: 233.5
click at [63, 75] on div "Darul Quran Institute Login Email Password View password Forgot your password? …" at bounding box center [316, 162] width 632 height 325
copy div "Darul Quran Institute Login"
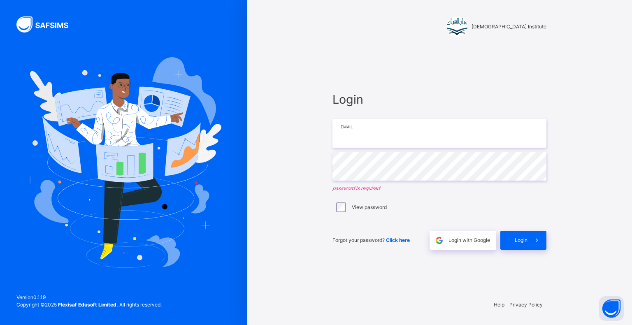
type input "**********"
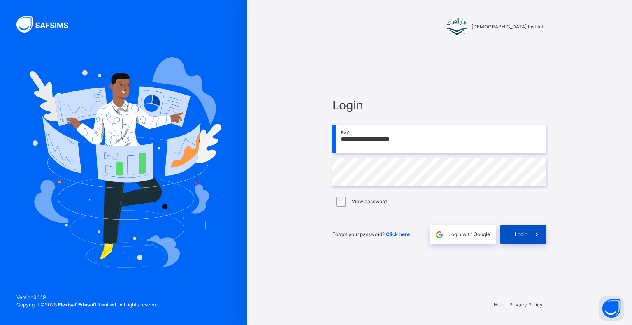
click at [526, 233] on span "Login" at bounding box center [521, 234] width 13 height 7
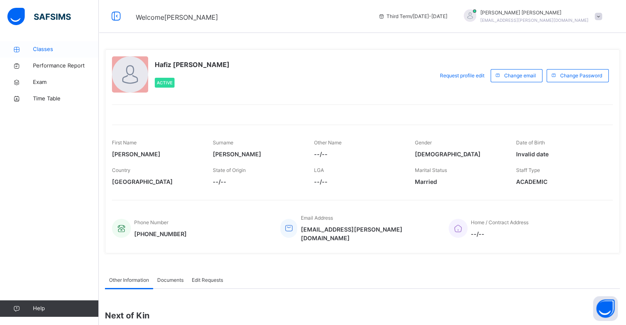
click at [27, 46] on icon at bounding box center [16, 49] width 33 height 6
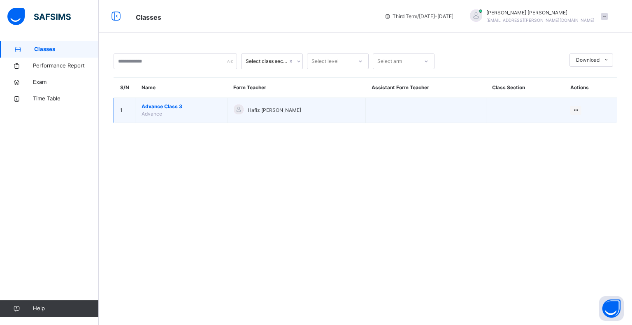
click at [152, 105] on span "Advance Class 3" at bounding box center [181, 106] width 79 height 7
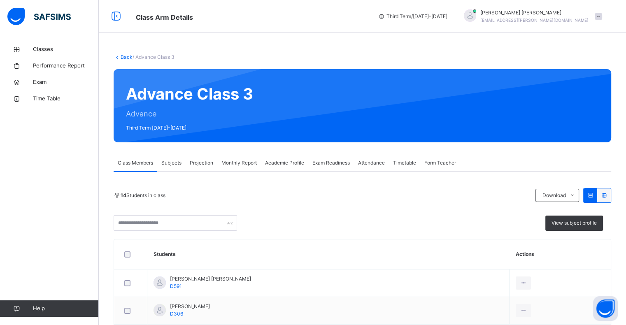
click at [200, 170] on div "Projection" at bounding box center [202, 163] width 32 height 16
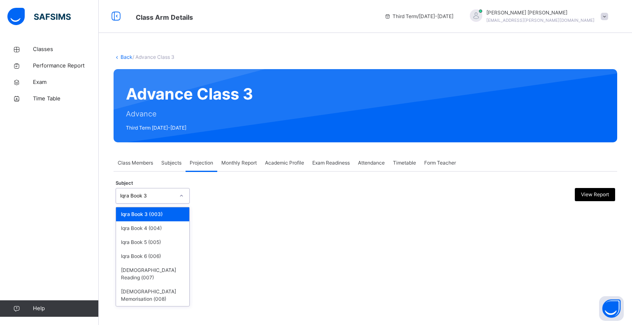
click at [178, 188] on div at bounding box center [182, 195] width 16 height 15
click at [143, 285] on div "[DEMOGRAPHIC_DATA] Memorisation (008)" at bounding box center [152, 295] width 73 height 21
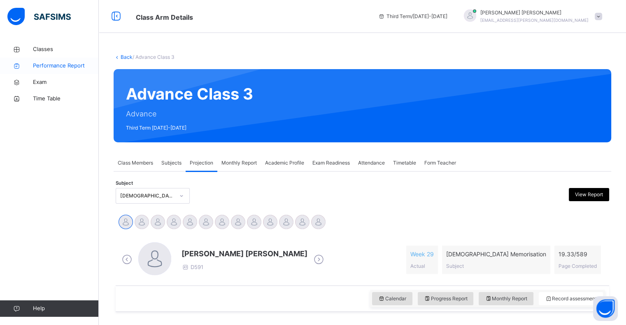
click at [54, 58] on link "Performance Report" at bounding box center [49, 66] width 99 height 16
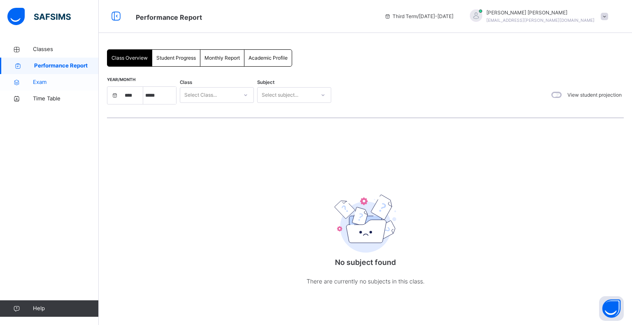
select select "****"
select select "*"
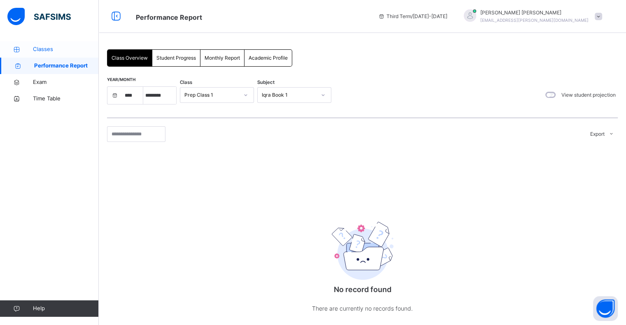
click at [43, 51] on span "Classes" at bounding box center [66, 49] width 66 height 8
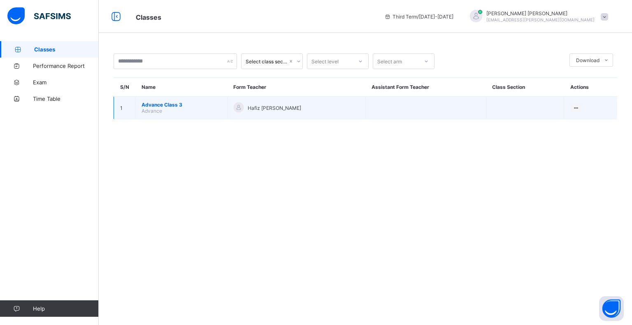
click at [152, 104] on span "Advance Class 3" at bounding box center [181, 105] width 79 height 6
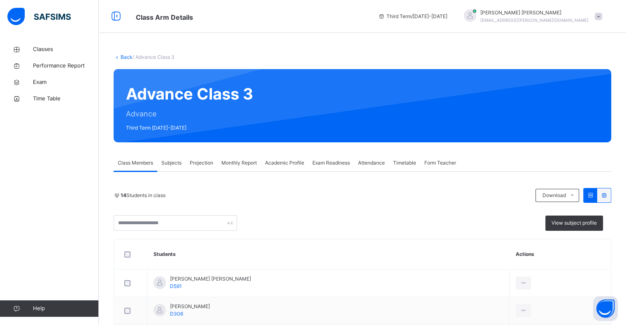
click at [203, 161] on span "Projection" at bounding box center [201, 162] width 23 height 7
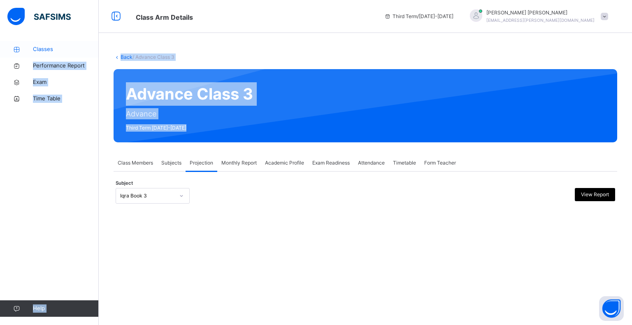
drag, startPoint x: 221, startPoint y: 79, endPoint x: 59, endPoint y: 47, distance: 165.2
click at [59, 47] on div "Class Arm Details Third Term / [DATE]-[DATE] [PERSON_NAME] [EMAIL_ADDRESS][PERS…" at bounding box center [316, 162] width 632 height 325
click at [59, 47] on span "Classes" at bounding box center [66, 49] width 66 height 8
